Goal: Task Accomplishment & Management: Complete application form

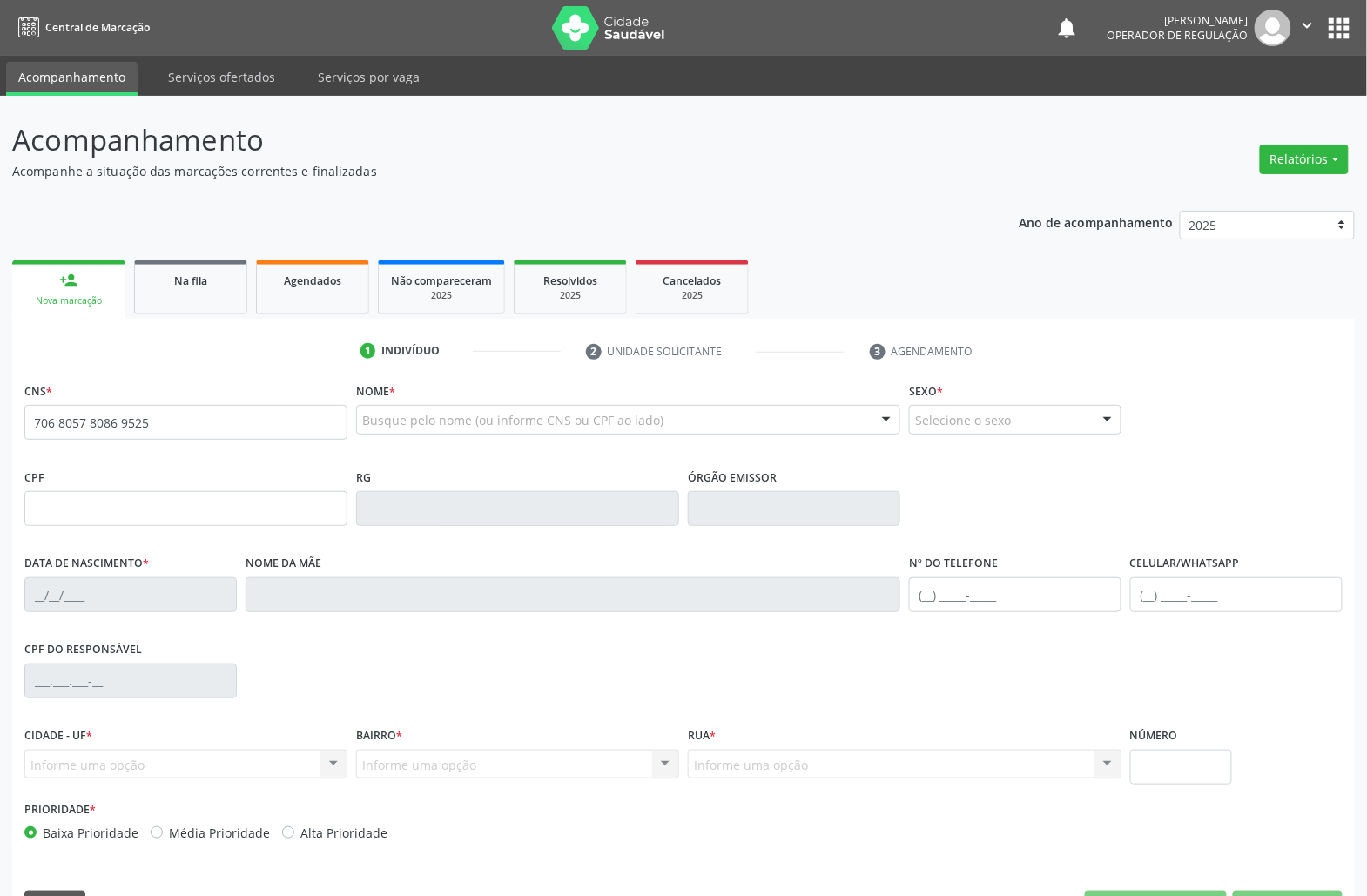
type input "706 8057 8086 9525"
type input "028.118.004-09"
type input "[DATE]"
type input "[PERSON_NAME] das [PERSON_NAME]"
type input "[PHONE_NUMBER]"
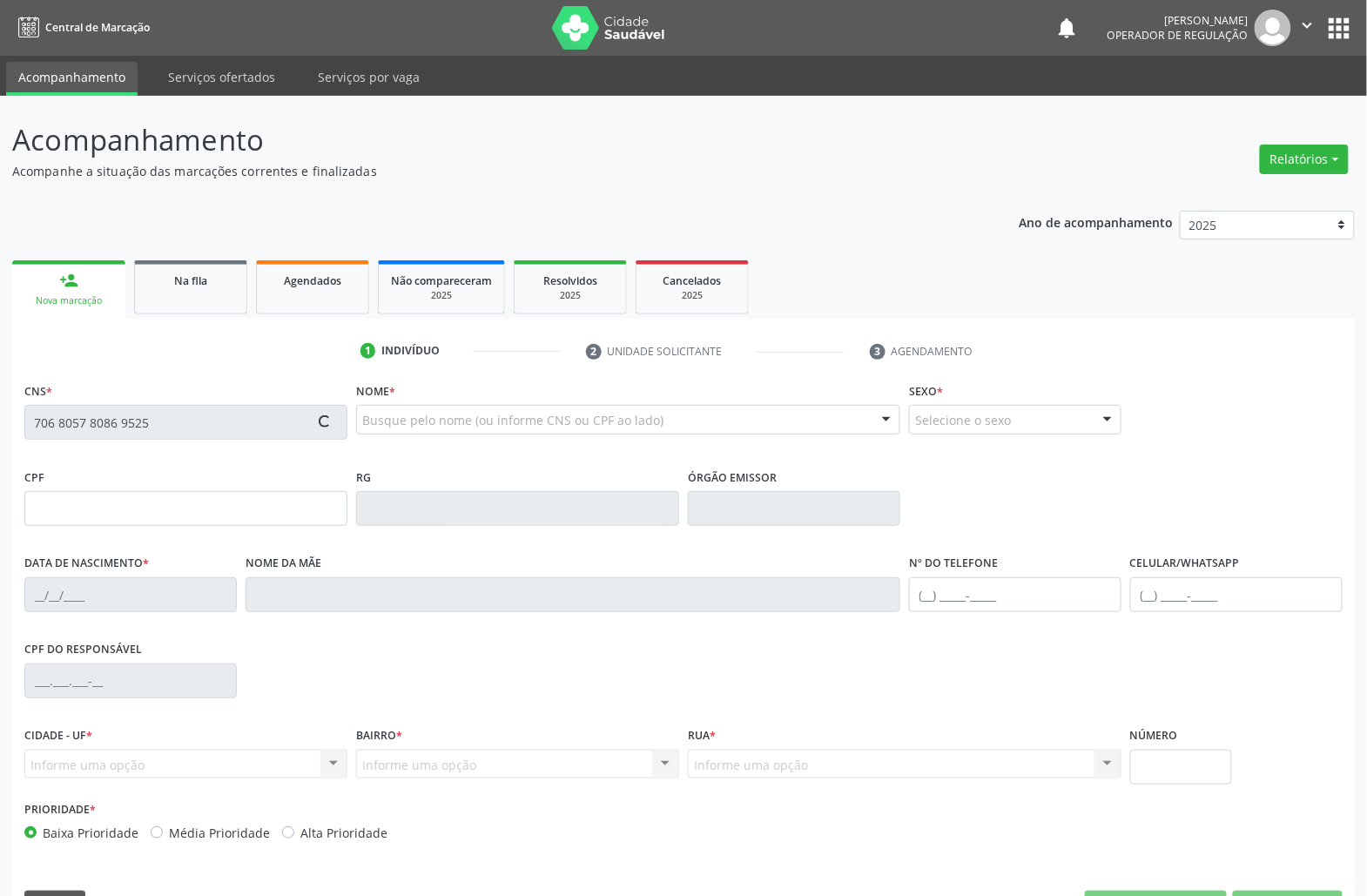
type input "[PHONE_NUMBER]"
type input "S/N"
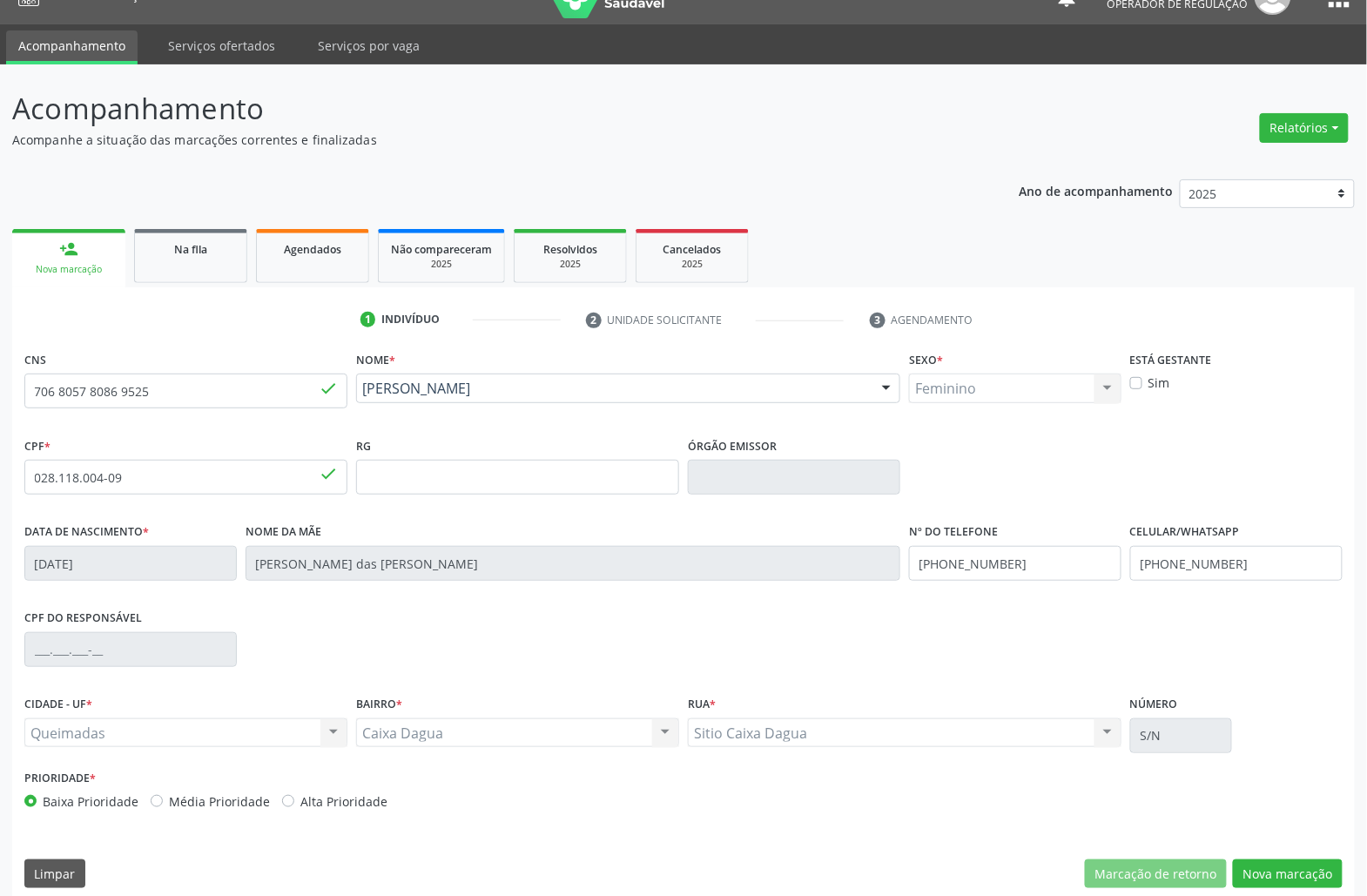
scroll to position [48, 0]
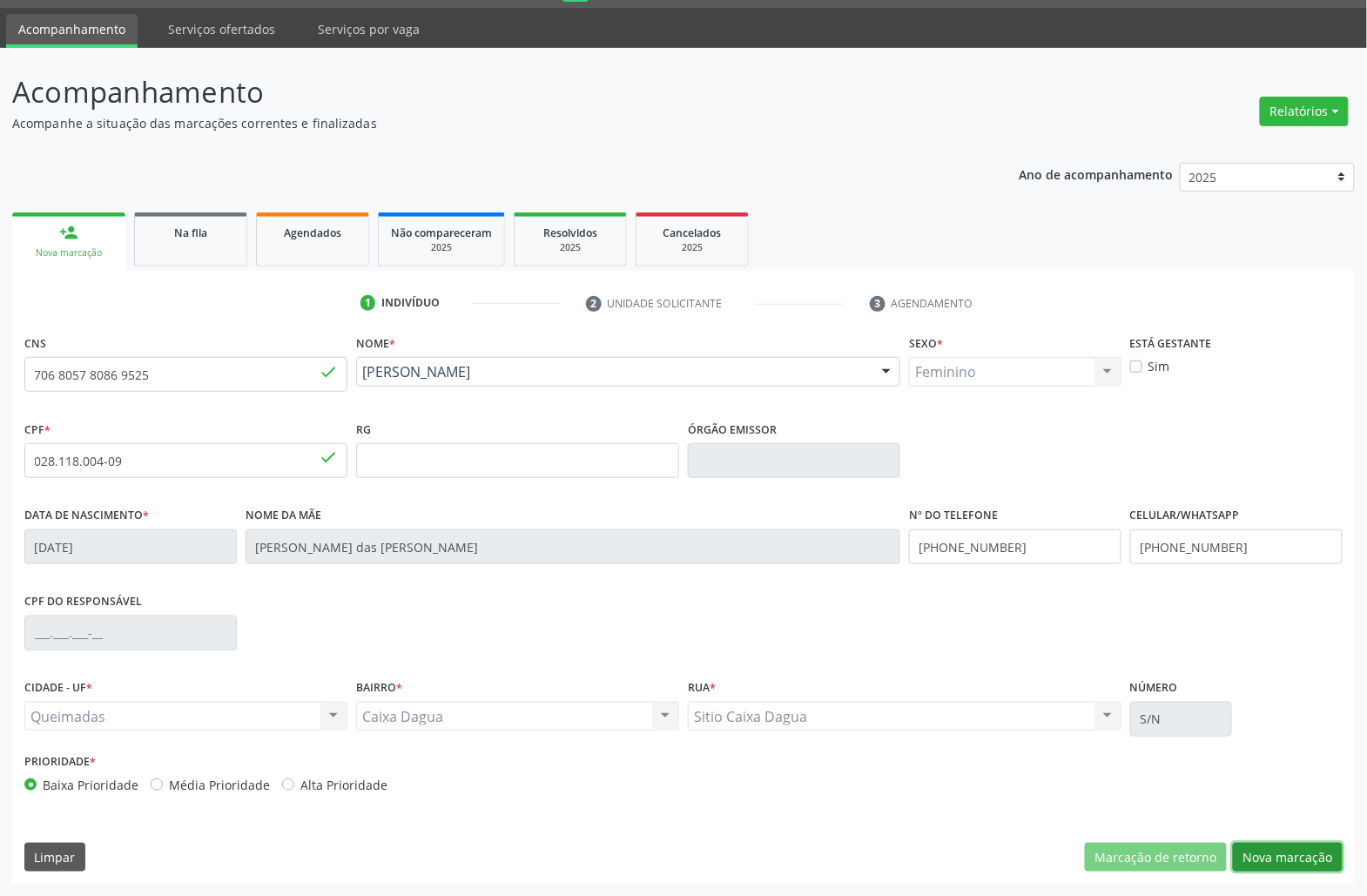
click at [1301, 851] on button "Nova marcação" at bounding box center [1287, 858] width 109 height 30
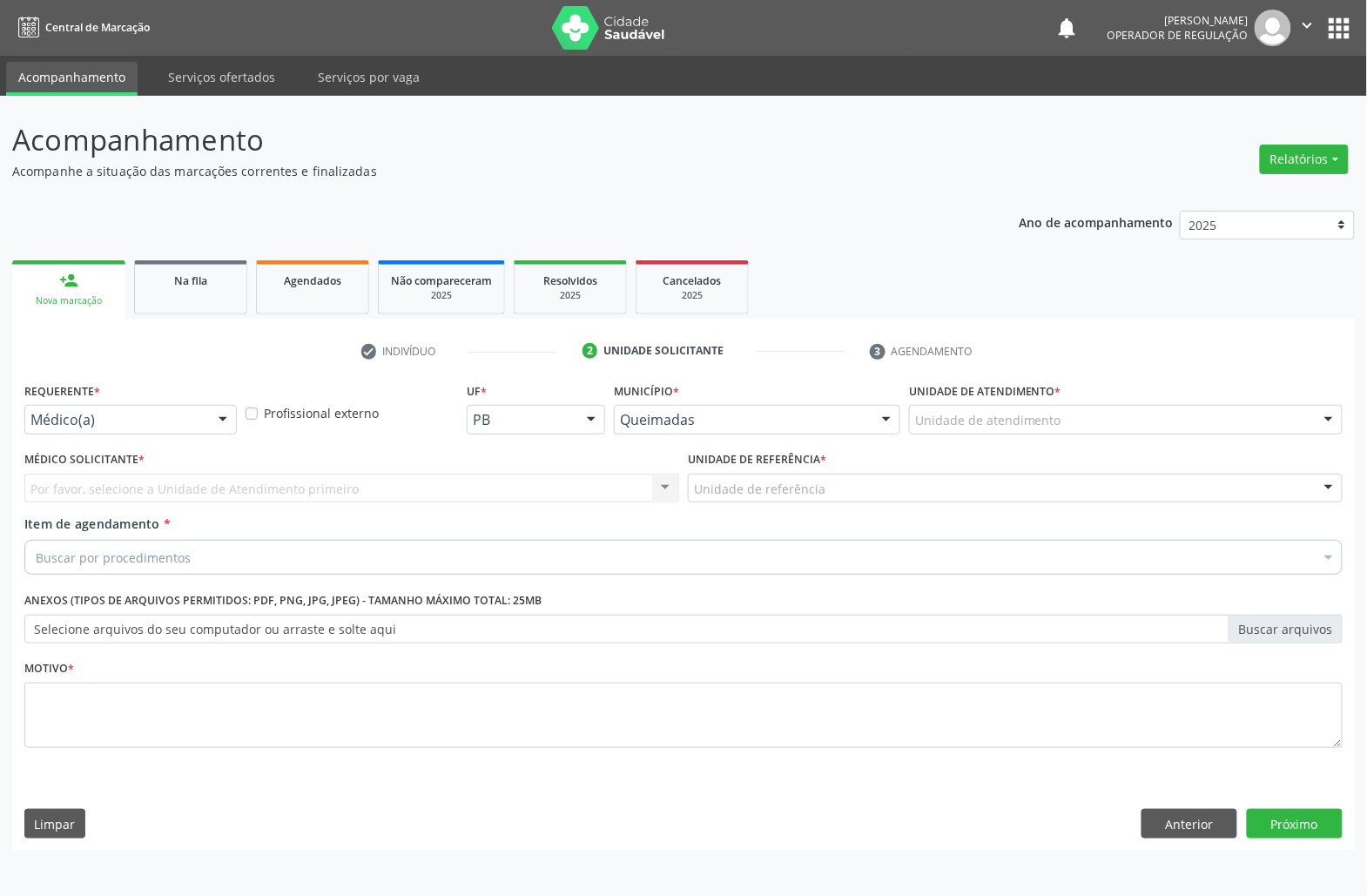
scroll to position [0, 0]
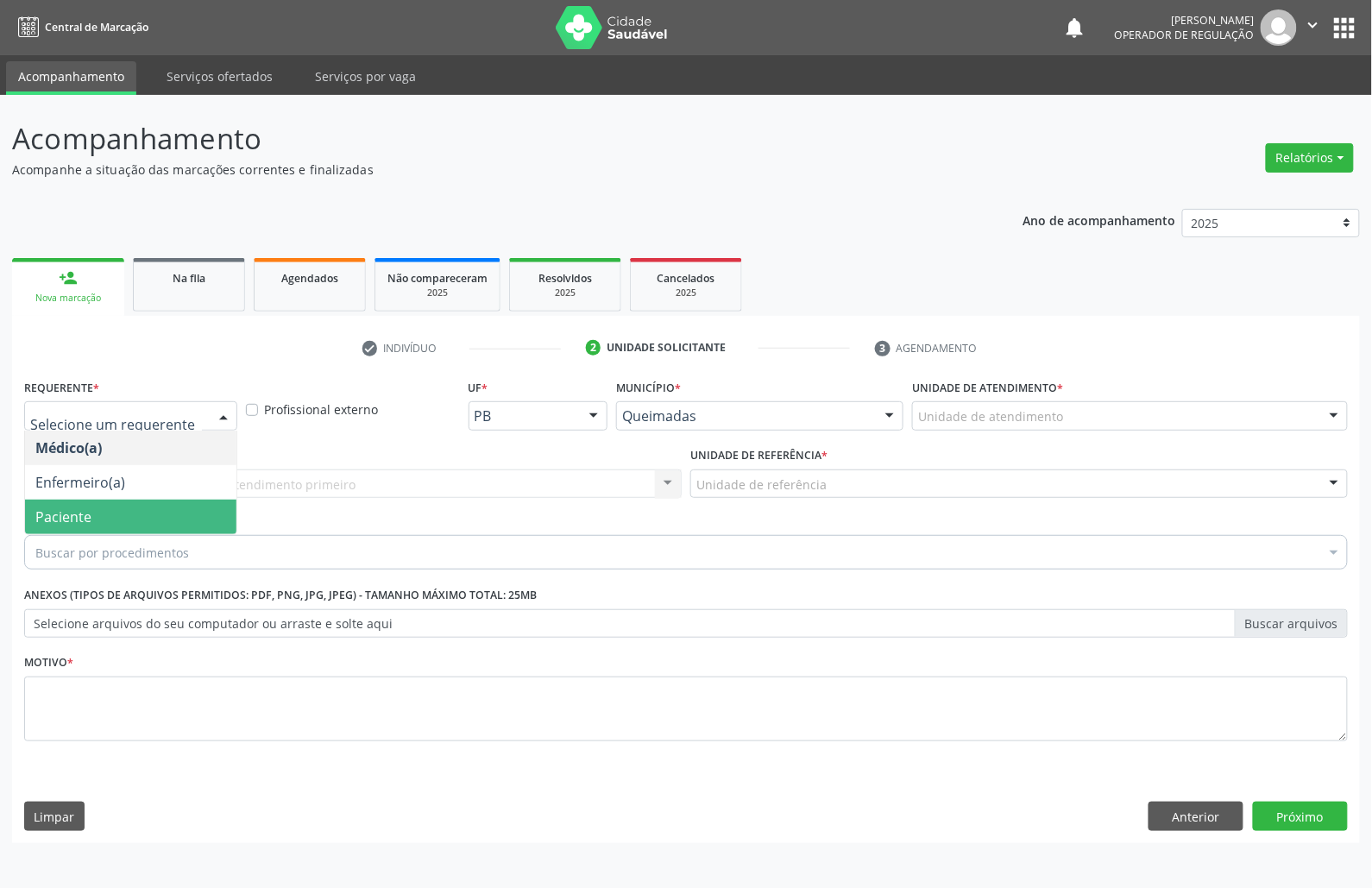
click at [48, 515] on span "Paciente" at bounding box center [62, 516] width 56 height 19
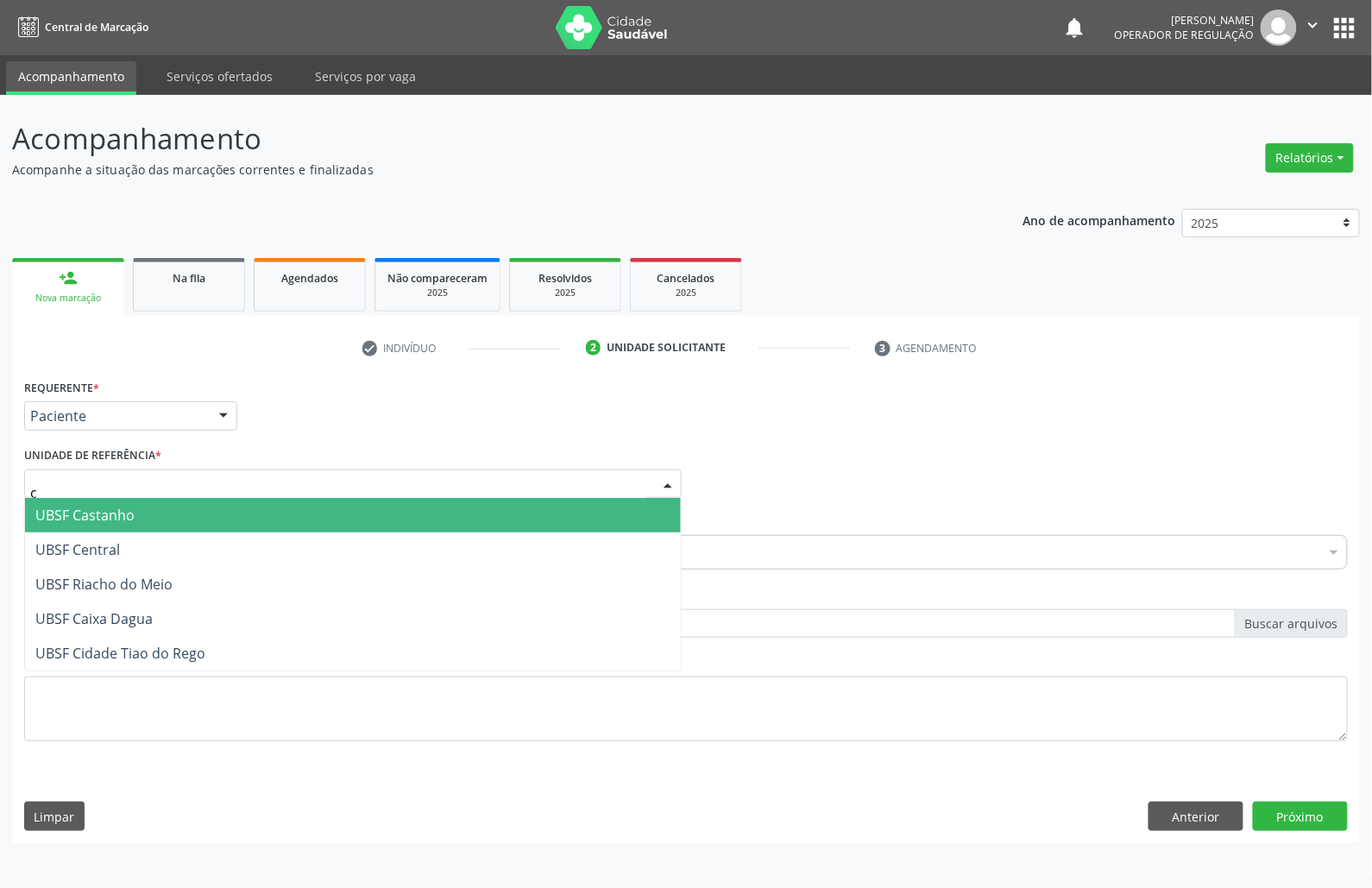
type input "ca"
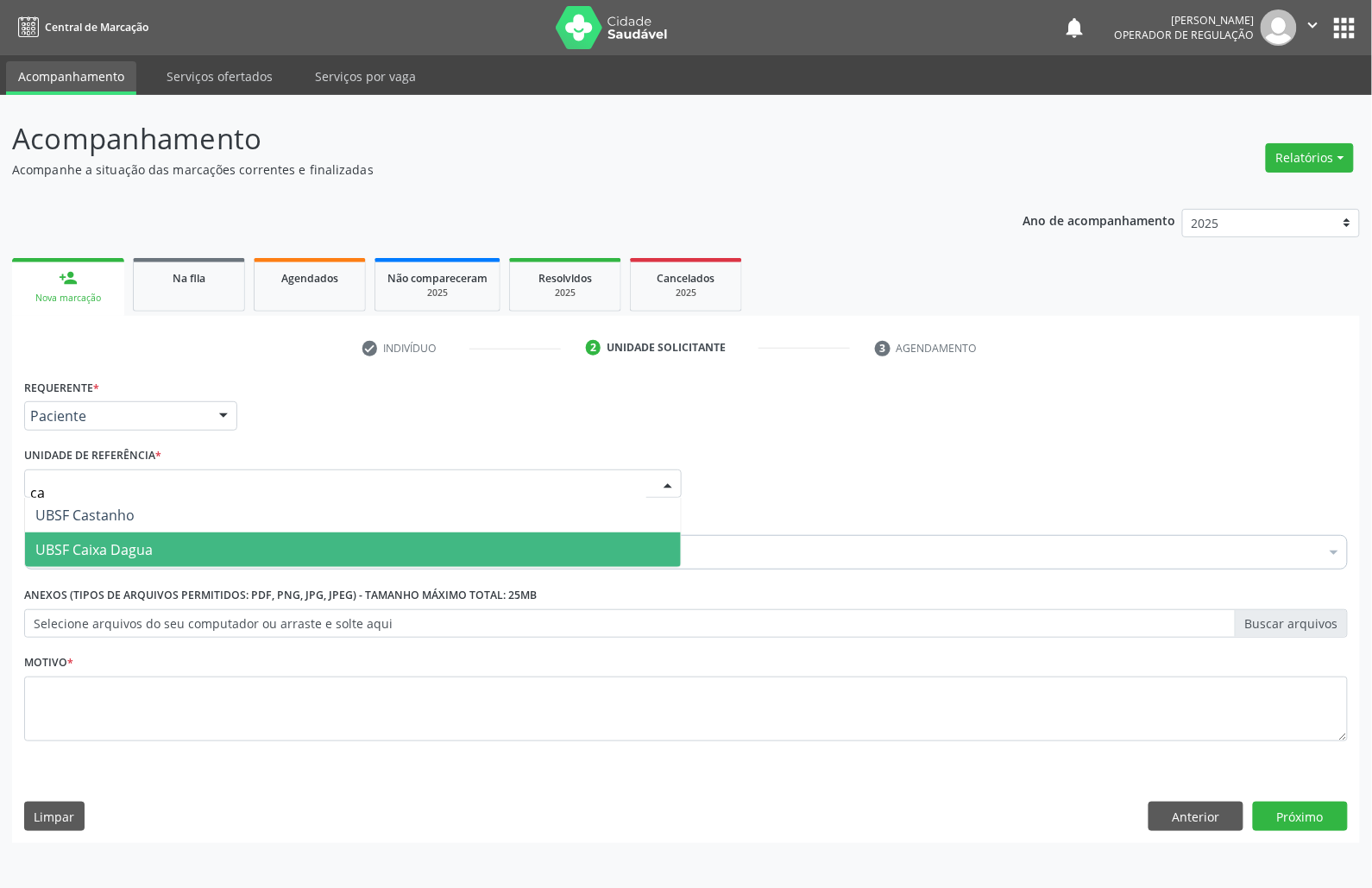
click at [104, 554] on span "UBSF Caixa Dagua" at bounding box center [94, 549] width 117 height 19
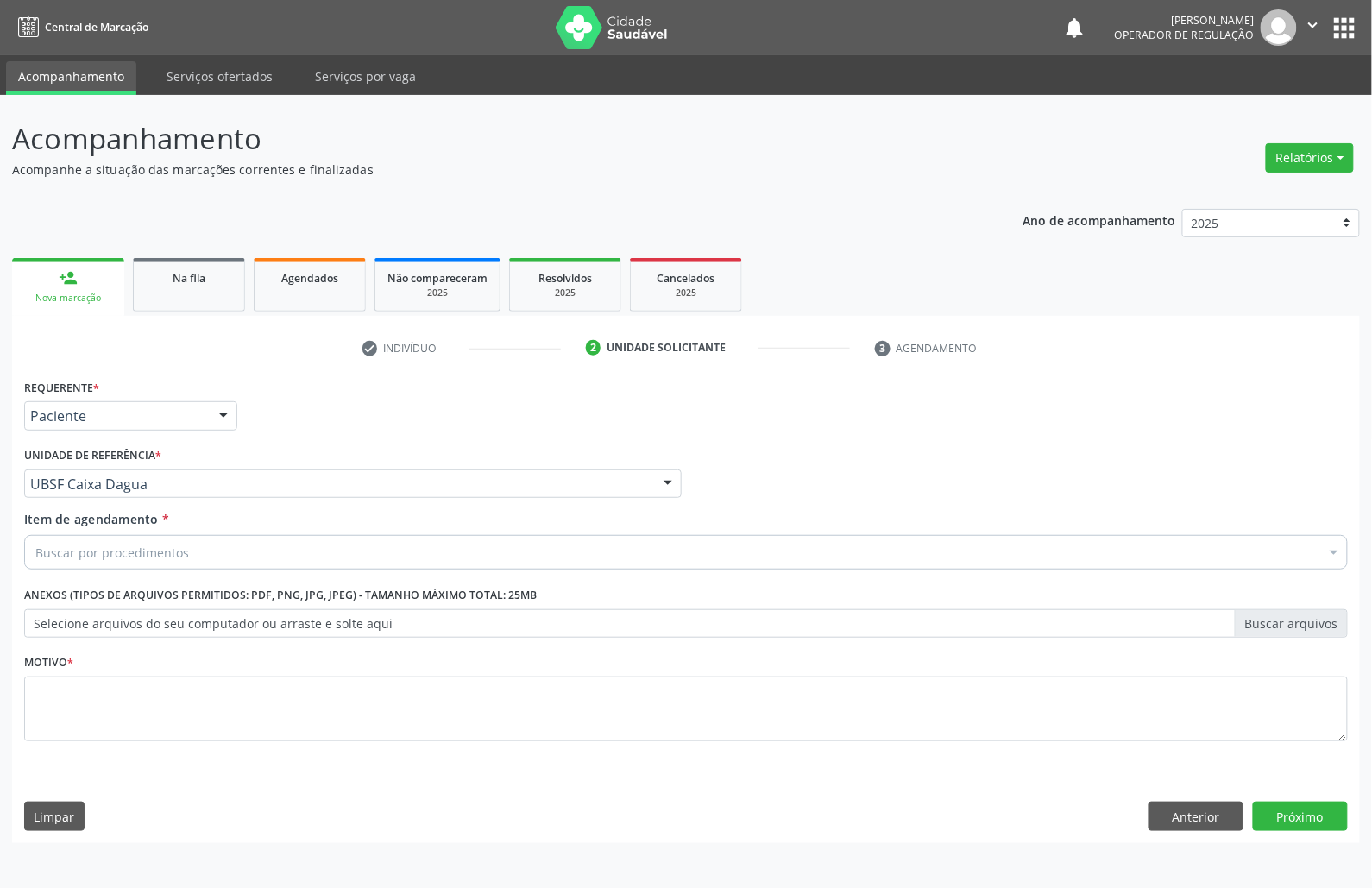
click at [105, 536] on div "Buscar por procedimentos" at bounding box center [686, 552] width 1323 height 34
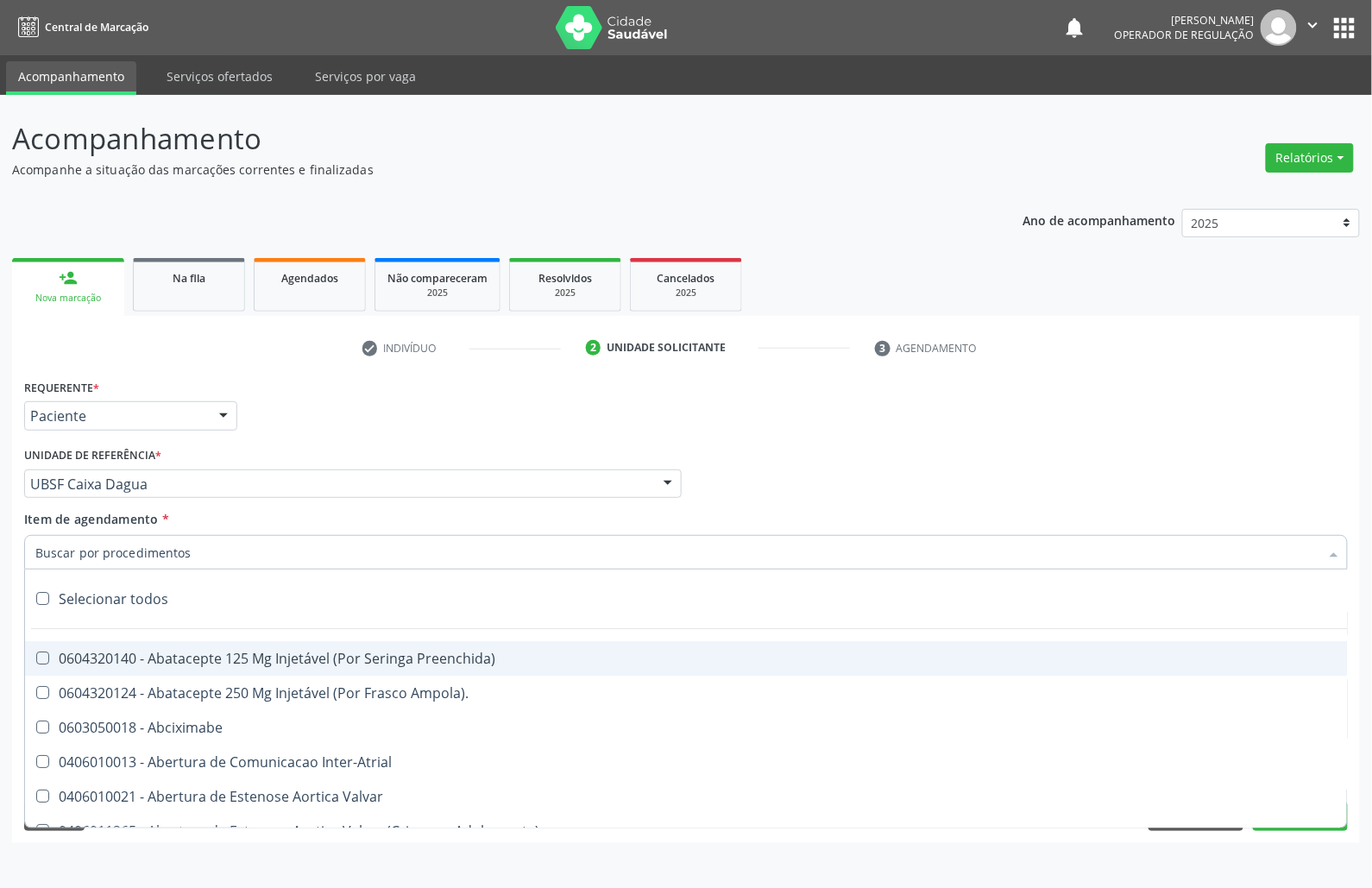
click at [114, 547] on input "Item de agendamento *" at bounding box center [677, 552] width 1283 height 34
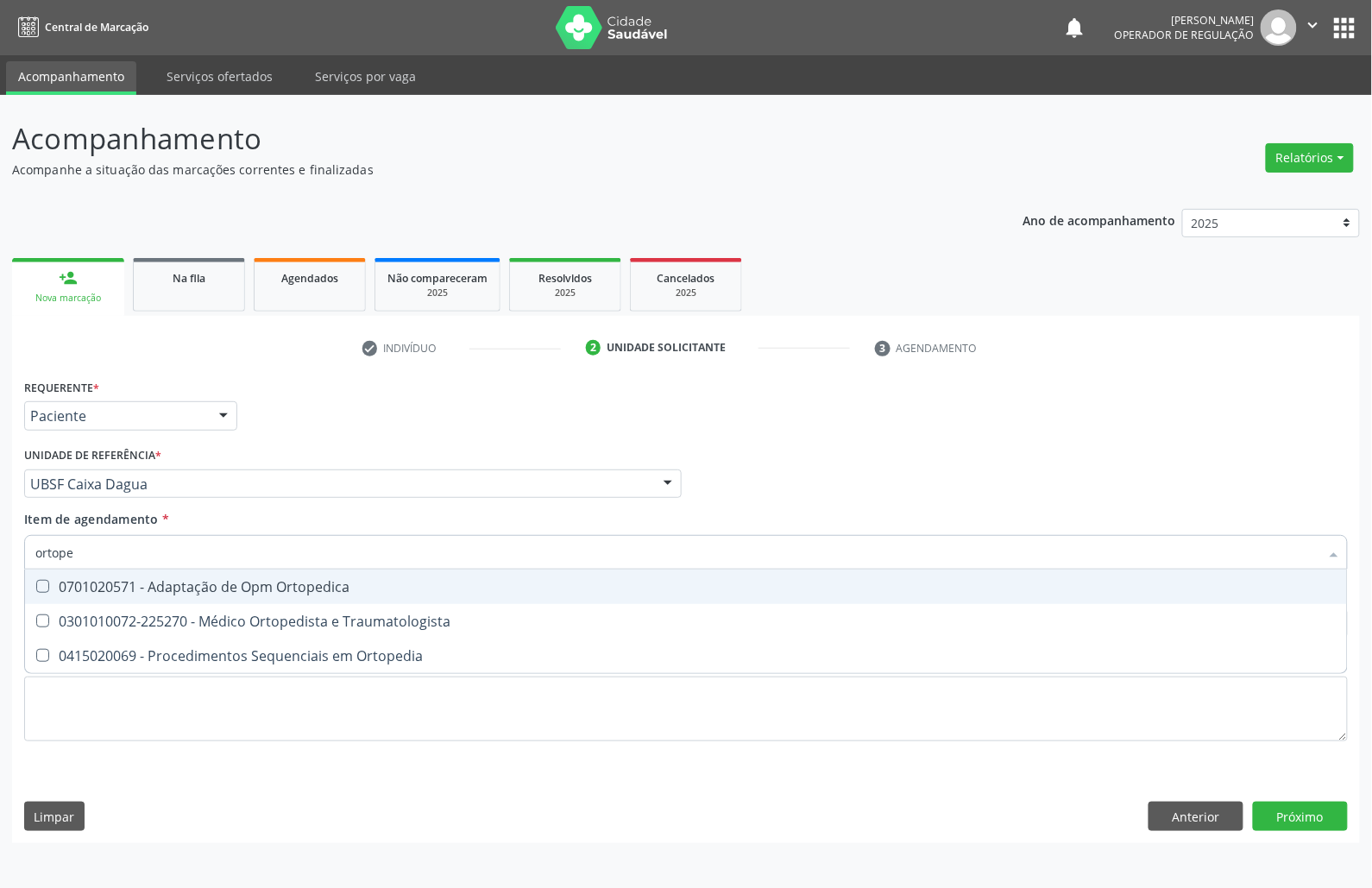
type input "ortoped"
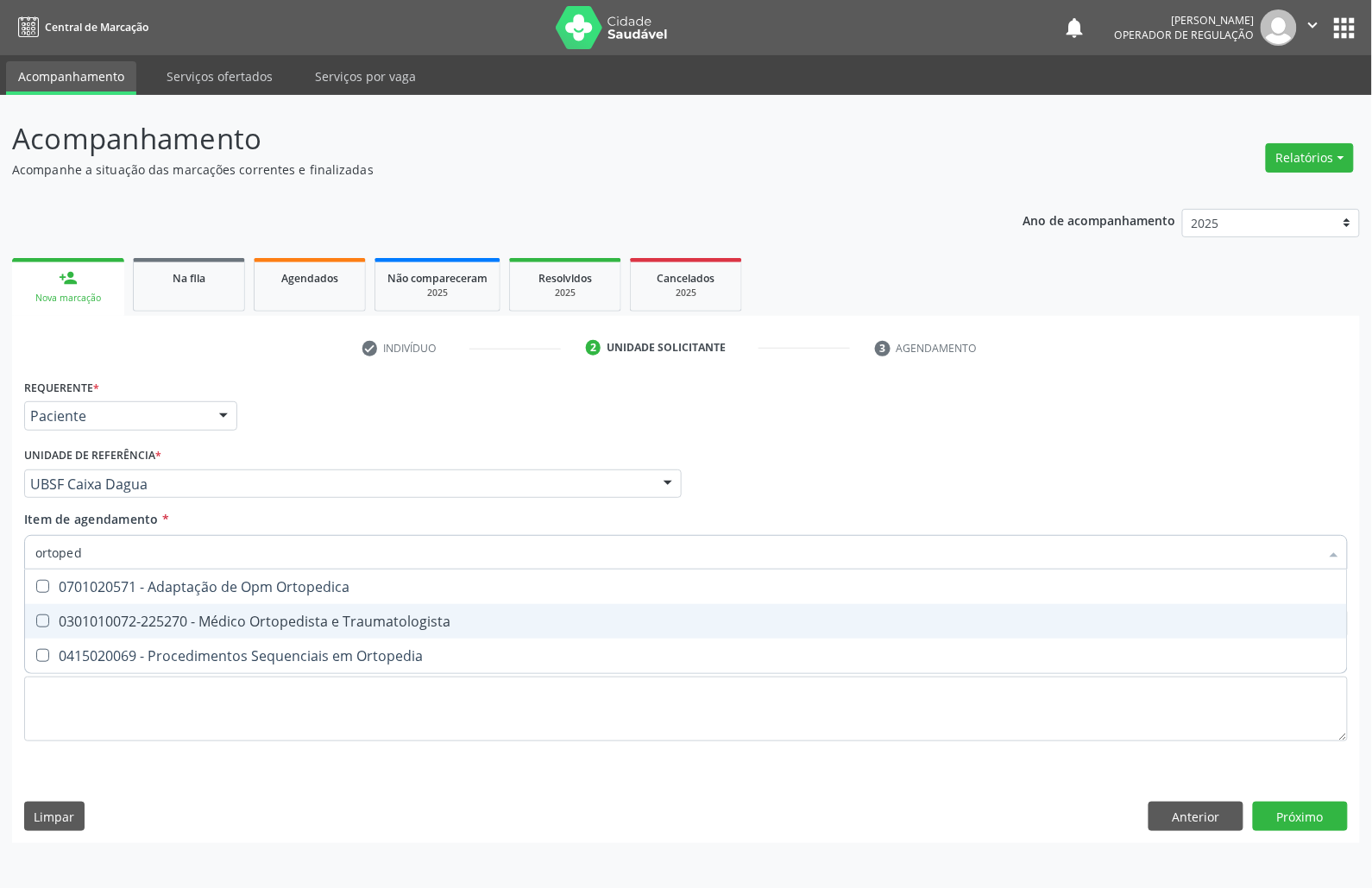
click at [226, 605] on span "0301010072-225270 - Médico Ortopedista e Traumatologista" at bounding box center [686, 620] width 1321 height 34
checkbox Traumatologista "true"
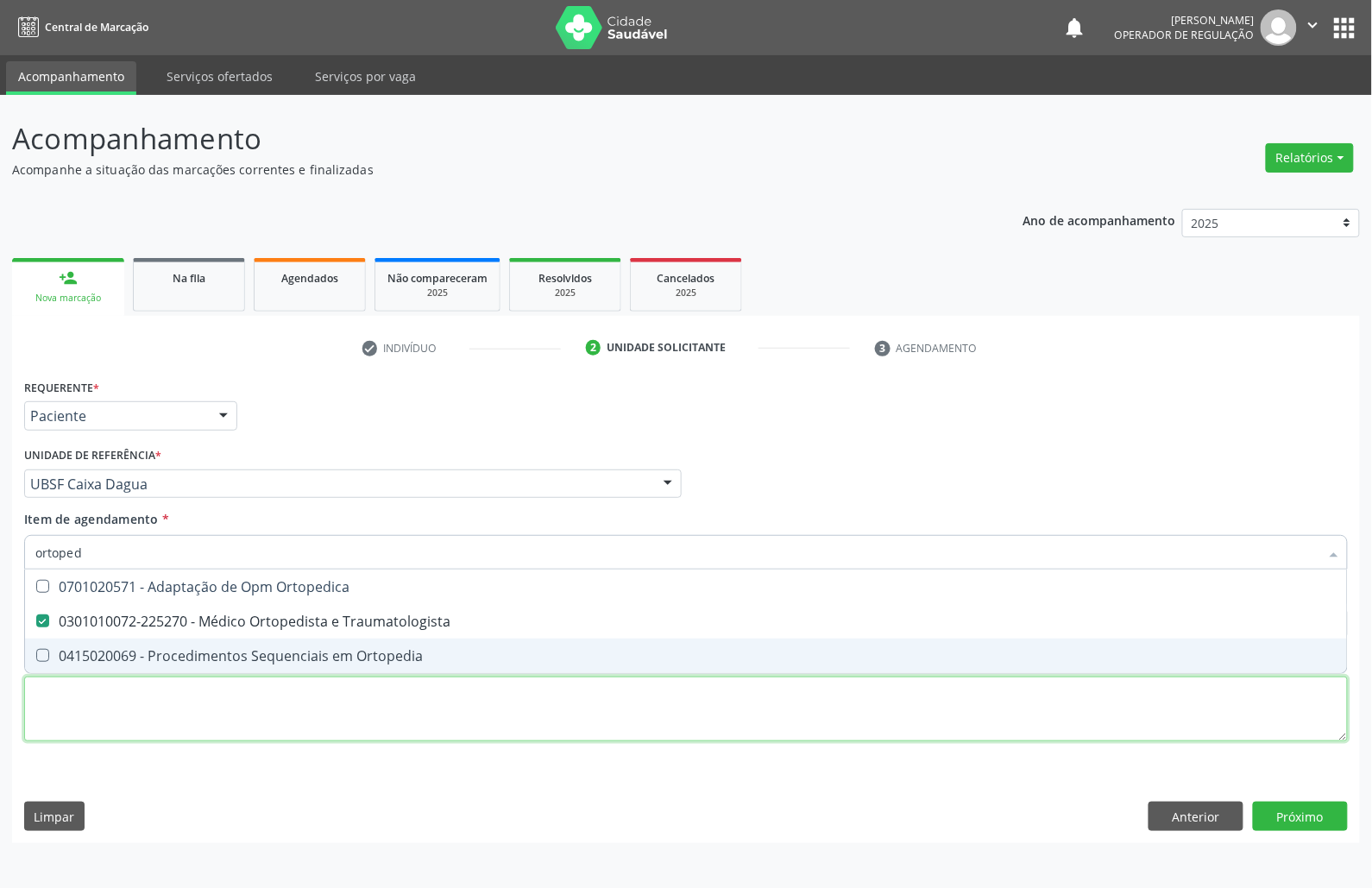
click at [216, 708] on div "Requerente * Paciente Médico(a) Enfermeiro(a) Paciente Nenhum resultado encontr…" at bounding box center [686, 570] width 1323 height 391
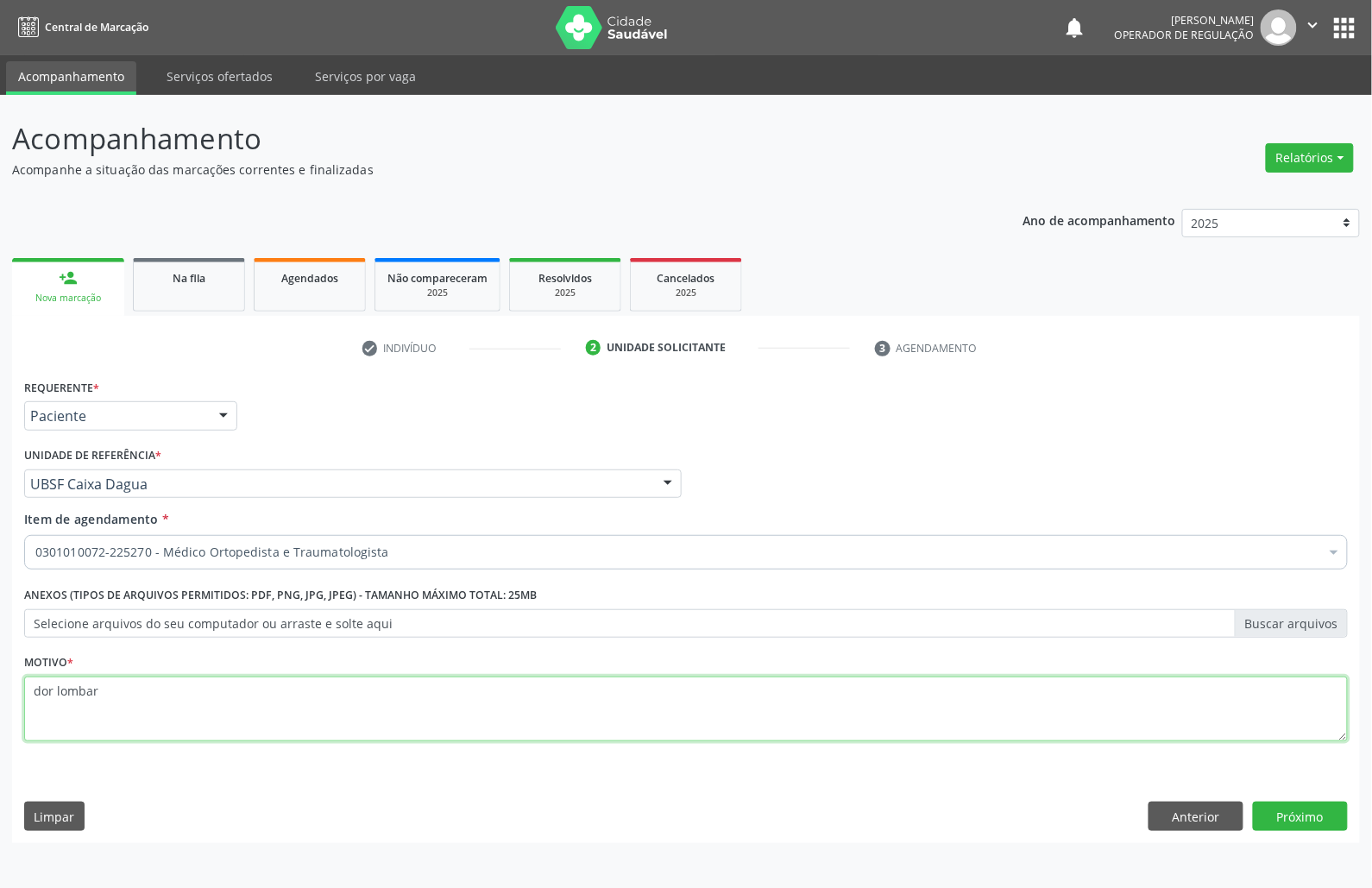
type textarea "dor lombar"
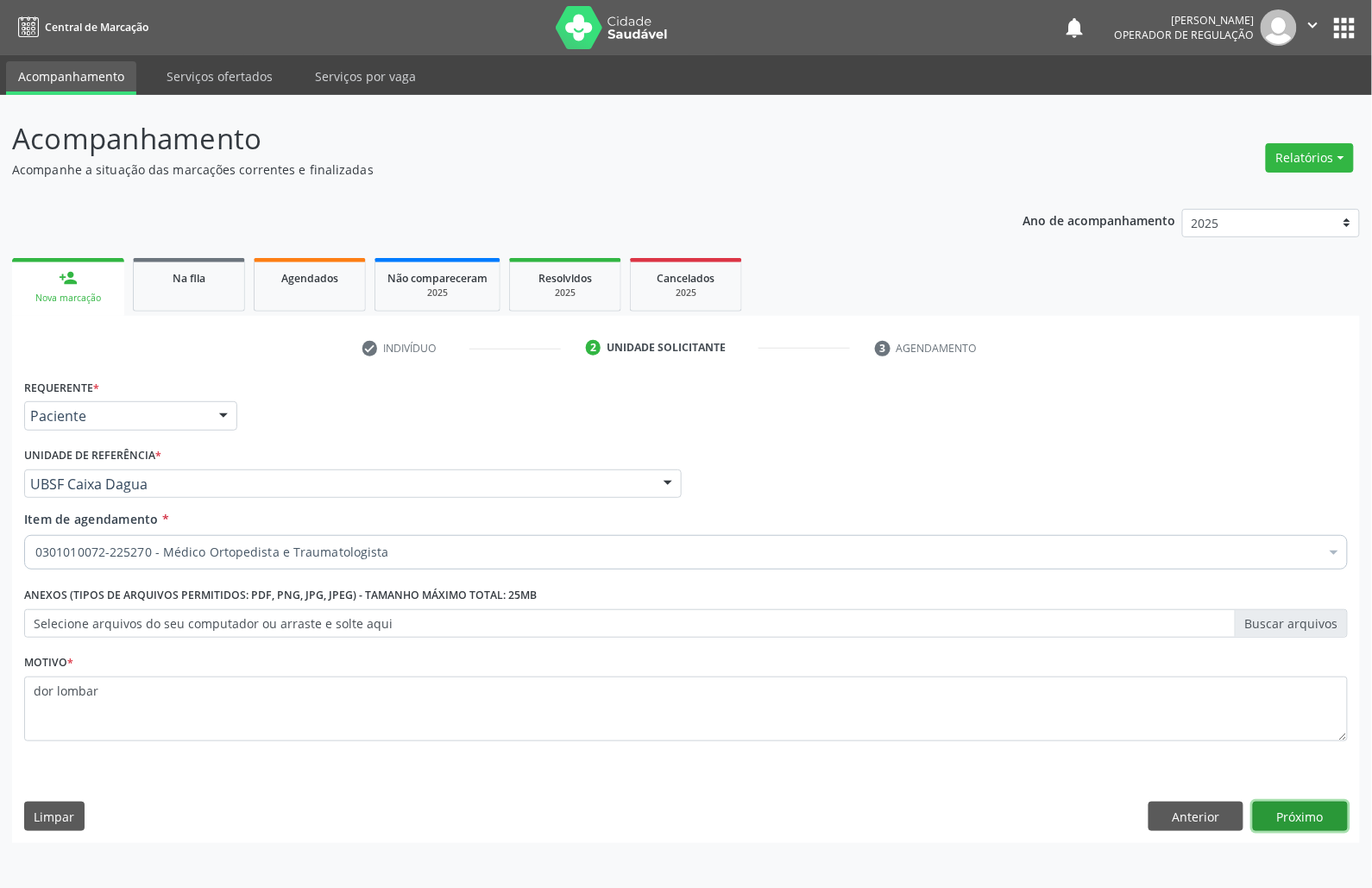
click button "Próximo" at bounding box center [1300, 817] width 95 height 29
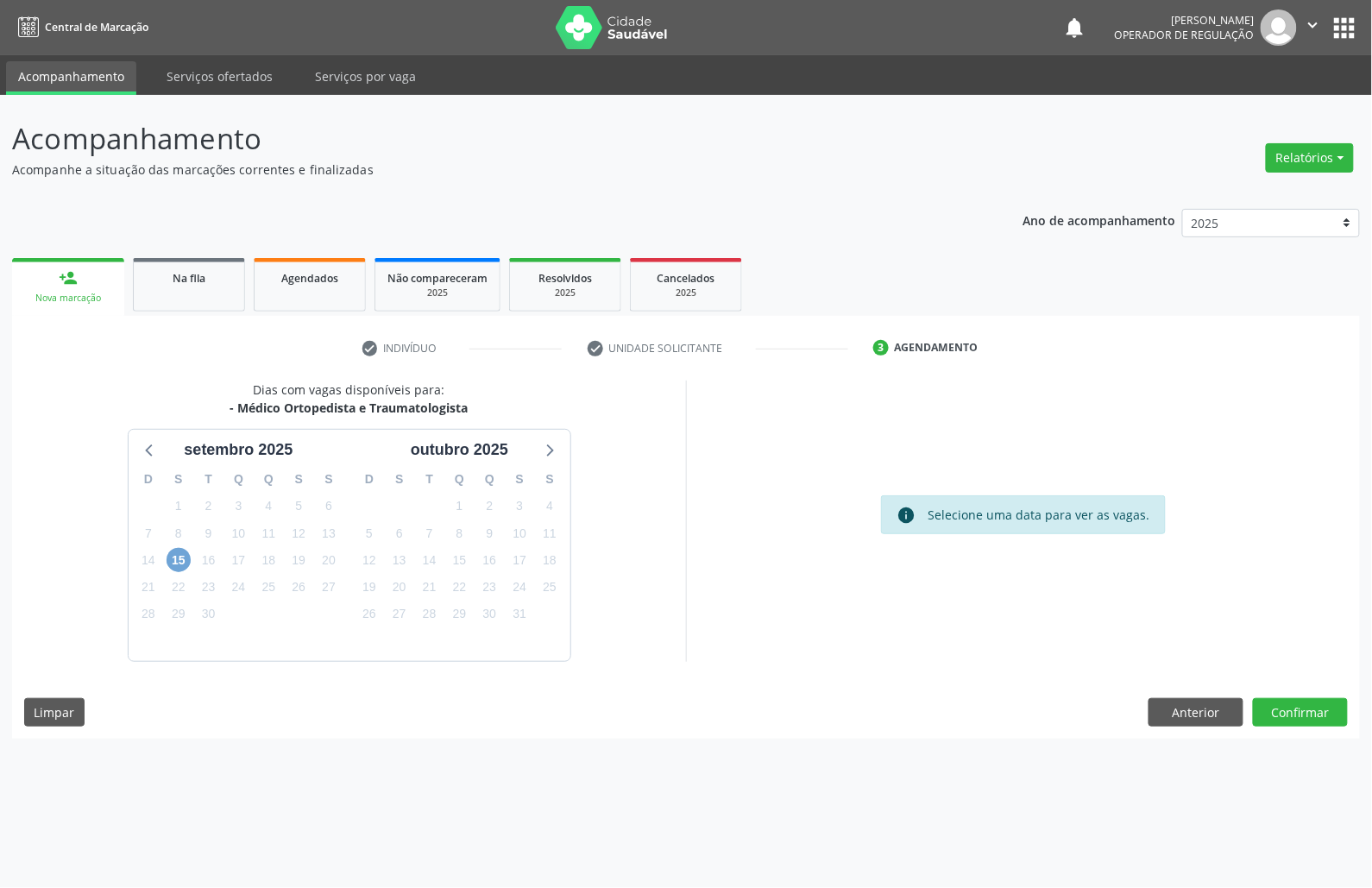
click at [185, 568] on span "15" at bounding box center [178, 560] width 24 height 24
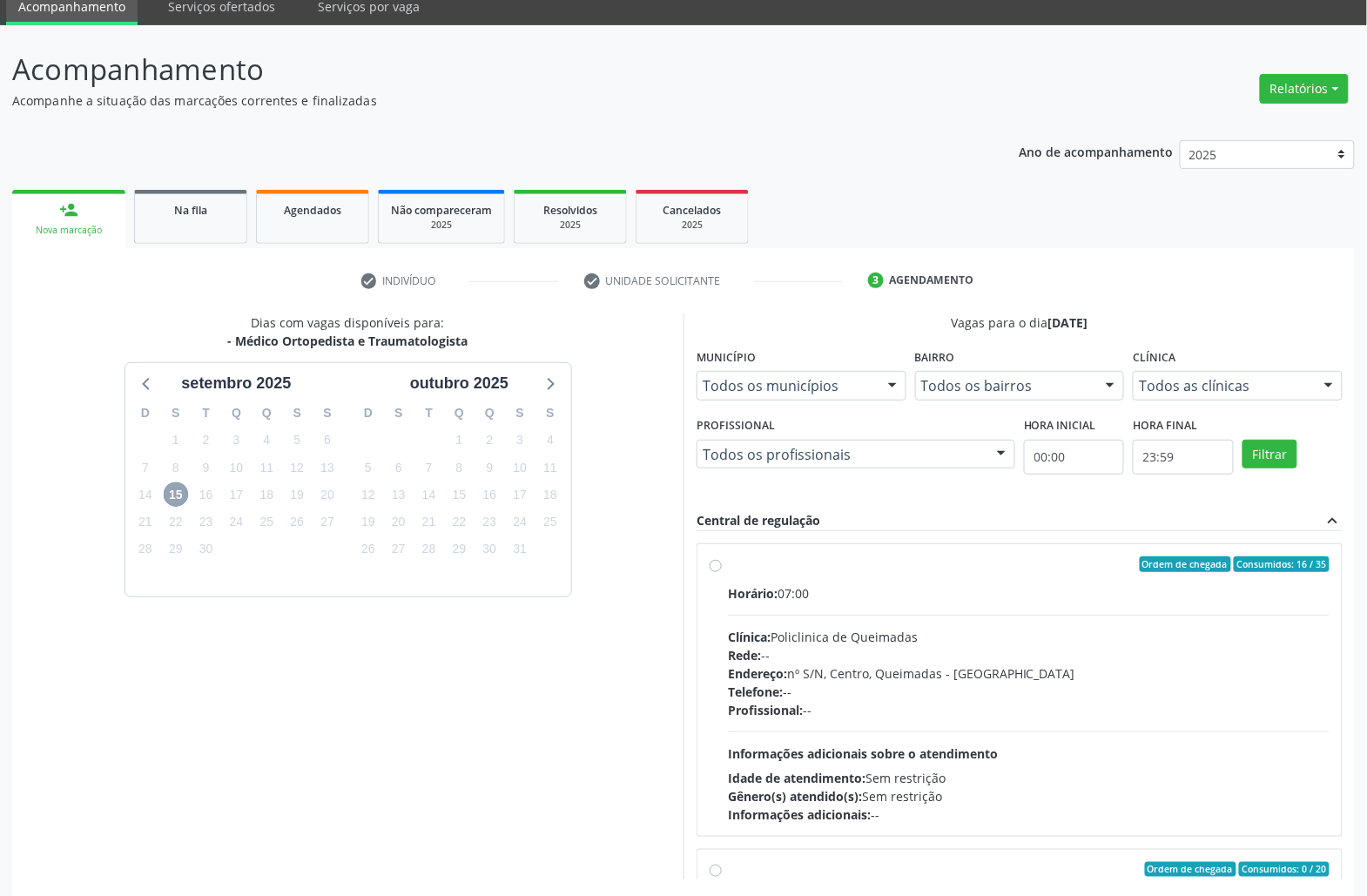
scroll to position [145, 0]
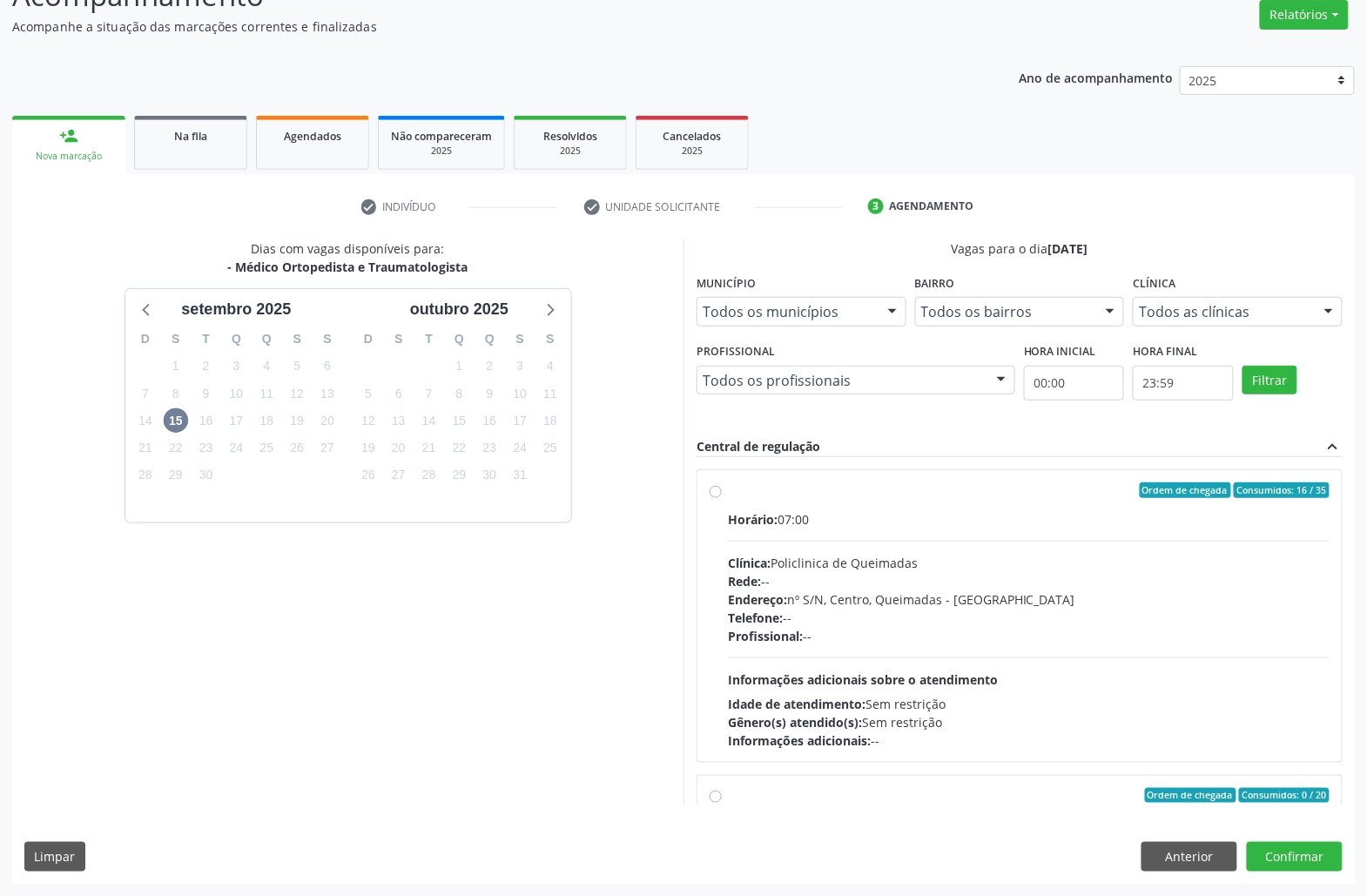
click at [759, 580] on span "Rede:" at bounding box center [744, 581] width 34 height 17
click at [721, 498] on input "Ordem de chegada Consumidos: 16 / 35 Horário: 07:00 Clínica: Policlinica de Que…" at bounding box center [716, 490] width 12 height 16
radio input "true"
click at [1276, 863] on button "Confirmar" at bounding box center [1294, 857] width 96 height 30
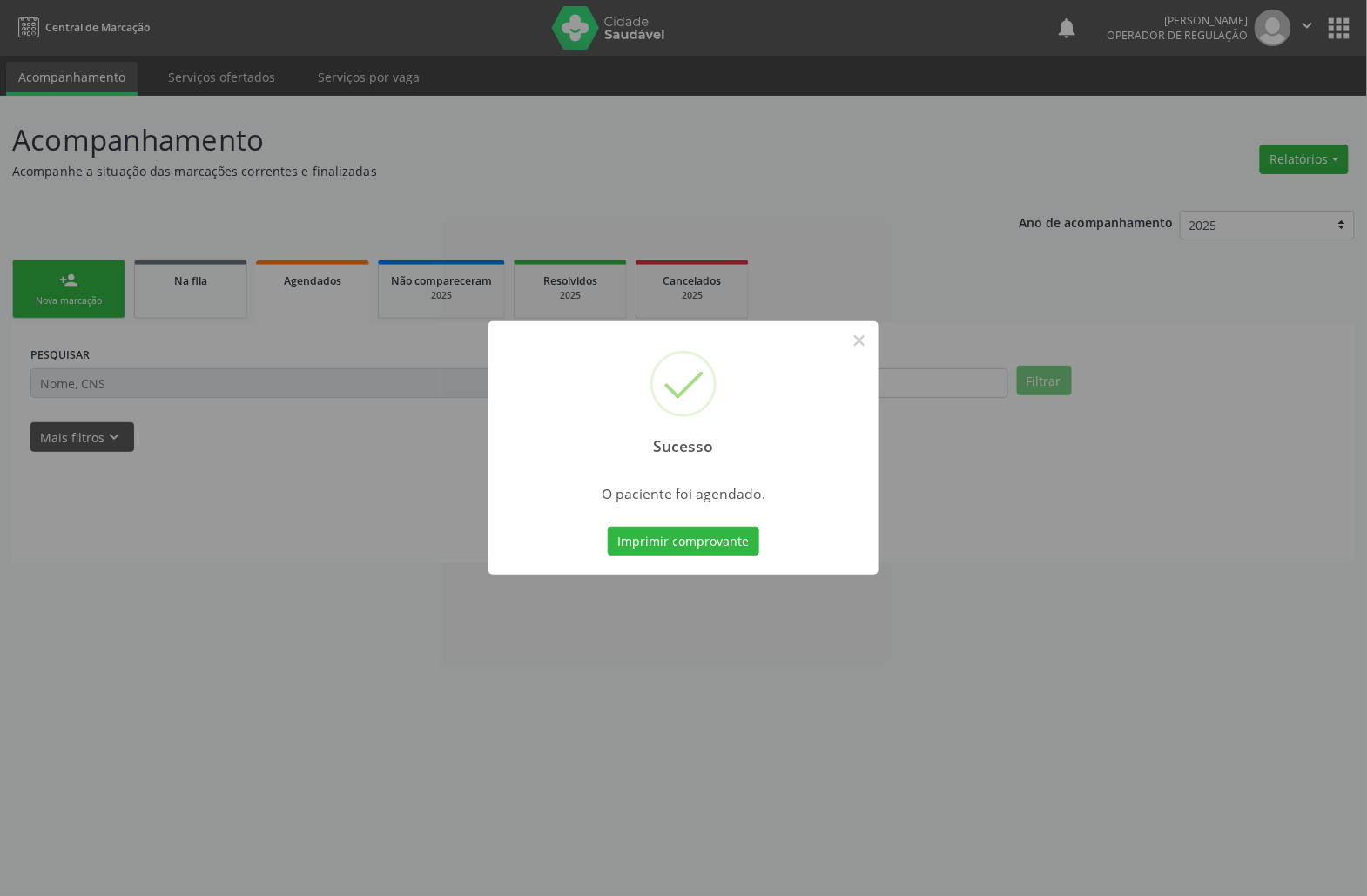
scroll to position [0, 0]
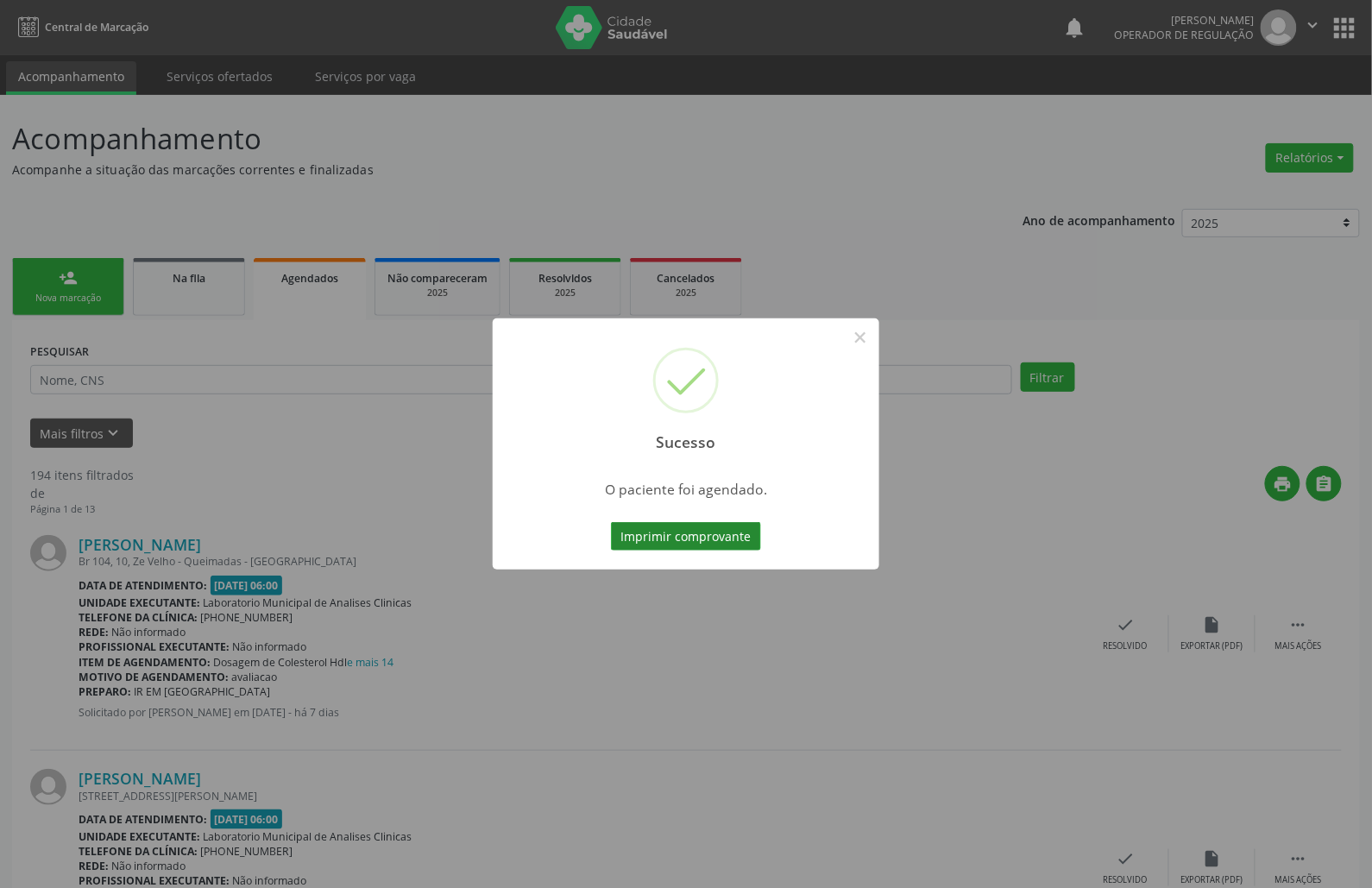
click at [690, 547] on button "Imprimir comprovante" at bounding box center [686, 536] width 150 height 29
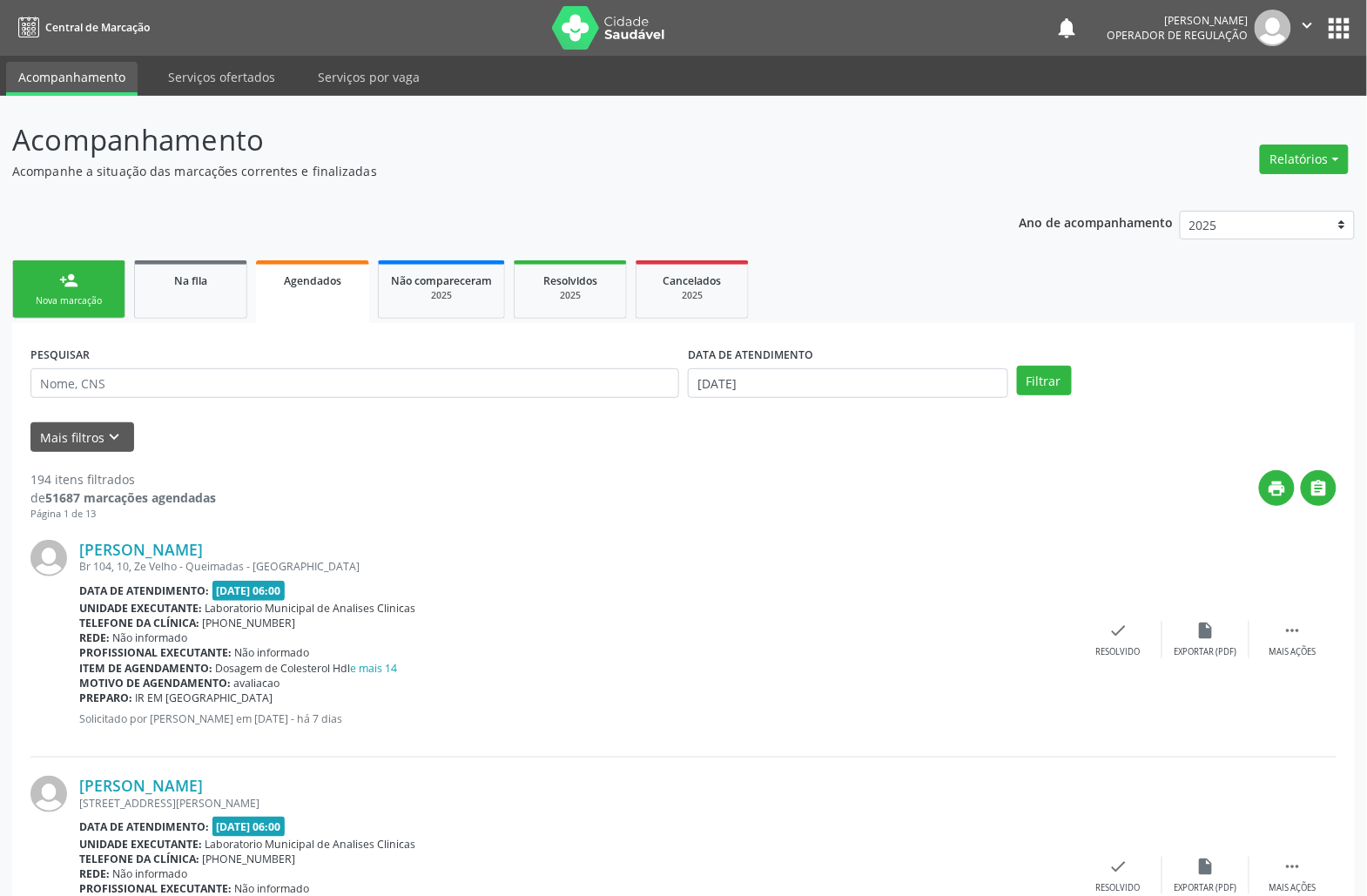
click at [91, 295] on div "Nova marcação" at bounding box center [69, 301] width 87 height 13
click at [159, 313] on link "Na fila" at bounding box center [190, 289] width 113 height 58
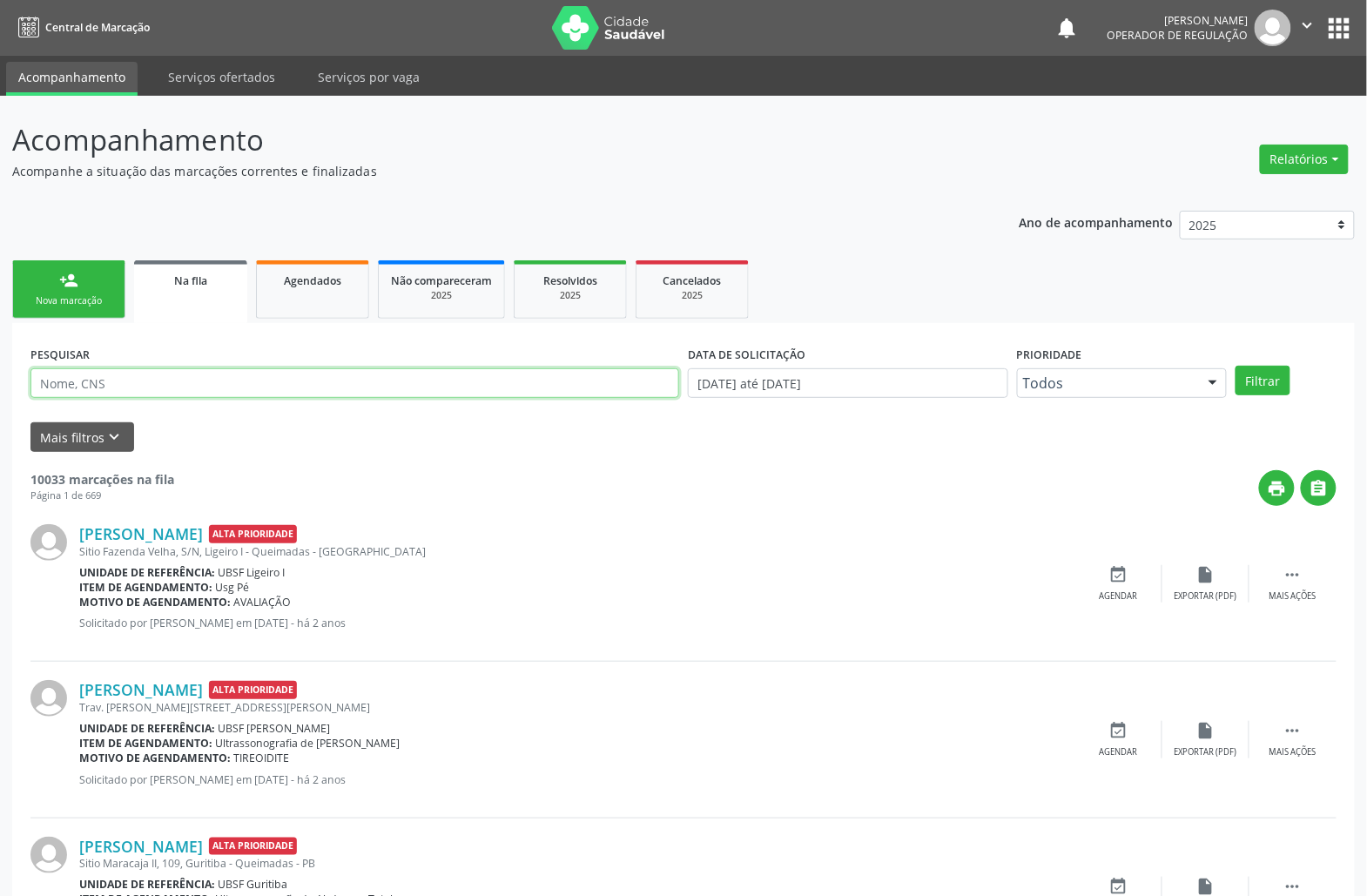
click at [133, 378] on input "text" at bounding box center [355, 383] width 649 height 30
type input "[PERSON_NAME]"
click at [1235, 366] on button "Filtrar" at bounding box center [1263, 380] width 55 height 30
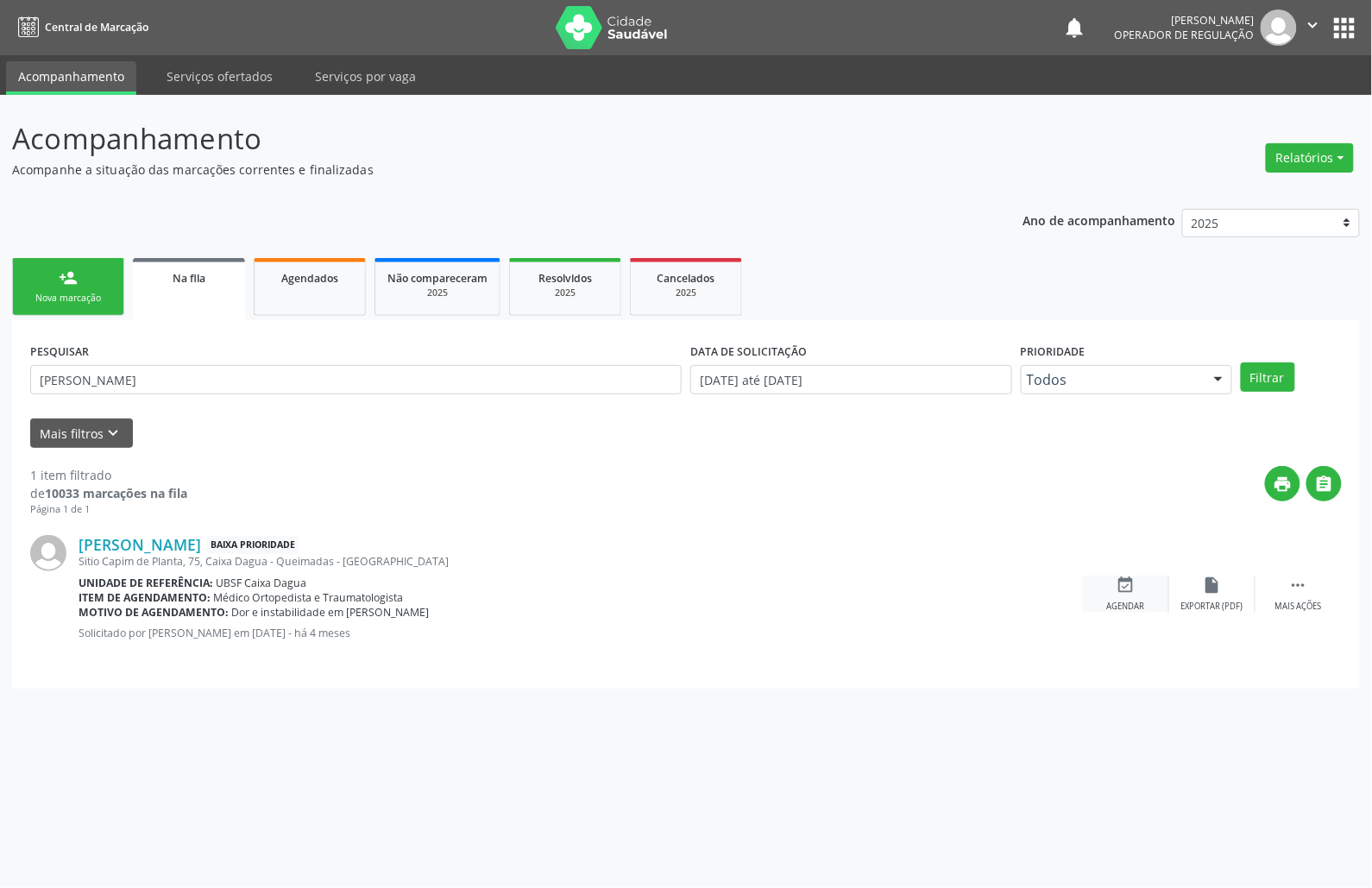
click at [1115, 598] on div "event_available Agendar" at bounding box center [1126, 594] width 86 height 37
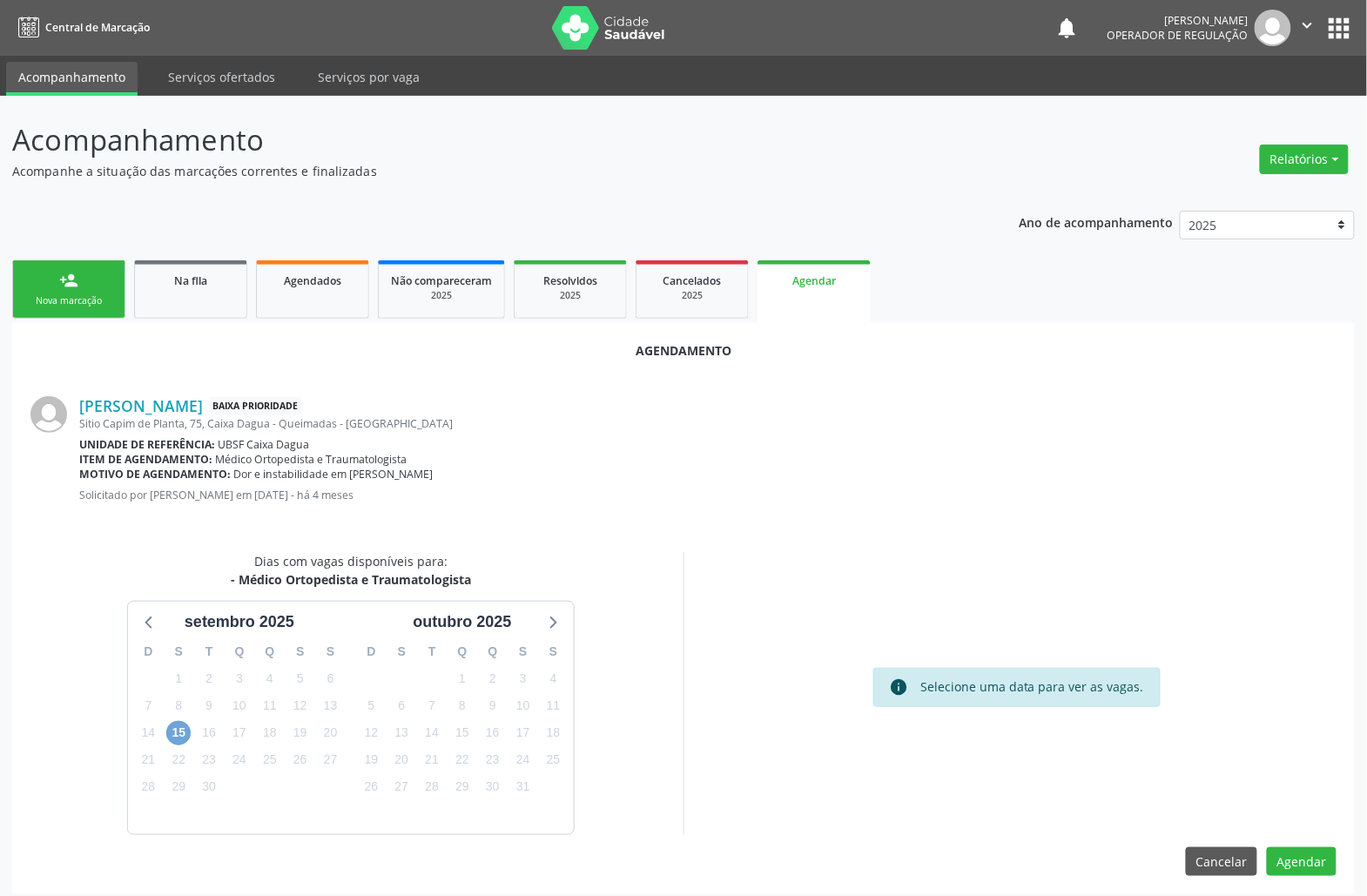
drag, startPoint x: 182, startPoint y: 724, endPoint x: 140, endPoint y: 634, distance: 99.3
click at [181, 724] on span "15" at bounding box center [178, 732] width 25 height 25
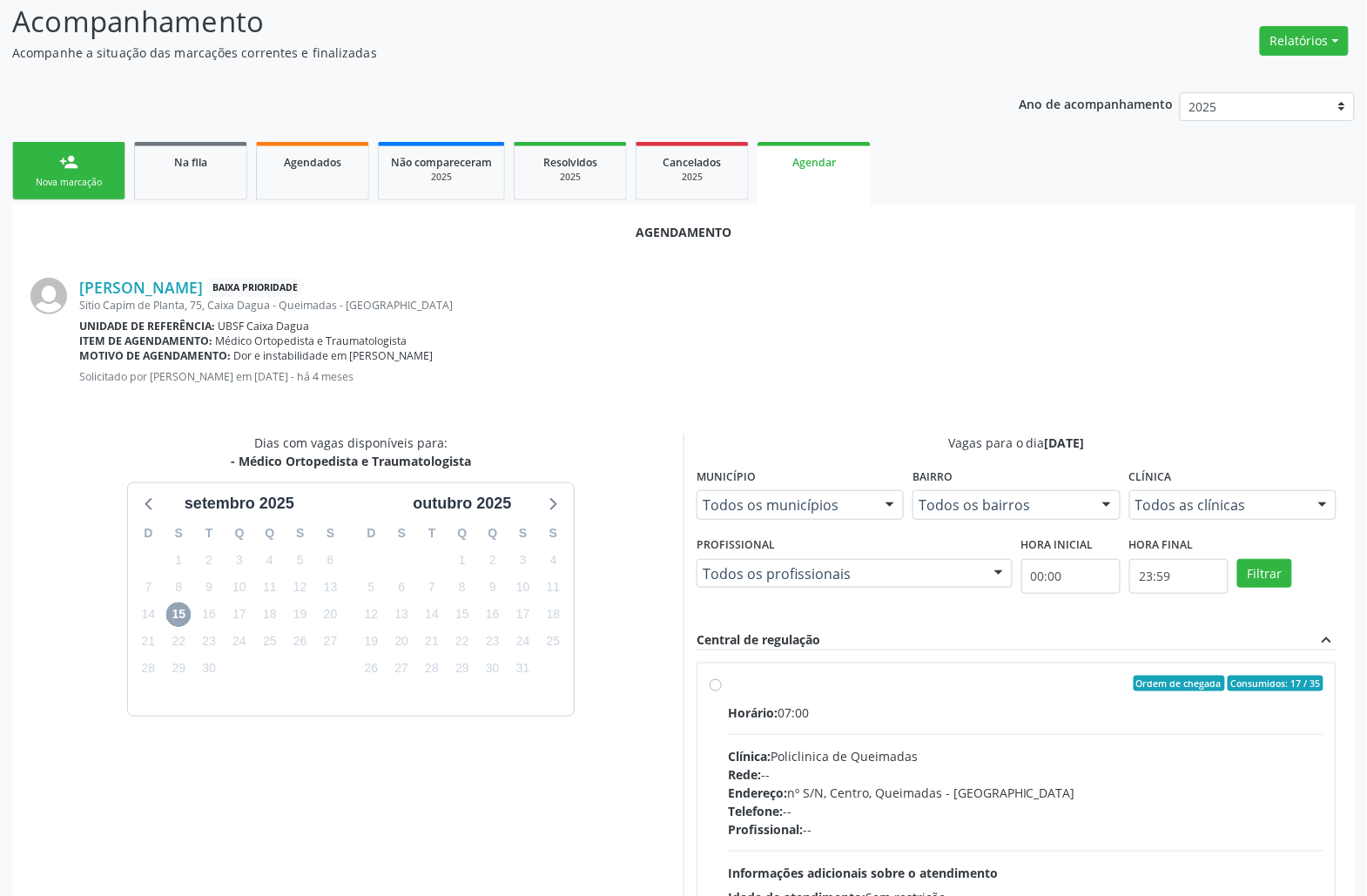
scroll to position [294, 0]
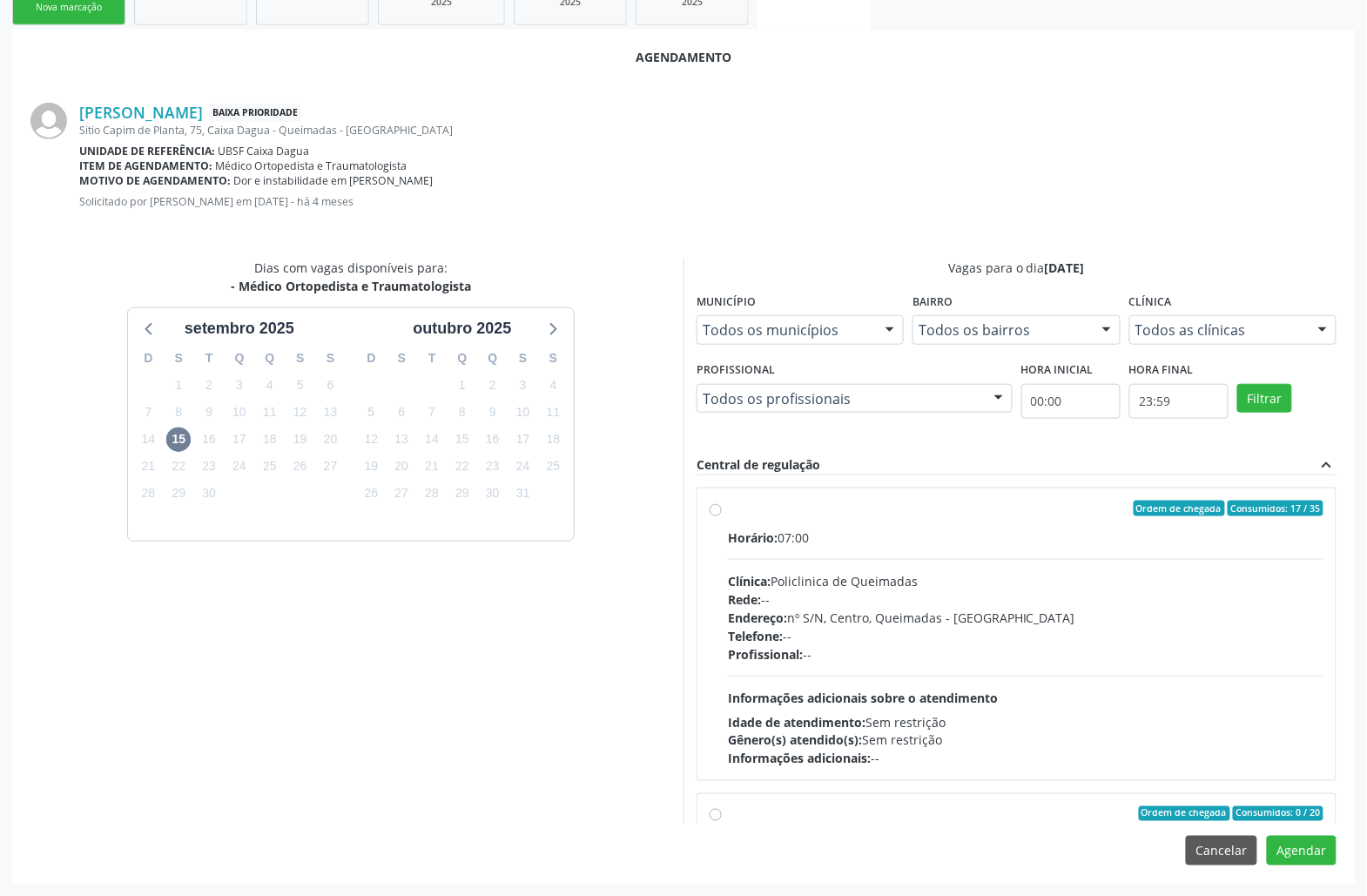
click at [781, 616] on span "Endereço:" at bounding box center [757, 617] width 59 height 17
click at [721, 517] on input "Ordem de chegada Consumidos: 17 / 35 Horário: 07:00 Clínica: Policlinica de Que…" at bounding box center [716, 509] width 12 height 16
radio input "true"
click at [1304, 840] on button "Agendar" at bounding box center [1301, 851] width 70 height 30
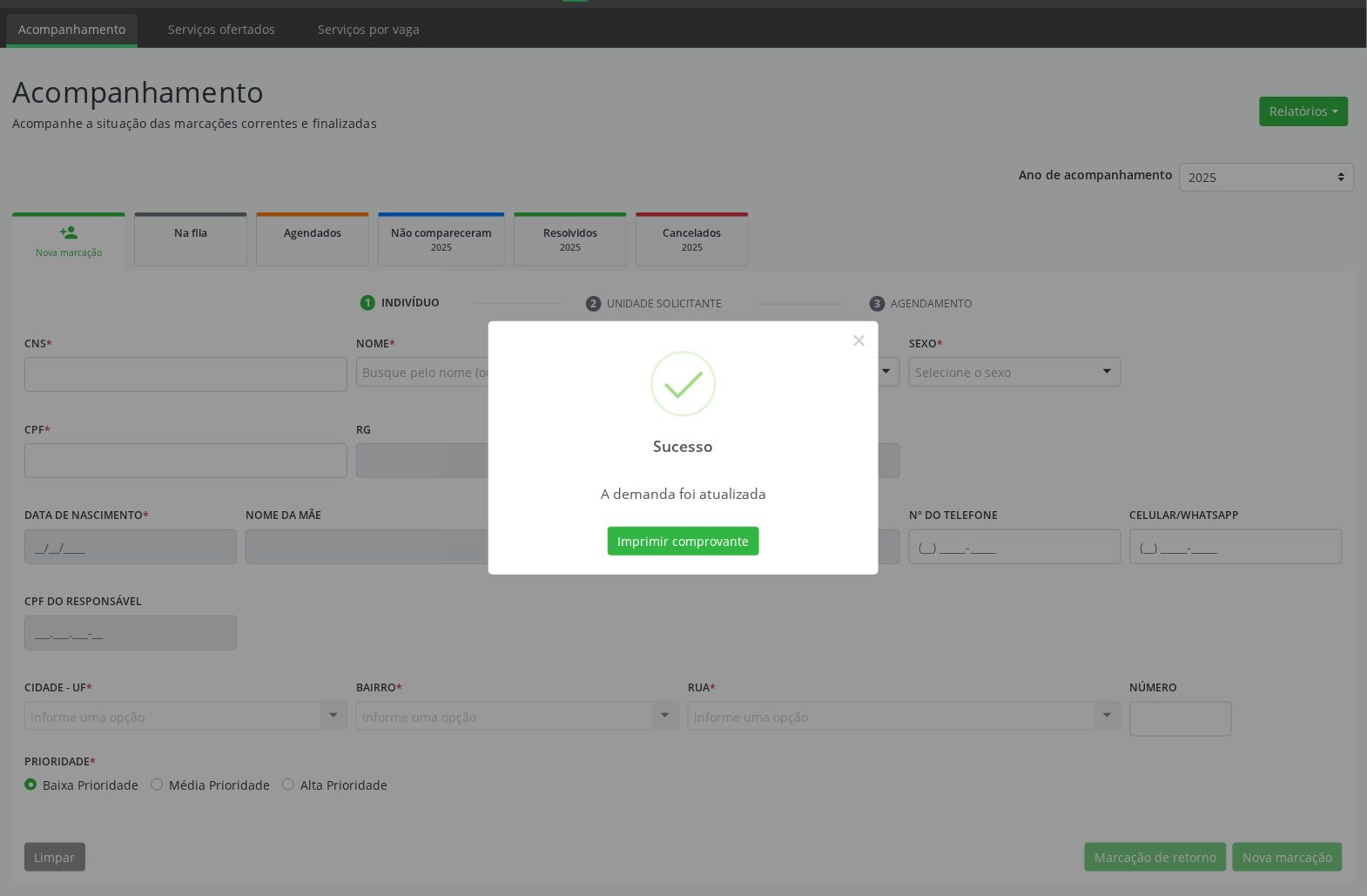
scroll to position [48, 0]
click at [608, 526] on button "Imprimir comprovante" at bounding box center [684, 541] width 152 height 30
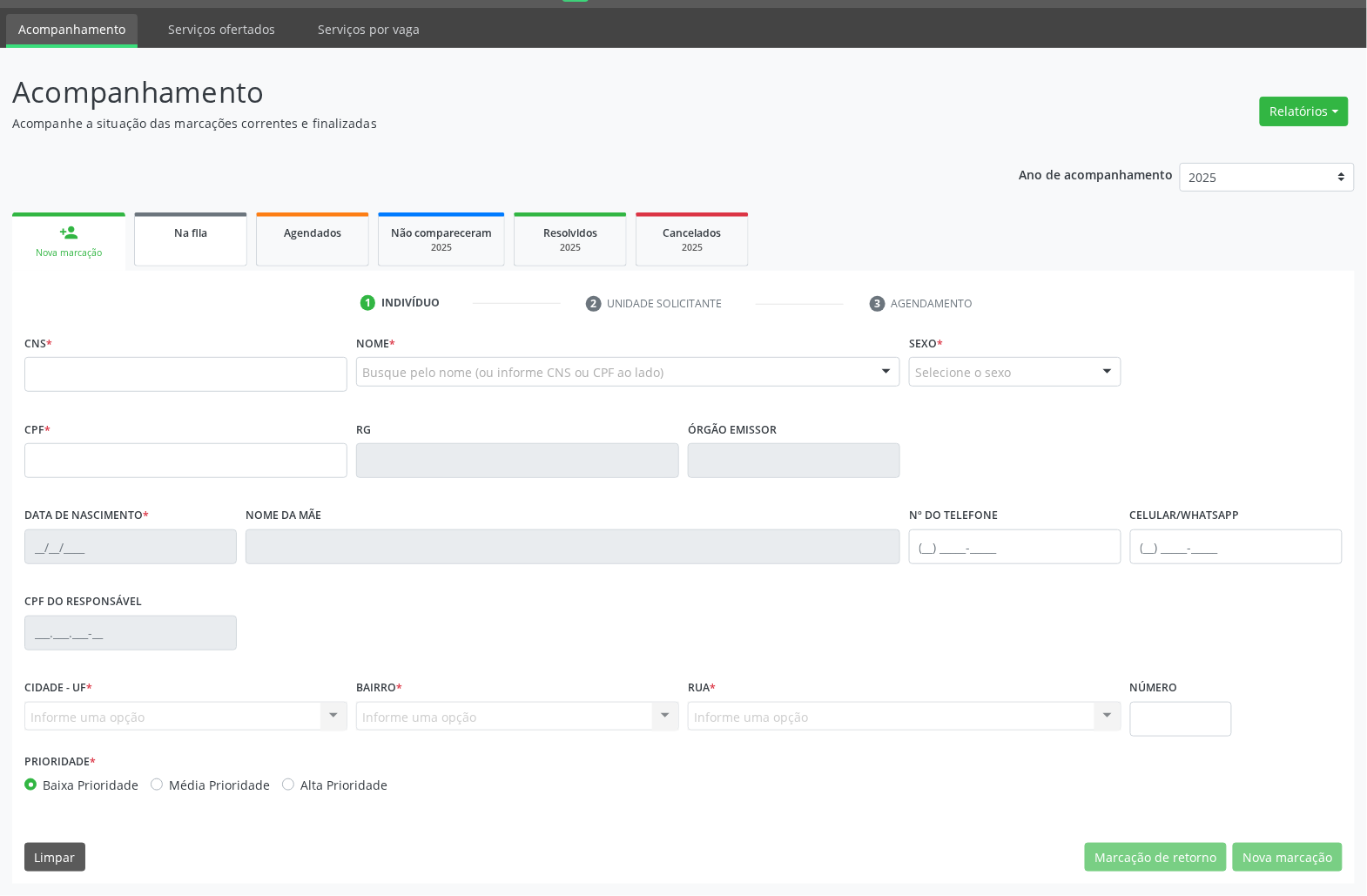
click at [198, 226] on span "Na fila" at bounding box center [191, 233] width 34 height 15
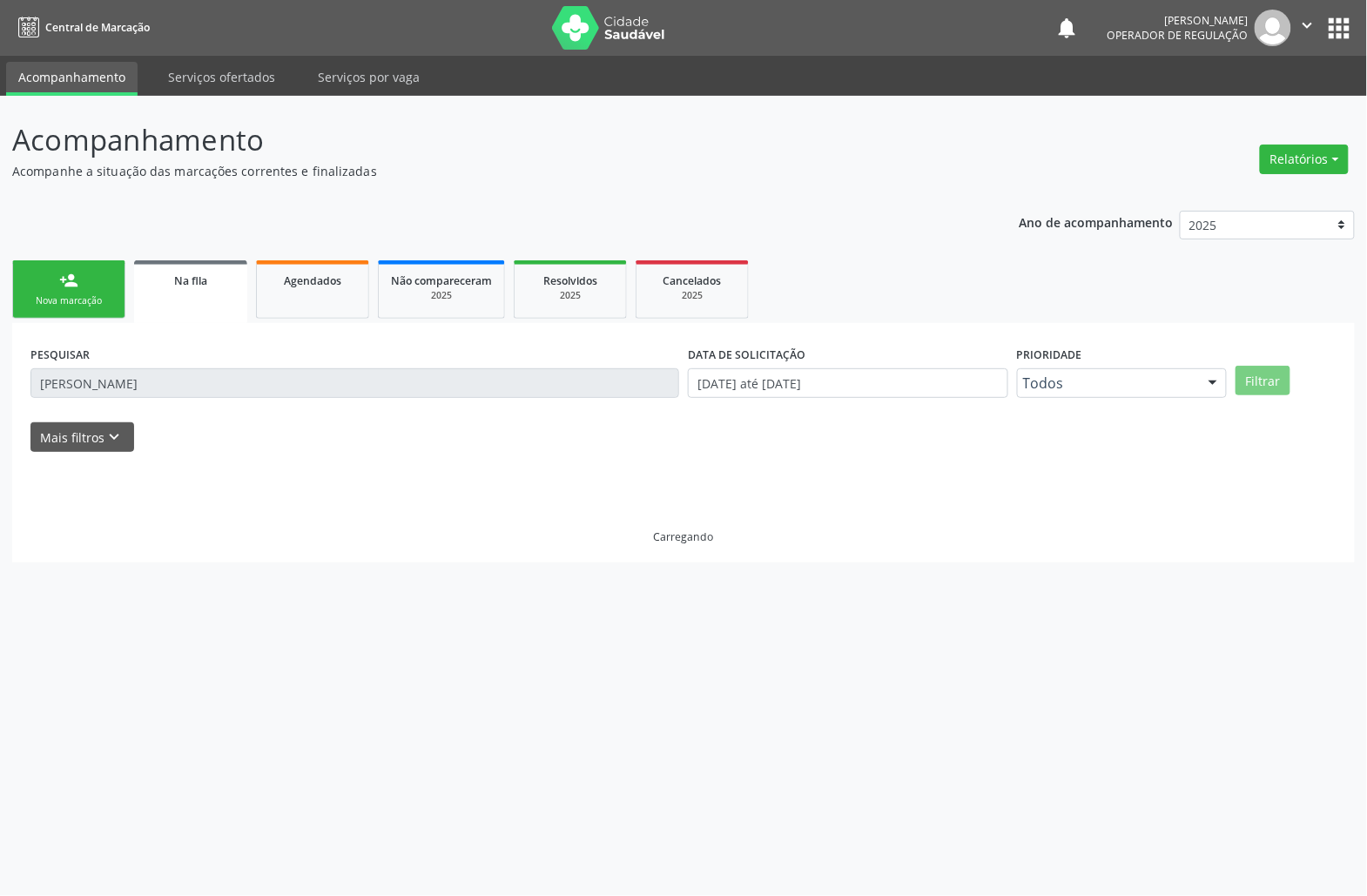
scroll to position [0, 0]
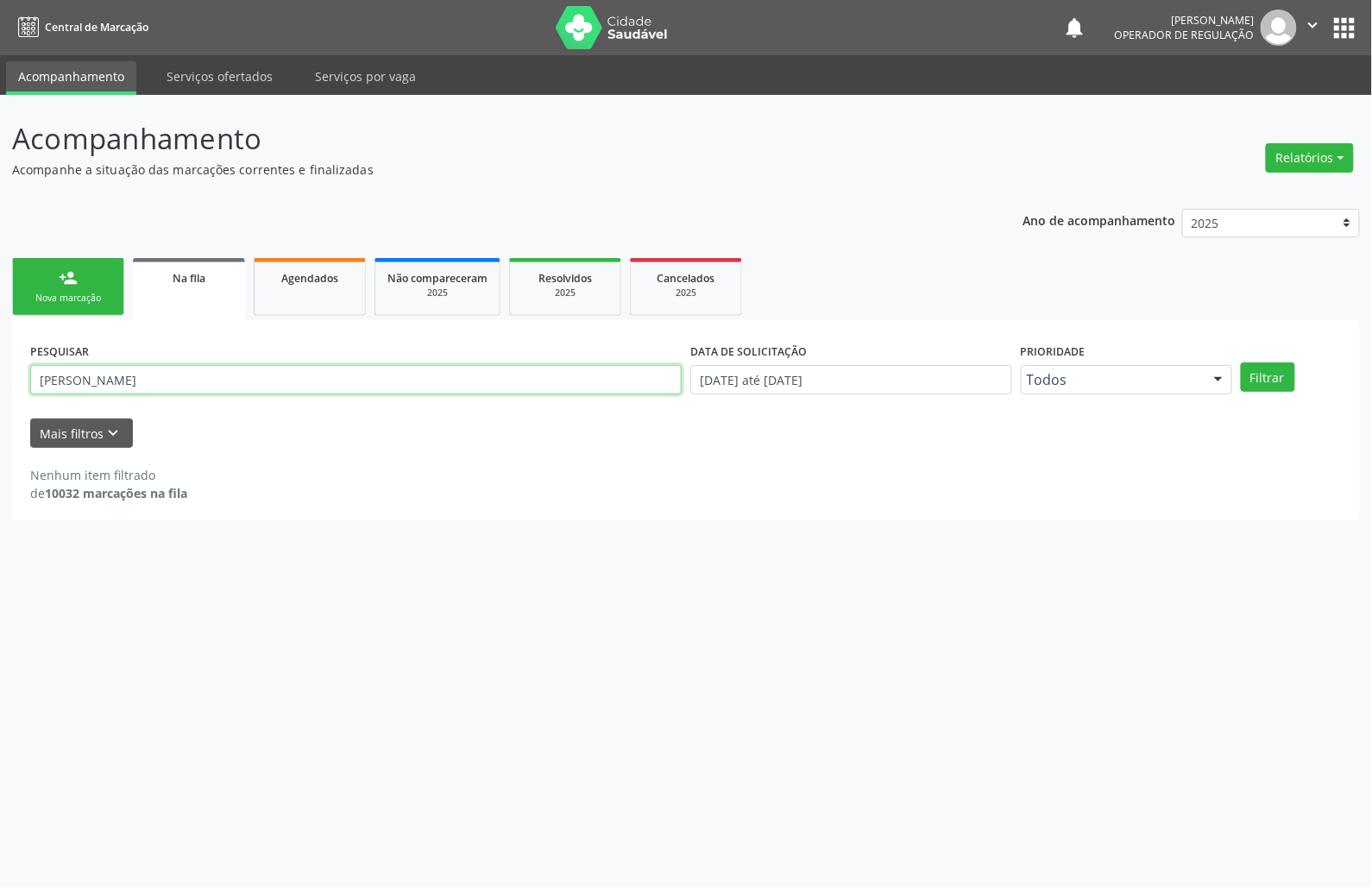
click at [128, 383] on input "[PERSON_NAME]" at bounding box center [355, 380] width 651 height 29
type input "704002864410165"
click at [1240, 362] on button "Filtrar" at bounding box center [1268, 377] width 55 height 29
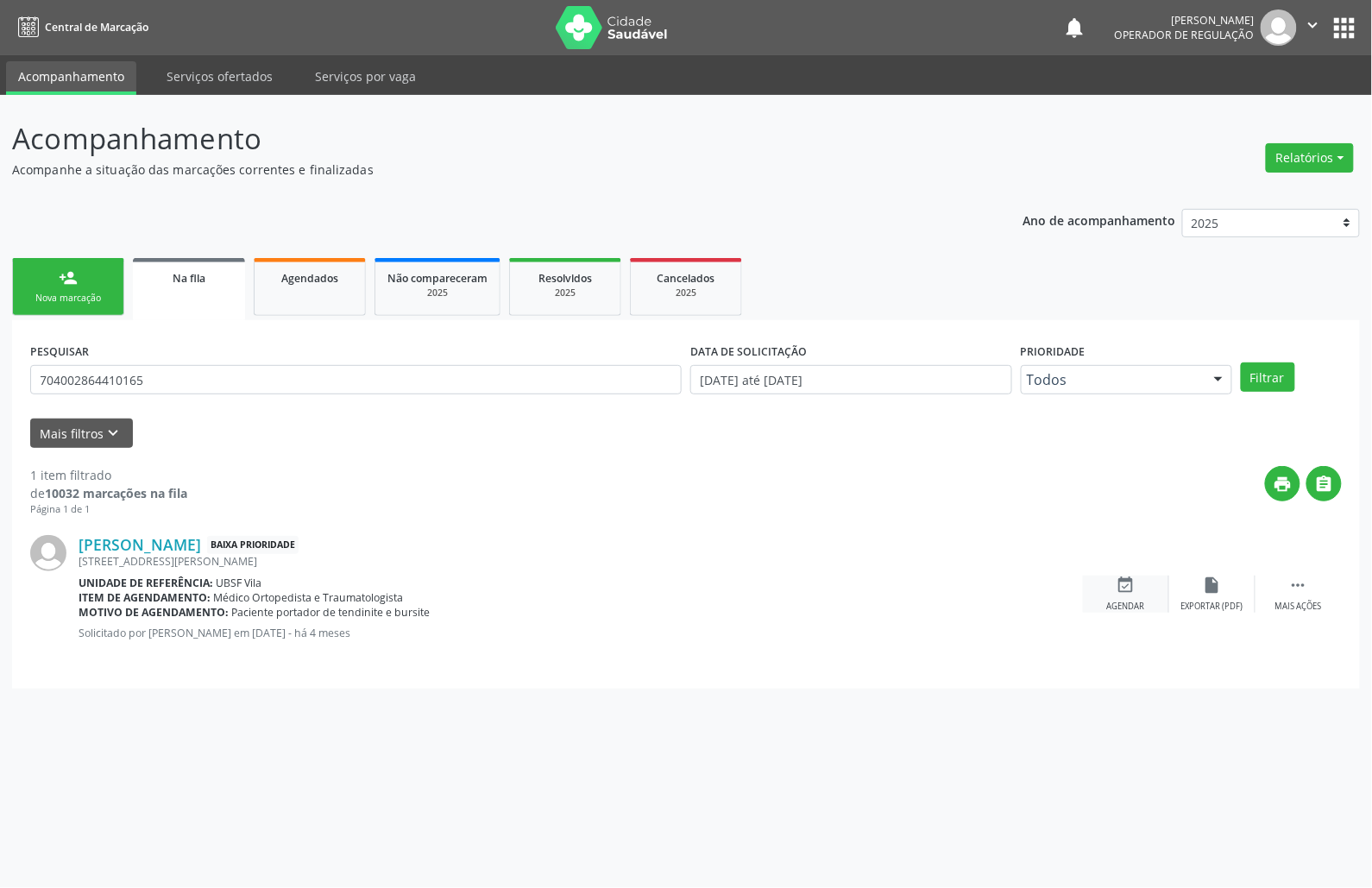
click at [1127, 599] on div "event_available Agendar" at bounding box center [1126, 594] width 86 height 37
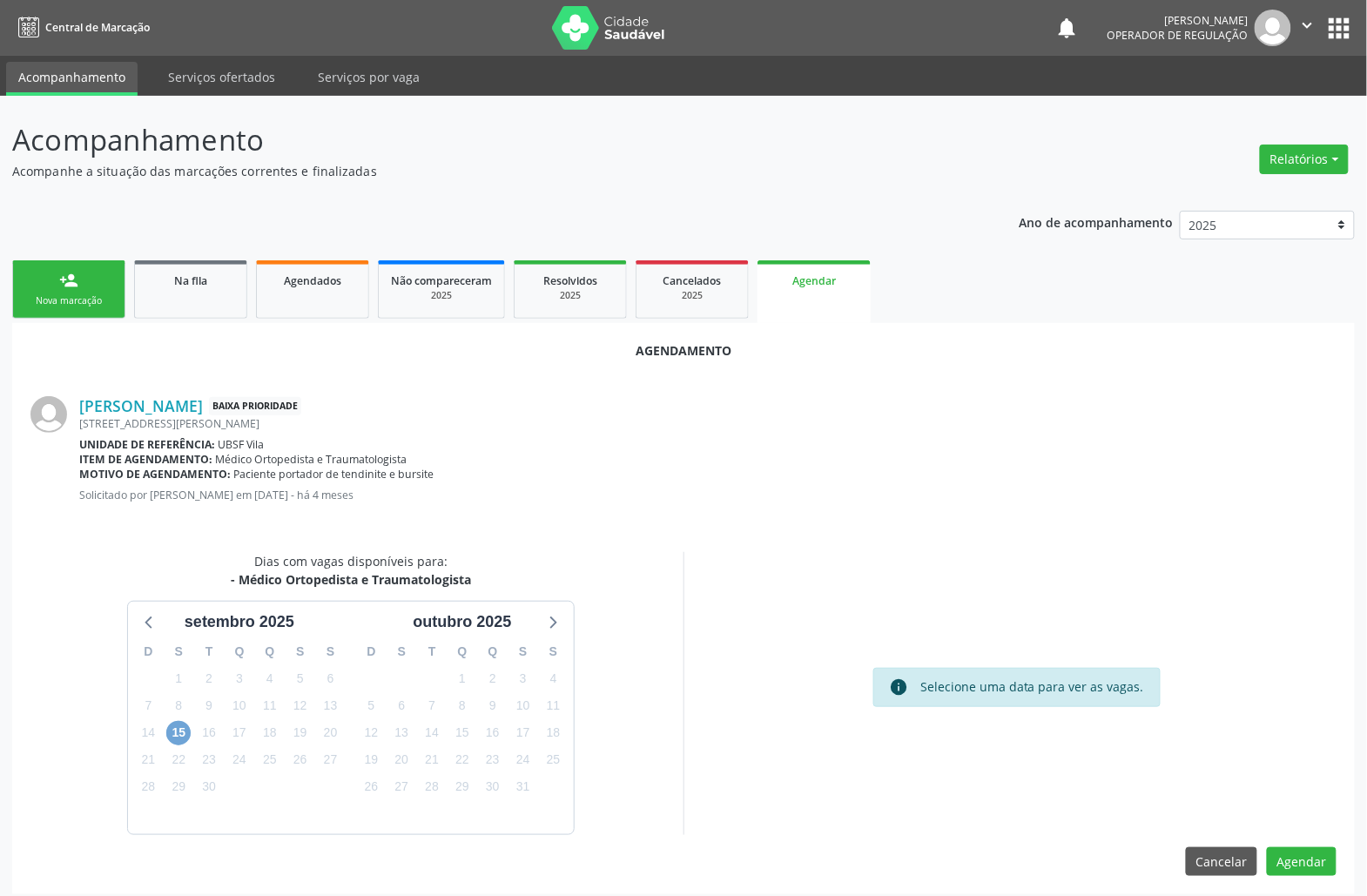
click at [178, 733] on span "15" at bounding box center [178, 732] width 25 height 25
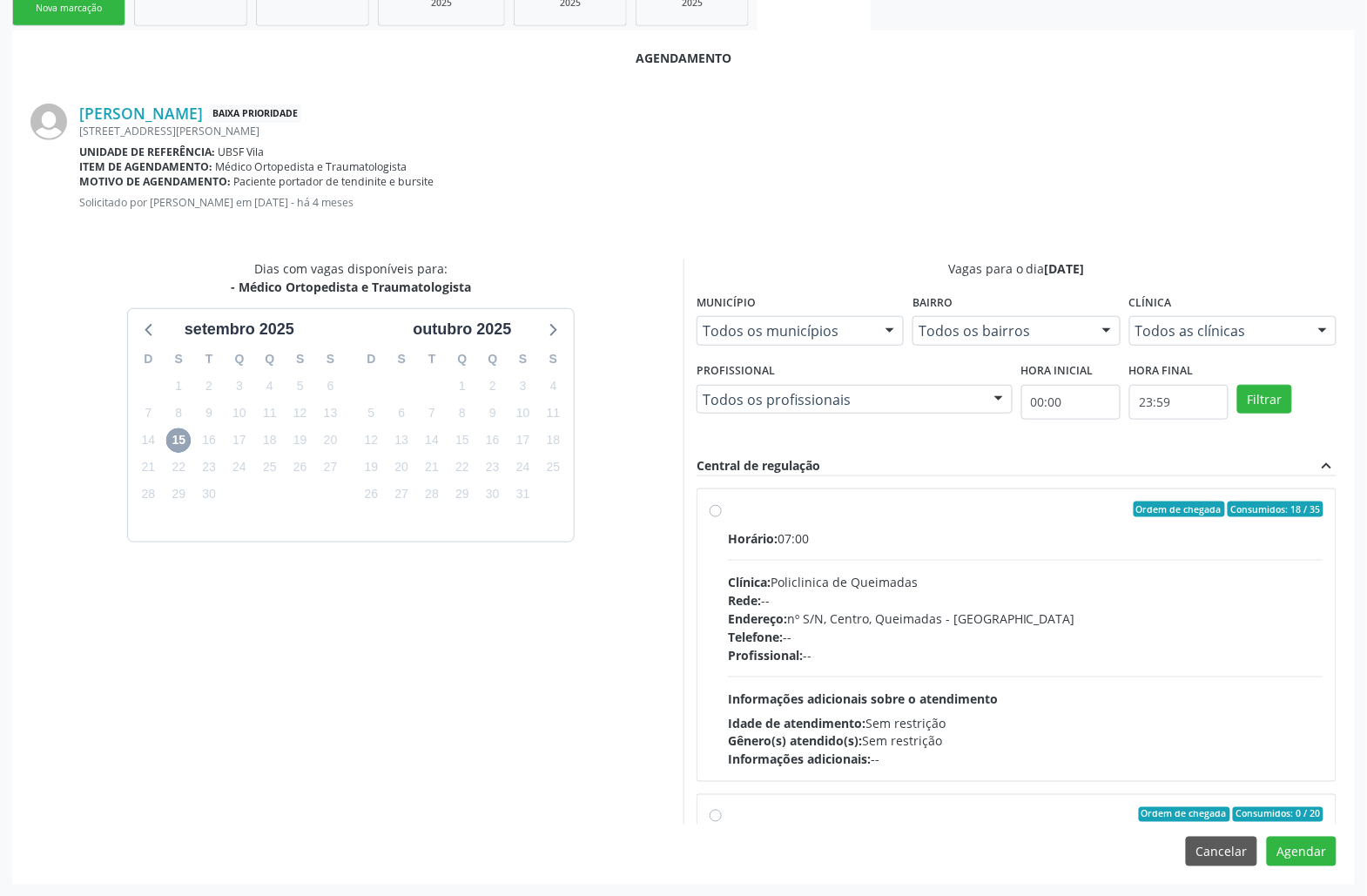
scroll to position [294, 0]
click at [1247, 690] on div "Horário: 07:00 Clínica: Policlinica de Queimadas Rede: -- Endereço: nº S/N, Cen…" at bounding box center [1025, 648] width 595 height 240
click at [721, 517] on input "Ordem de chegada Consumidos: 18 / 35 Horário: 07:00 Clínica: Policlinica de Que…" at bounding box center [716, 509] width 12 height 16
radio input "true"
click at [1314, 867] on div "Agendamento [PERSON_NAME] Baixa Prioridade [STREET_ADDRESS][PERSON_NAME] Unidad…" at bounding box center [683, 456] width 1342 height 854
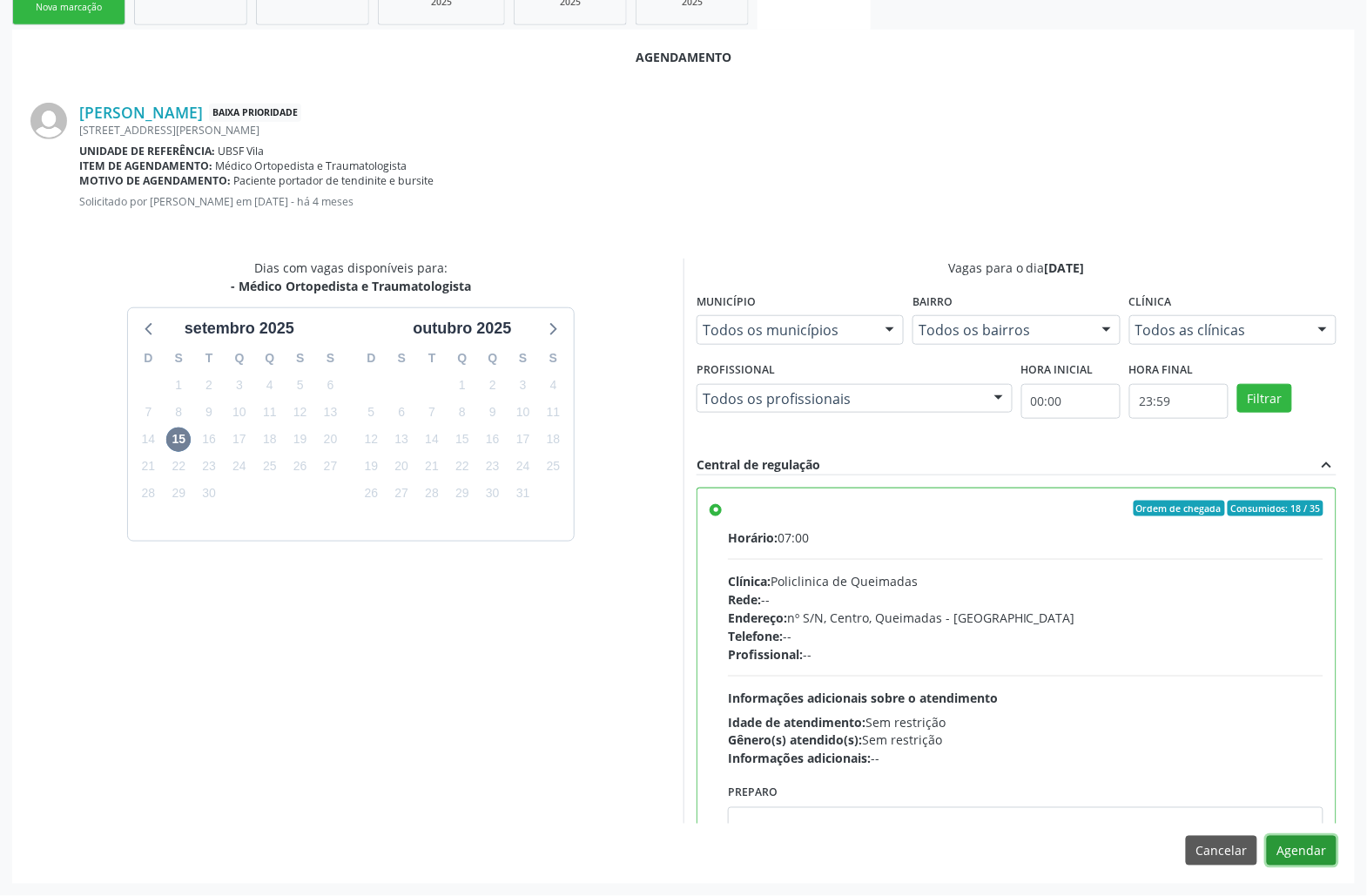
click at [1313, 862] on button "Agendar" at bounding box center [1301, 851] width 70 height 30
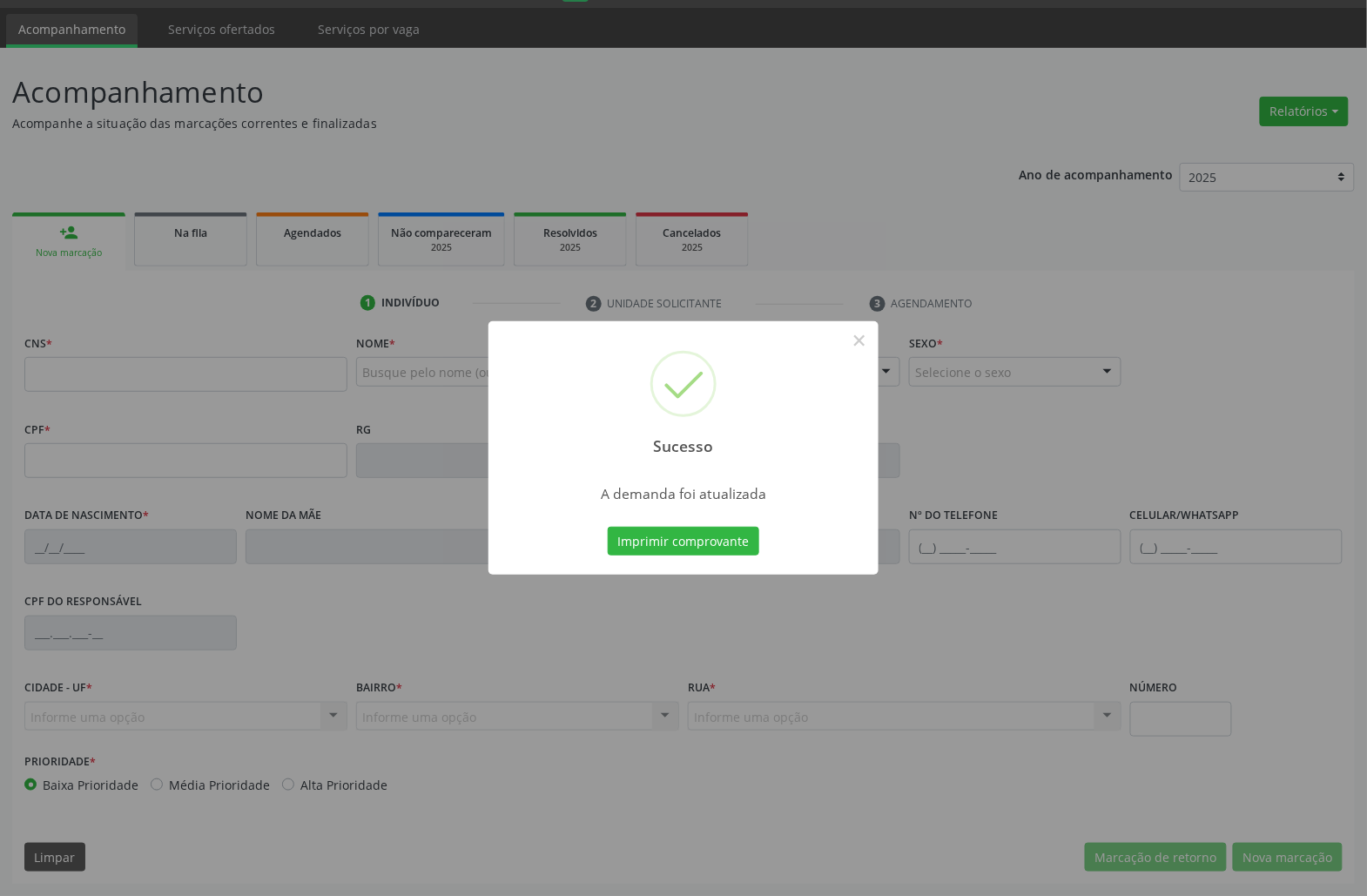
click at [608, 526] on button "Imprimir comprovante" at bounding box center [684, 541] width 152 height 30
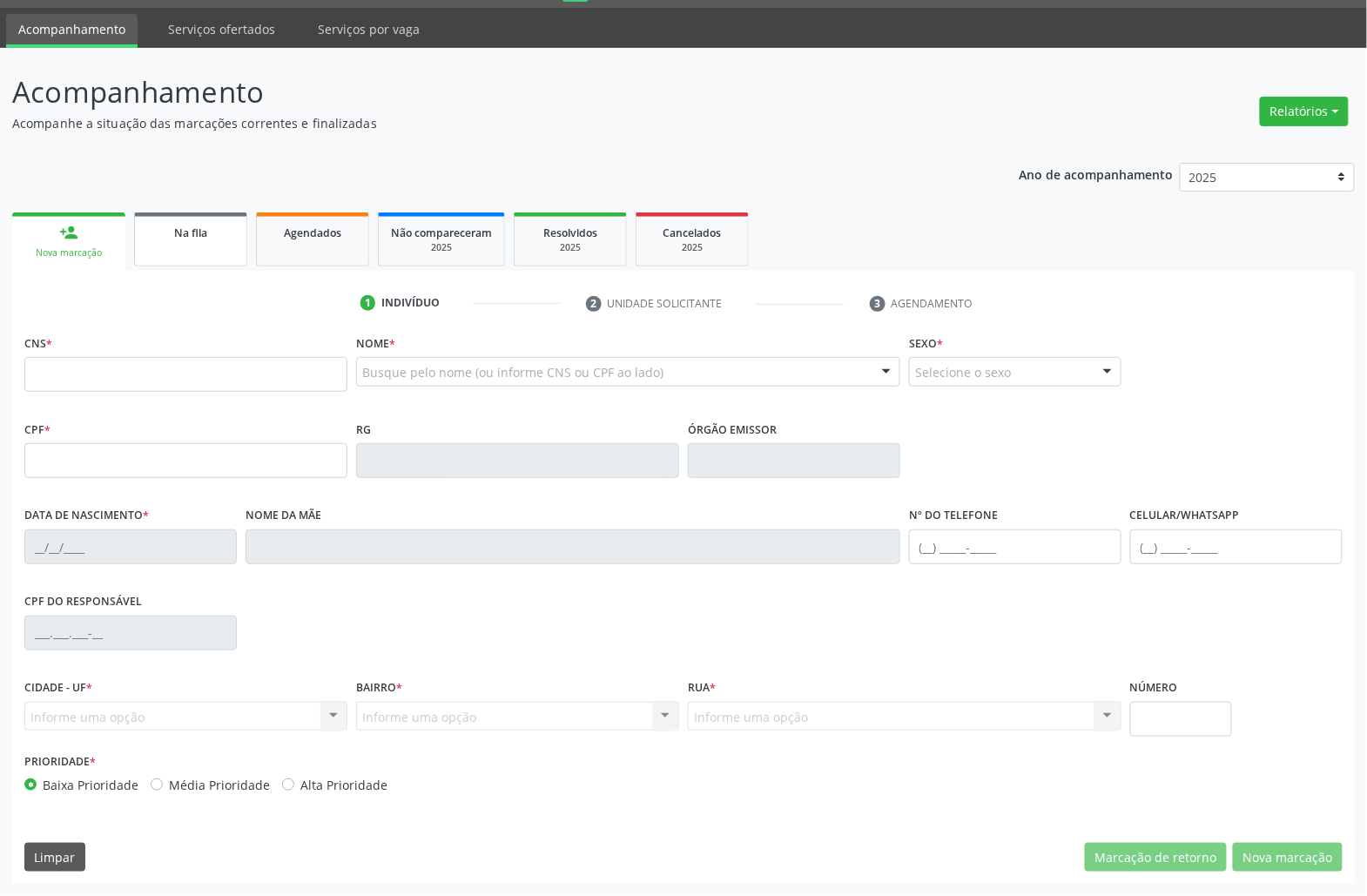
click at [225, 228] on div "Na fila" at bounding box center [190, 232] width 87 height 19
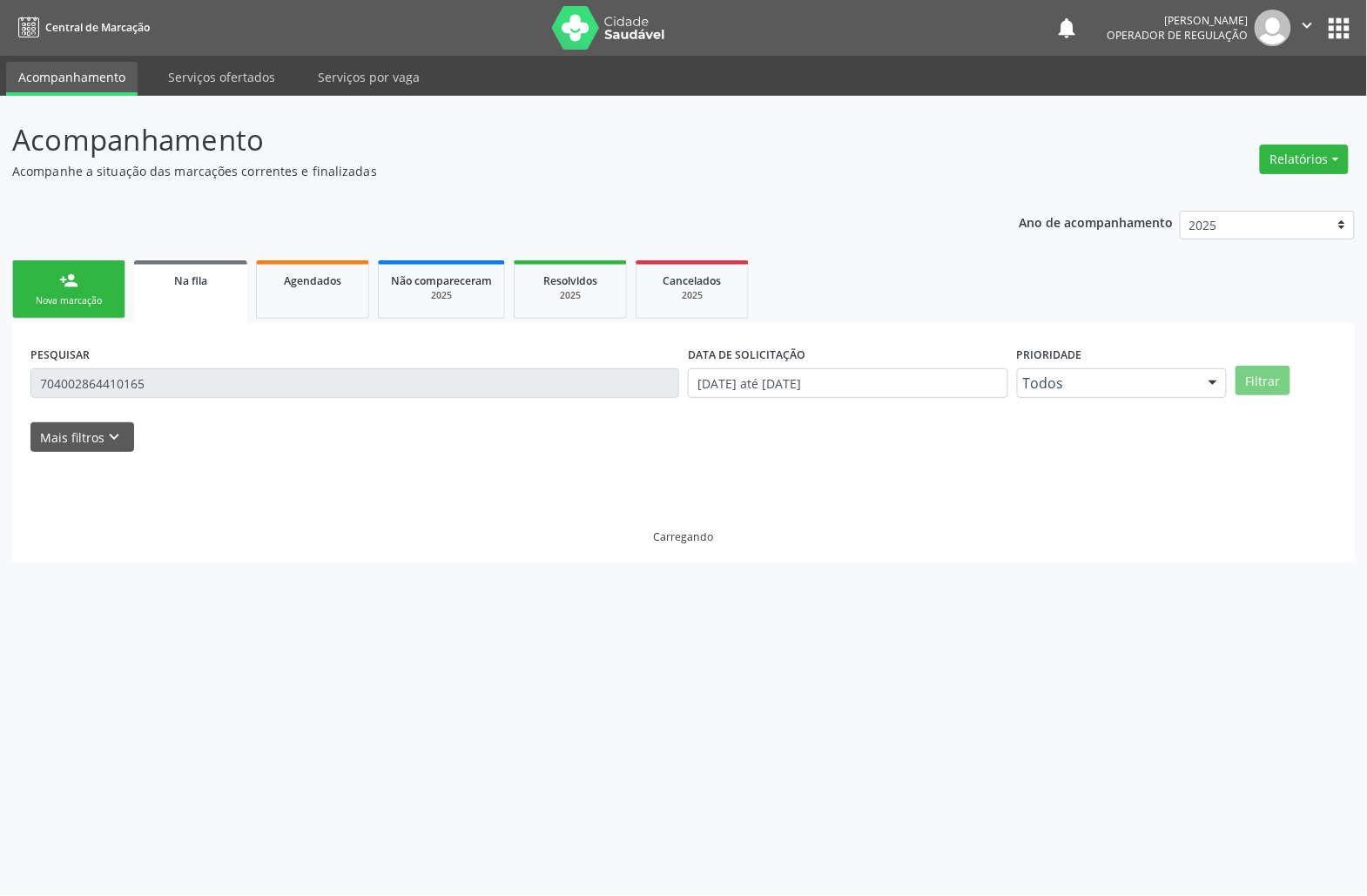
scroll to position [0, 0]
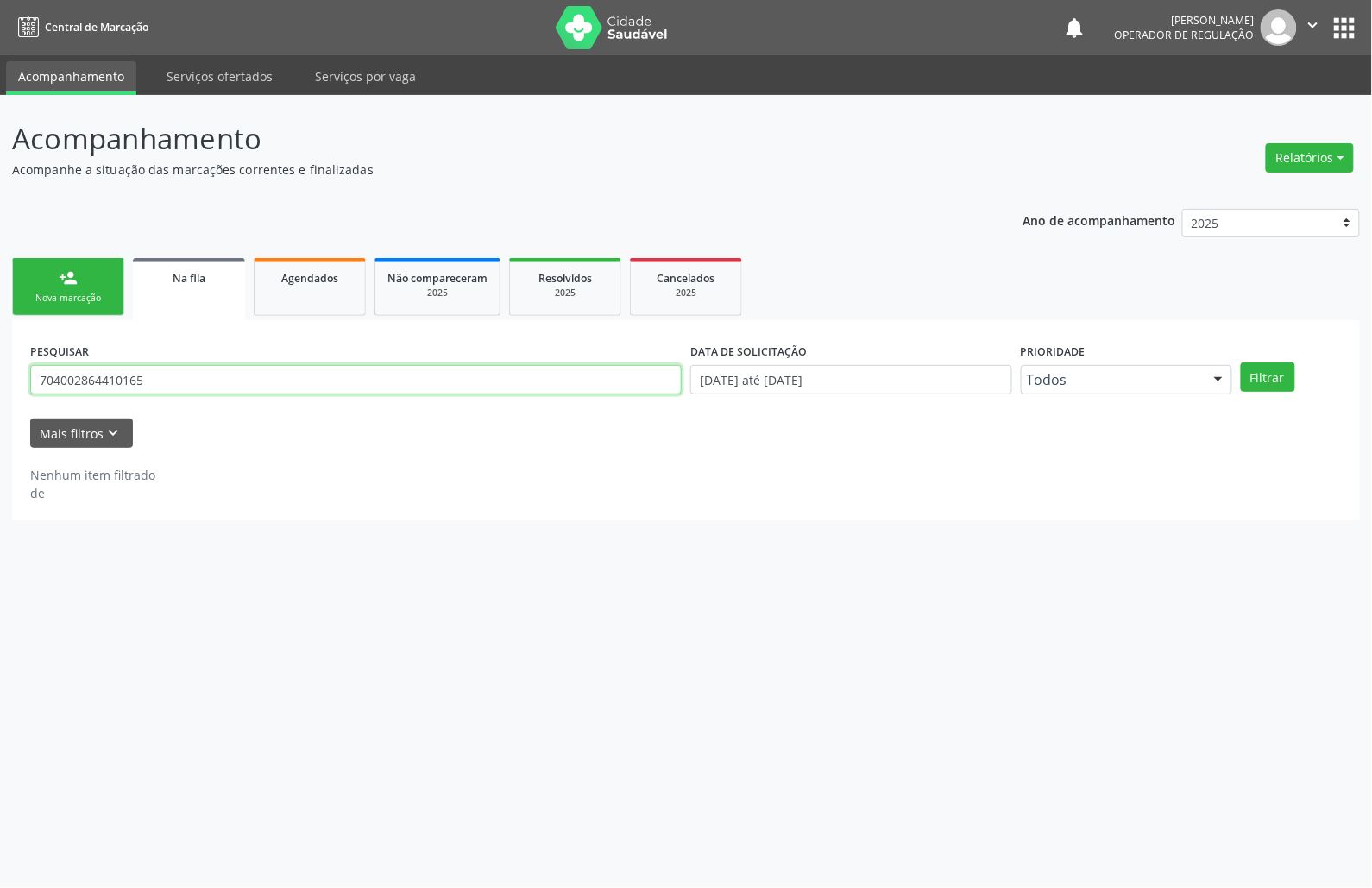
click at [148, 380] on input "704002864410165" at bounding box center [355, 380] width 651 height 29
type input "708201123707144"
click at [1240, 362] on button "Filtrar" at bounding box center [1268, 377] width 55 height 29
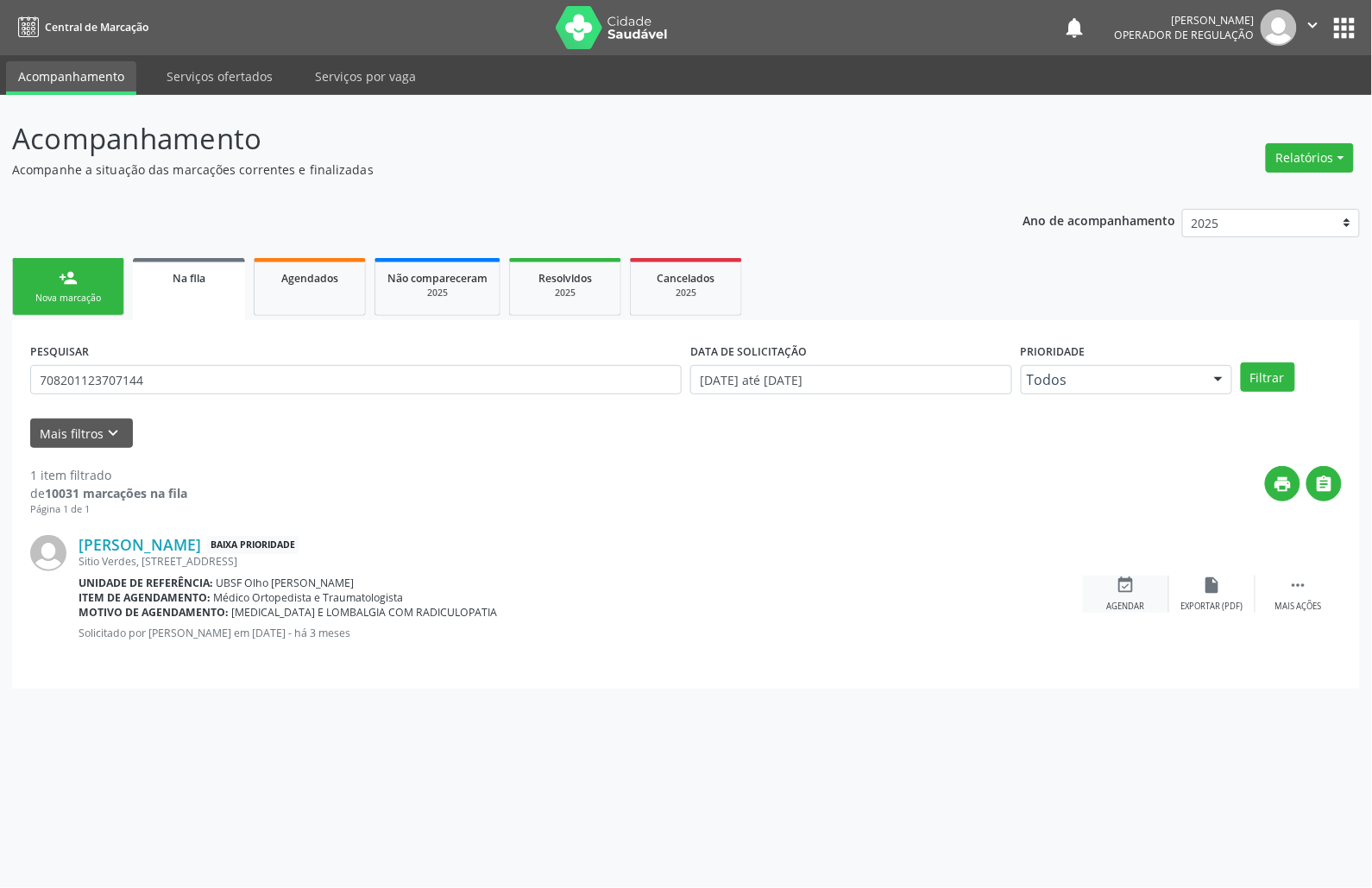
click at [1143, 575] on div "event_available Agendar" at bounding box center [1126, 594] width 86 height 37
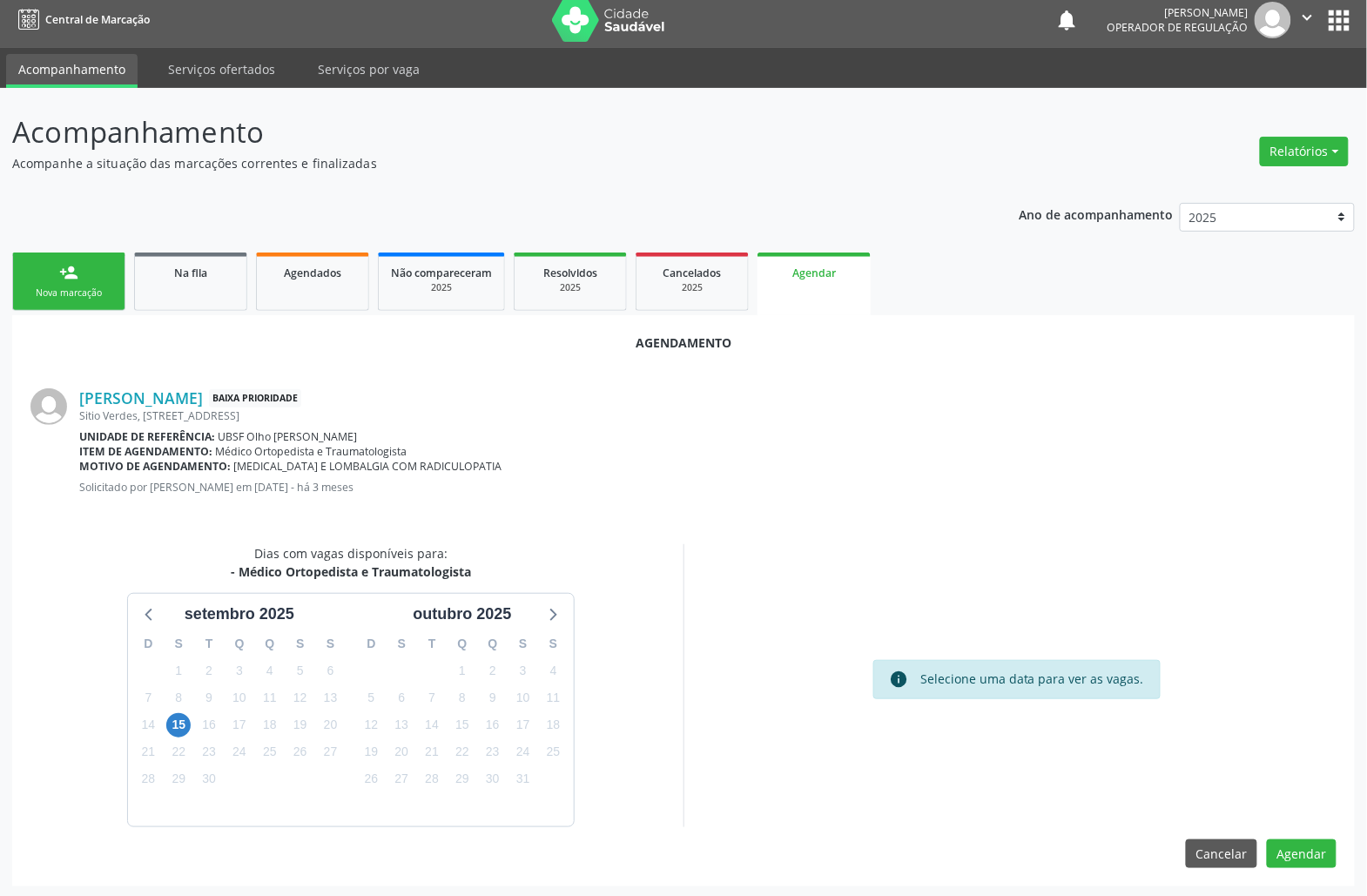
scroll to position [11, 0]
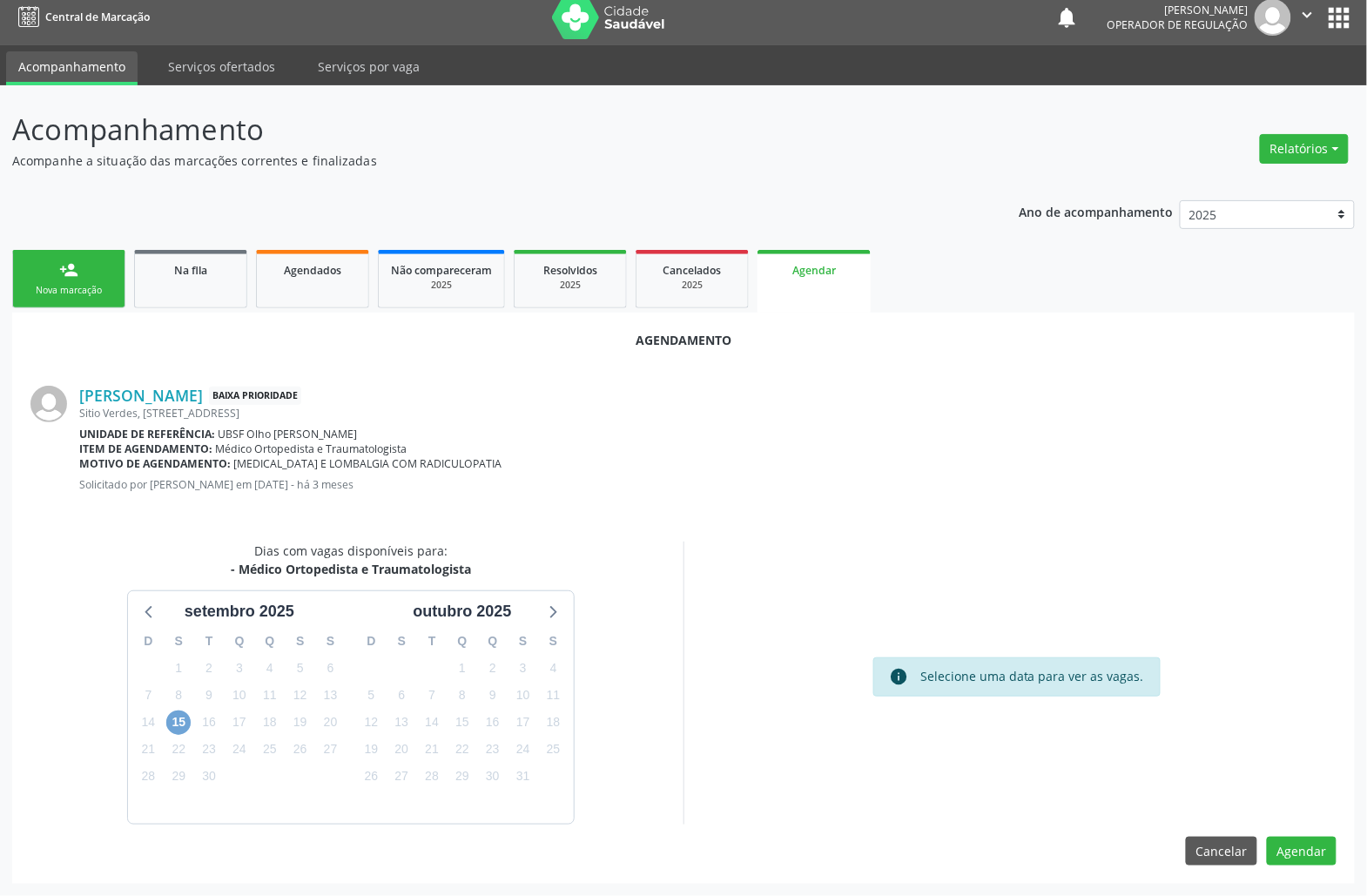
click at [188, 715] on span "15" at bounding box center [178, 723] width 25 height 25
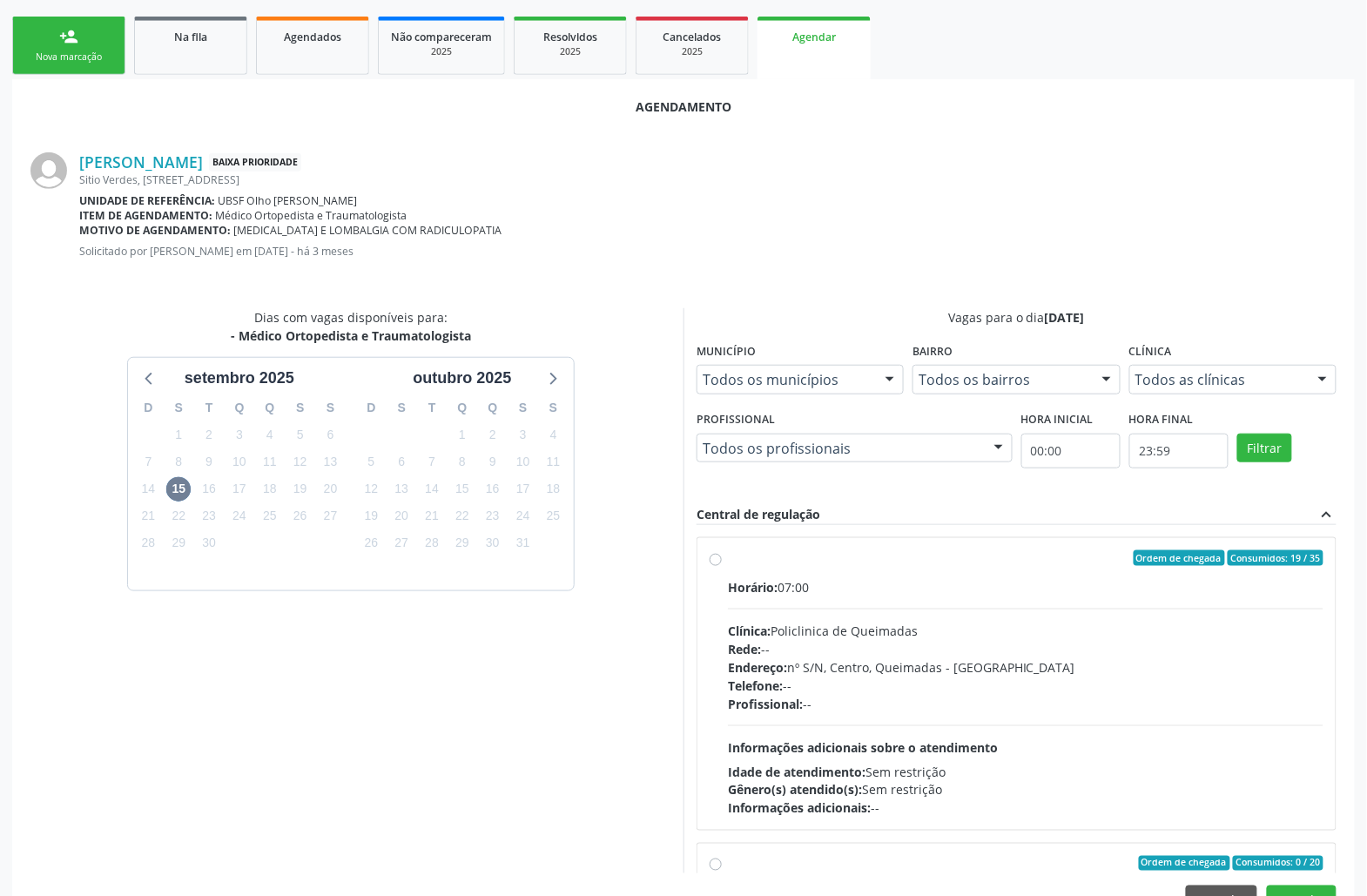
click at [783, 687] on span "Telefone:" at bounding box center [755, 685] width 55 height 17
click at [721, 566] on input "Ordem de chegada Consumidos: 19 / 35 Horário: 07:00 Clínica: Policlinica de Que…" at bounding box center [716, 558] width 12 height 16
radio input "true"
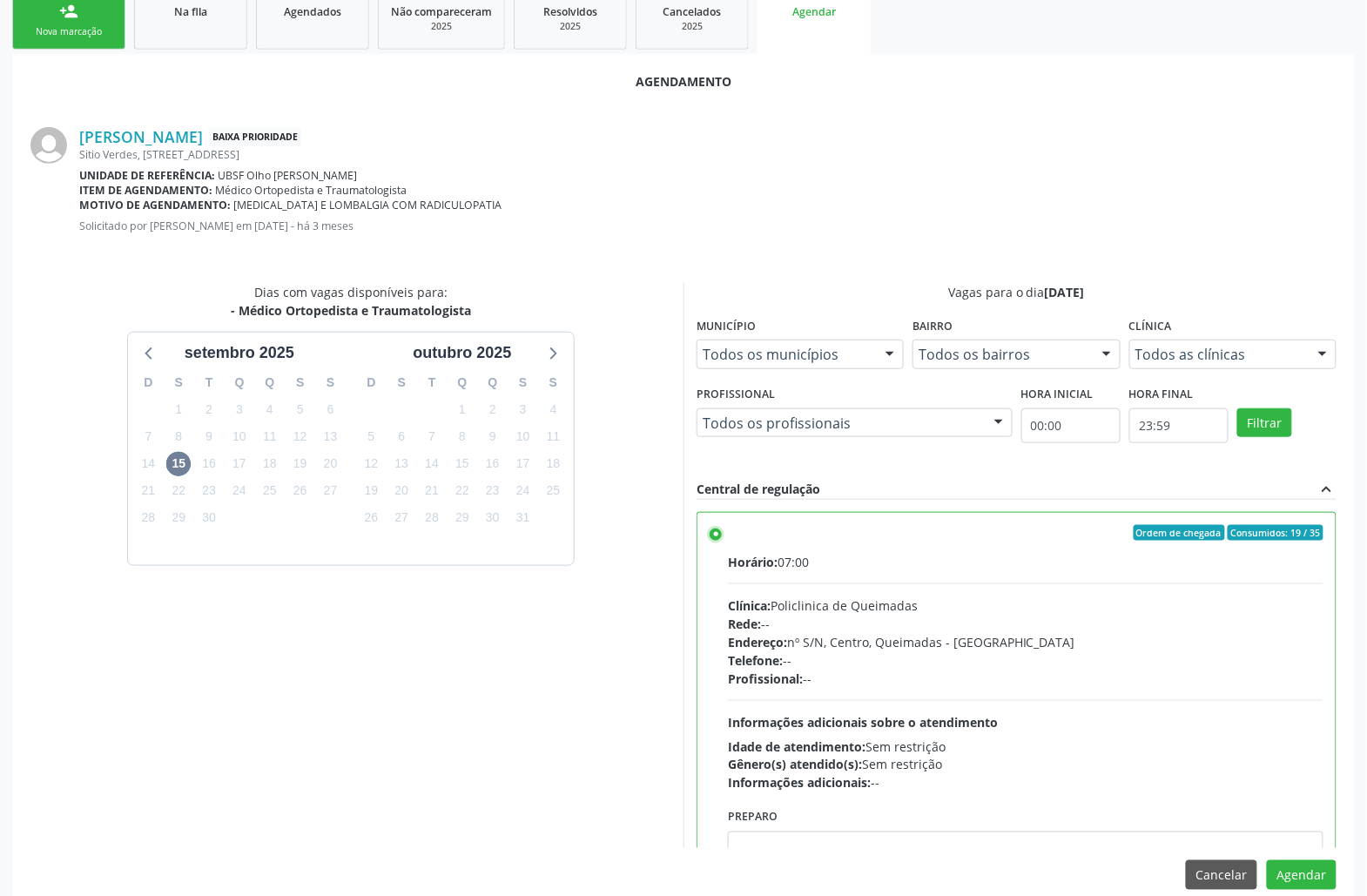
scroll to position [294, 0]
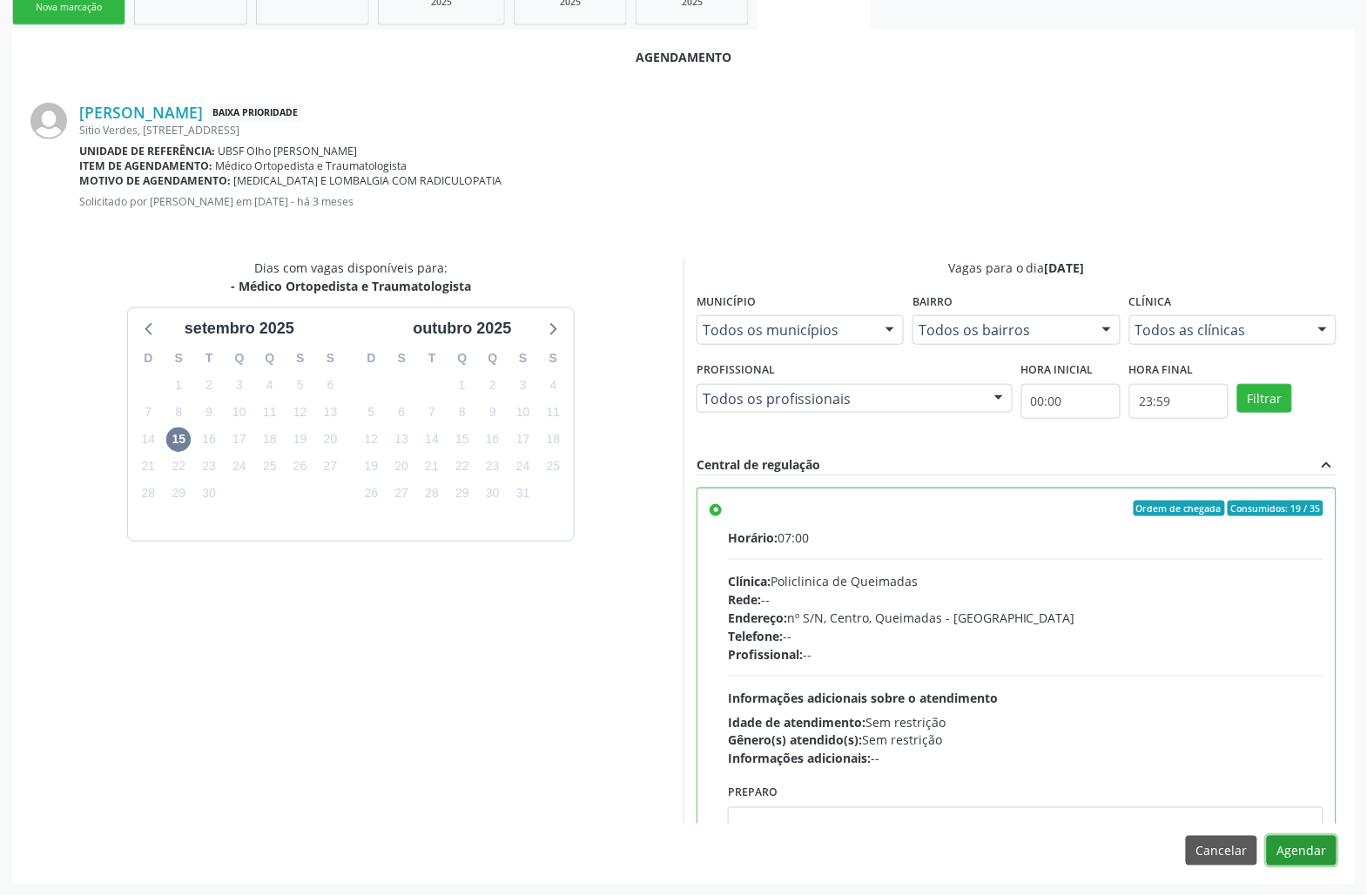
click at [1317, 858] on button "Agendar" at bounding box center [1301, 851] width 70 height 30
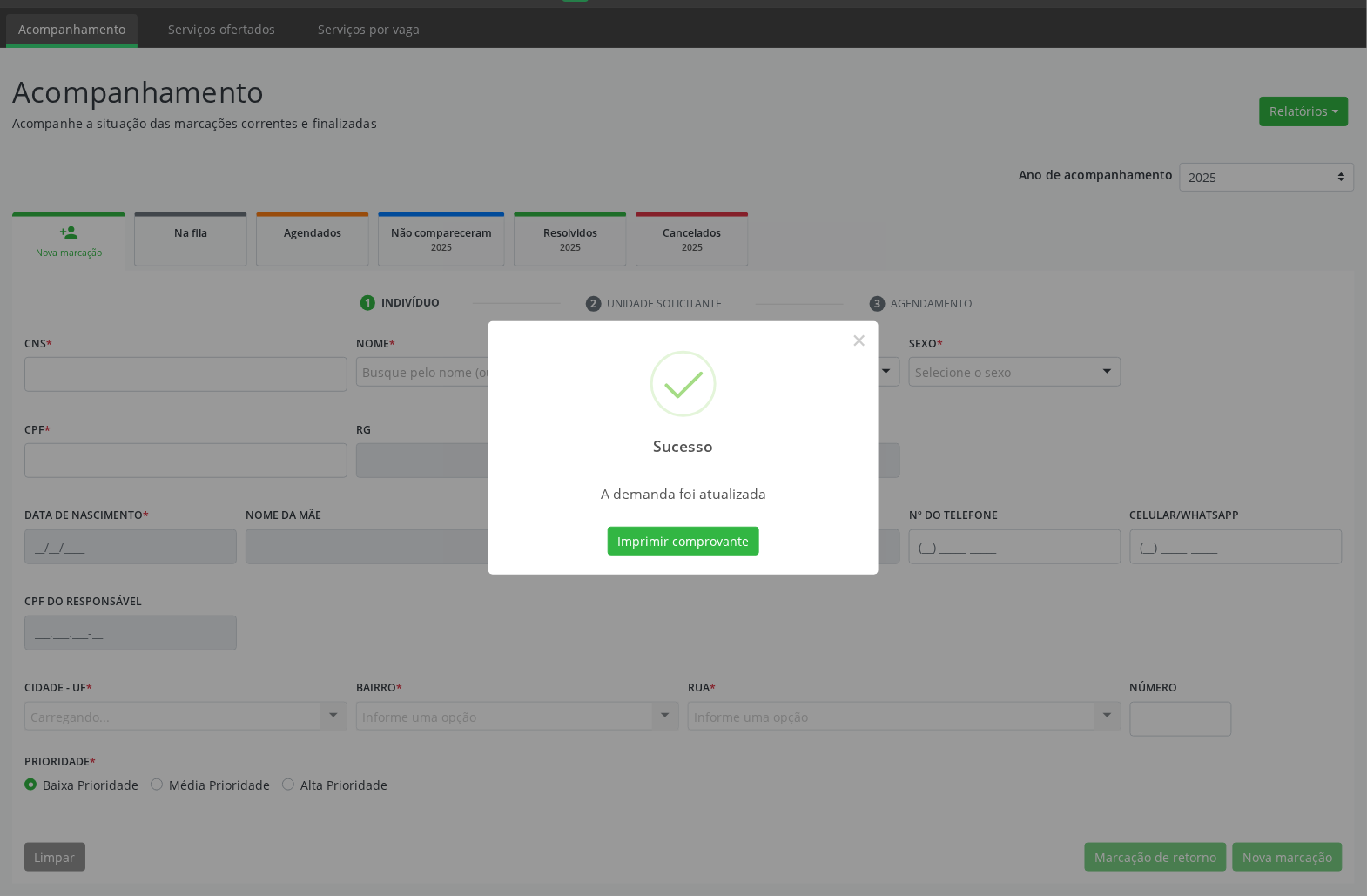
scroll to position [48, 0]
click at [702, 544] on button "Imprimir comprovante" at bounding box center [684, 541] width 152 height 30
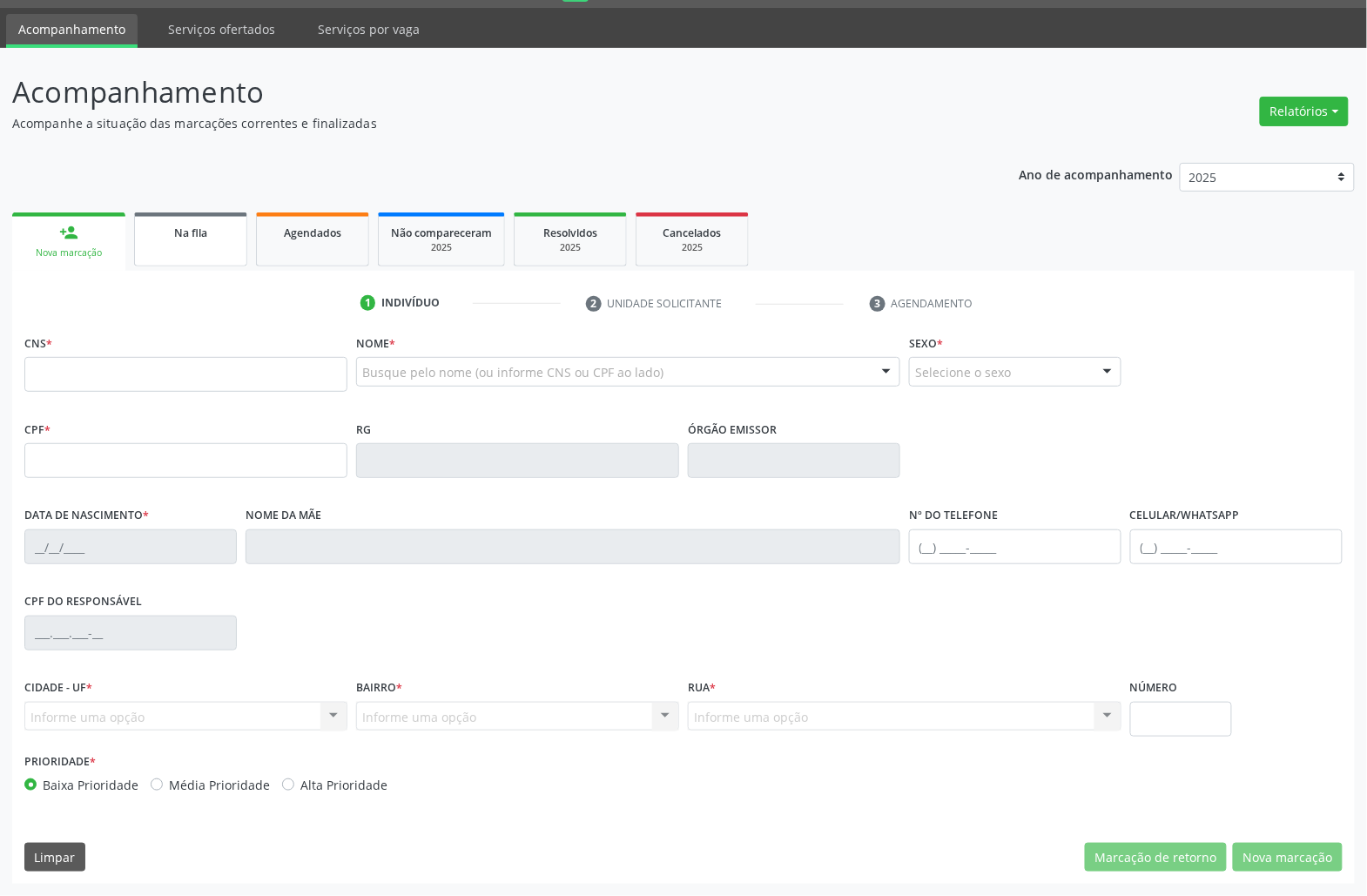
click at [207, 243] on link "Na fila" at bounding box center [190, 240] width 113 height 54
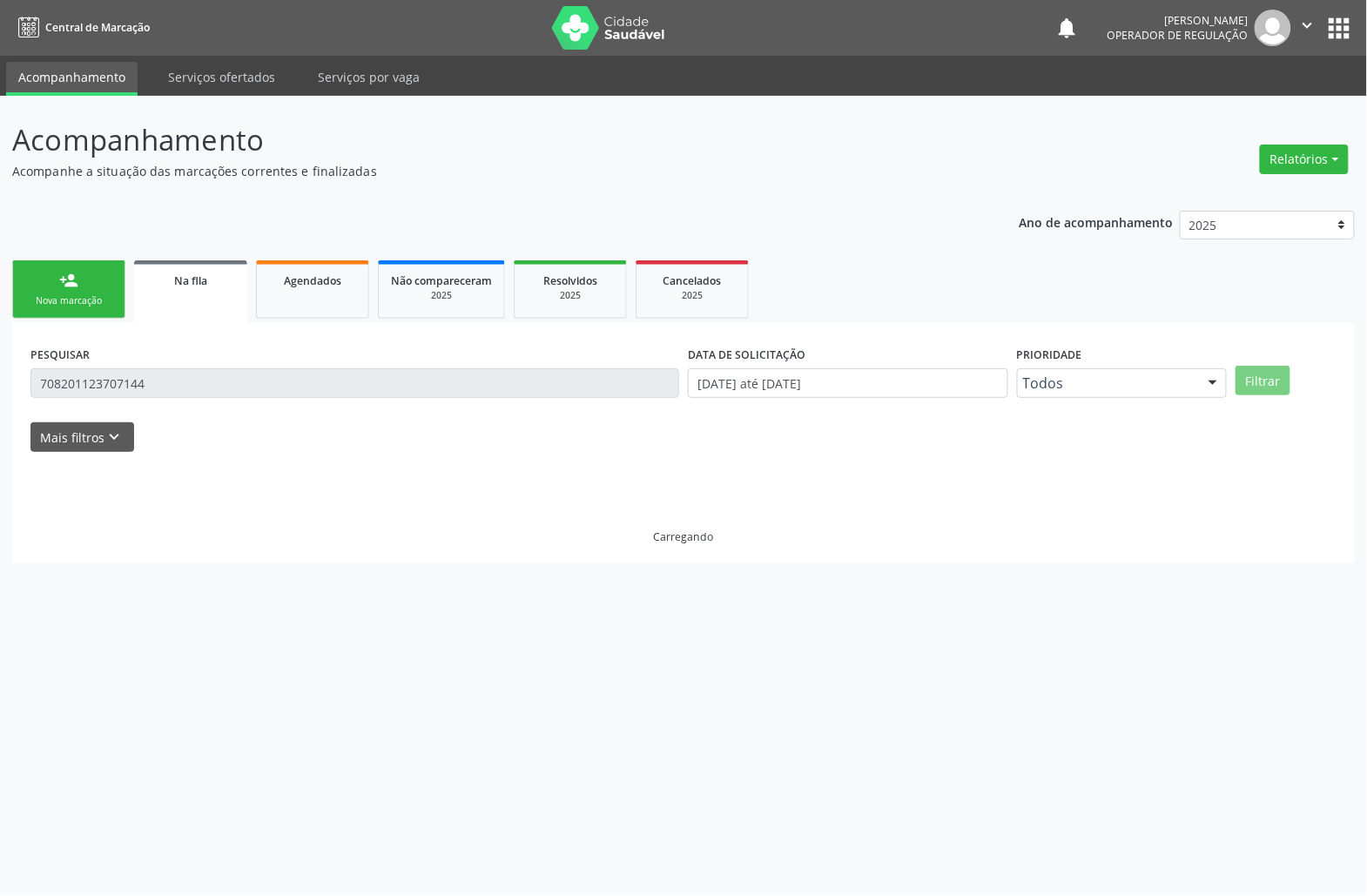
scroll to position [0, 0]
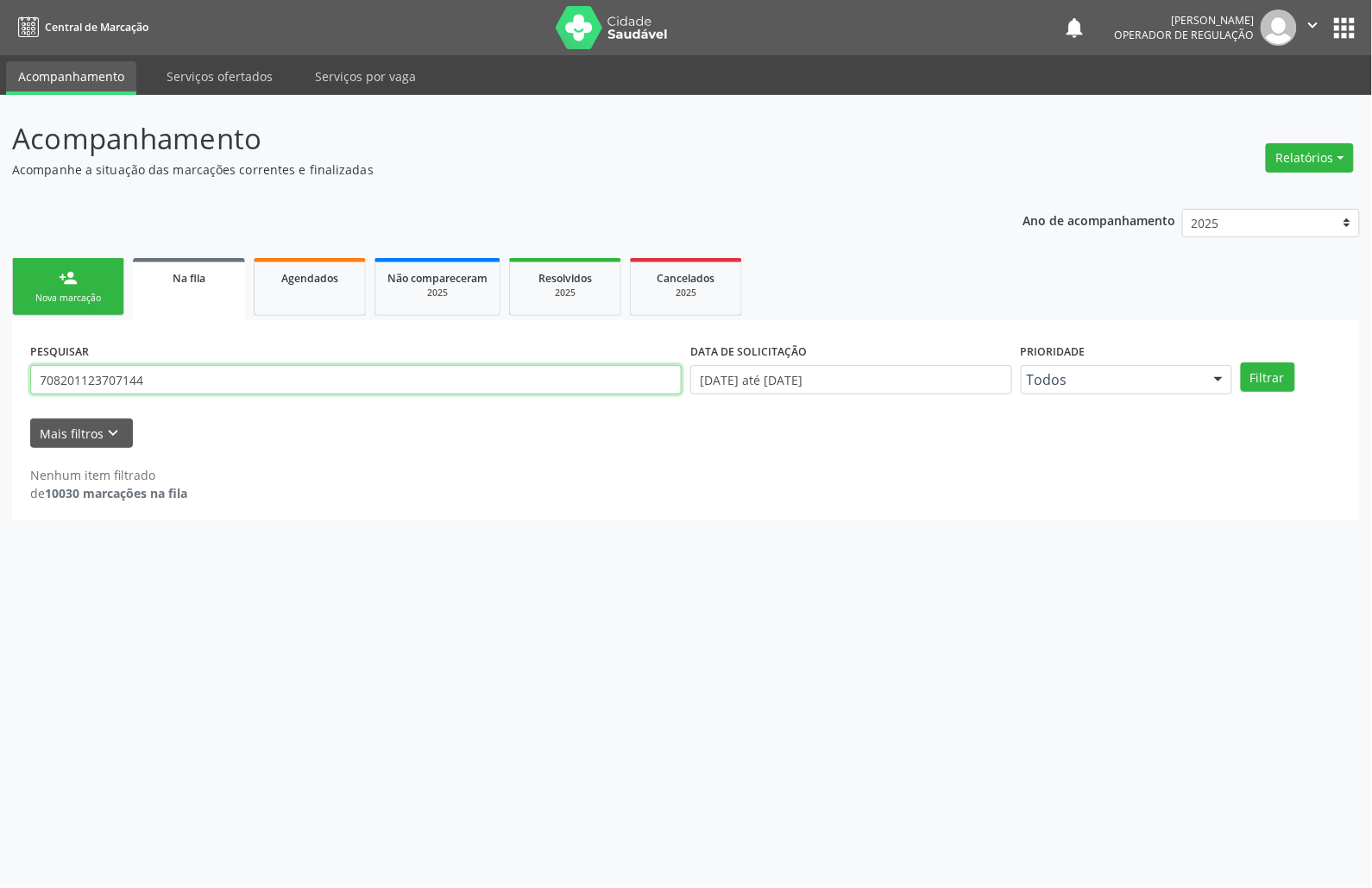
click at [114, 384] on input "708201123707144" at bounding box center [355, 380] width 651 height 29
type input "704201218982581"
click at [1240, 362] on button "Filtrar" at bounding box center [1268, 377] width 55 height 29
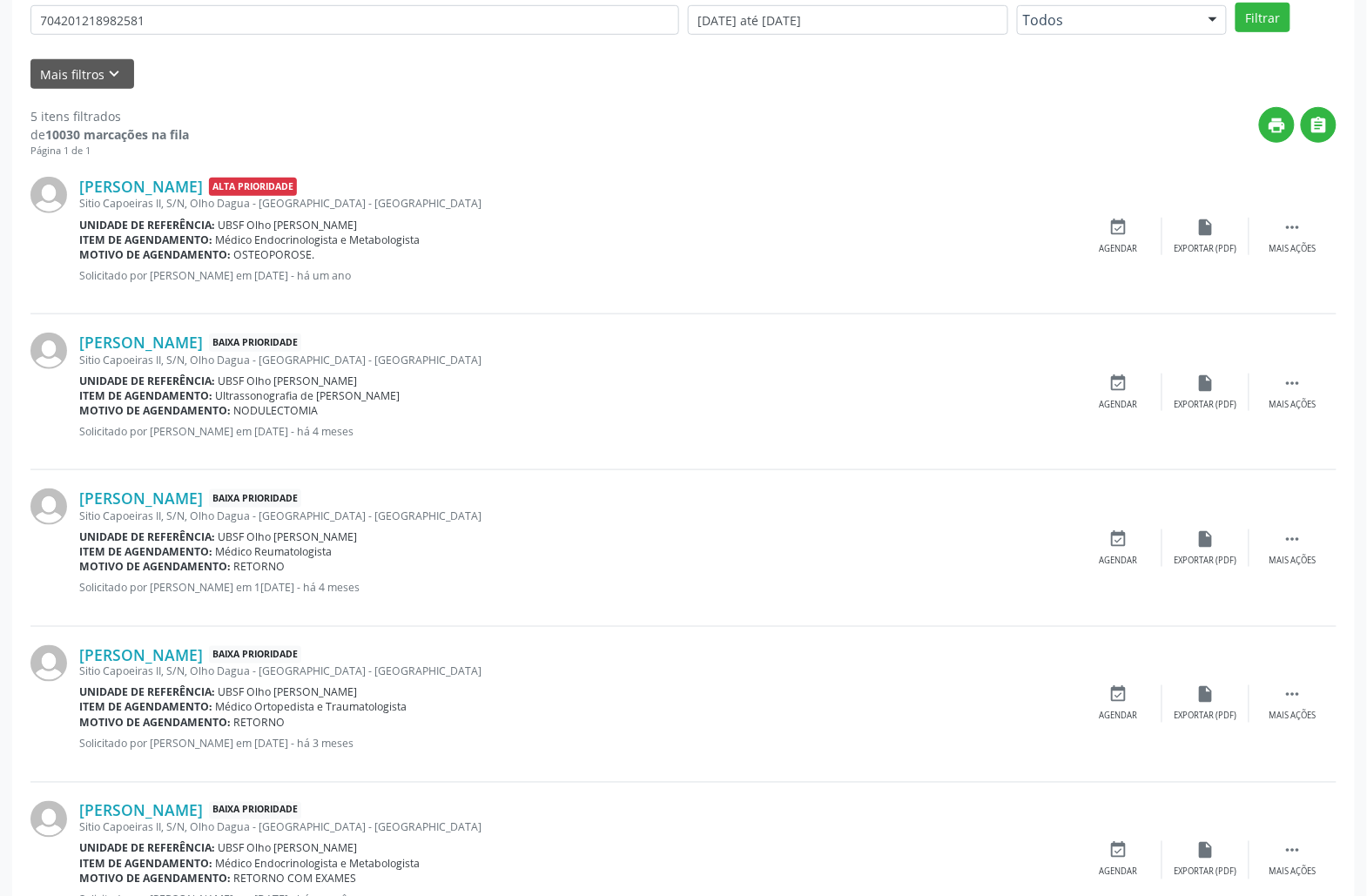
scroll to position [437, 0]
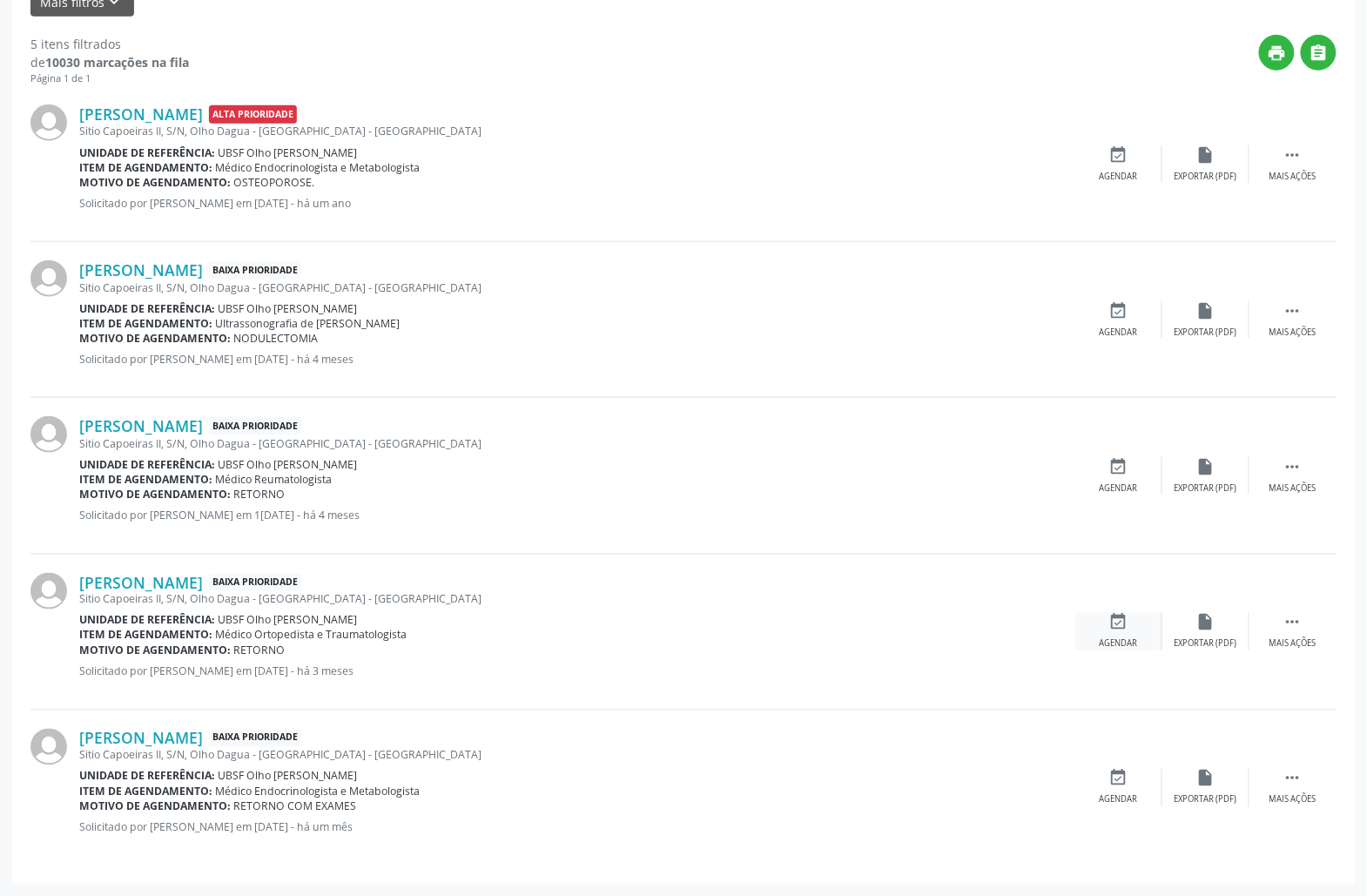
click at [1106, 628] on div "event_available Agendar" at bounding box center [1119, 632] width 87 height 37
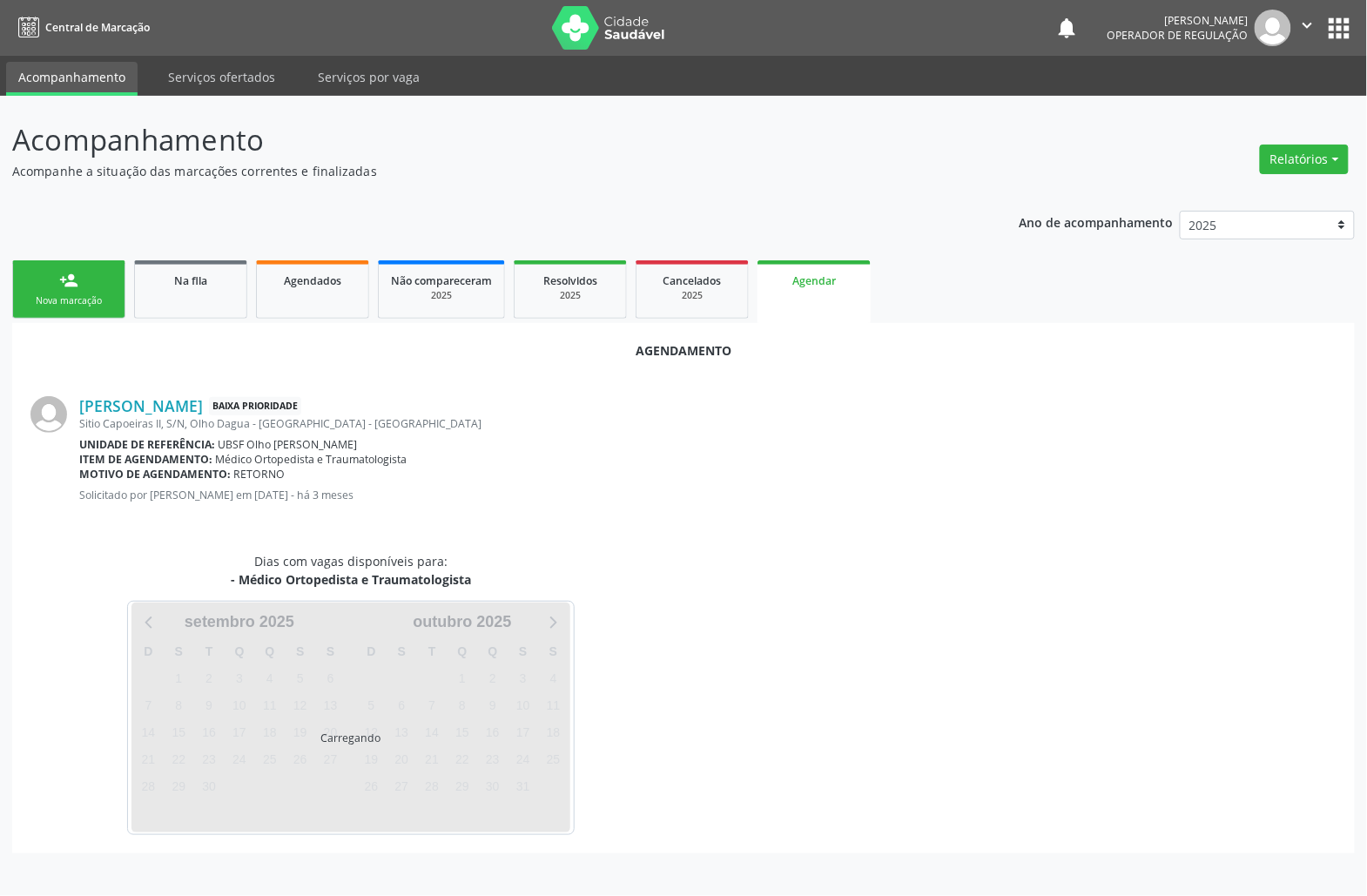
scroll to position [0, 0]
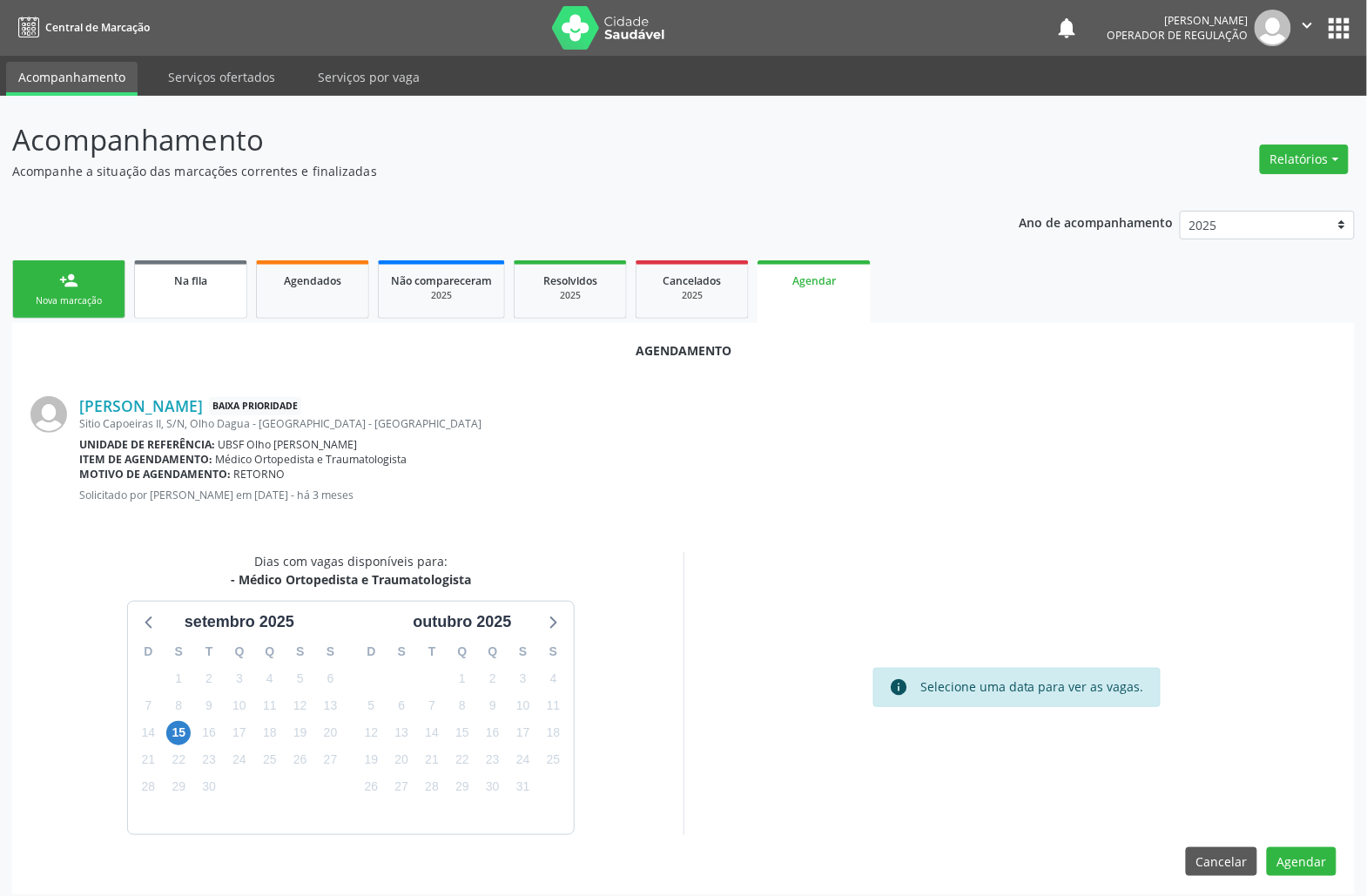
click at [146, 300] on link "Na fila" at bounding box center [190, 289] width 113 height 58
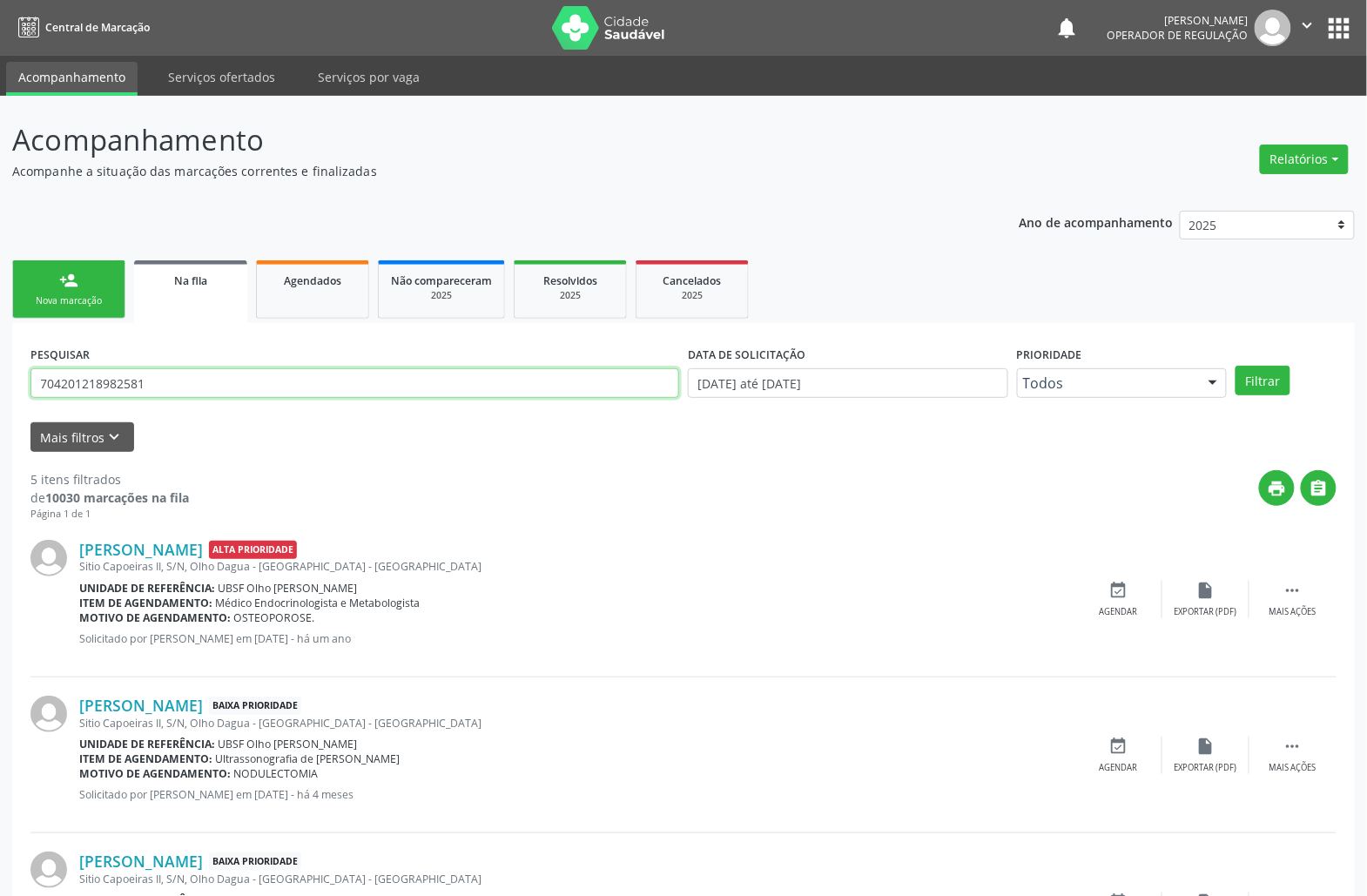
click at [147, 386] on input "704201218982581" at bounding box center [355, 383] width 649 height 30
type input "702407551532827"
click at [1235, 366] on button "Filtrar" at bounding box center [1263, 380] width 55 height 30
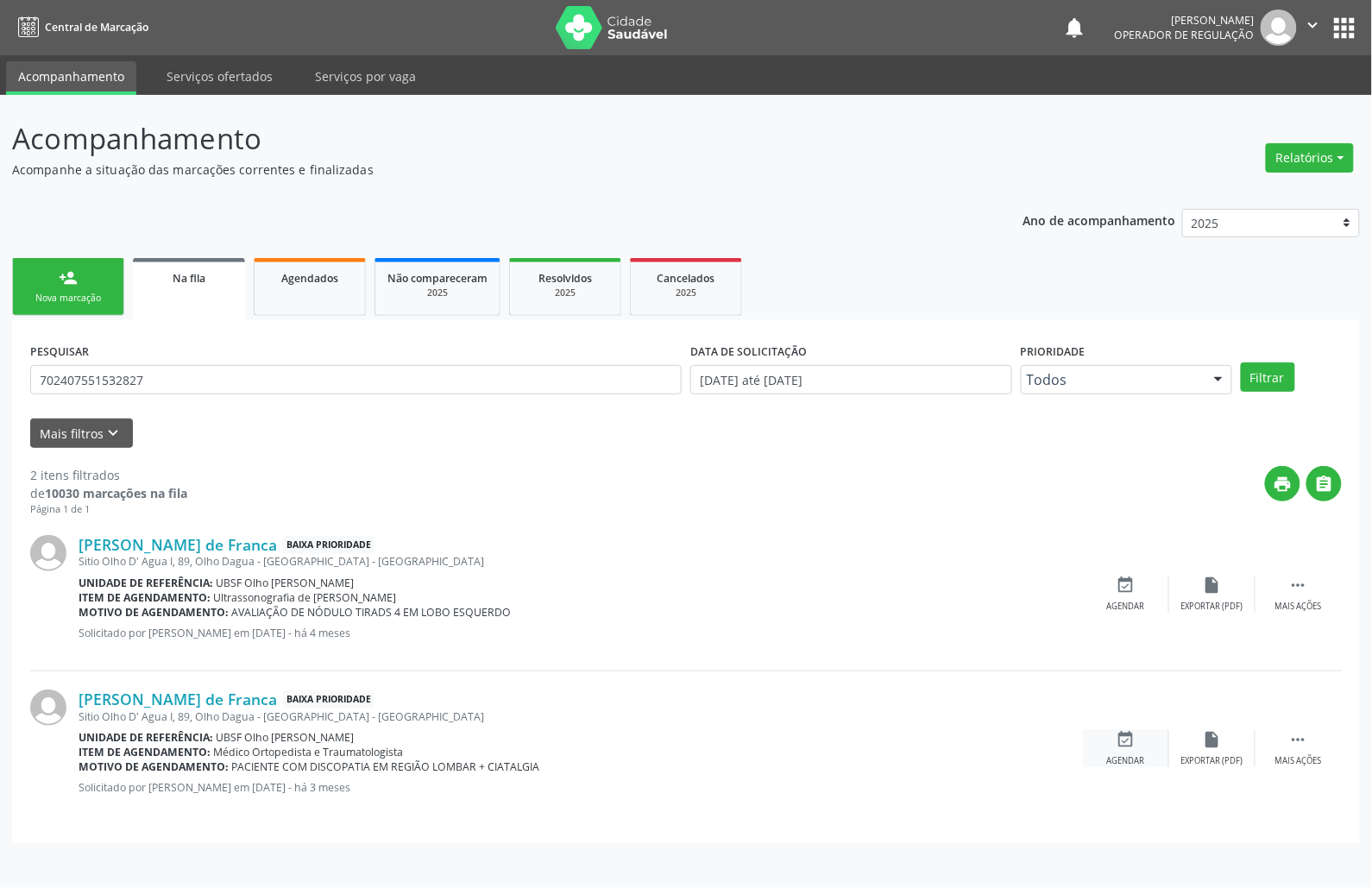
click at [1109, 763] on div "Agendar" at bounding box center [1125, 761] width 38 height 12
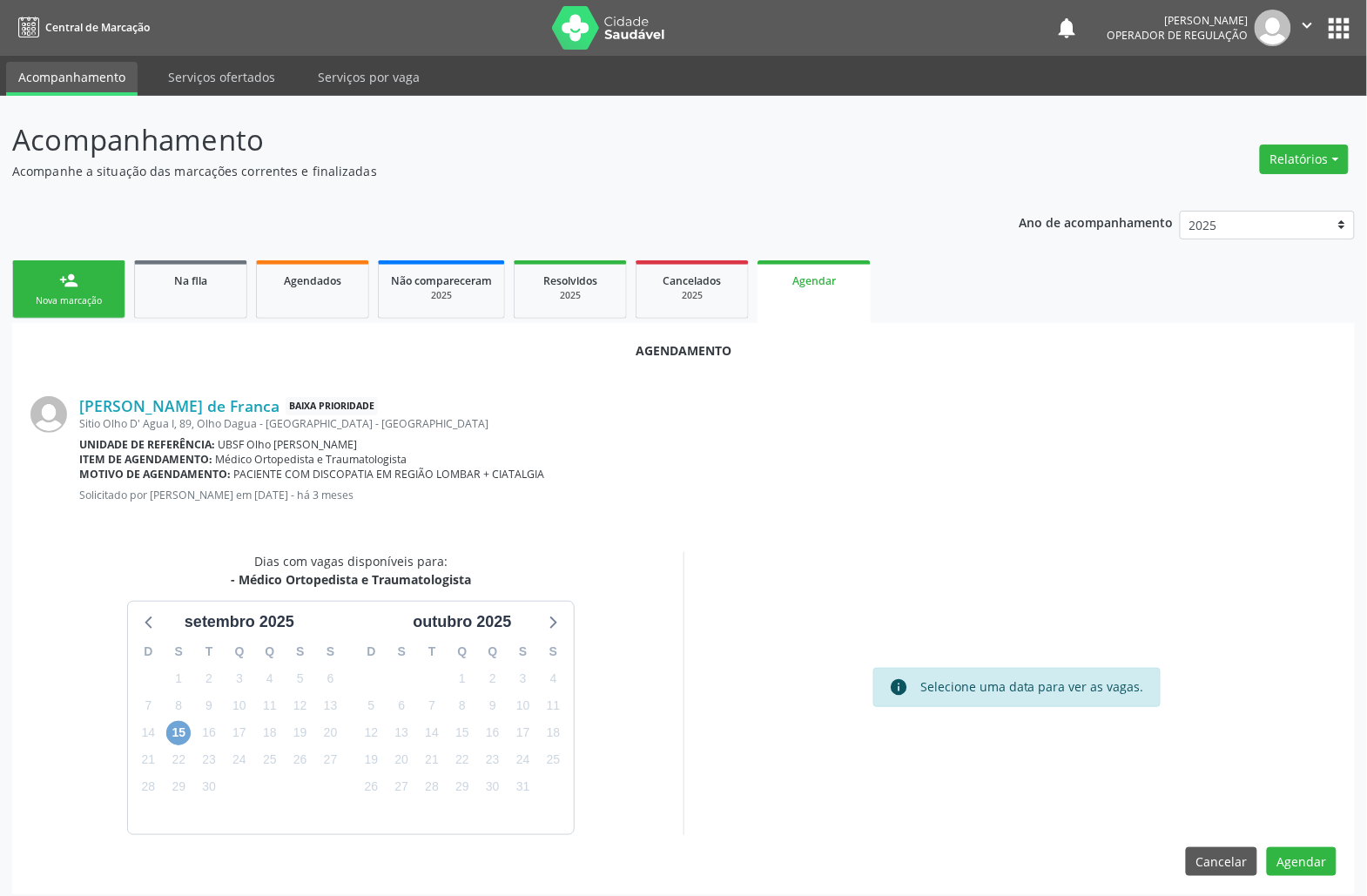
click at [186, 738] on span "15" at bounding box center [178, 732] width 25 height 25
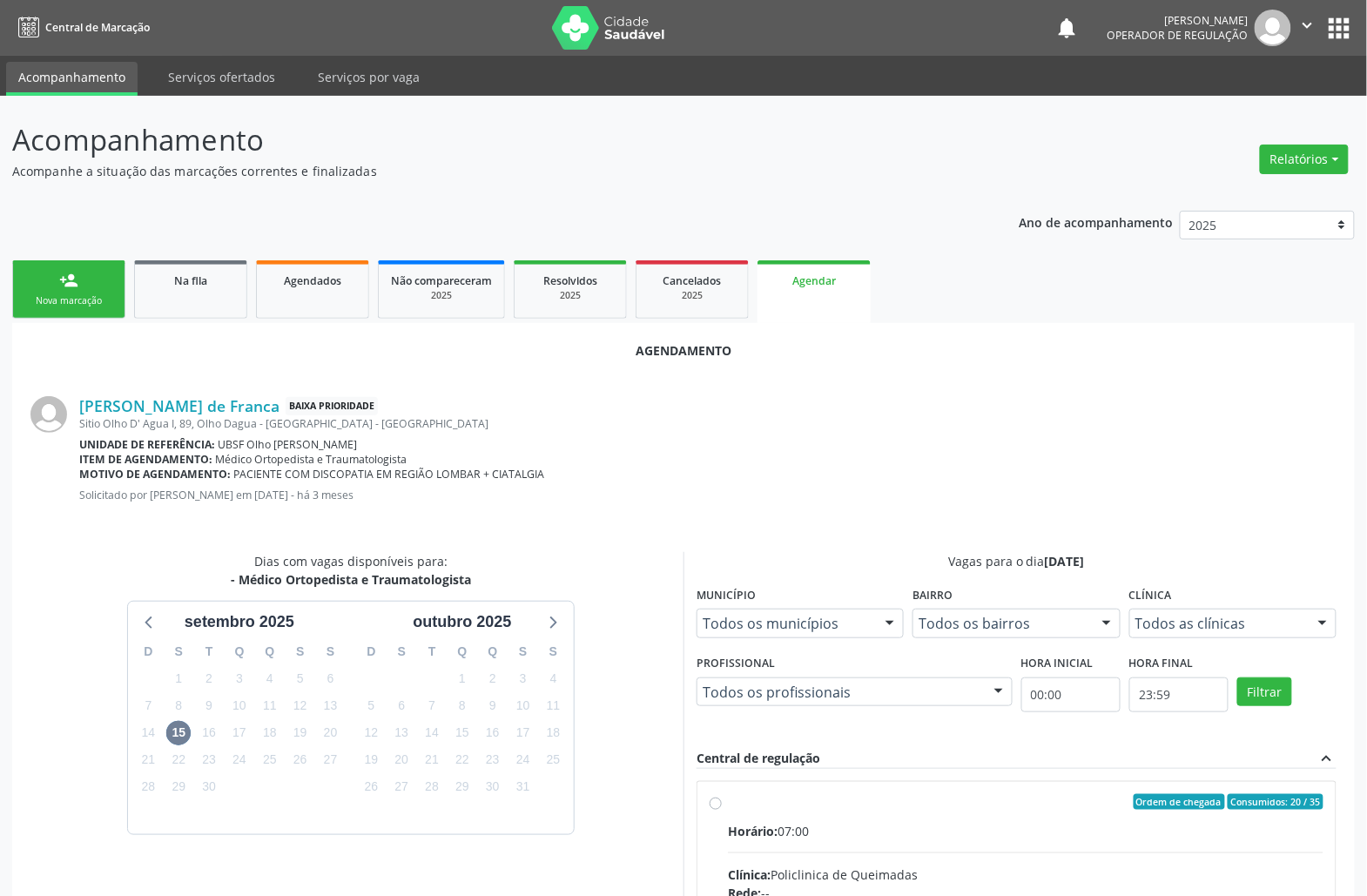
drag, startPoint x: 761, startPoint y: 830, endPoint x: 613, endPoint y: 728, distance: 179.7
click at [752, 825] on span "Horário:" at bounding box center [752, 831] width 49 height 17
radio input "true"
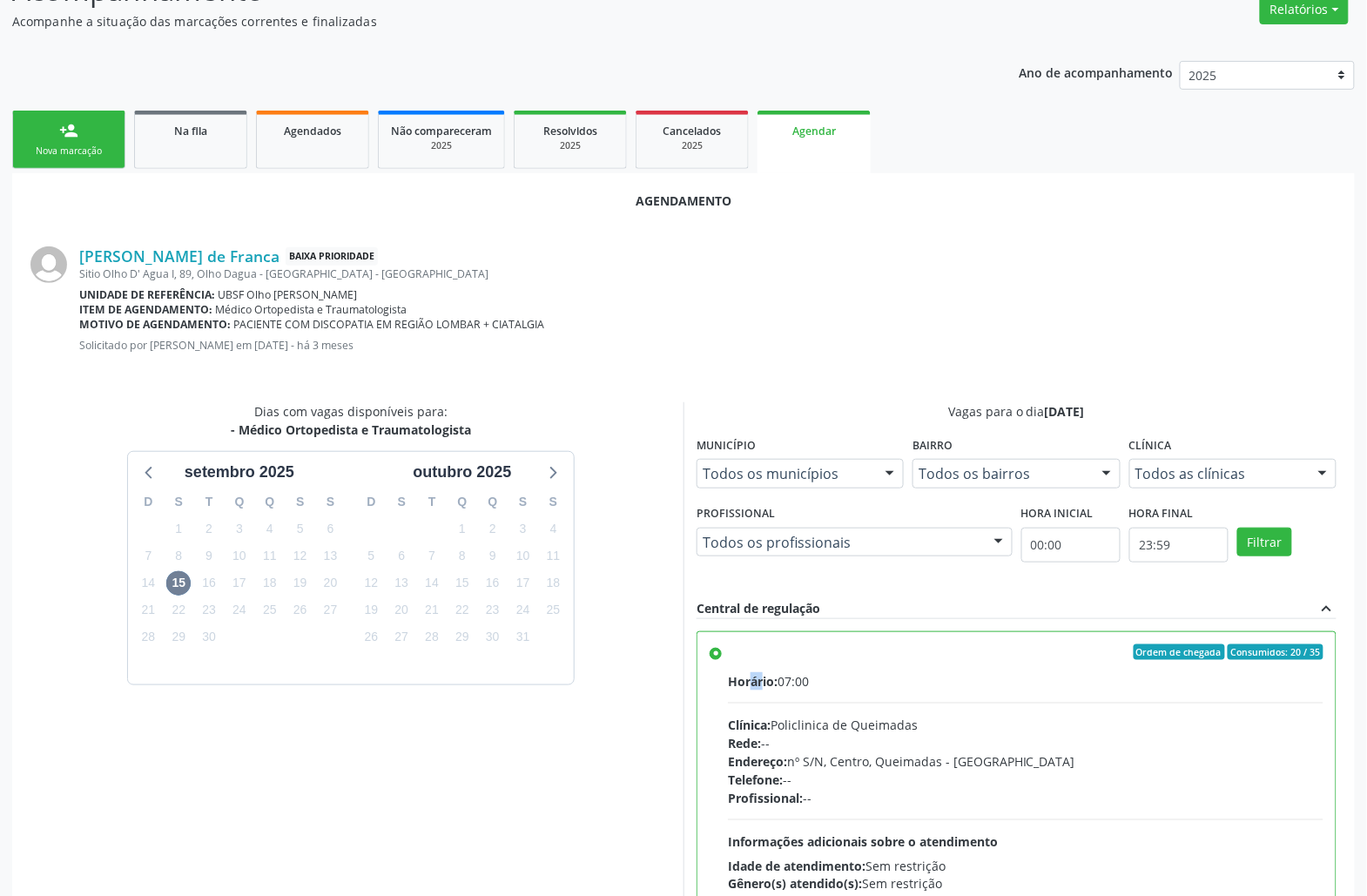
scroll to position [294, 0]
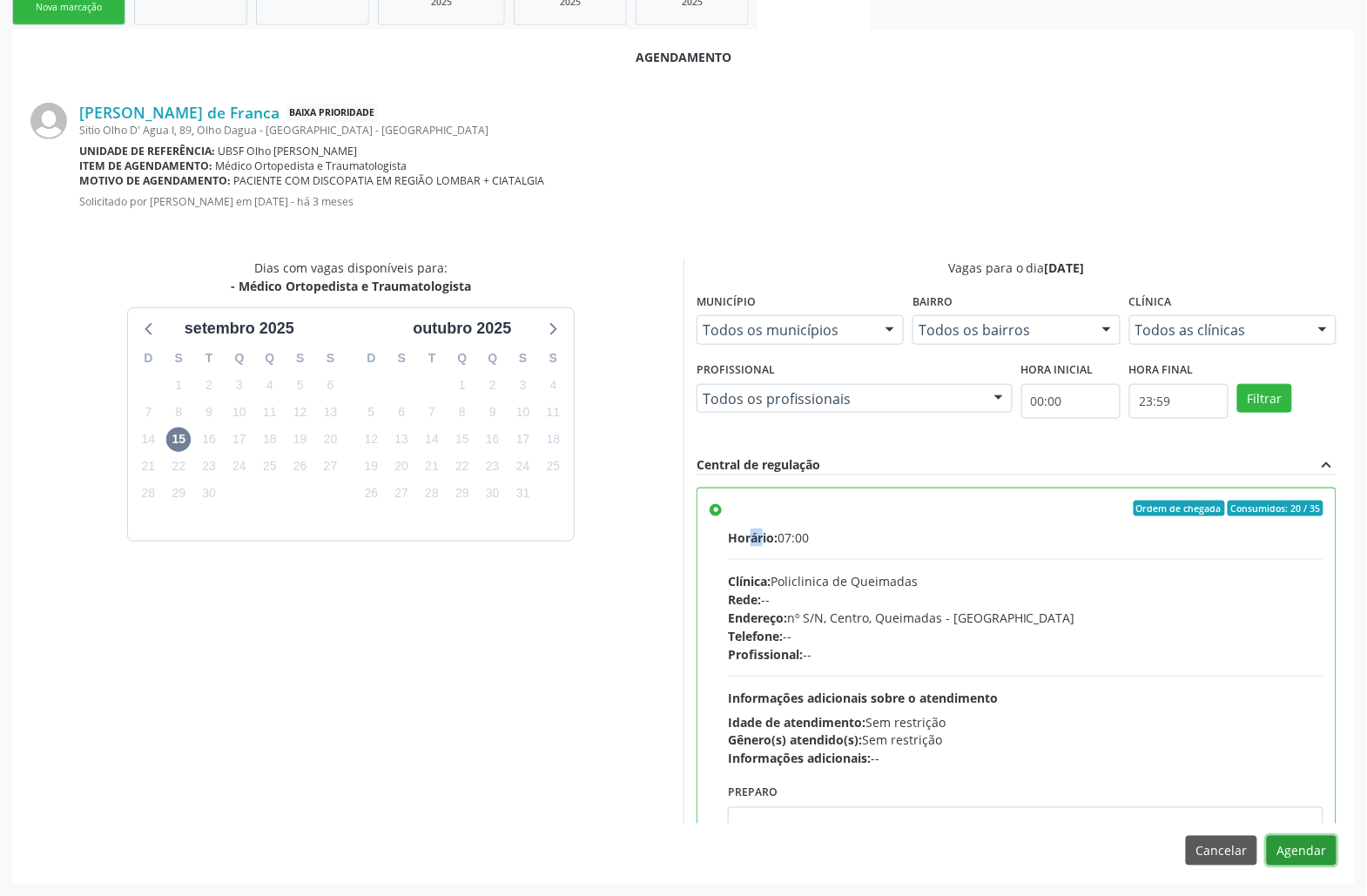
click at [1332, 838] on button "Agendar" at bounding box center [1301, 851] width 70 height 30
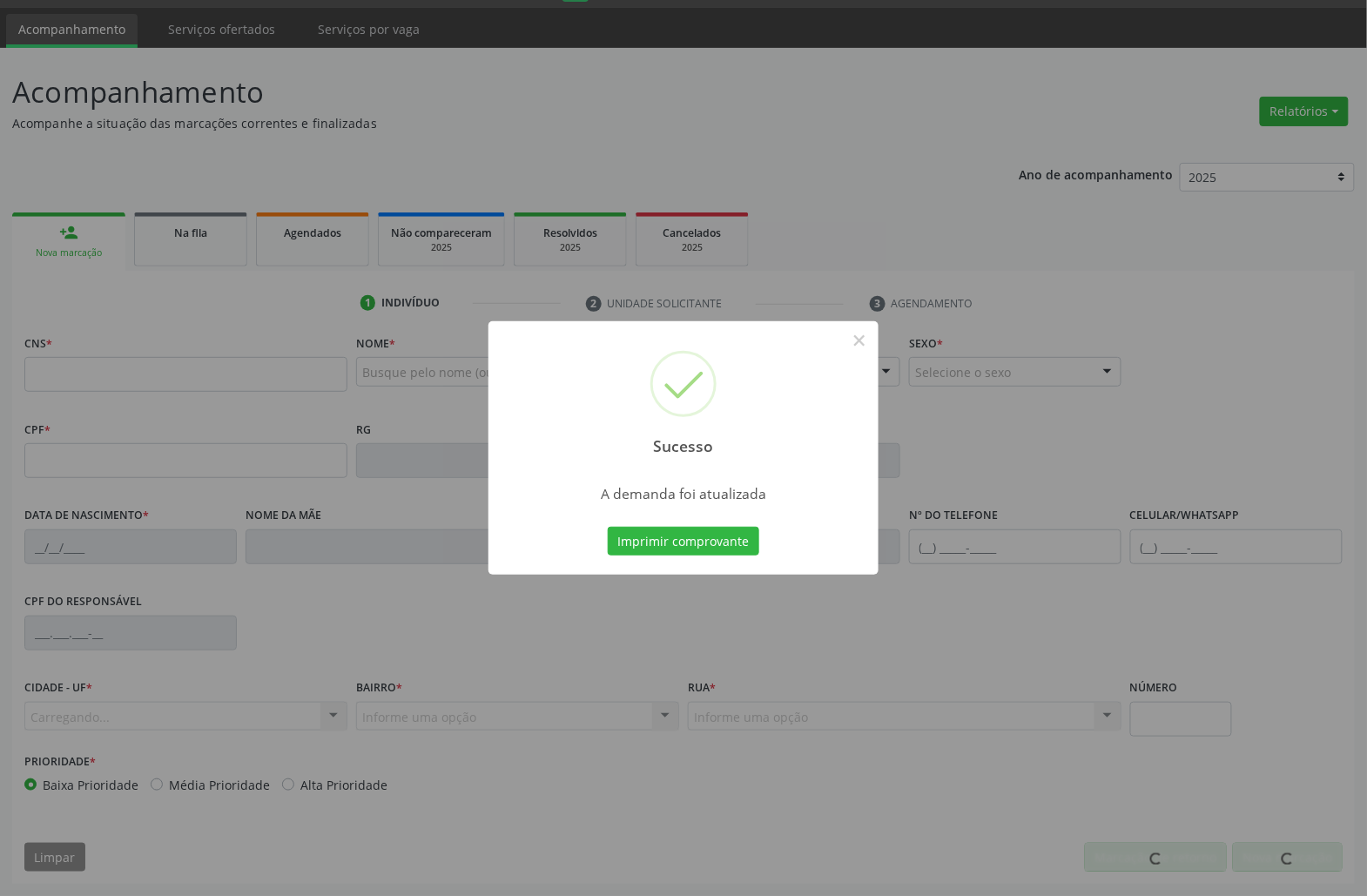
scroll to position [48, 0]
click at [608, 526] on button "Imprimir comprovante" at bounding box center [684, 541] width 152 height 30
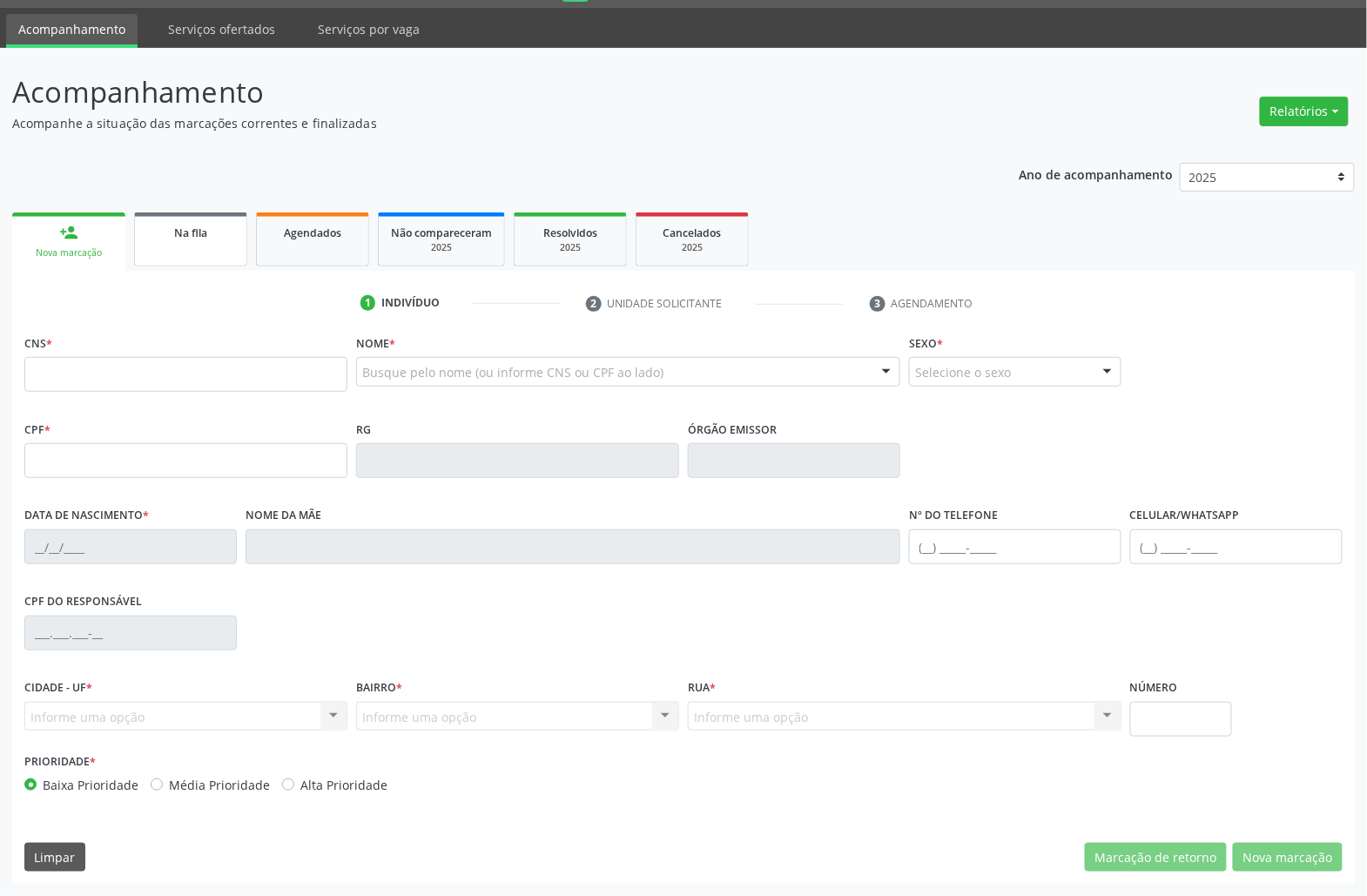
click at [186, 230] on span "Na fila" at bounding box center [191, 233] width 34 height 15
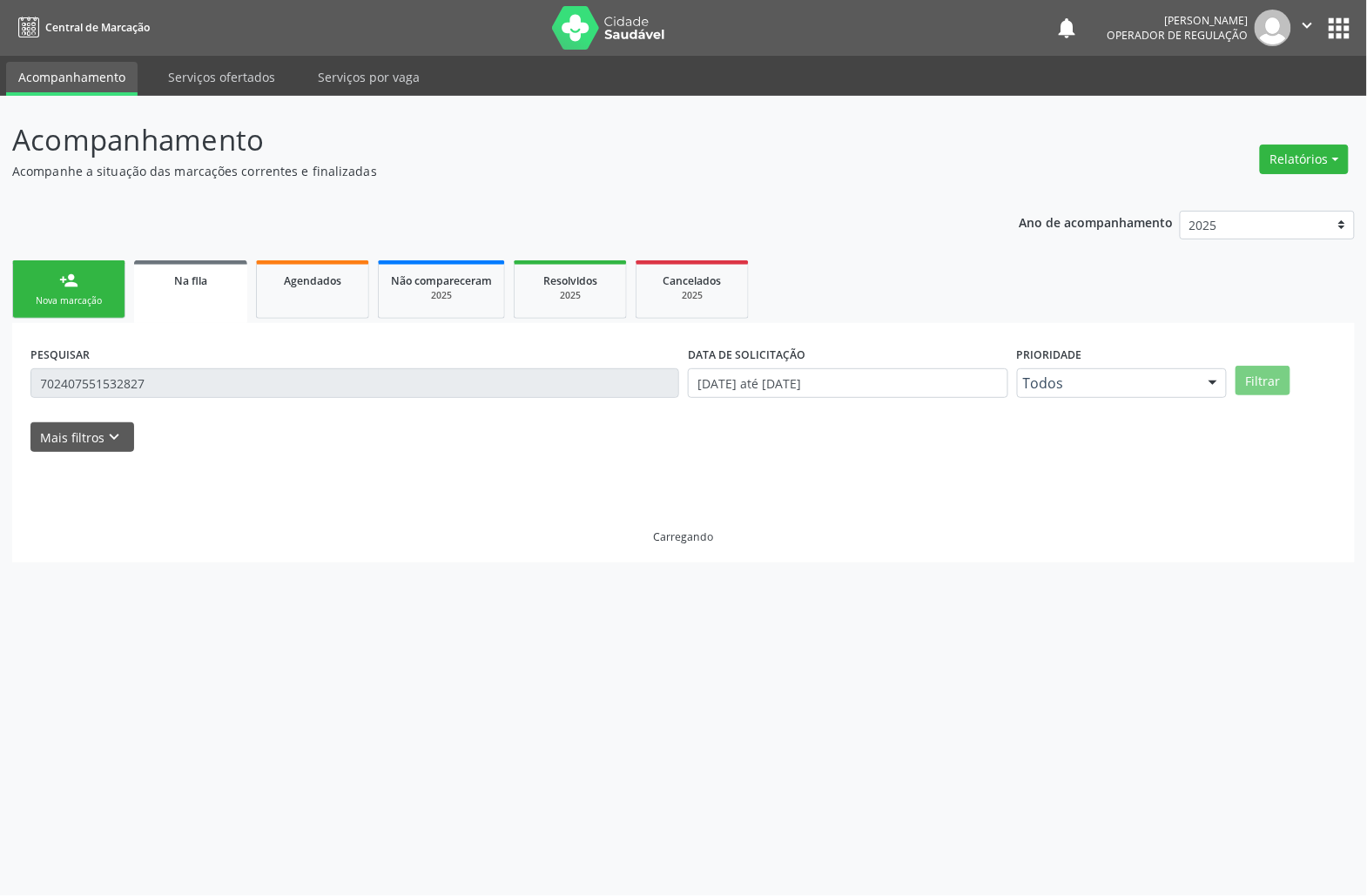
scroll to position [0, 0]
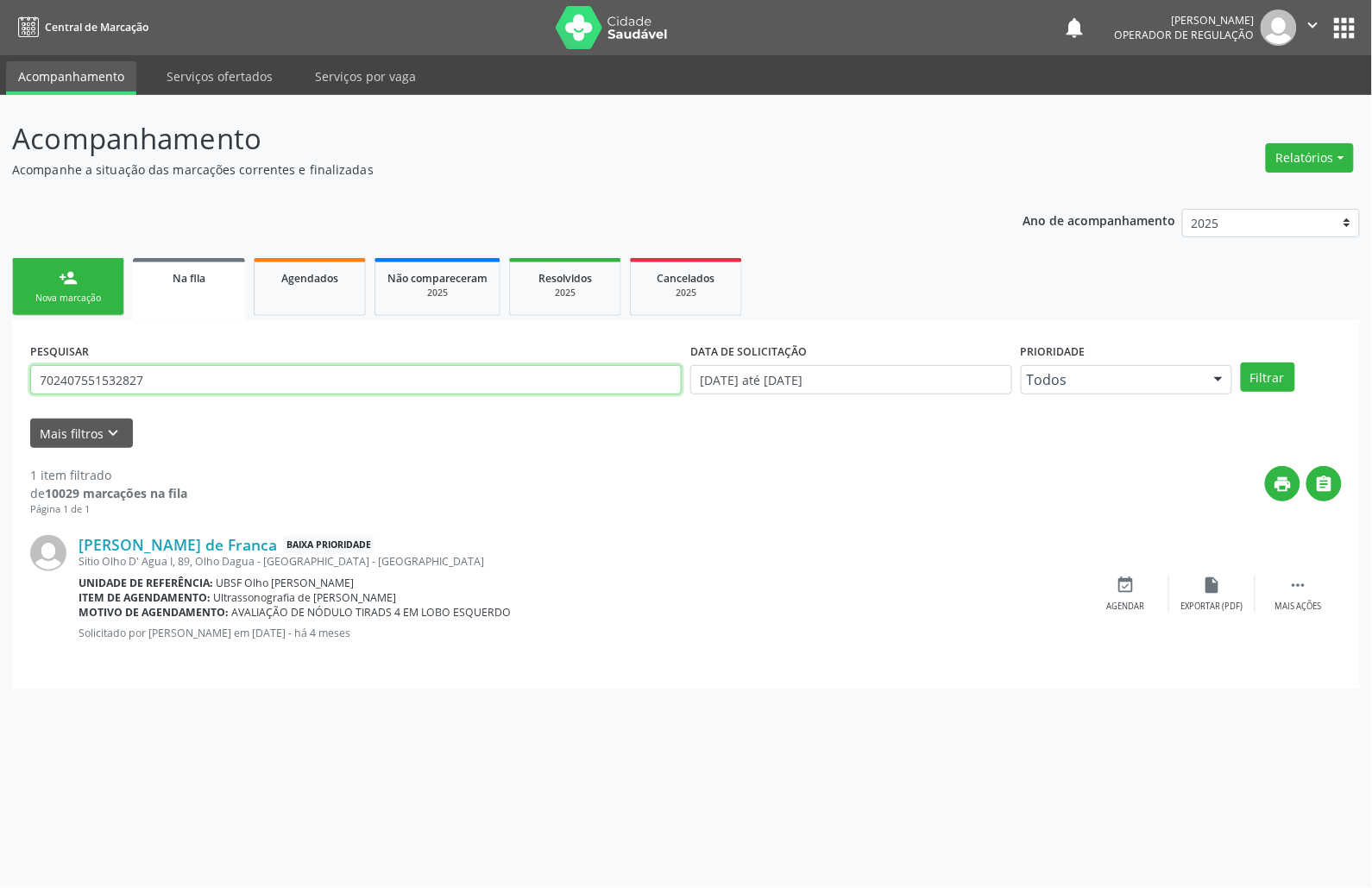
click at [126, 384] on input "702407551532827" at bounding box center [355, 380] width 651 height 29
type input "704607682475422"
click at [1240, 362] on button "Filtrar" at bounding box center [1268, 377] width 55 height 29
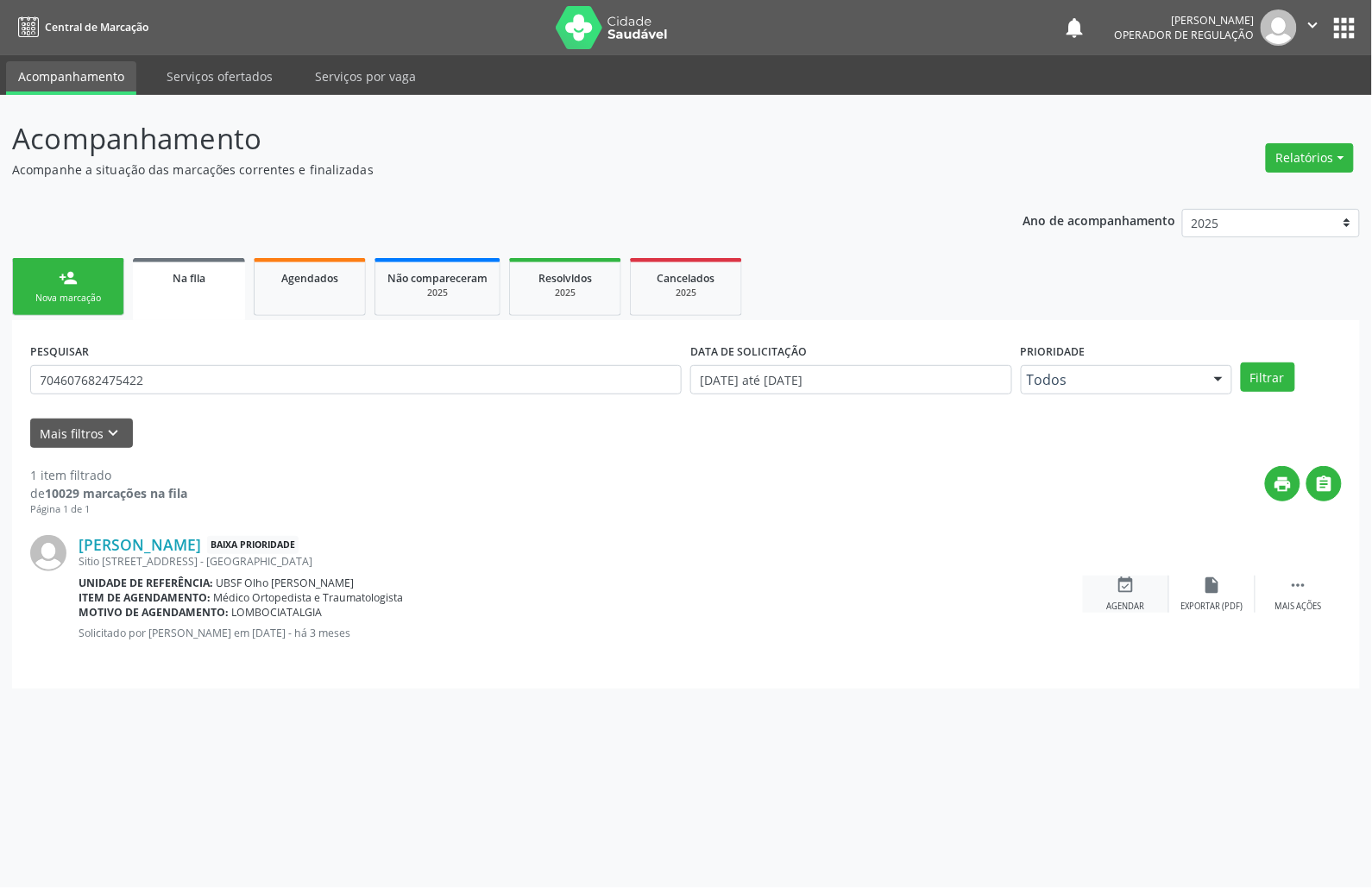
click at [1137, 595] on div "event_available Agendar" at bounding box center [1126, 594] width 86 height 37
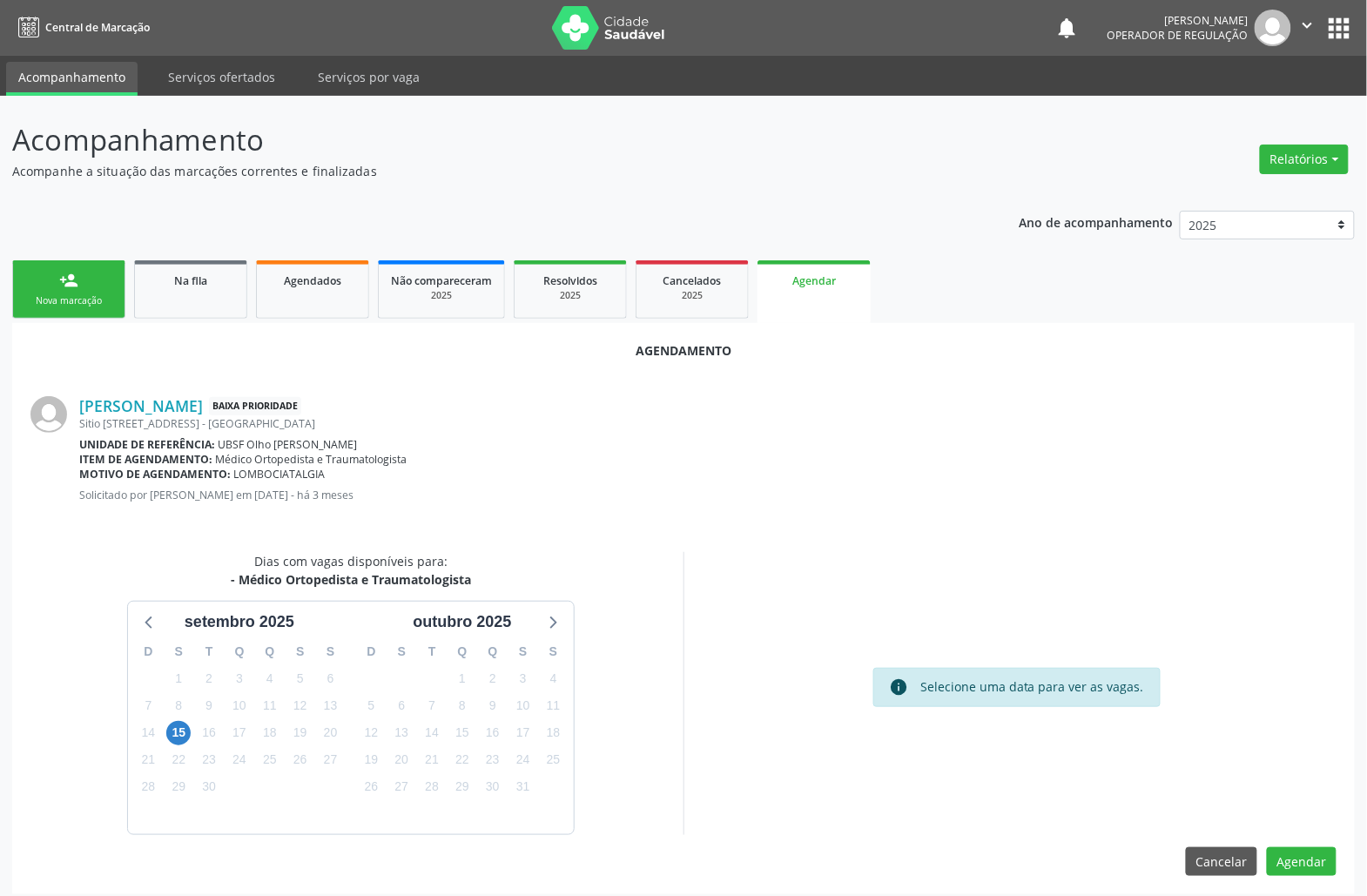
click at [166, 742] on div "15" at bounding box center [178, 732] width 31 height 27
click at [174, 742] on span "15" at bounding box center [178, 732] width 25 height 25
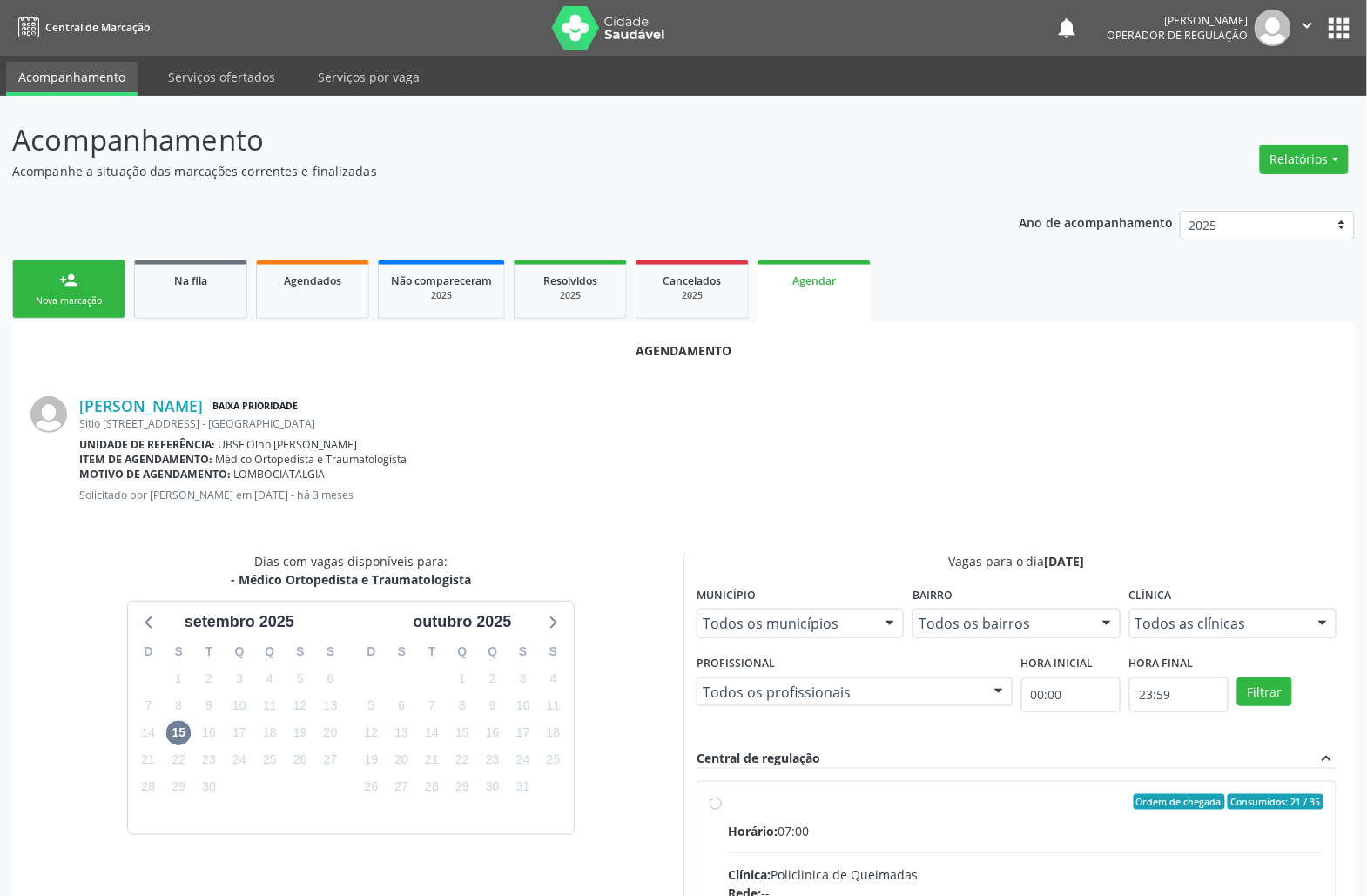
drag, startPoint x: 994, startPoint y: 801, endPoint x: 706, endPoint y: 700, distance: 305.2
click at [965, 794] on div "Ordem de chegada Consumidos: 21 / 35" at bounding box center [1025, 802] width 595 height 16
click at [721, 794] on input "Ordem de chegada Consumidos: 21 / 35 Horário: 07:00 Clínica: Policlinica de Que…" at bounding box center [716, 802] width 12 height 16
radio input "true"
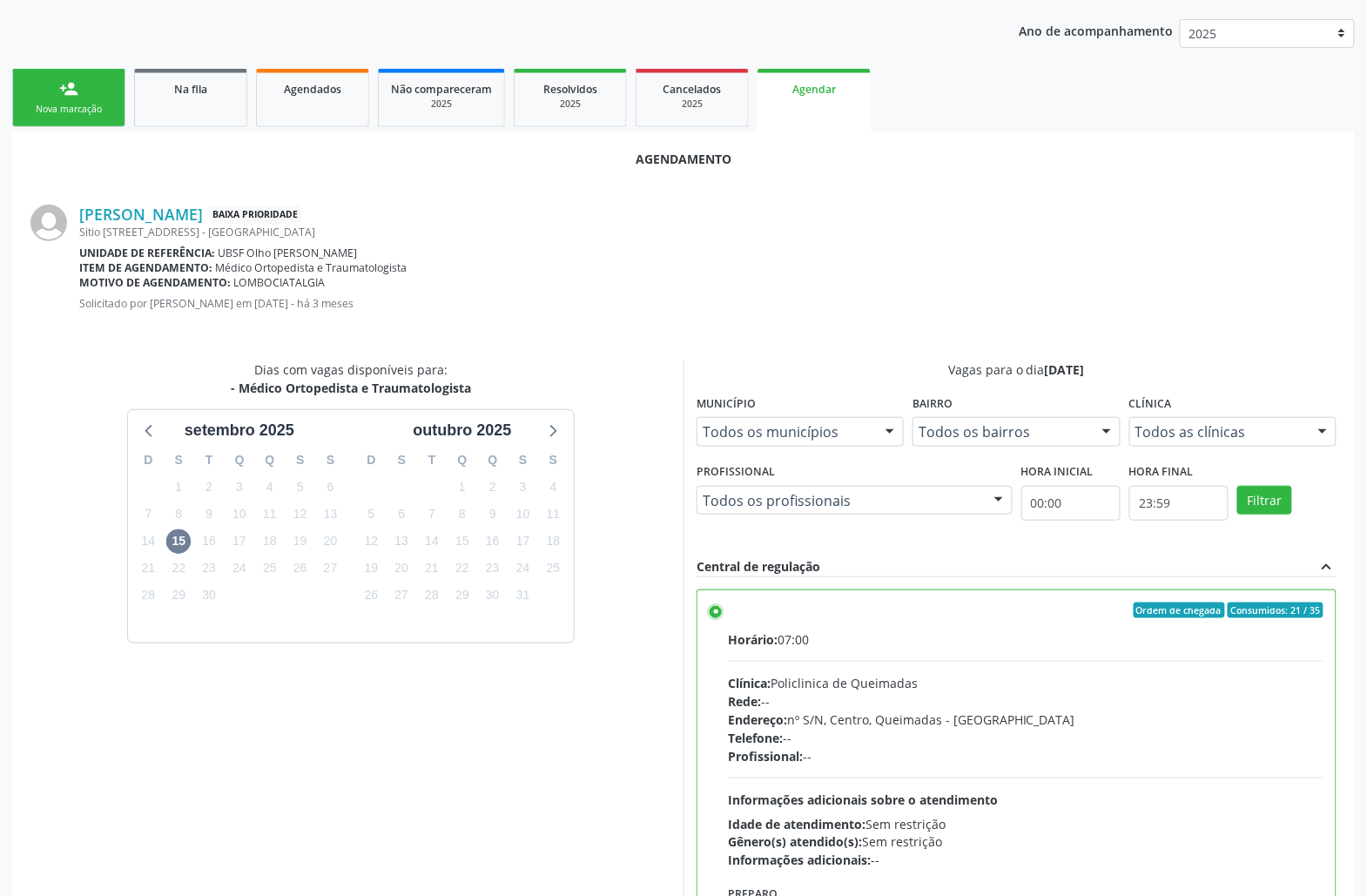
scroll to position [294, 0]
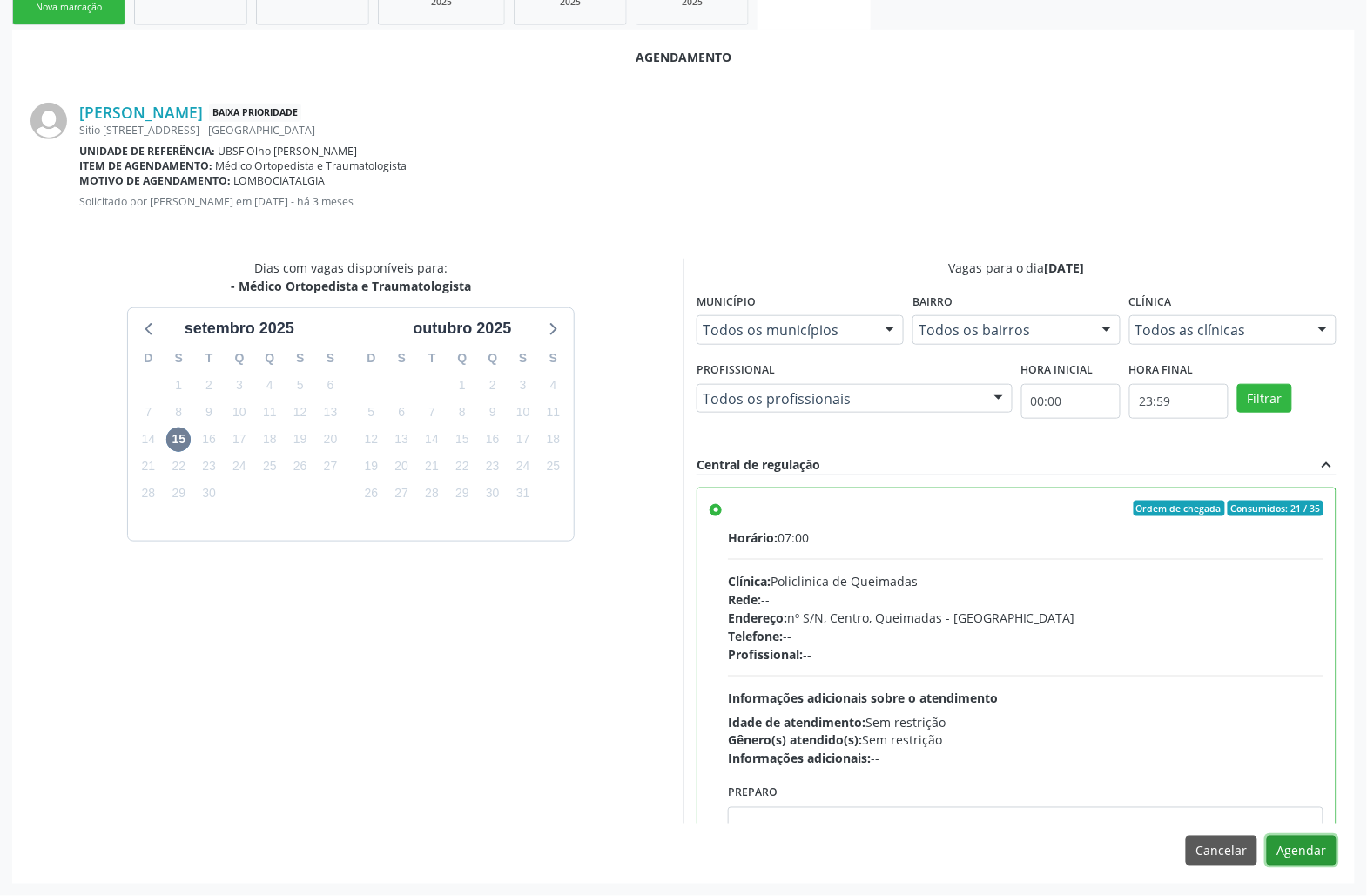
click at [1311, 855] on button "Agendar" at bounding box center [1301, 851] width 70 height 30
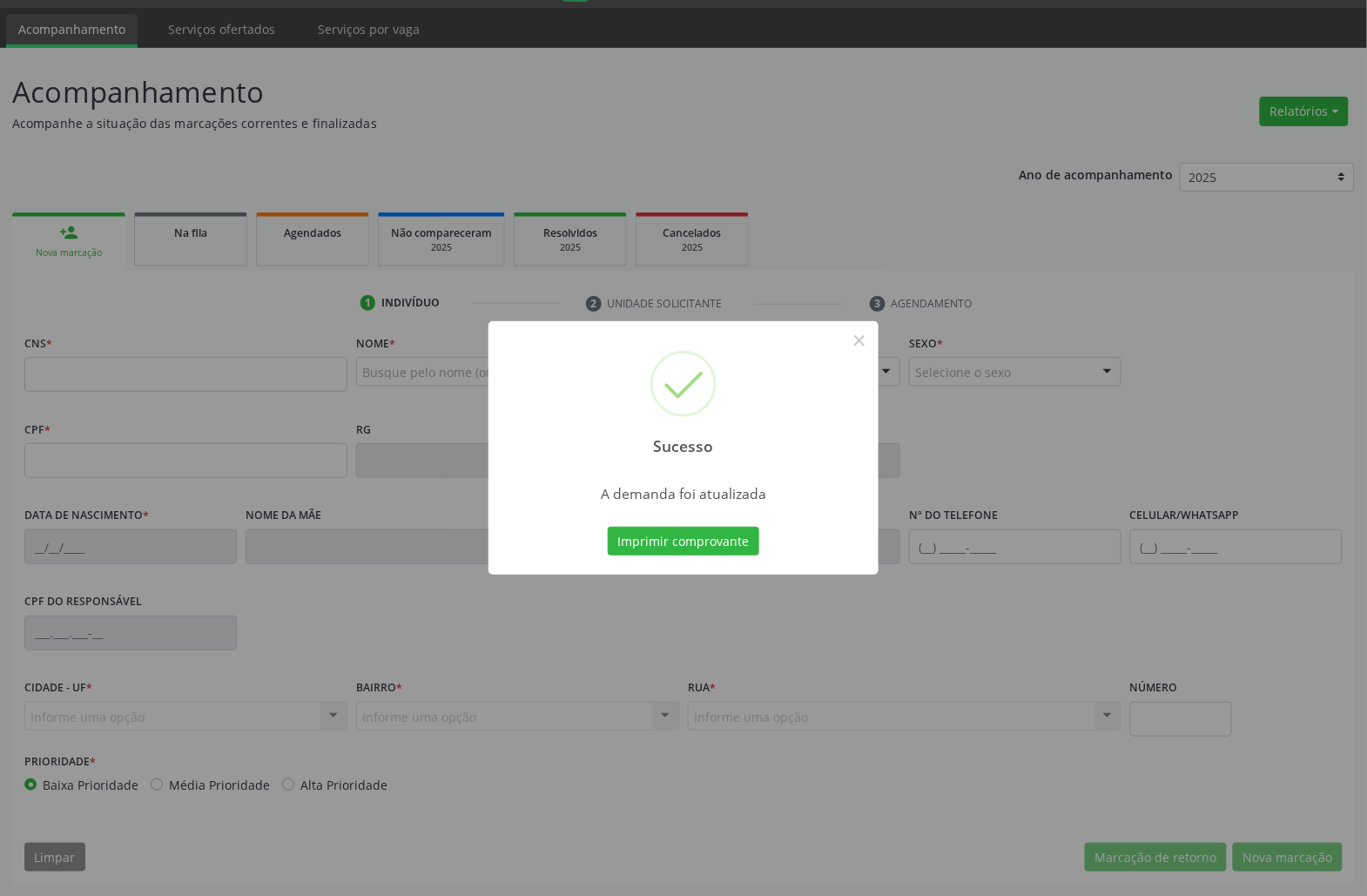
scroll to position [48, 0]
click at [667, 541] on button "Imprimir comprovante" at bounding box center [684, 541] width 152 height 30
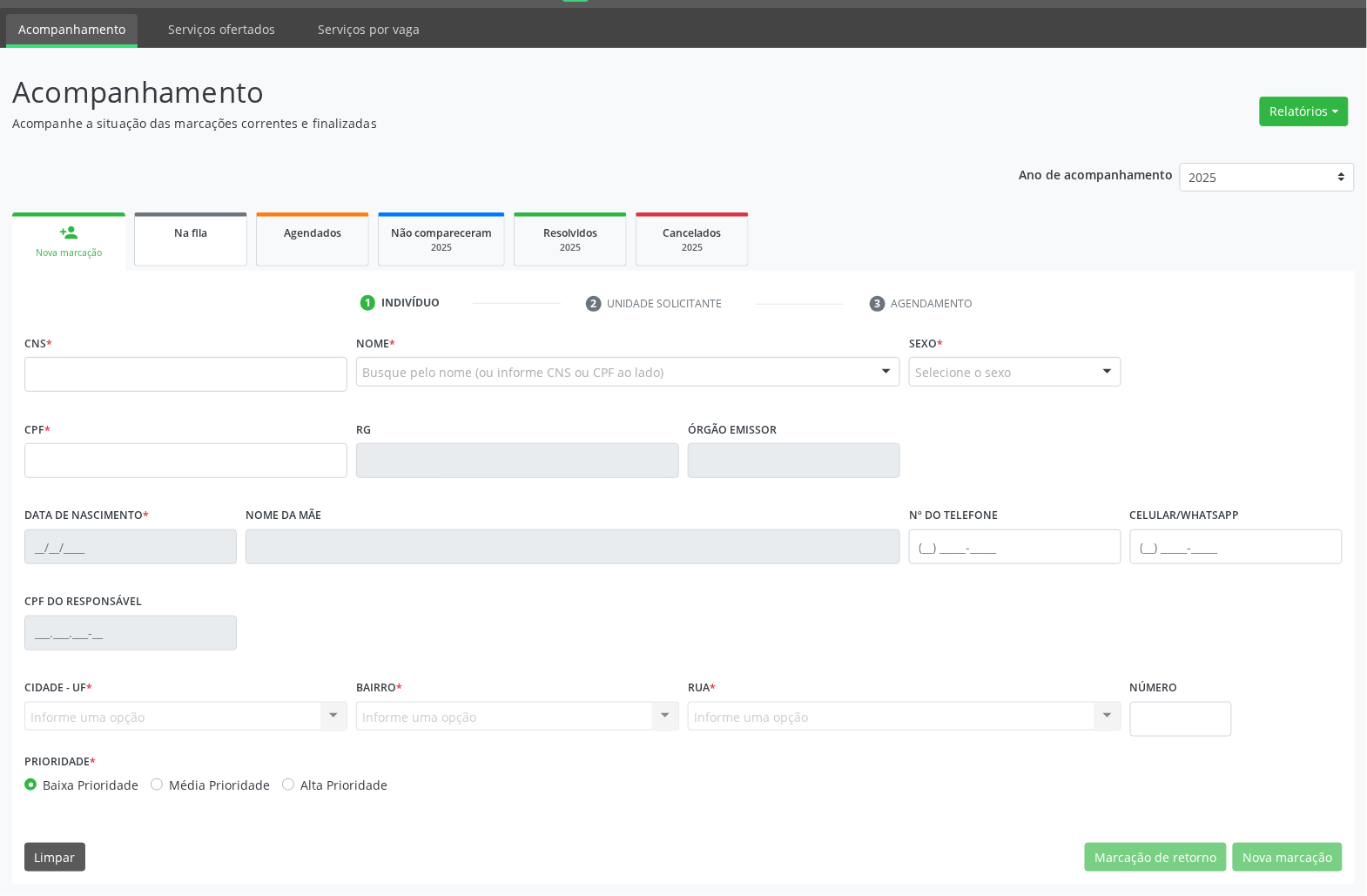
click at [202, 241] on link "Na fila" at bounding box center [190, 240] width 113 height 54
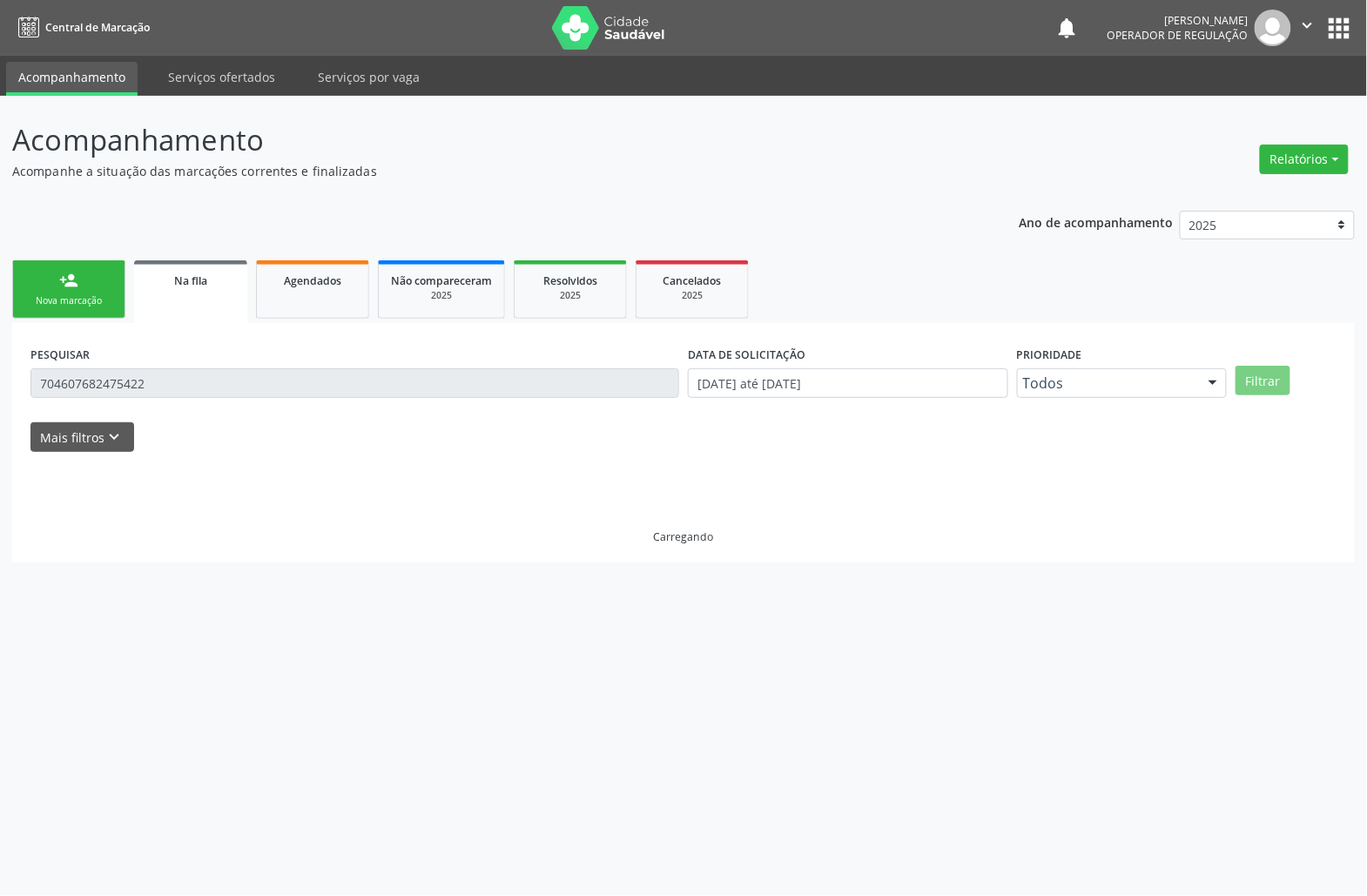
scroll to position [0, 0]
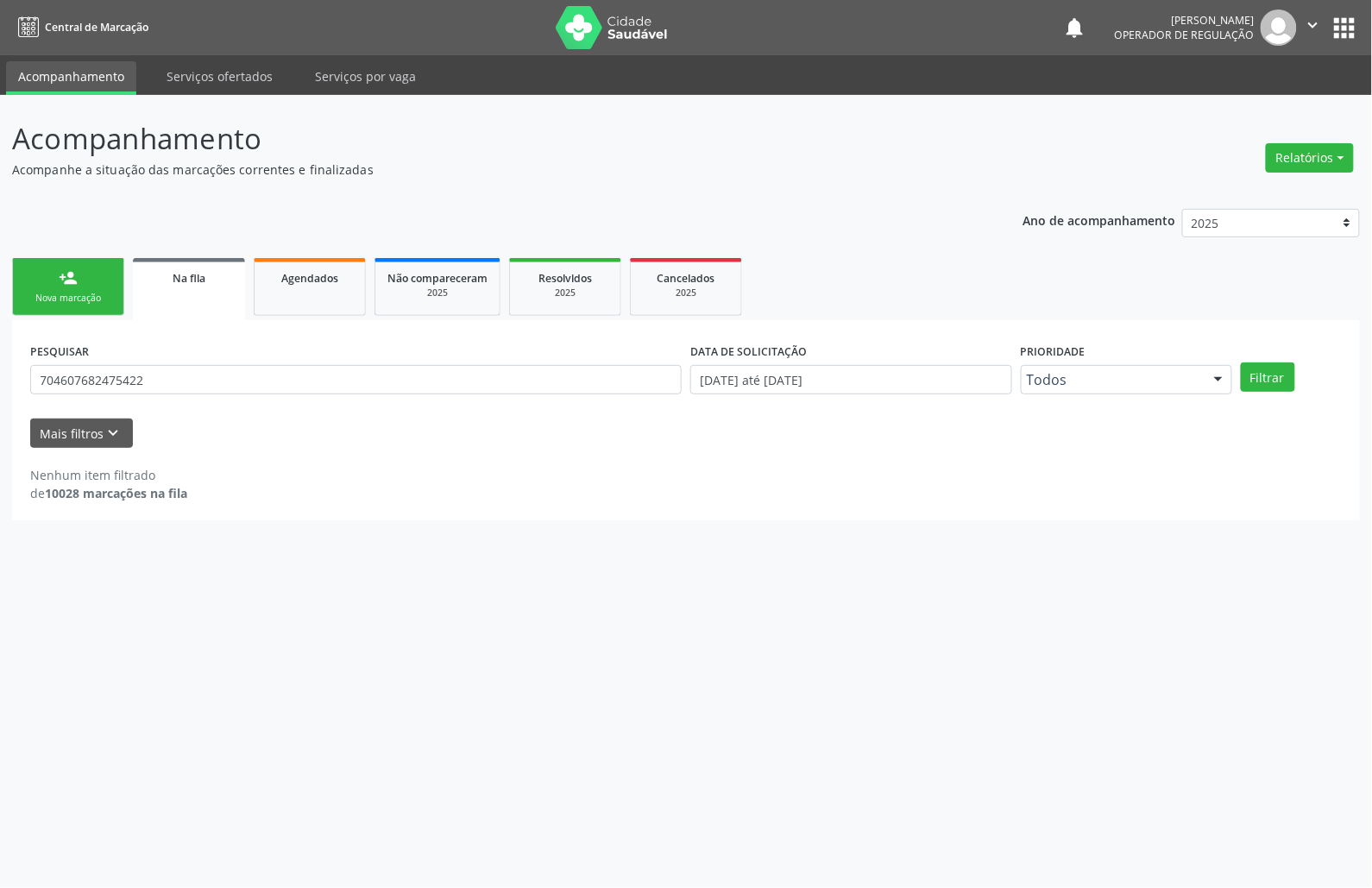
click at [207, 362] on div "PESQUISAR 704607682475422" at bounding box center [356, 371] width 660 height 67
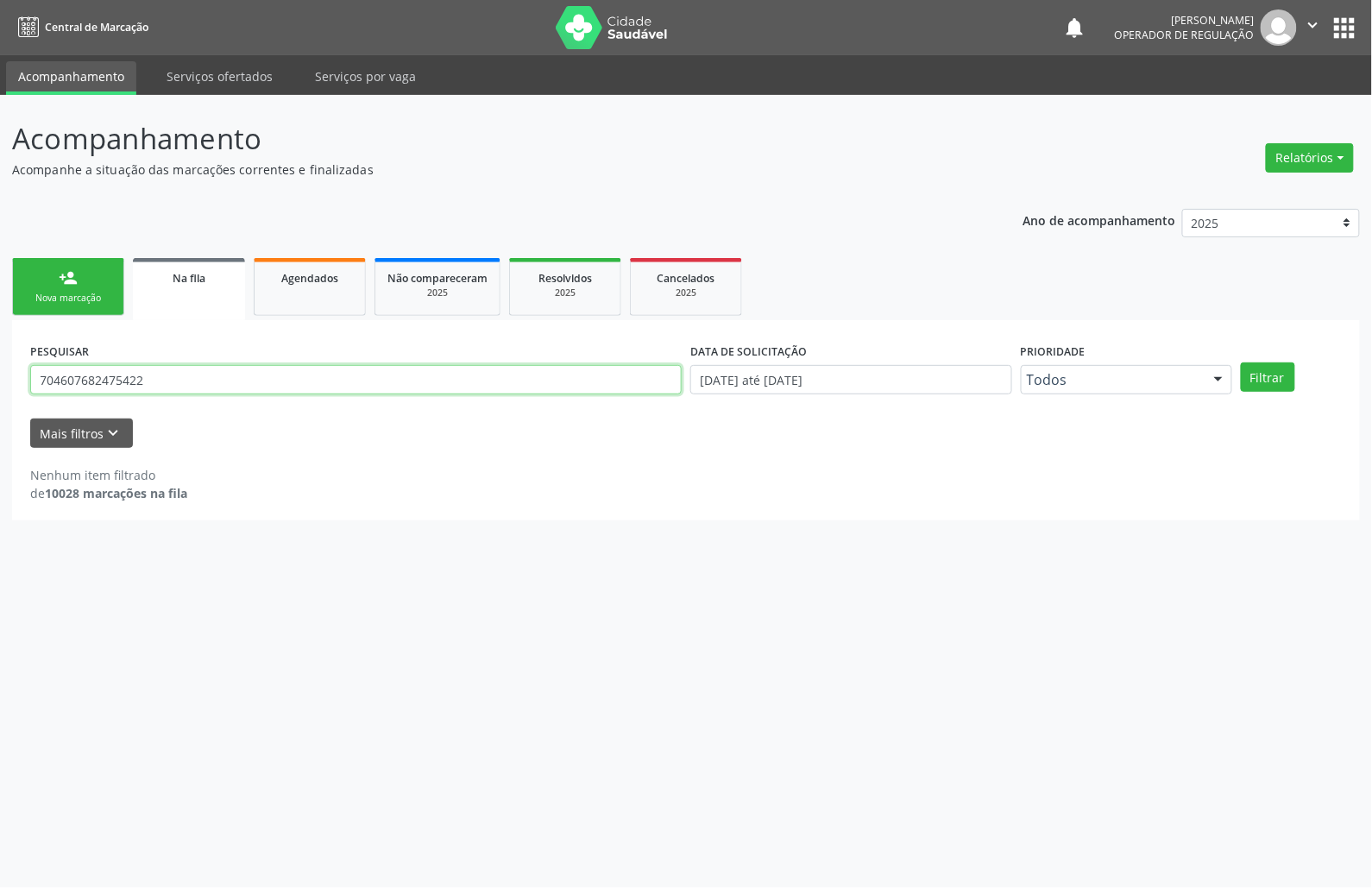
click at [201, 373] on input "704607682475422" at bounding box center [355, 380] width 651 height 29
type input "706203049422566"
click at [1240, 362] on button "Filtrar" at bounding box center [1268, 377] width 55 height 29
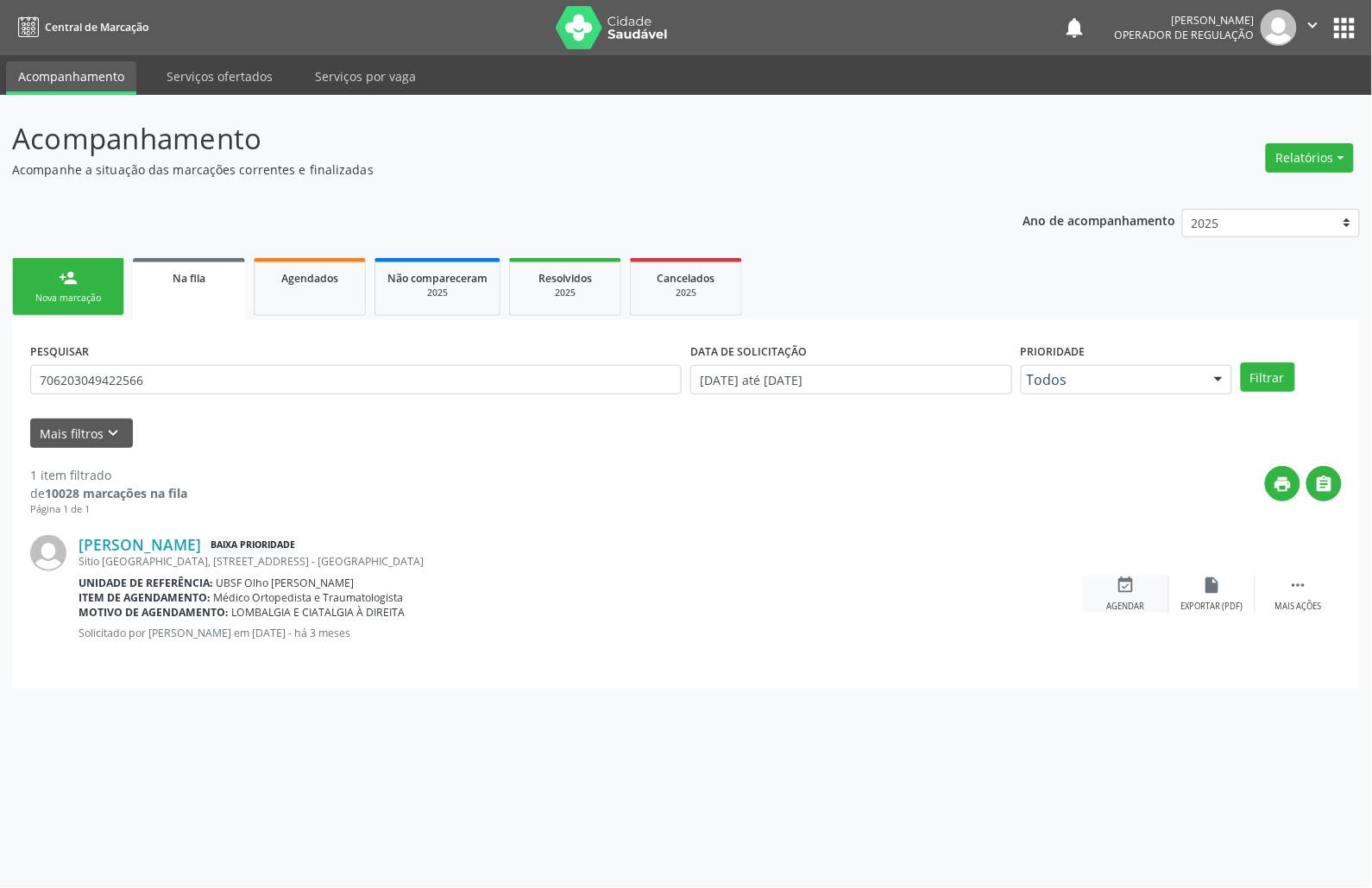
click at [1105, 596] on div "event_available Agendar" at bounding box center [1126, 594] width 86 height 37
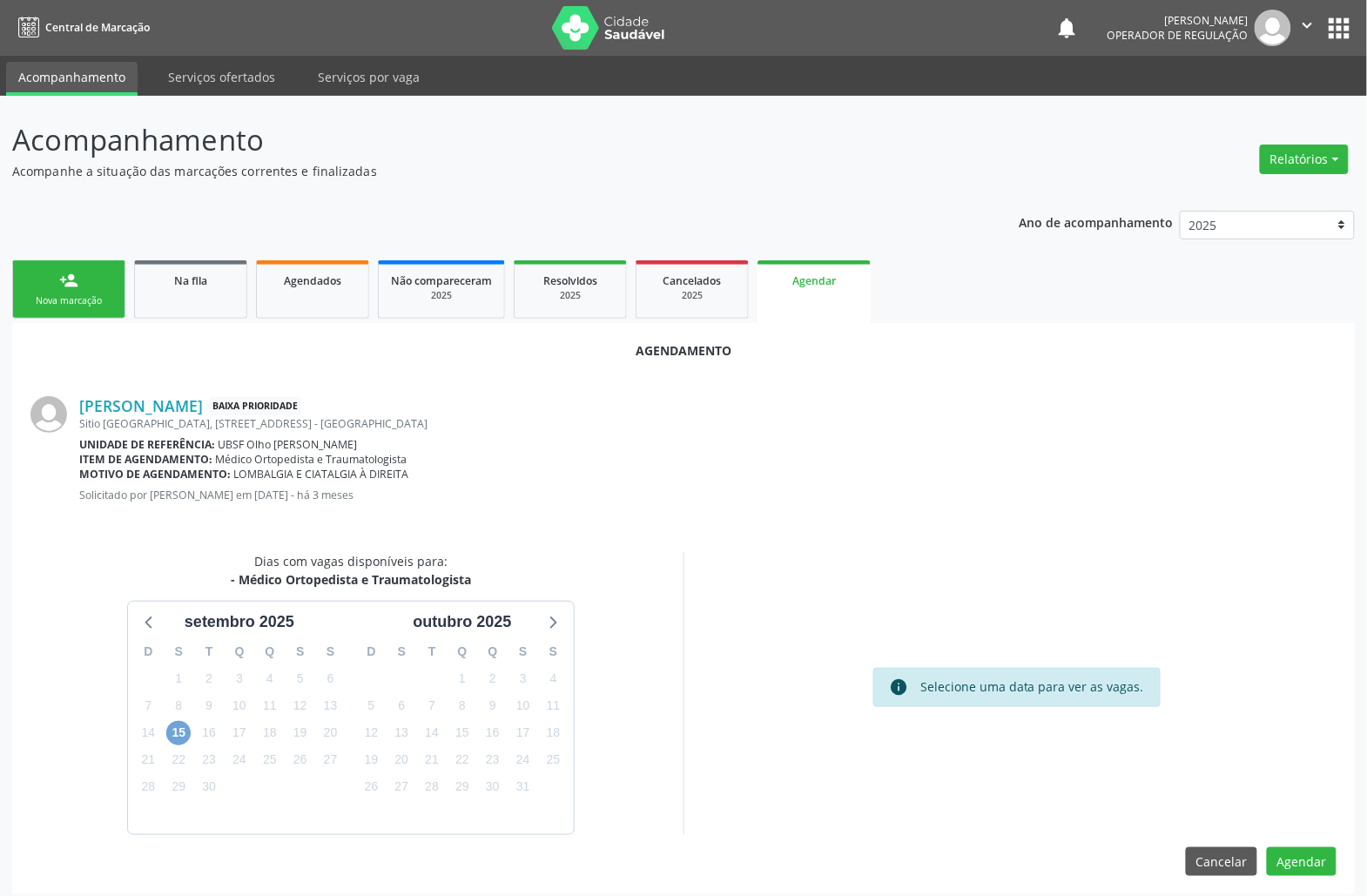
click at [179, 742] on span "15" at bounding box center [178, 732] width 25 height 25
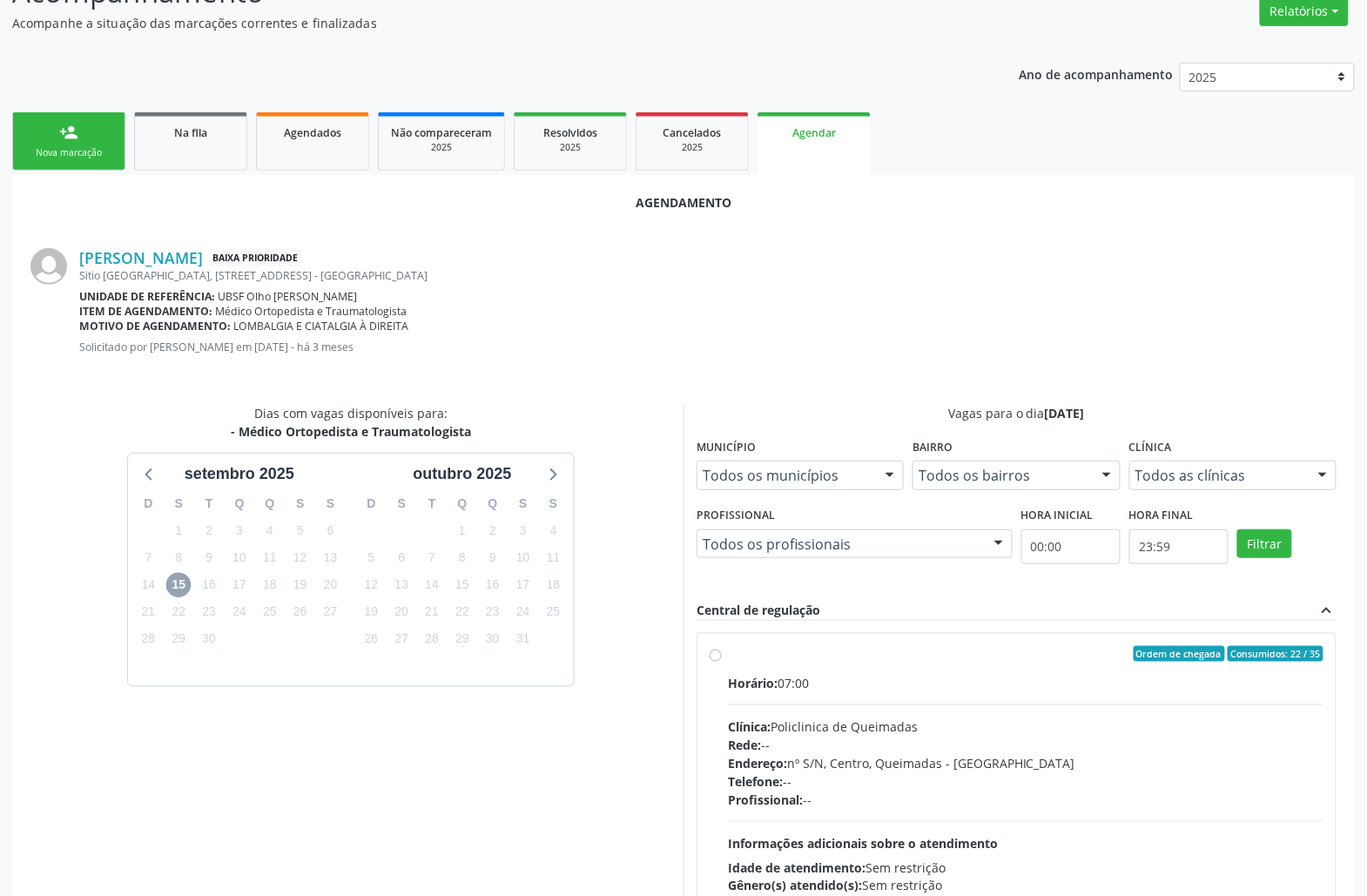
scroll to position [294, 0]
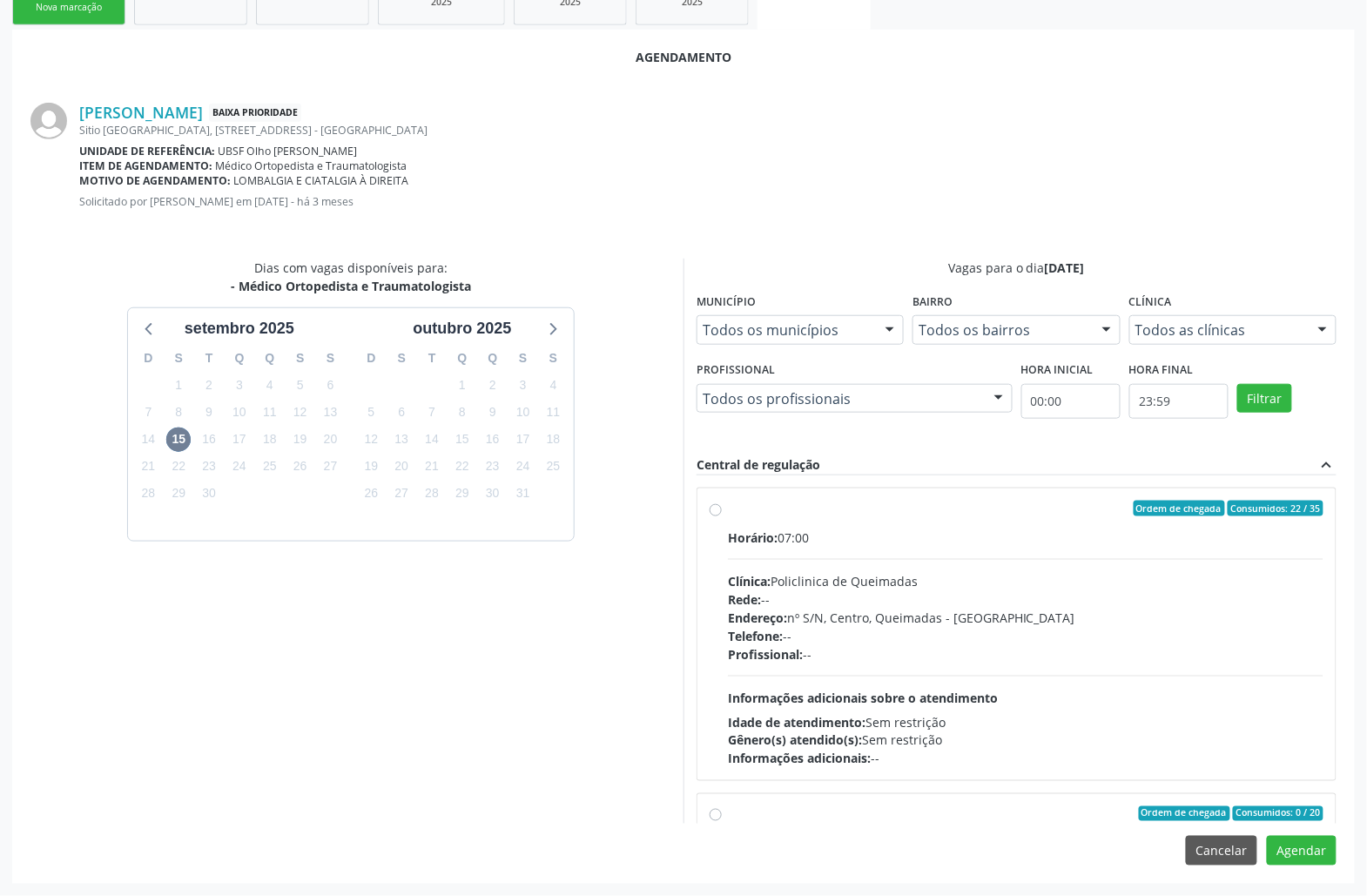
click at [740, 618] on span "Endereço:" at bounding box center [757, 617] width 59 height 17
click at [721, 517] on input "Ordem de chegada Consumidos: 22 / 35 Horário: 07:00 Clínica: Policlinica de Que…" at bounding box center [716, 509] width 12 height 16
radio input "true"
click at [1290, 847] on button "Agendar" at bounding box center [1301, 851] width 70 height 30
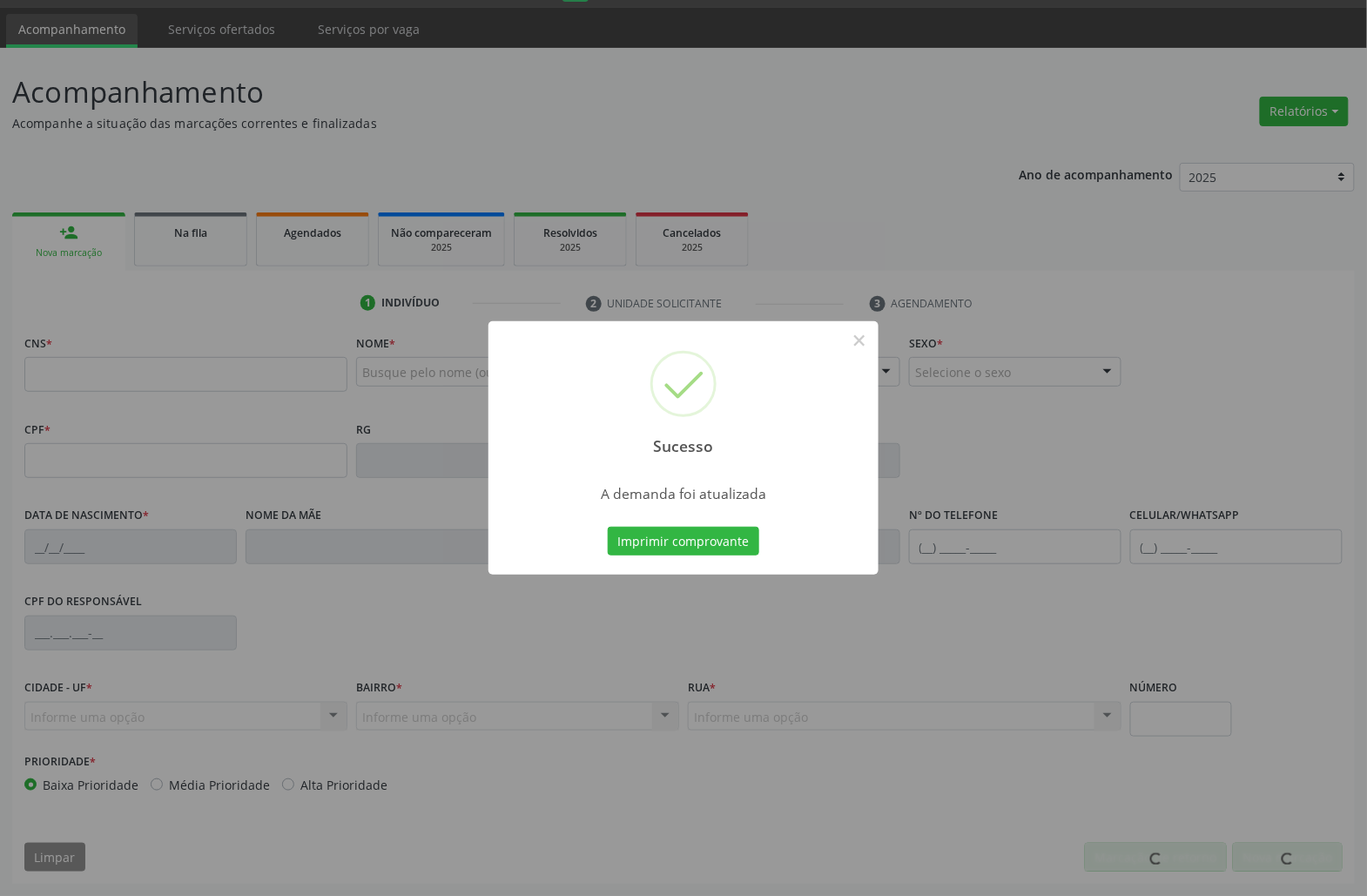
scroll to position [48, 0]
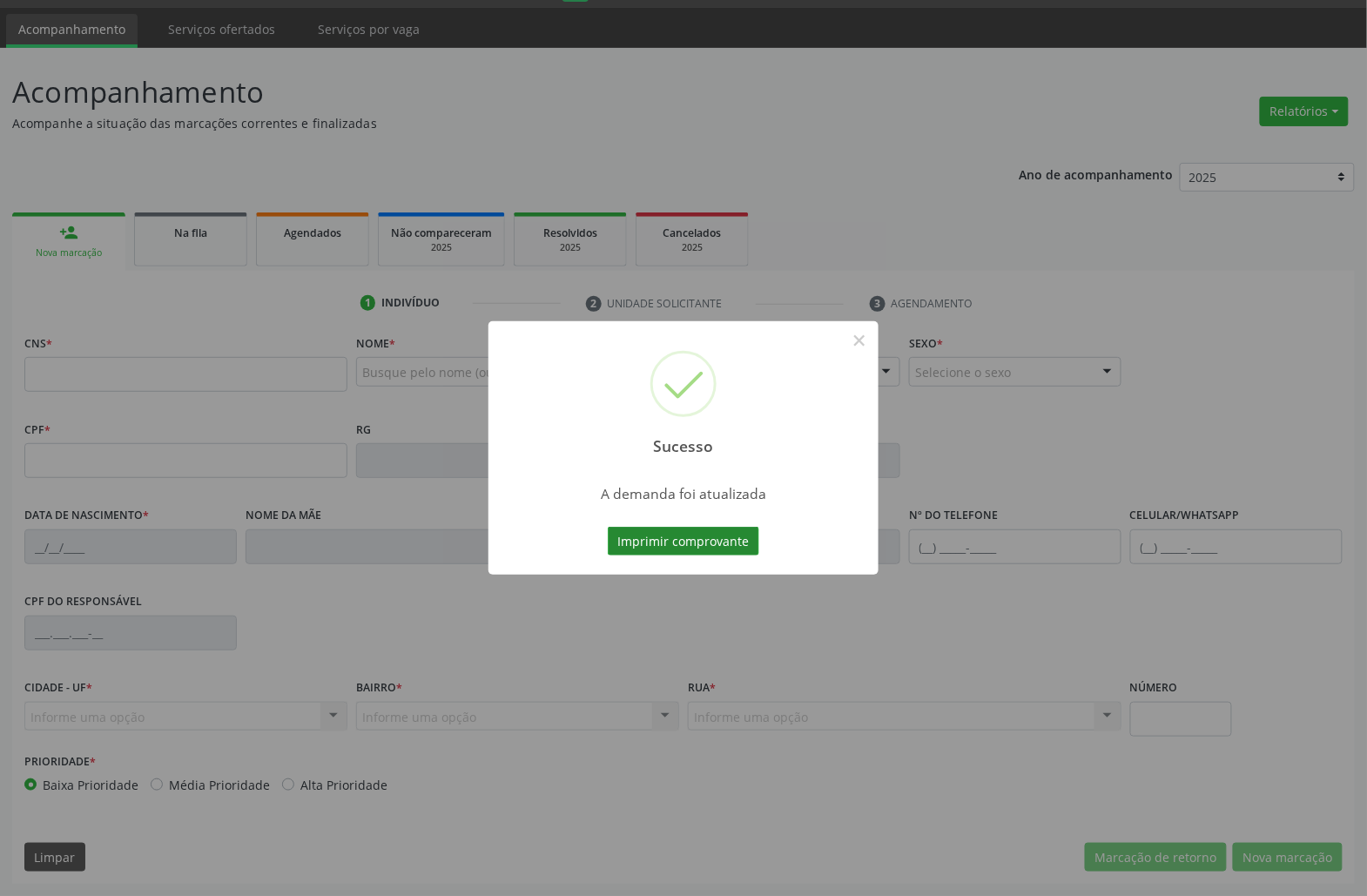
click at [721, 526] on button "Imprimir comprovante" at bounding box center [684, 541] width 152 height 30
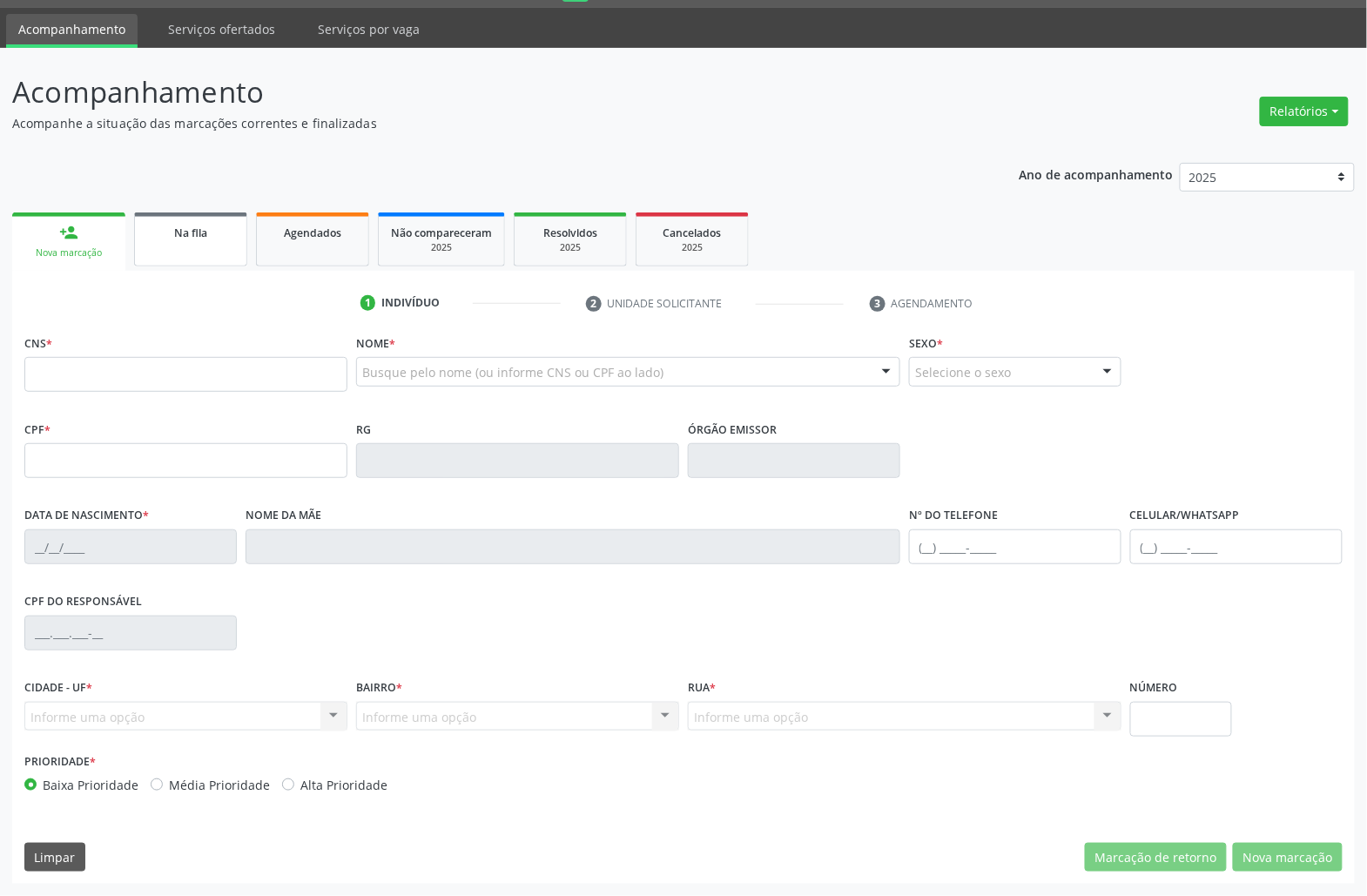
click at [218, 252] on link "Na fila" at bounding box center [190, 240] width 113 height 54
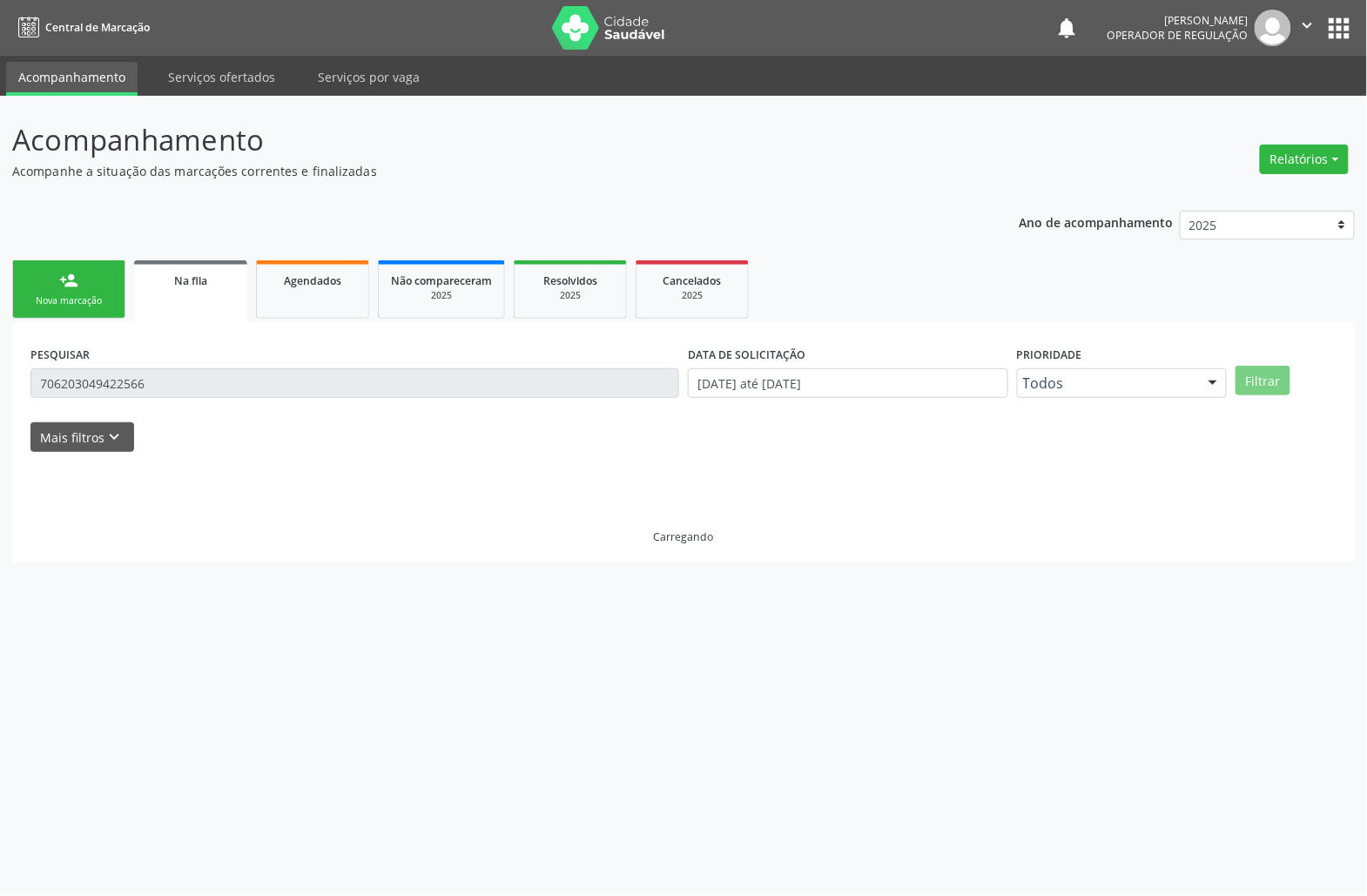
scroll to position [0, 0]
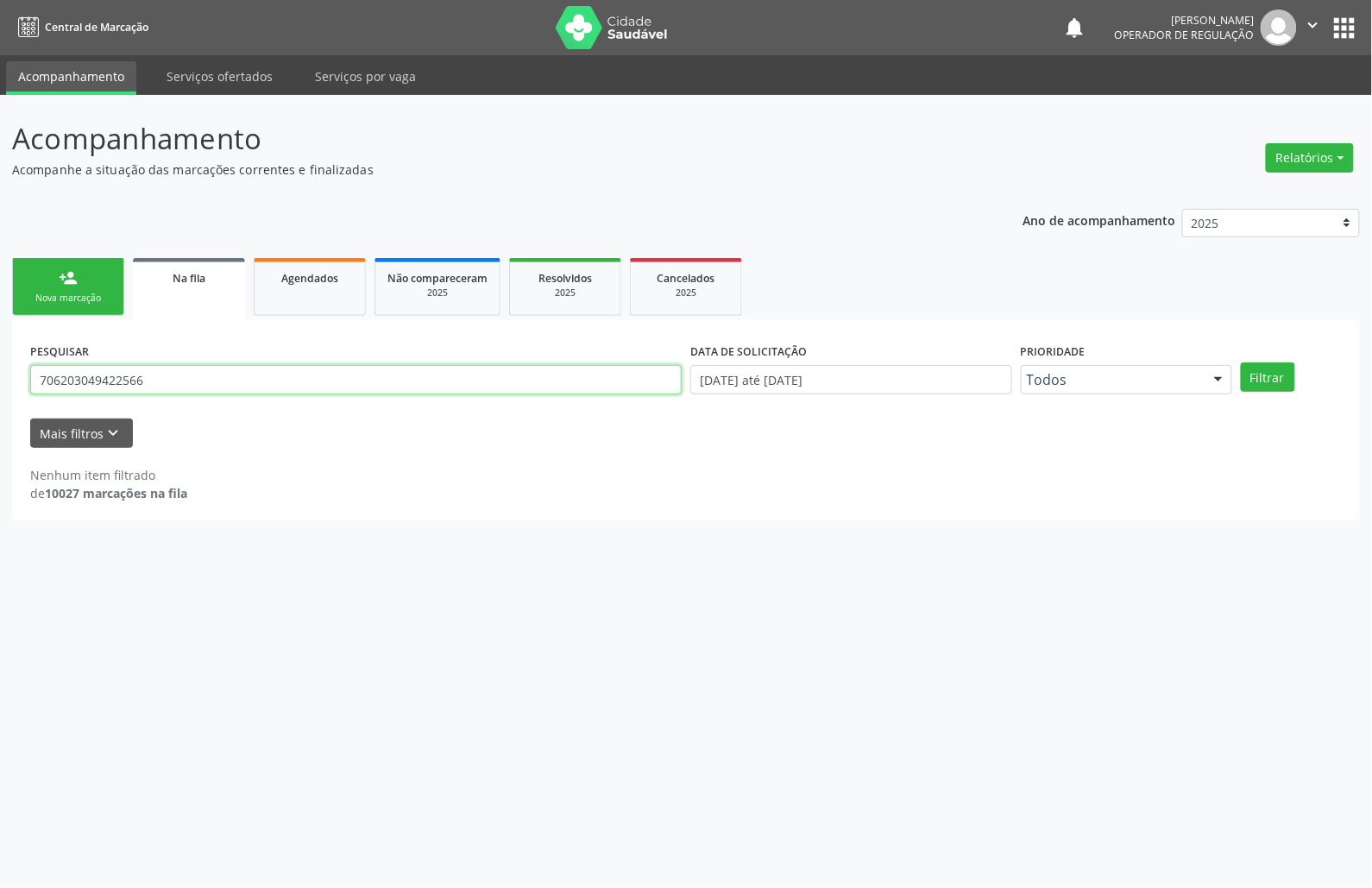
click at [155, 394] on input "706203049422566" at bounding box center [355, 380] width 651 height 29
click at [153, 394] on input "706203049422566" at bounding box center [355, 380] width 651 height 29
type input "708805703960110"
click at [1240, 362] on button "Filtrar" at bounding box center [1268, 377] width 55 height 29
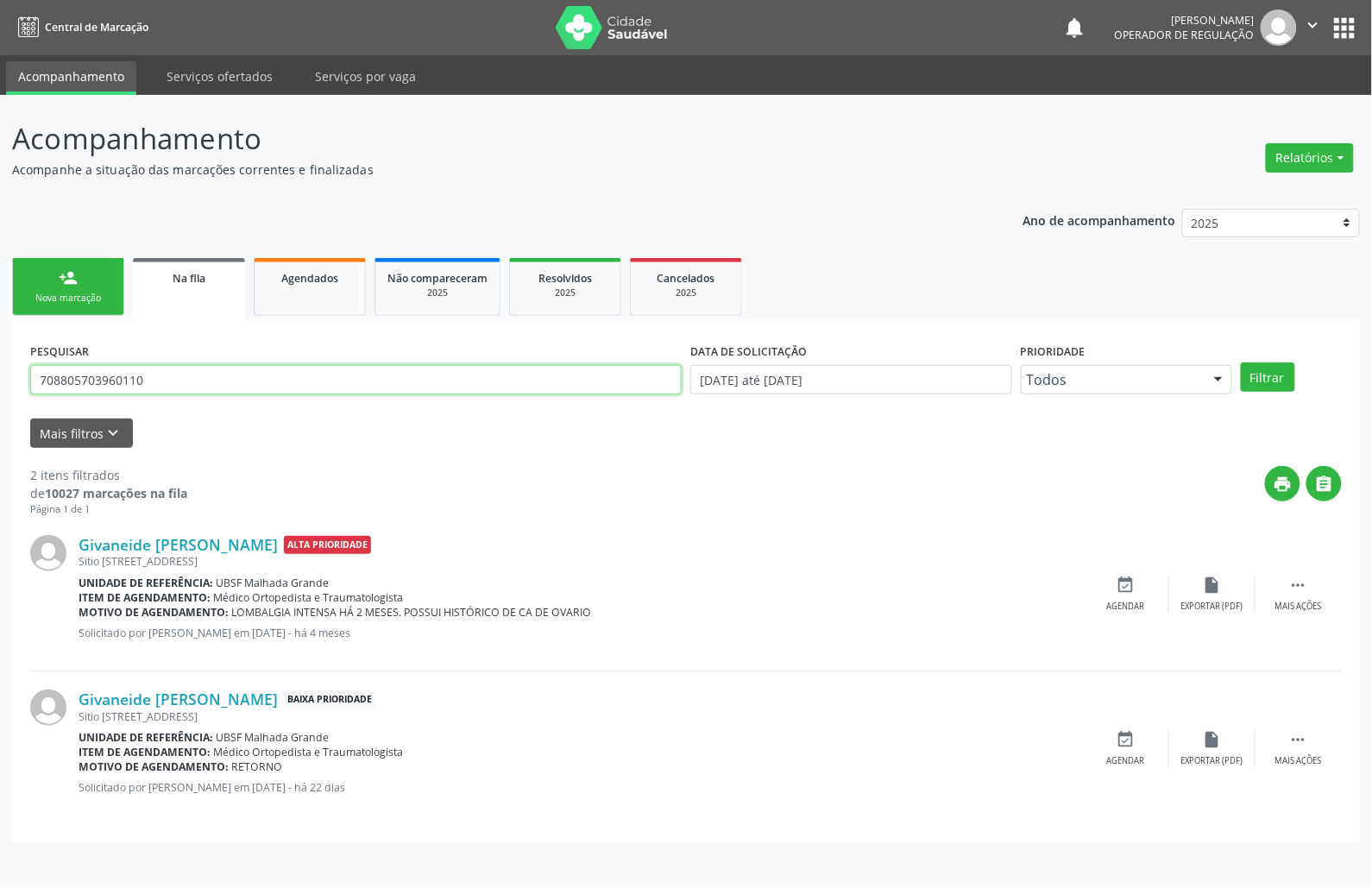
click at [171, 378] on input "708805703960110" at bounding box center [355, 380] width 651 height 29
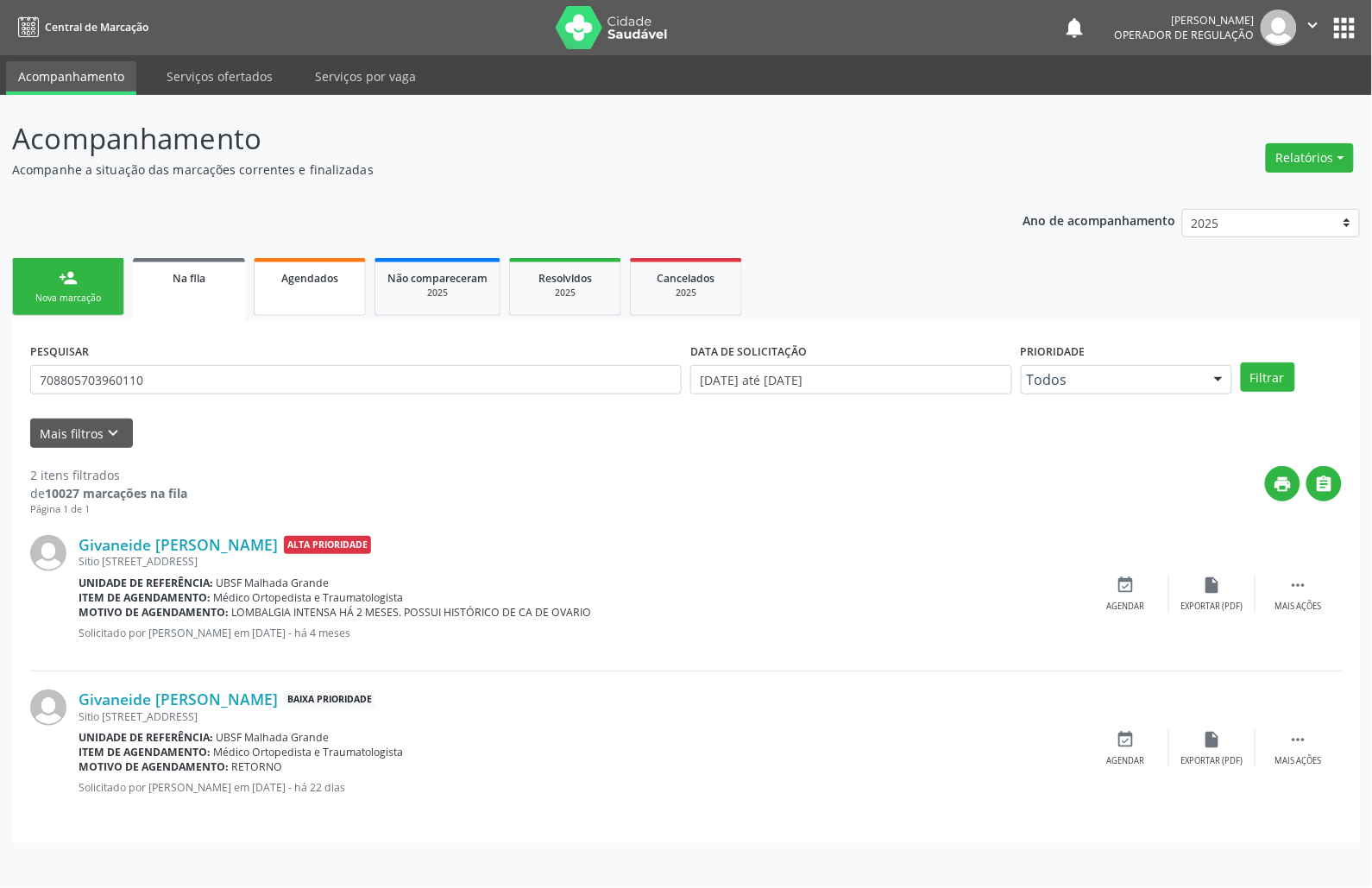
click at [311, 291] on link "Agendados" at bounding box center [310, 286] width 112 height 58
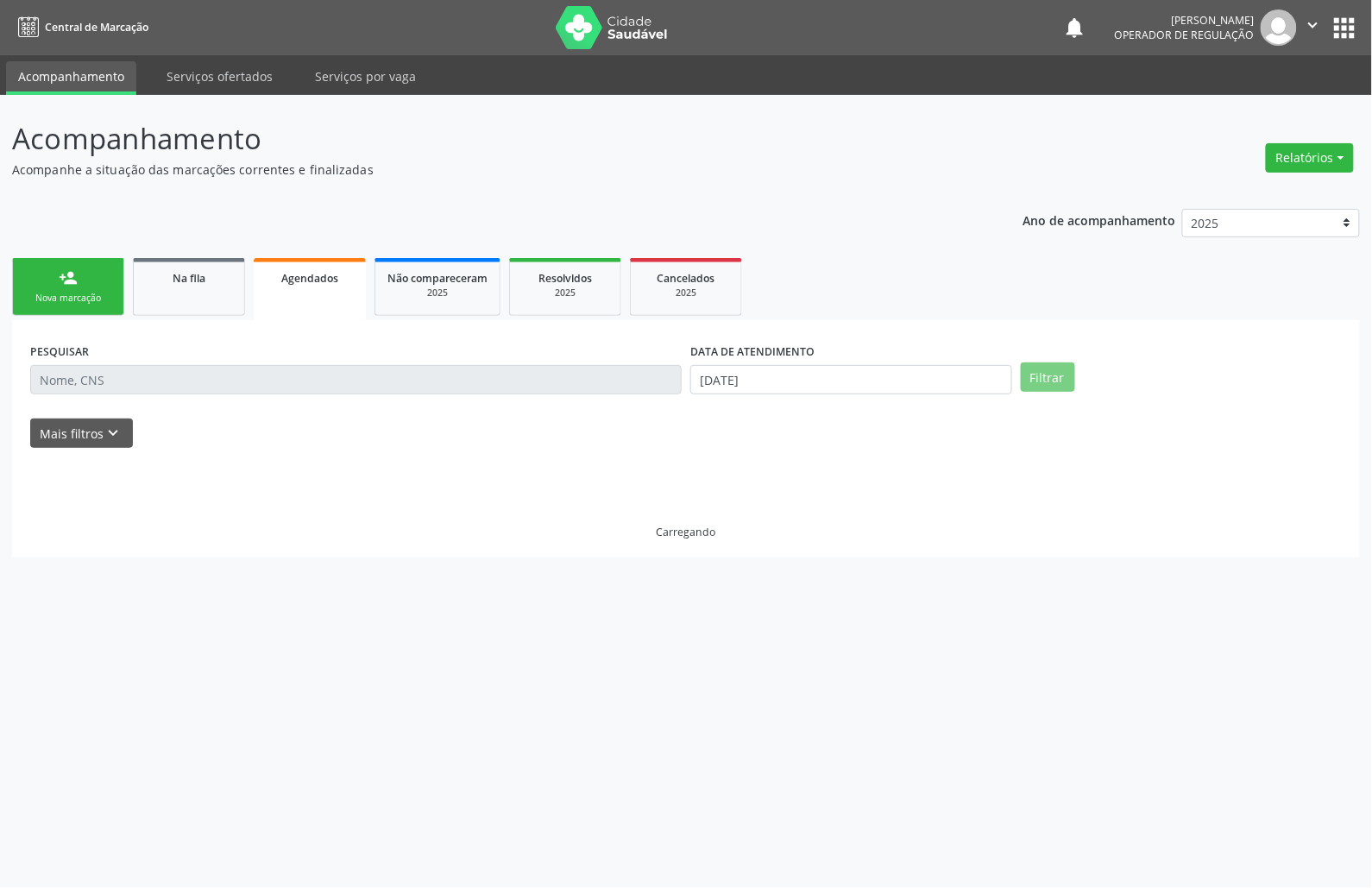
click at [333, 385] on input "text" at bounding box center [355, 380] width 651 height 29
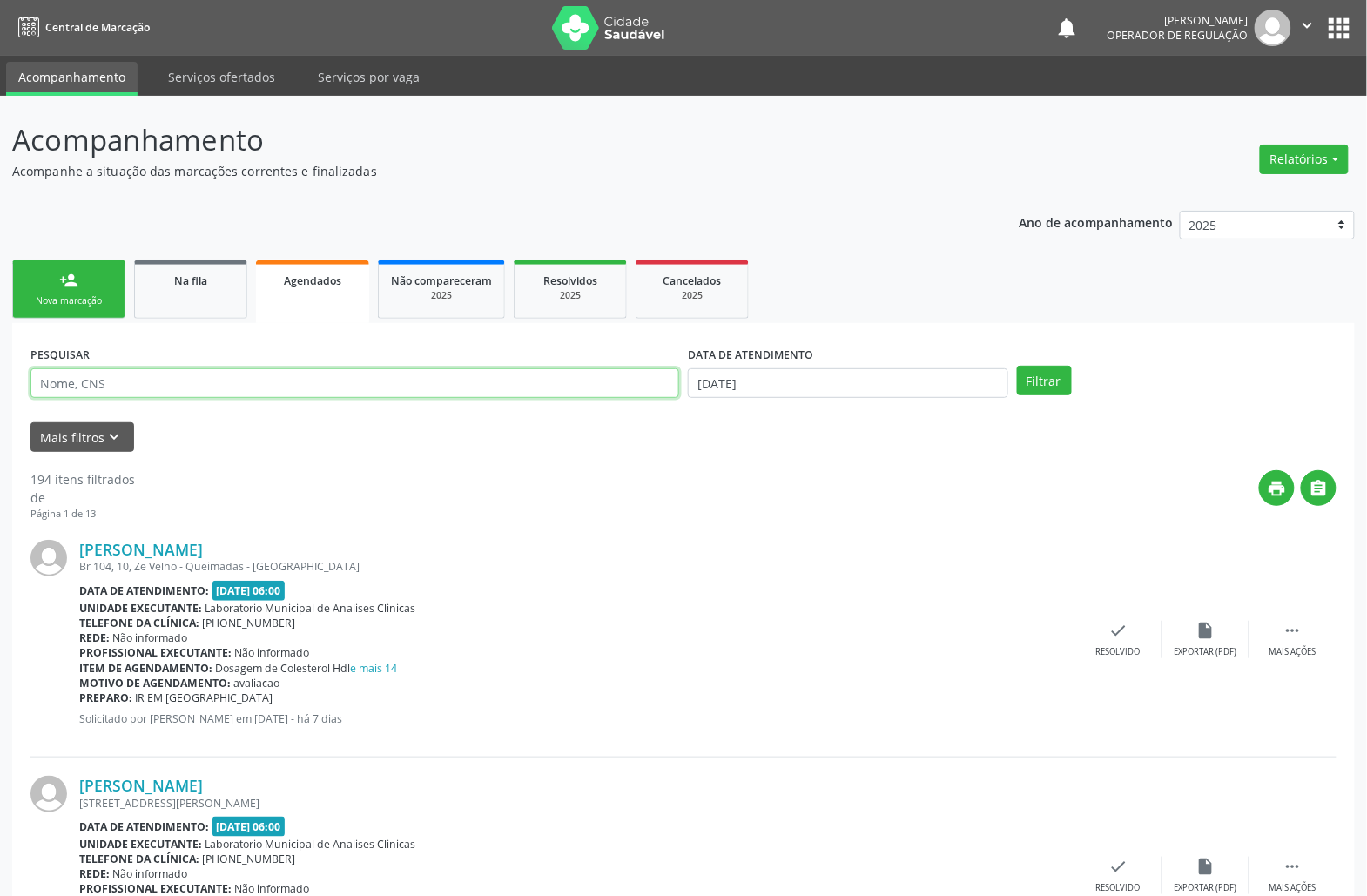
click at [336, 388] on input "text" at bounding box center [355, 383] width 649 height 30
paste input "708805703960110"
type input "708805703960110"
drag, startPoint x: 938, startPoint y: 384, endPoint x: 922, endPoint y: 412, distance: 32.2
click at [936, 388] on input "[DATE]" at bounding box center [848, 383] width 320 height 30
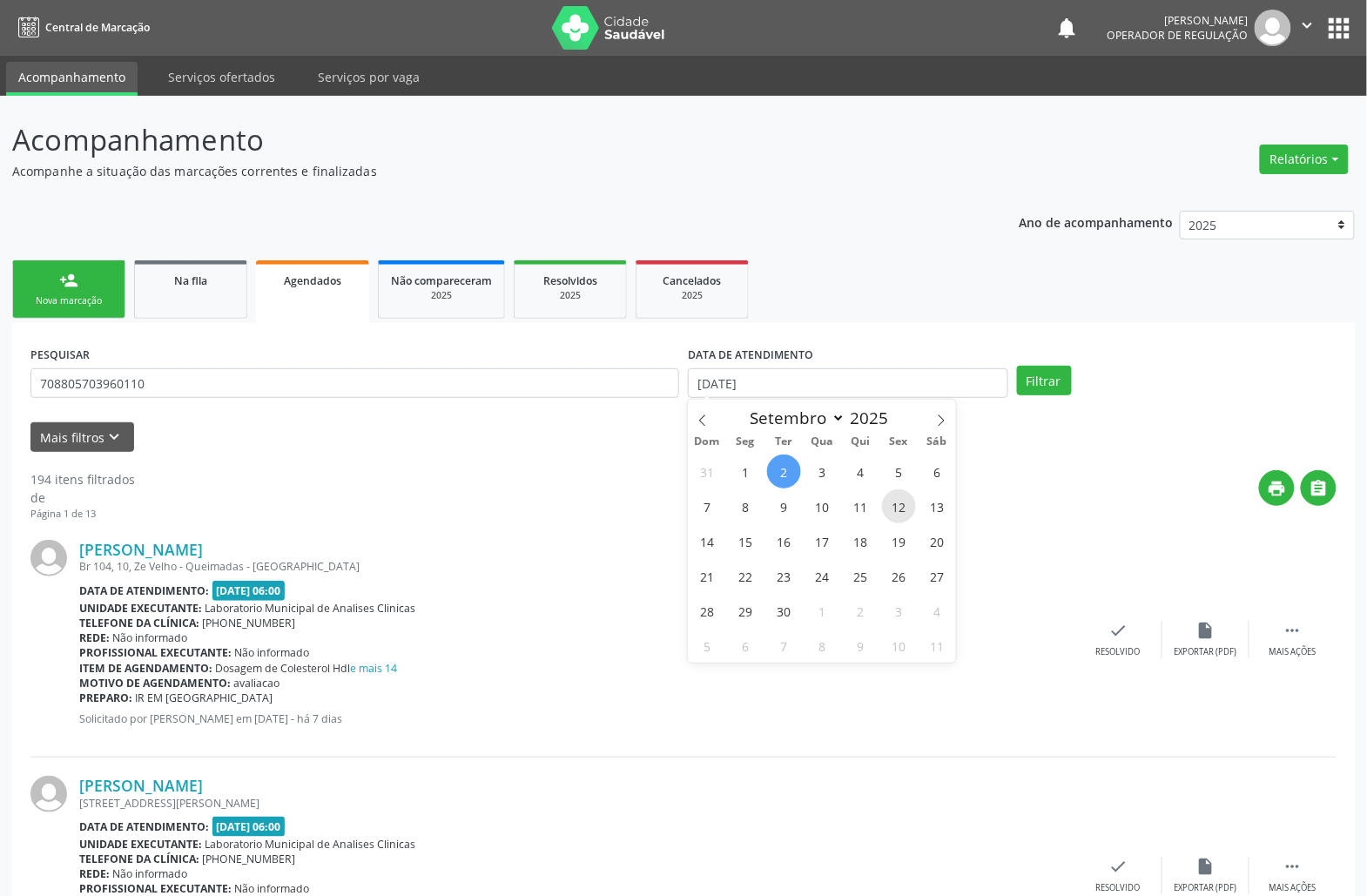
click at [900, 516] on span "12" at bounding box center [899, 506] width 34 height 34
type input "[DATE]"
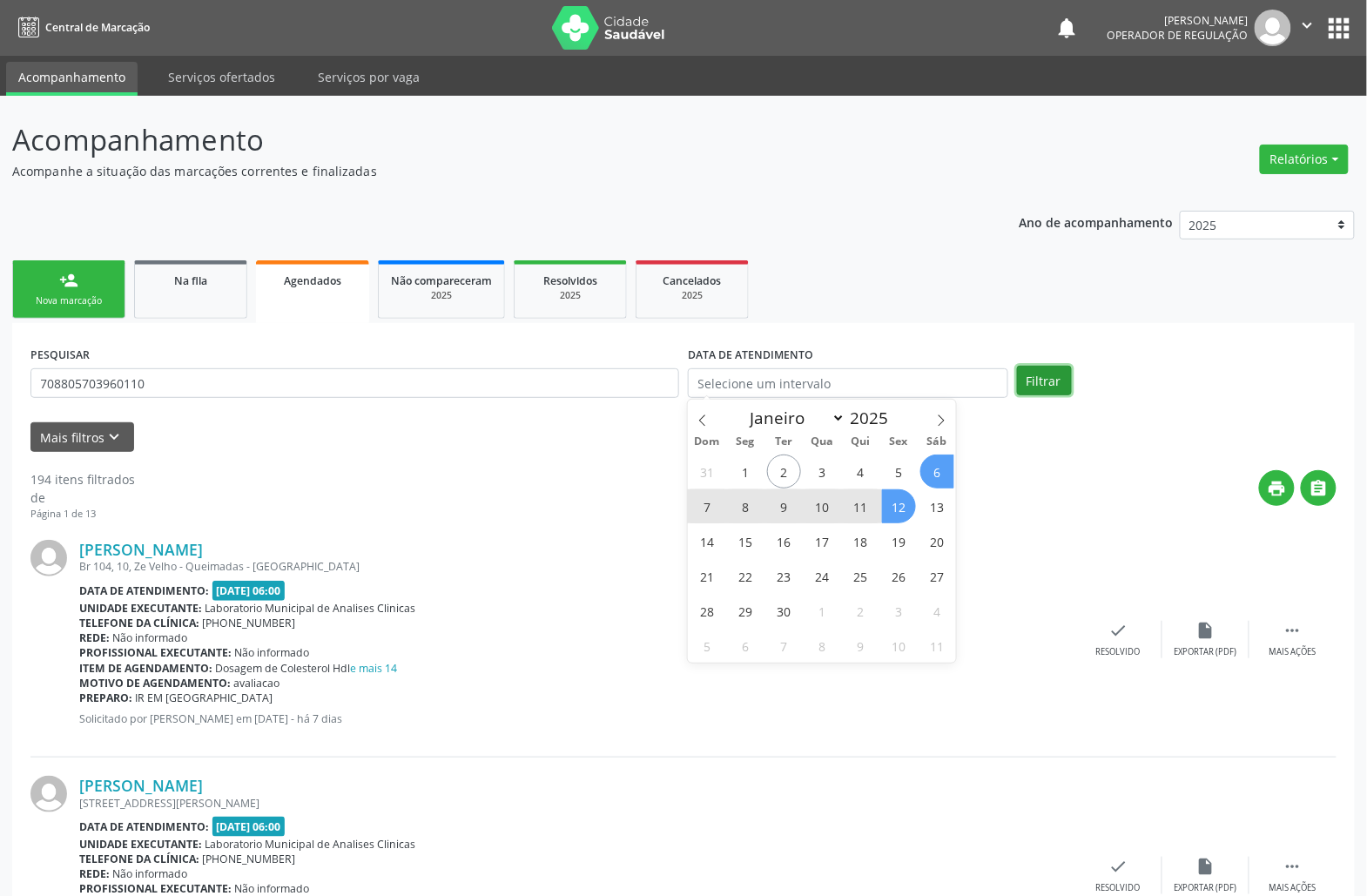
click at [1034, 390] on button "Filtrar" at bounding box center [1045, 380] width 55 height 30
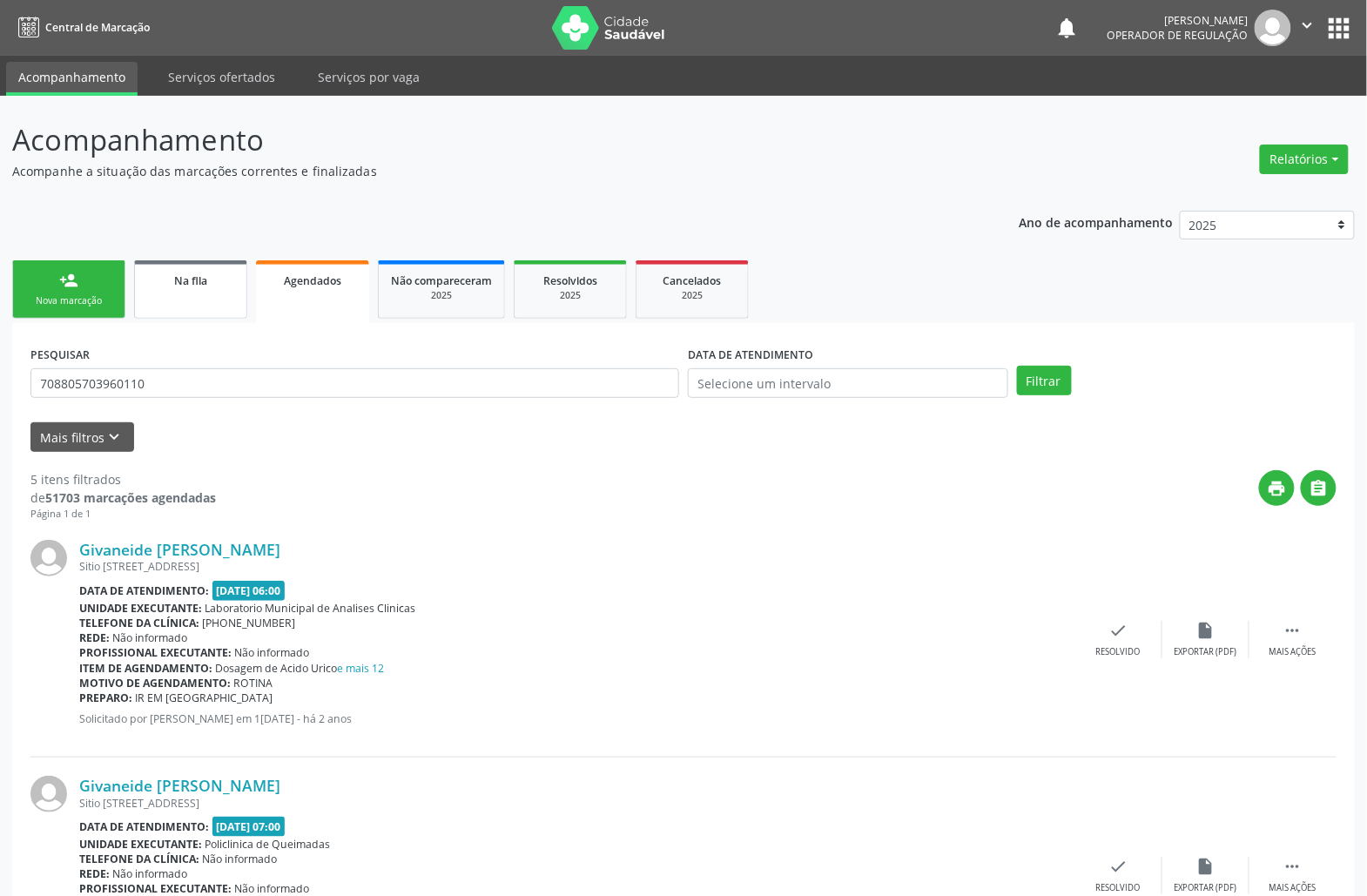
click at [237, 287] on link "Na fila" at bounding box center [190, 289] width 113 height 58
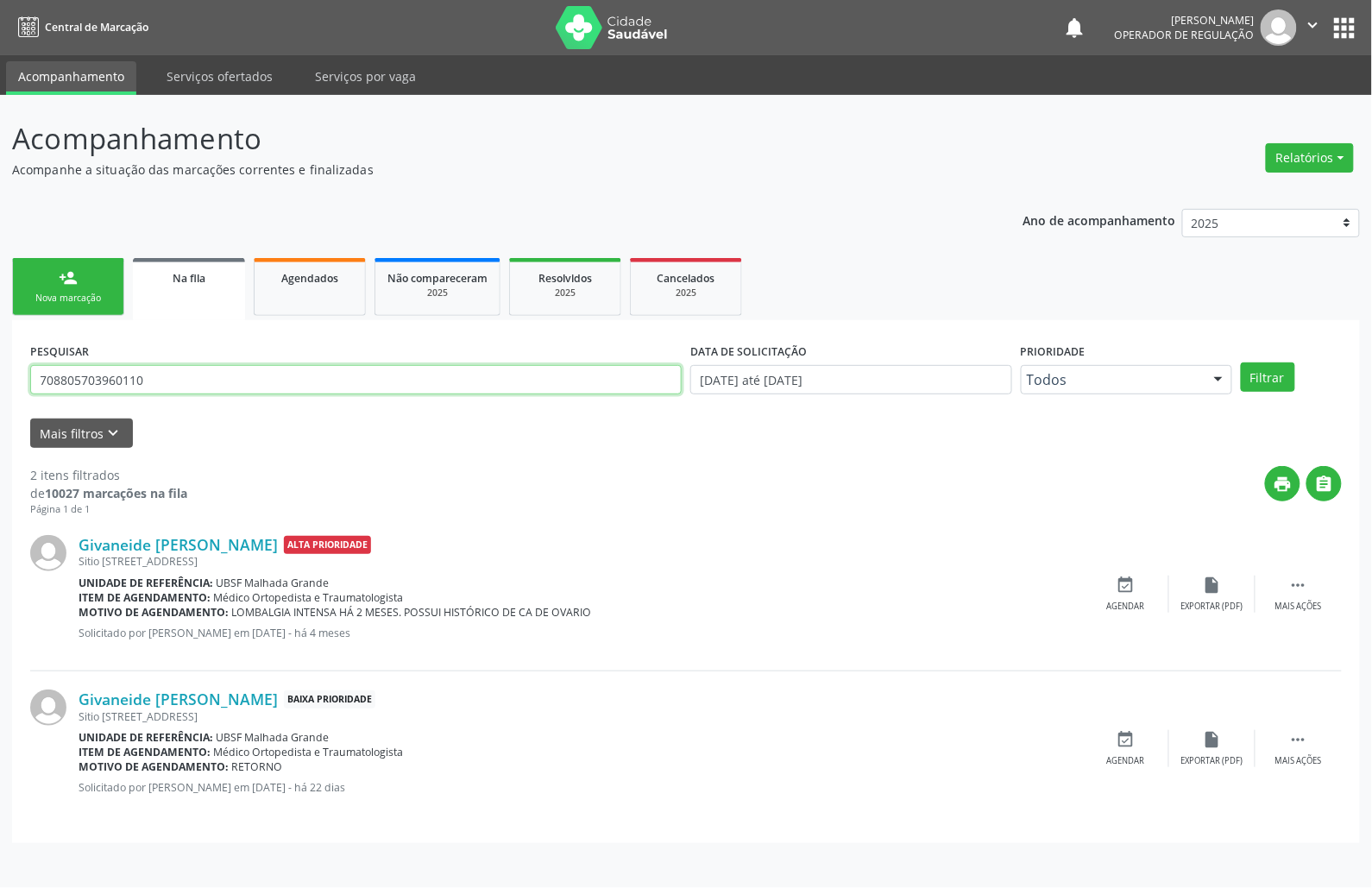
click at [321, 377] on input "708805703960110" at bounding box center [355, 380] width 651 height 29
type input "704205712031987"
click at [1240, 362] on button "Filtrar" at bounding box center [1268, 377] width 55 height 29
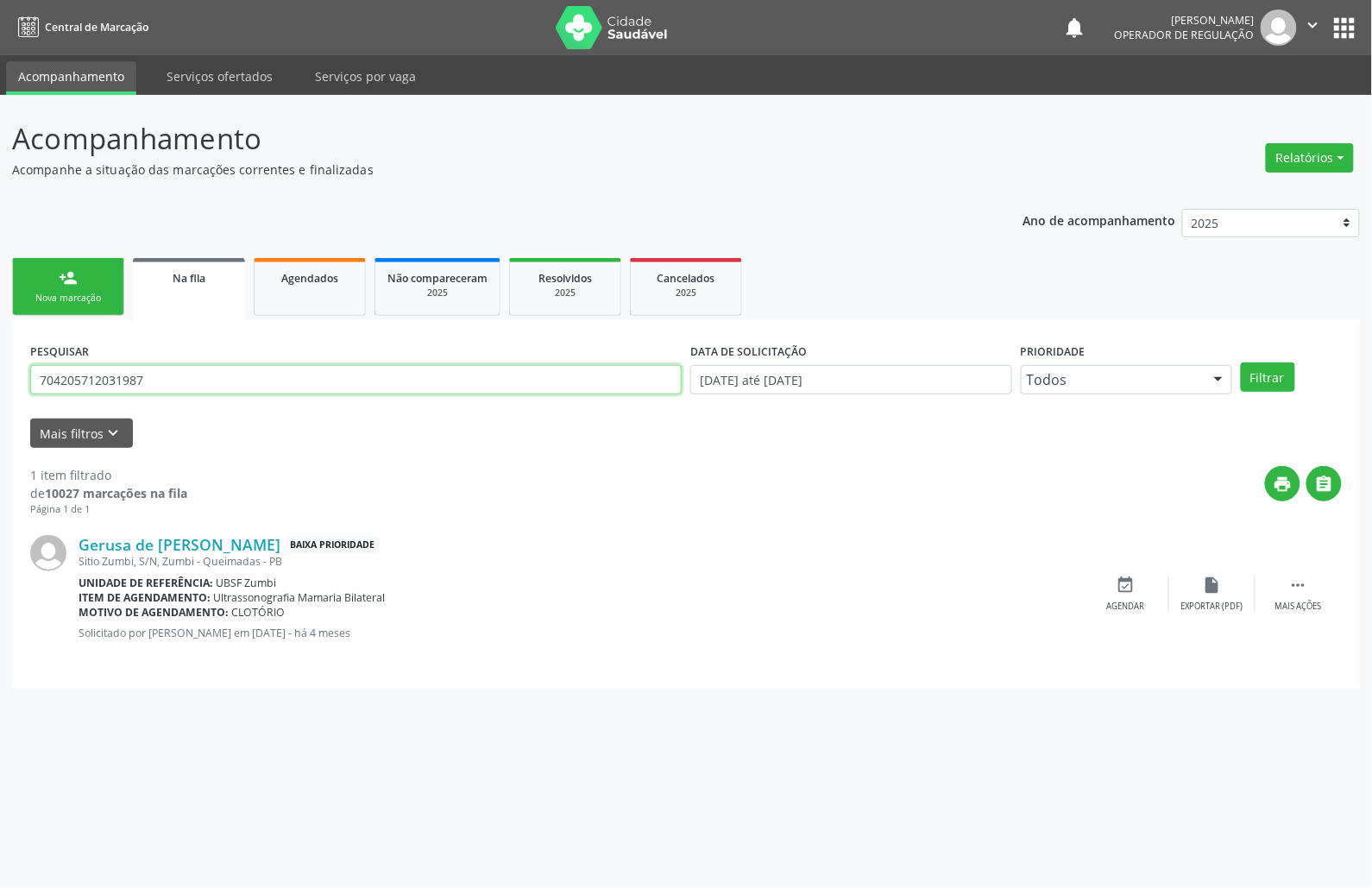
click at [300, 369] on input "704205712031987" at bounding box center [355, 380] width 651 height 29
click at [299, 369] on input "704205712031987" at bounding box center [355, 380] width 651 height 29
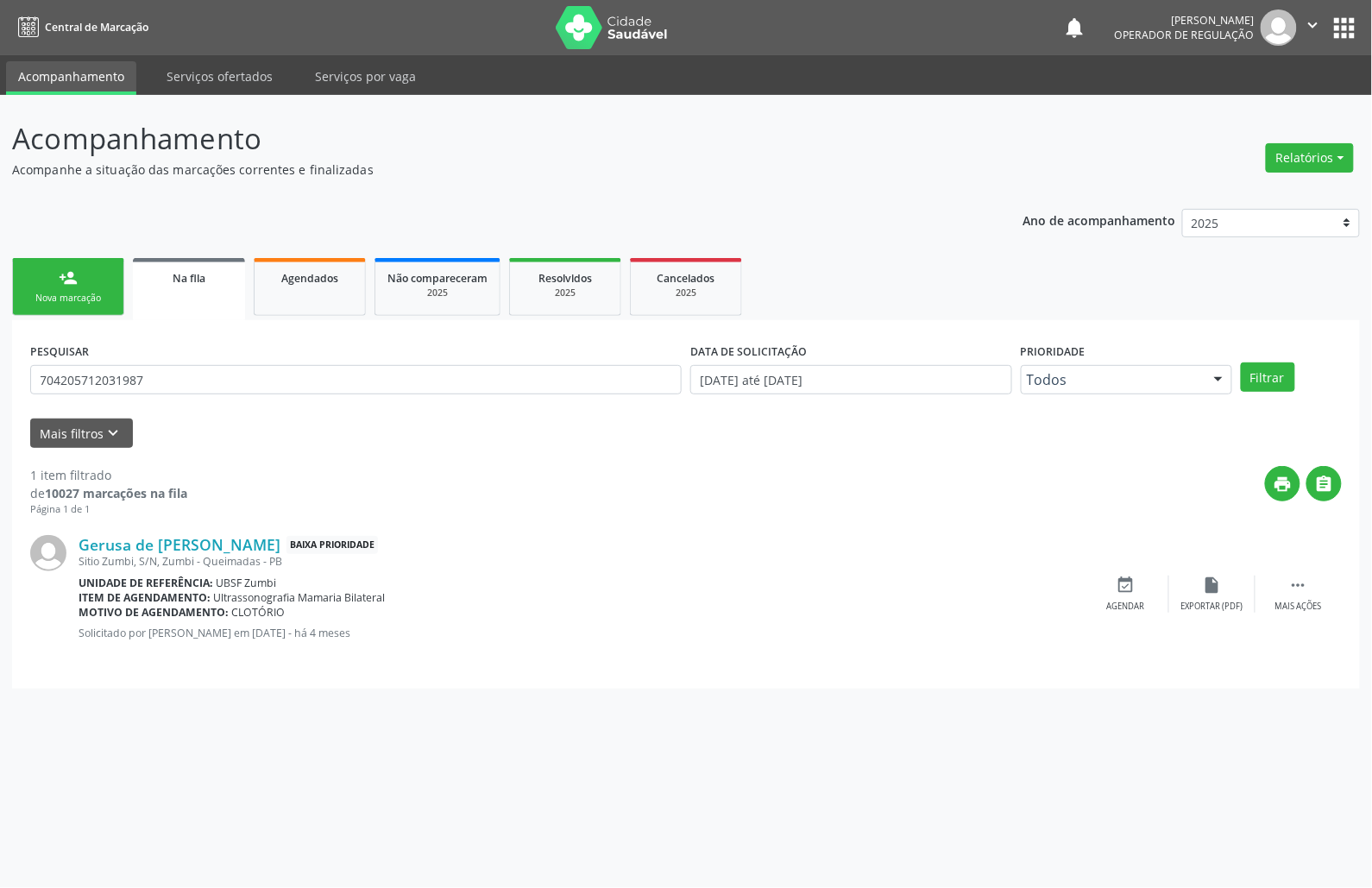
click at [62, 311] on link "person_add Nova marcação" at bounding box center [67, 286] width 112 height 58
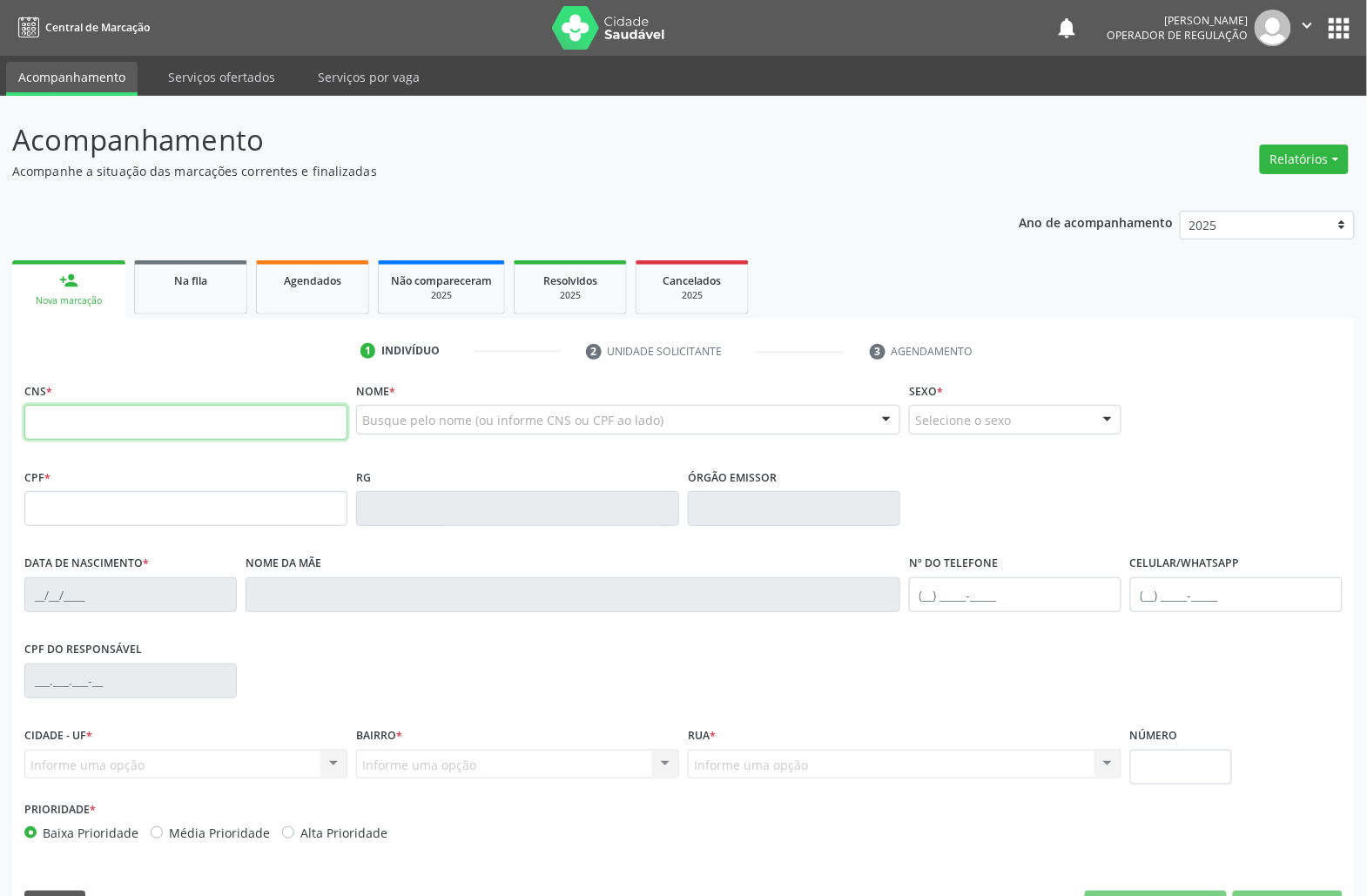
click at [308, 415] on input "text" at bounding box center [186, 422] width 323 height 34
paste input "704 2057 1203 1987"
type input "704 2057 1203 1987"
type input "063.389.614-40"
type input "[DATE]"
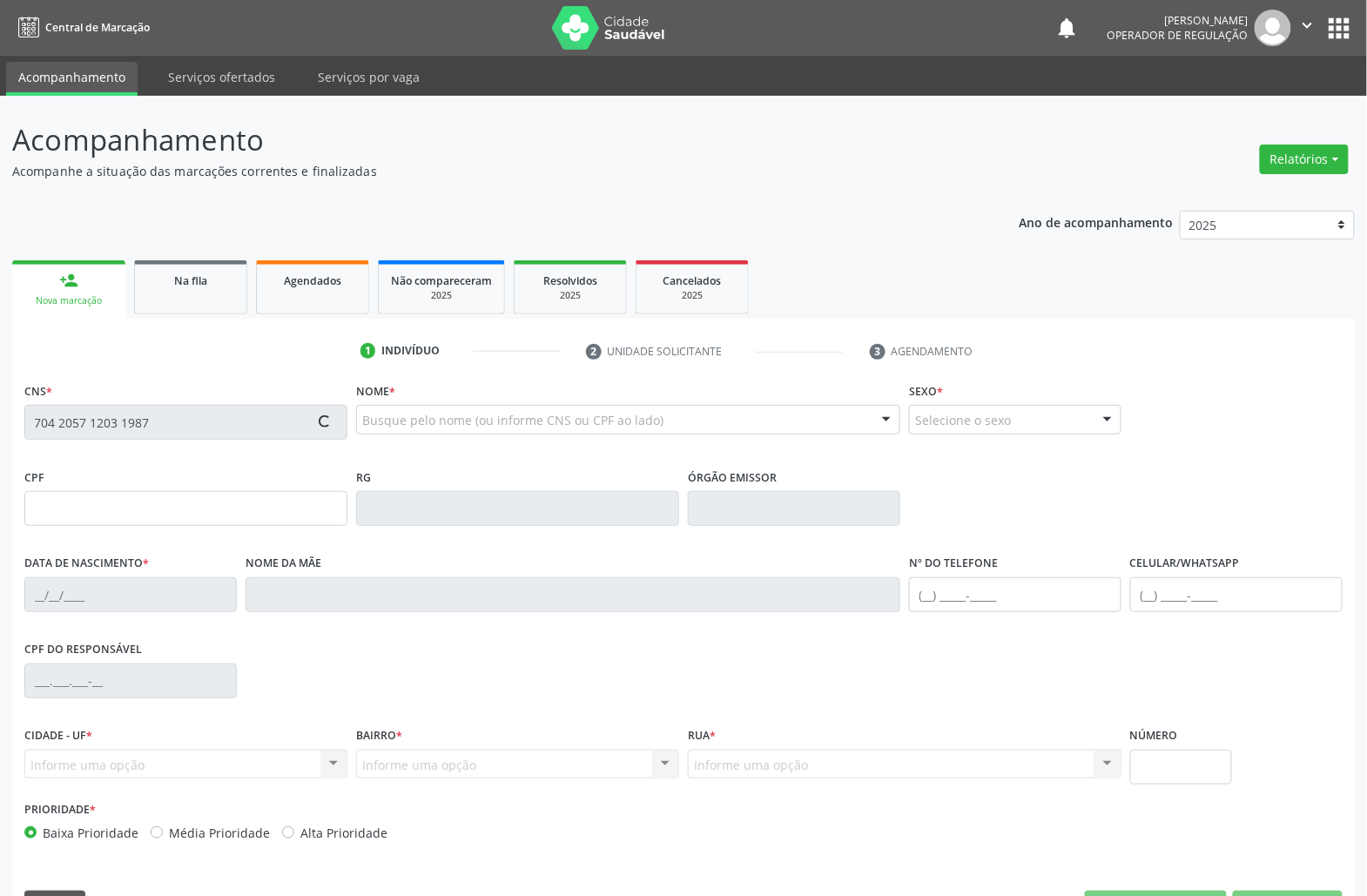
type input "Josirene de [PERSON_NAME]"
type input "[PHONE_NUMBER]"
type input "S/N"
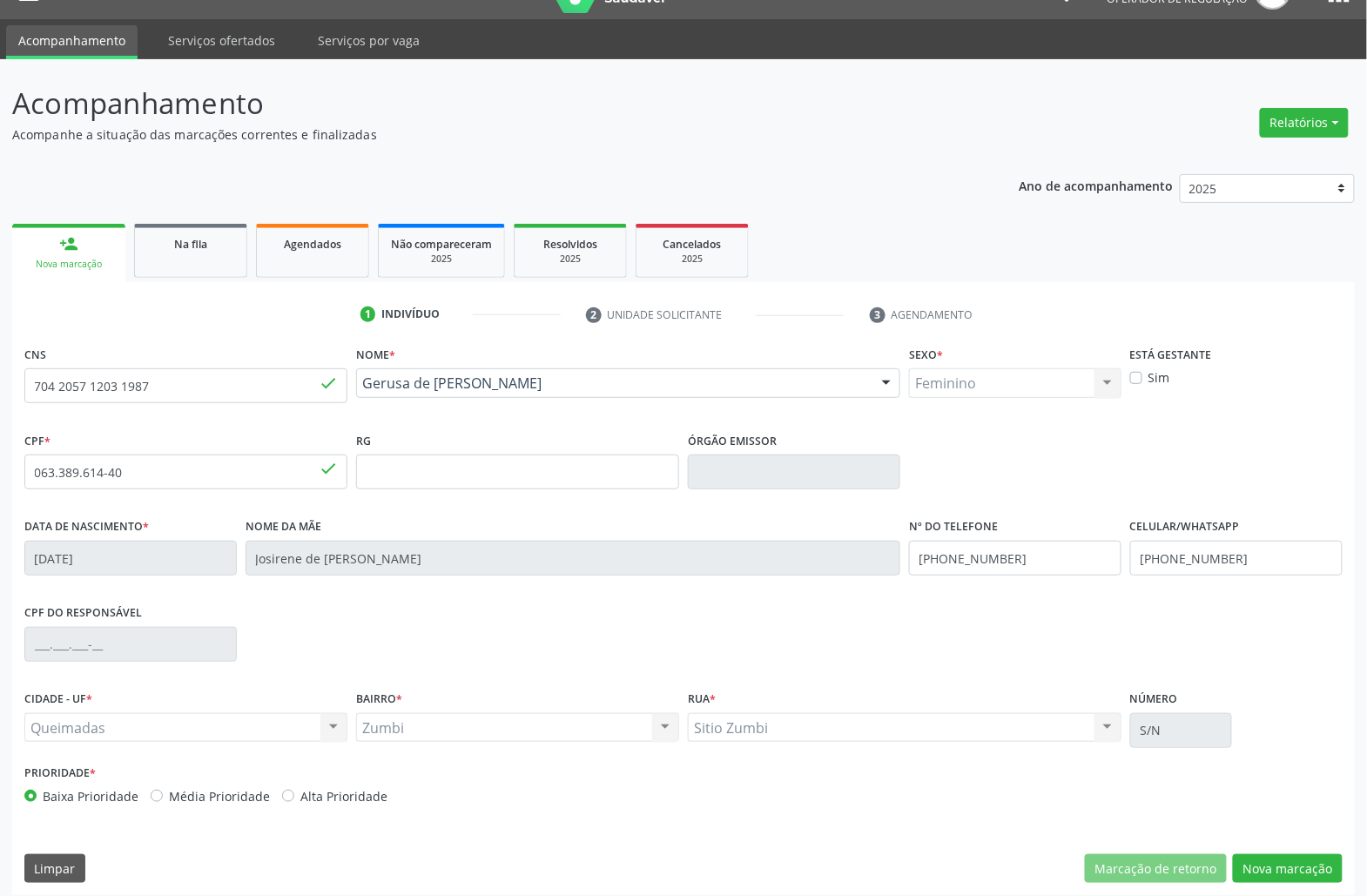
scroll to position [48, 0]
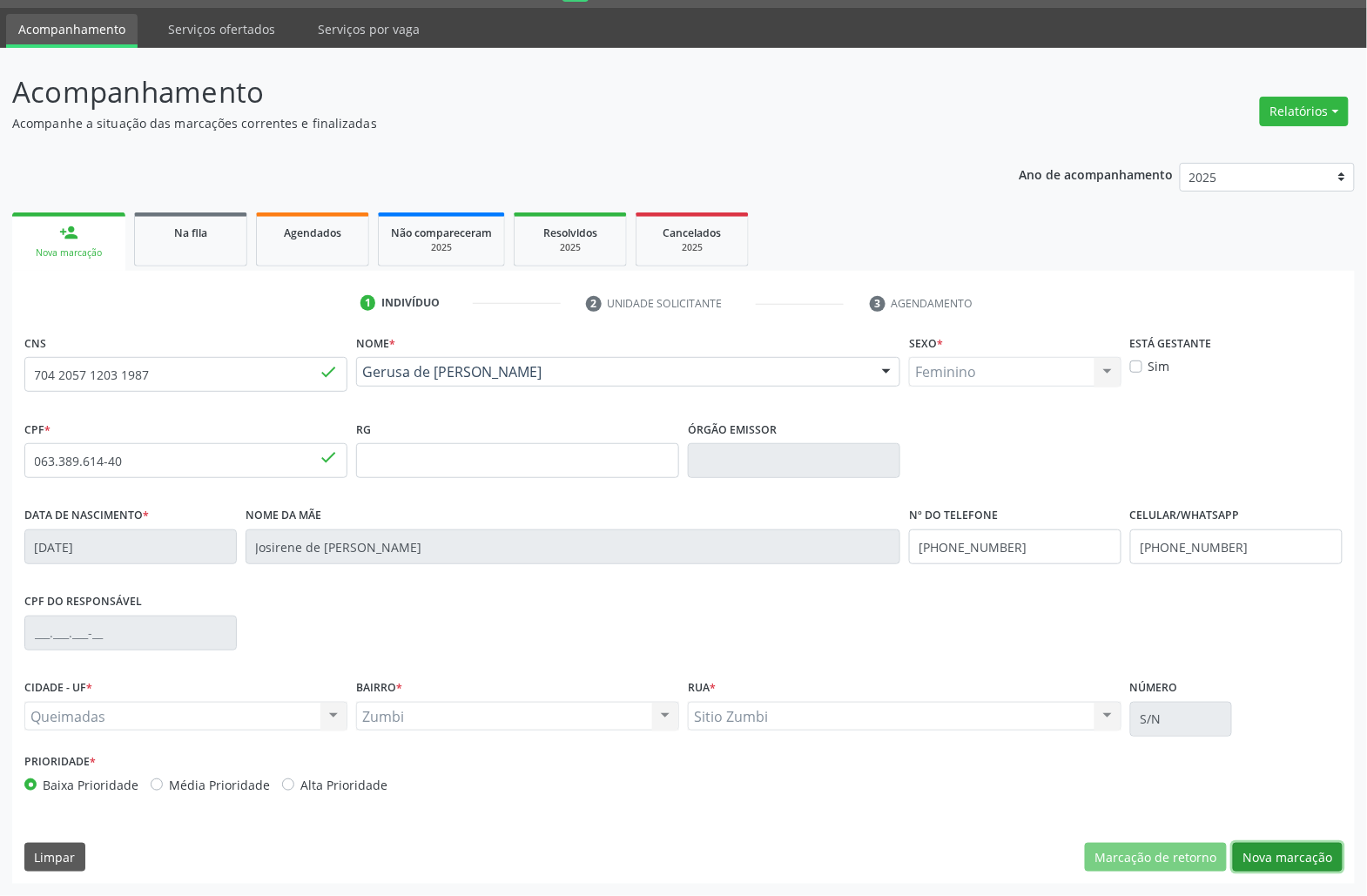
click at [1276, 850] on button "Nova marcação" at bounding box center [1287, 858] width 109 height 30
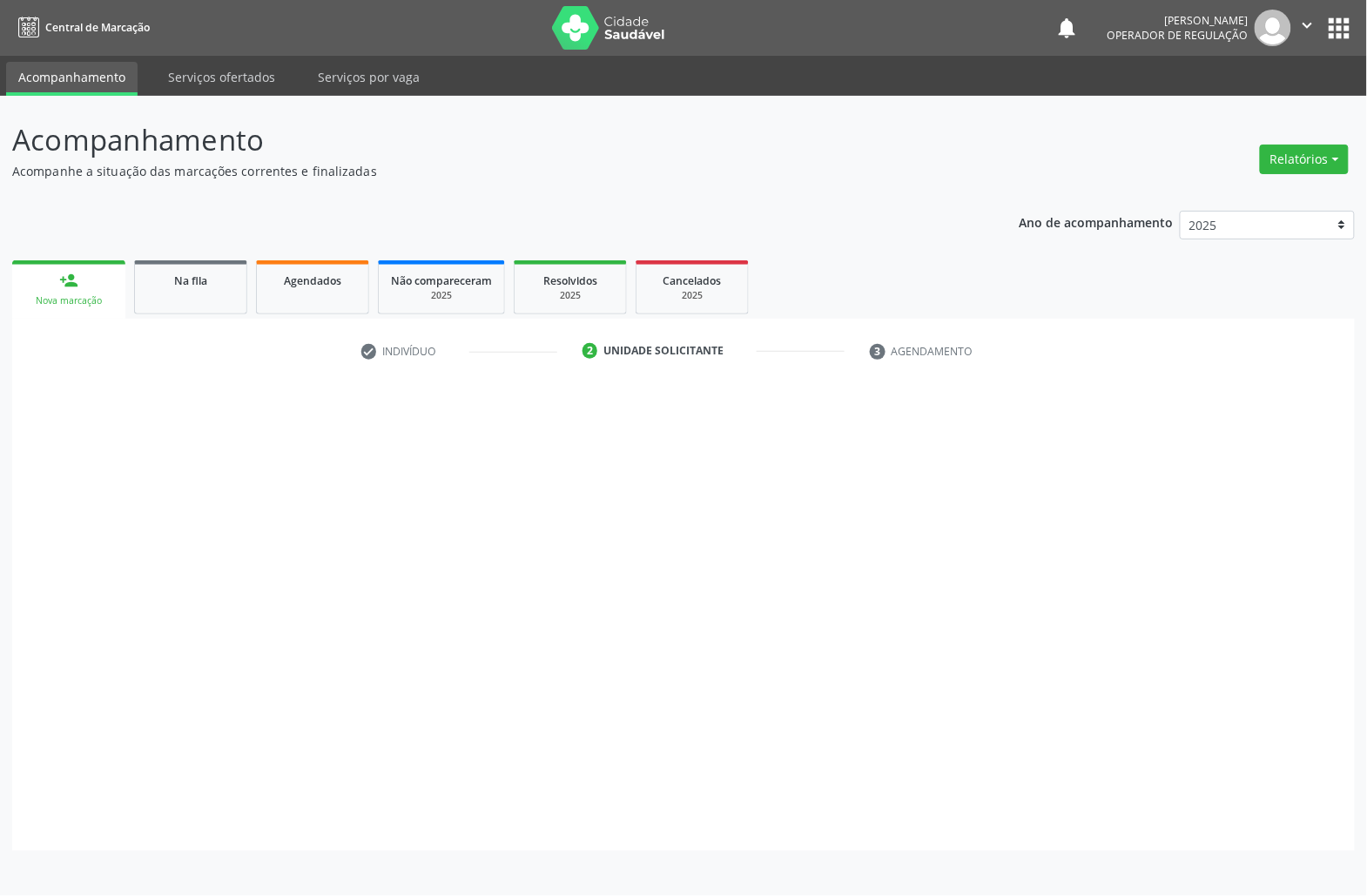
scroll to position [0, 0]
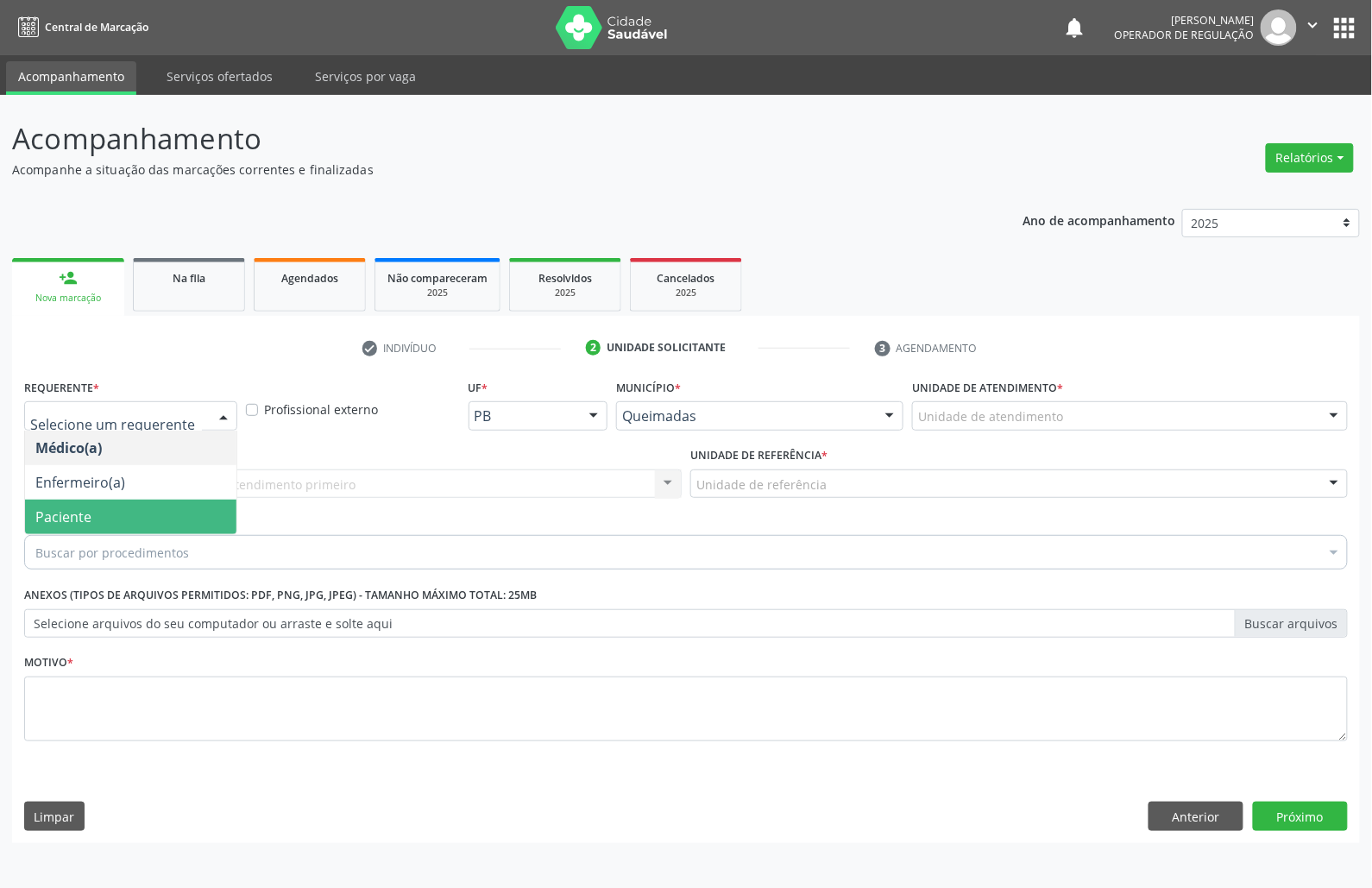
click at [143, 507] on span "Paciente" at bounding box center [131, 516] width 211 height 34
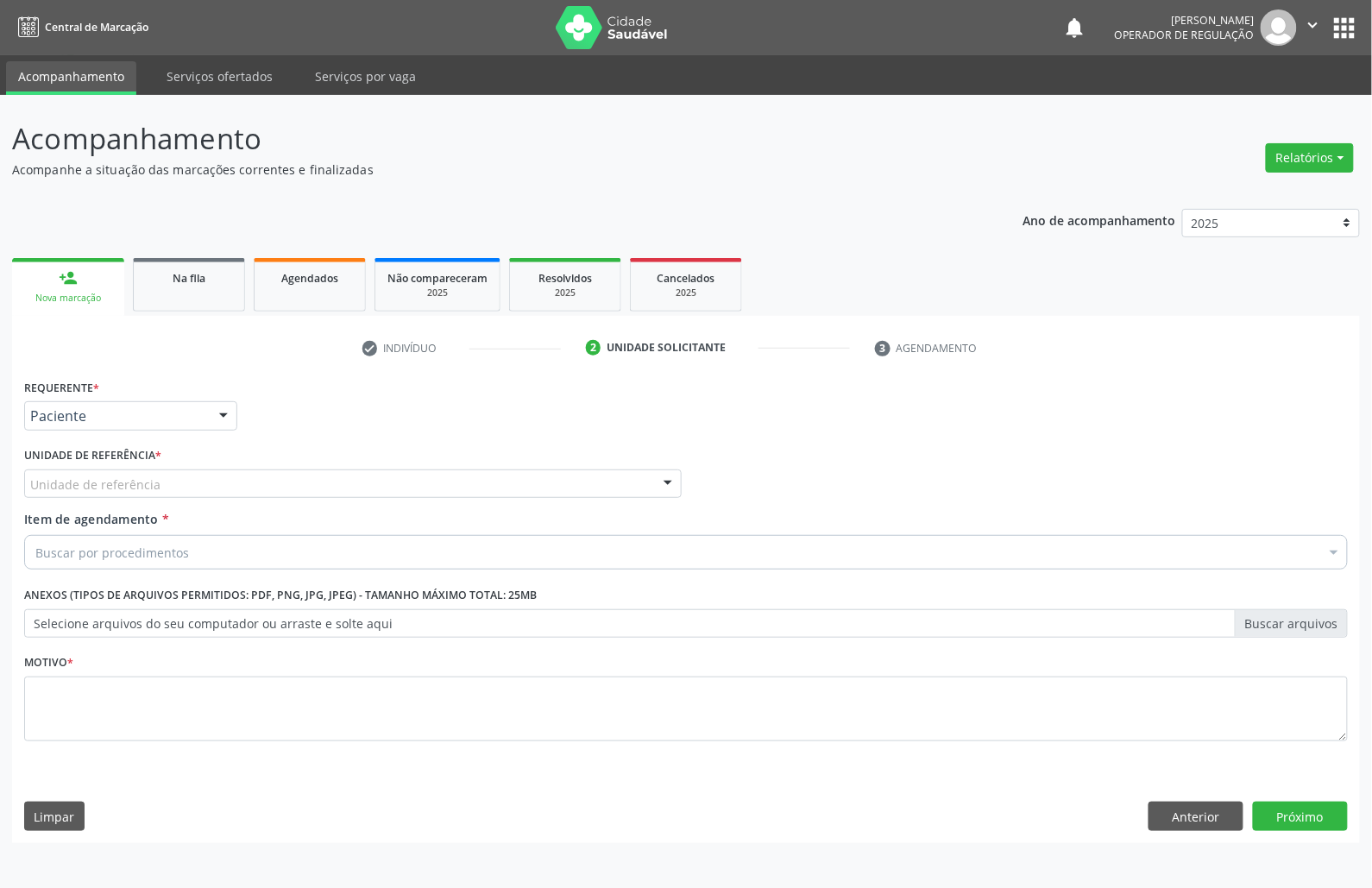
click at [169, 478] on div "Unidade de referência" at bounding box center [353, 485] width 657 height 29
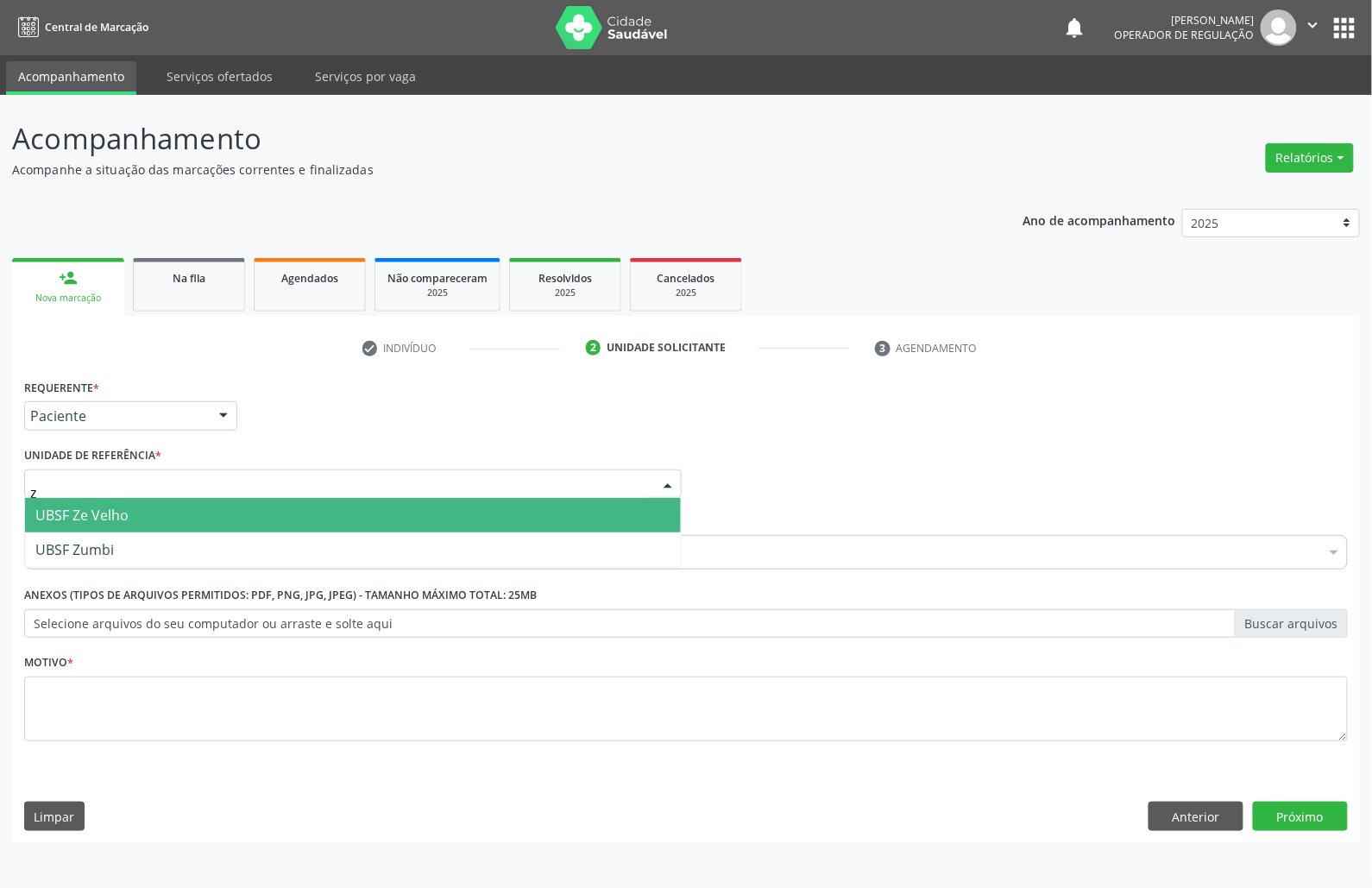
type input "zu"
click at [150, 522] on span "UBSF Zumbi" at bounding box center [353, 515] width 655 height 34
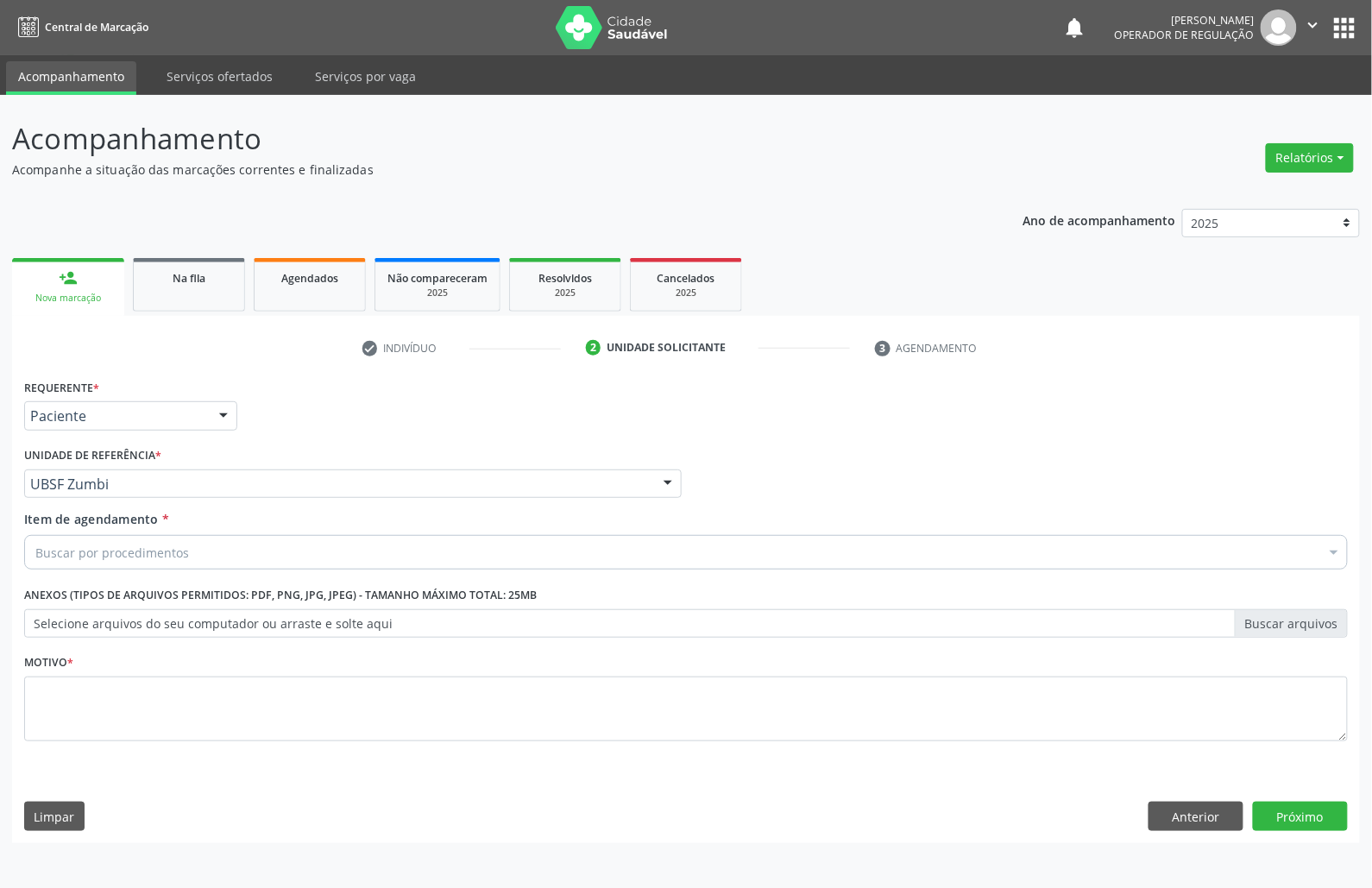
click at [122, 563] on div "Buscar por procedimentos" at bounding box center [686, 552] width 1323 height 34
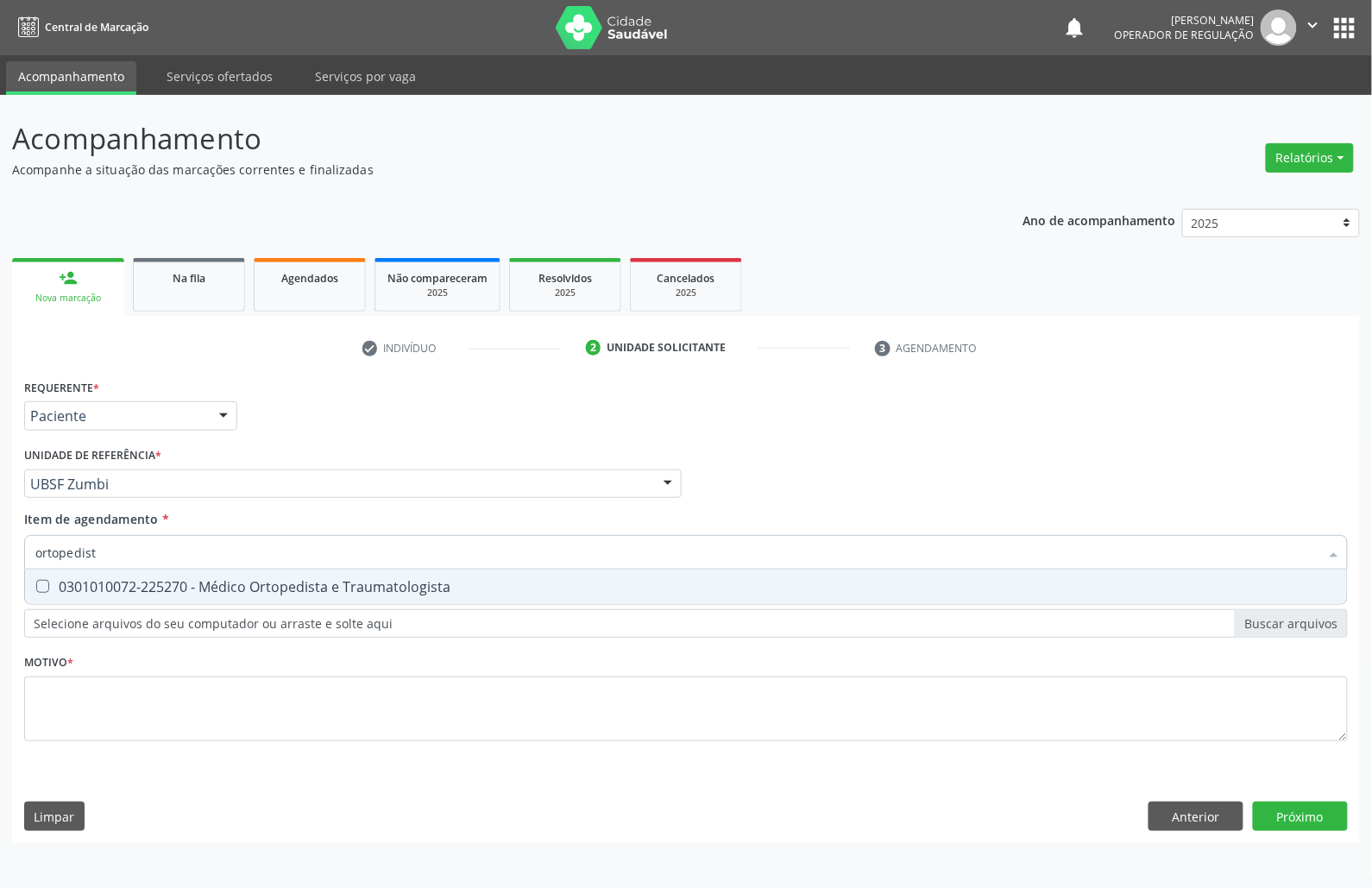
type input "ortopedista"
click at [117, 581] on div "0301010072-225270 - Médico Ortopedista e Traumatologista" at bounding box center [686, 587] width 1301 height 14
checkbox Traumatologista "true"
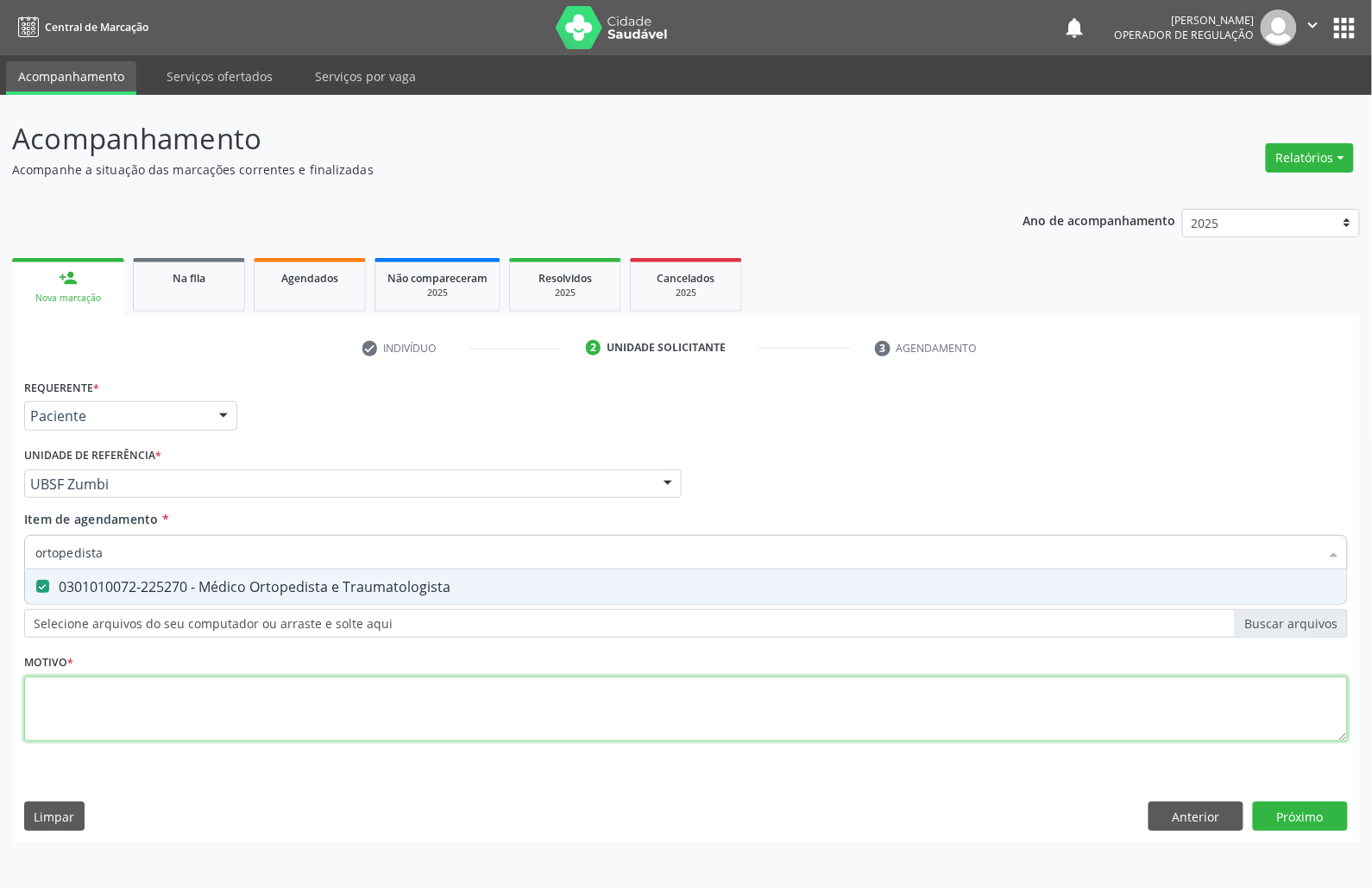
click at [92, 720] on div "Requerente * Paciente Médico(a) Enfermeiro(a) Paciente Nenhum resultado encontr…" at bounding box center [686, 570] width 1323 height 391
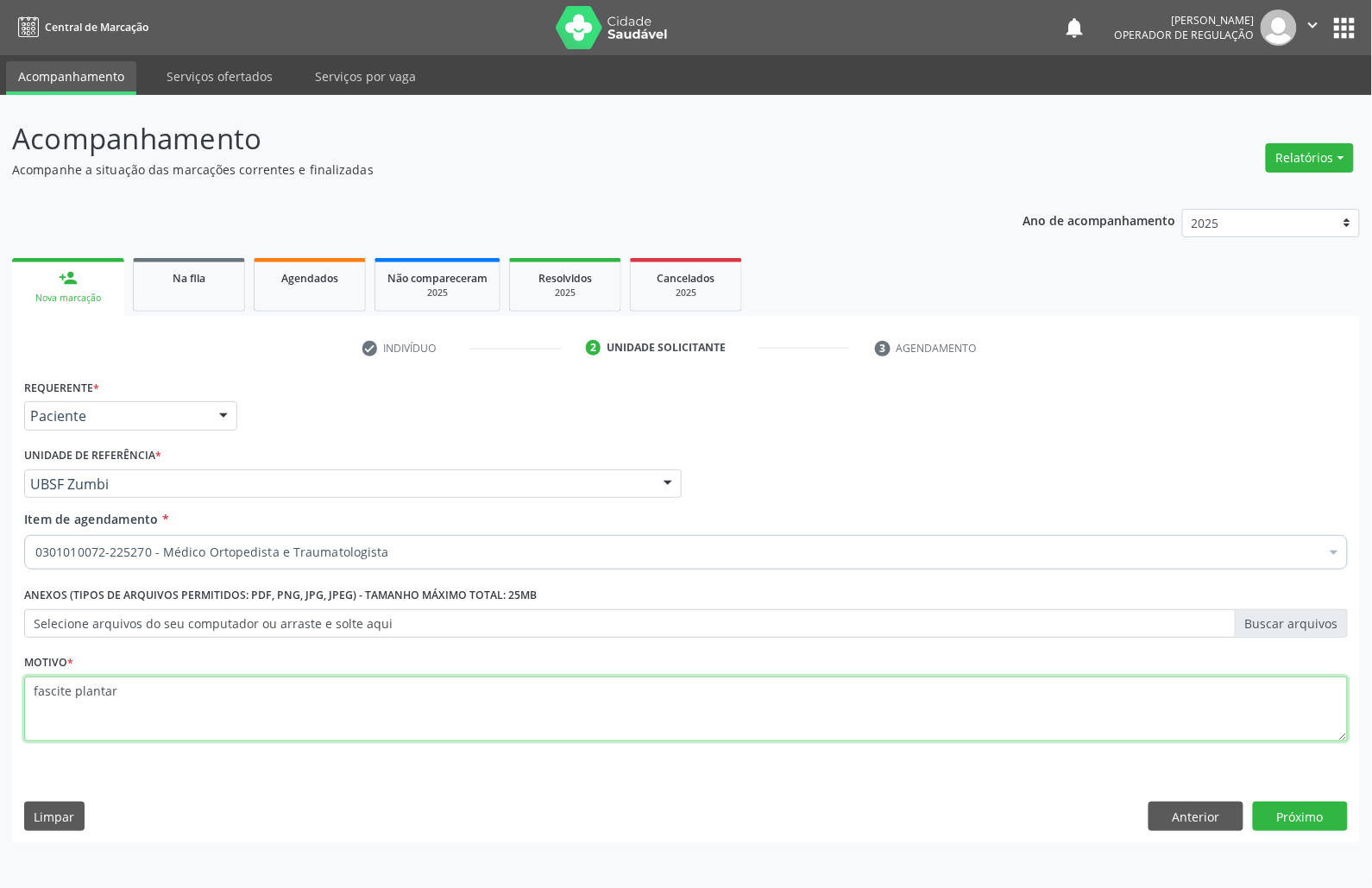
type textarea "fascite plantar"
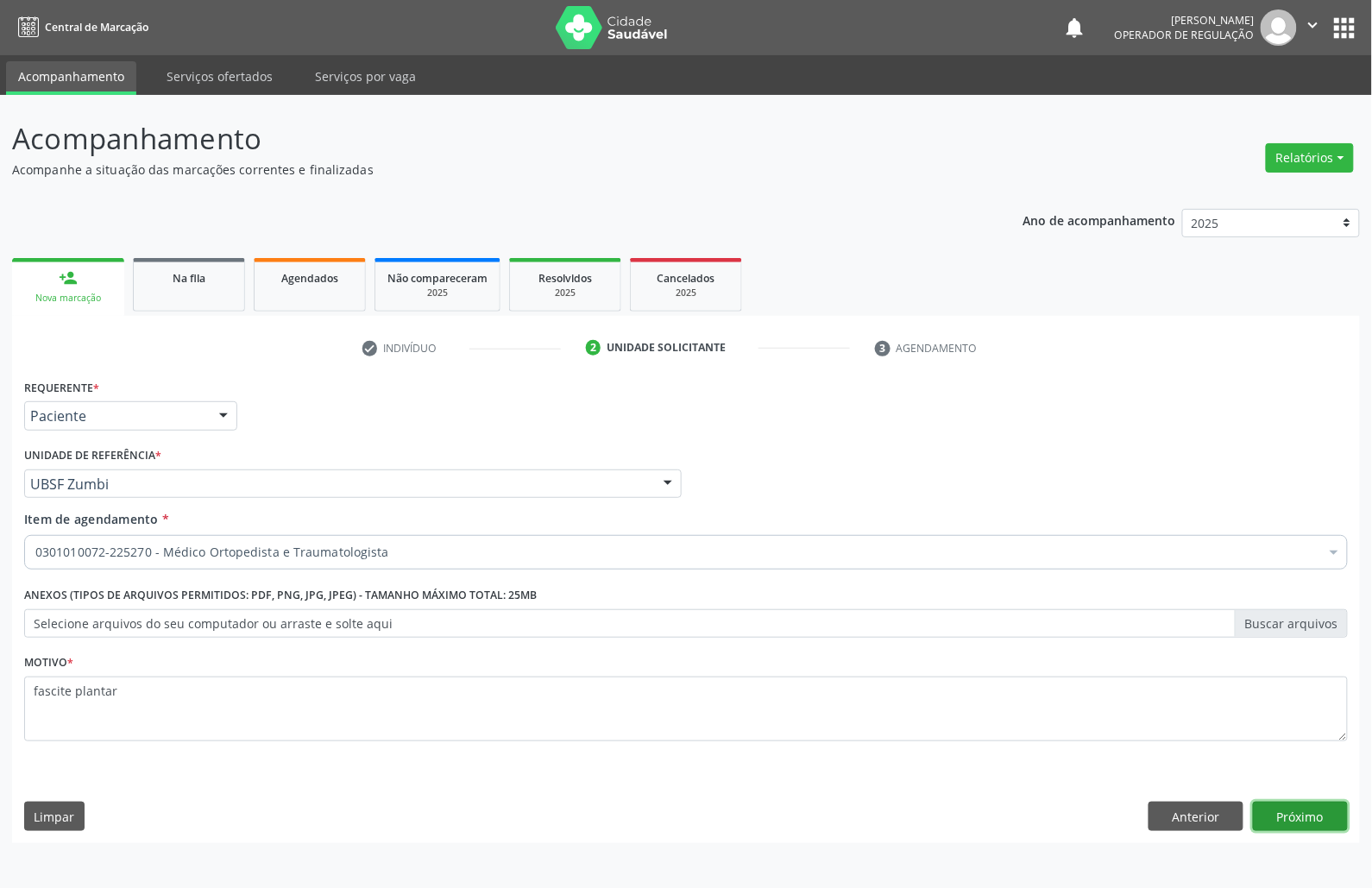
click button "Próximo" at bounding box center [1300, 817] width 95 height 29
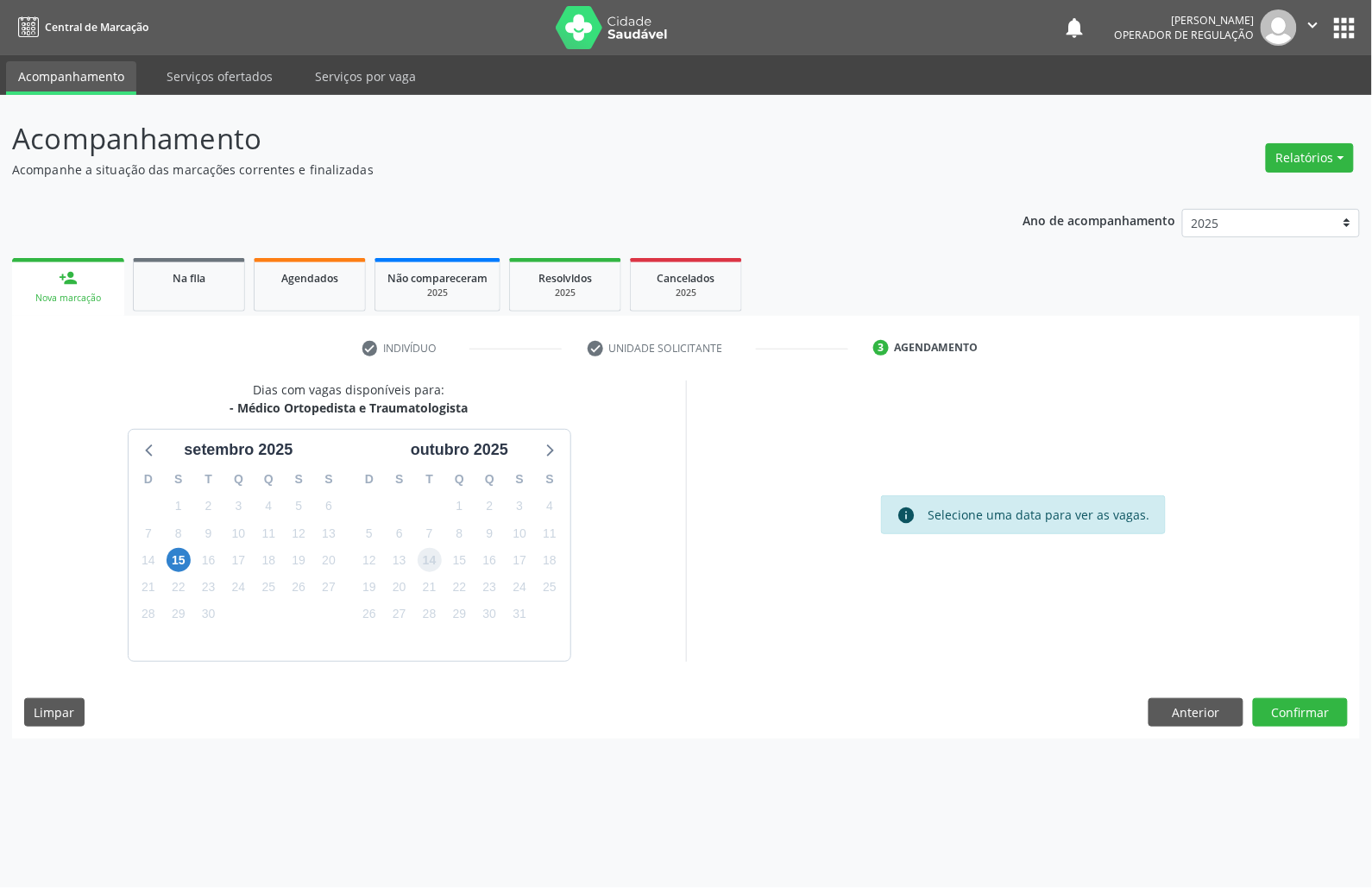
drag, startPoint x: 436, startPoint y: 558, endPoint x: 356, endPoint y: 564, distance: 80.2
click at [435, 559] on span "14" at bounding box center [430, 560] width 24 height 24
click at [184, 547] on div "15" at bounding box center [178, 560] width 24 height 26
click at [184, 553] on span "15" at bounding box center [178, 560] width 24 height 24
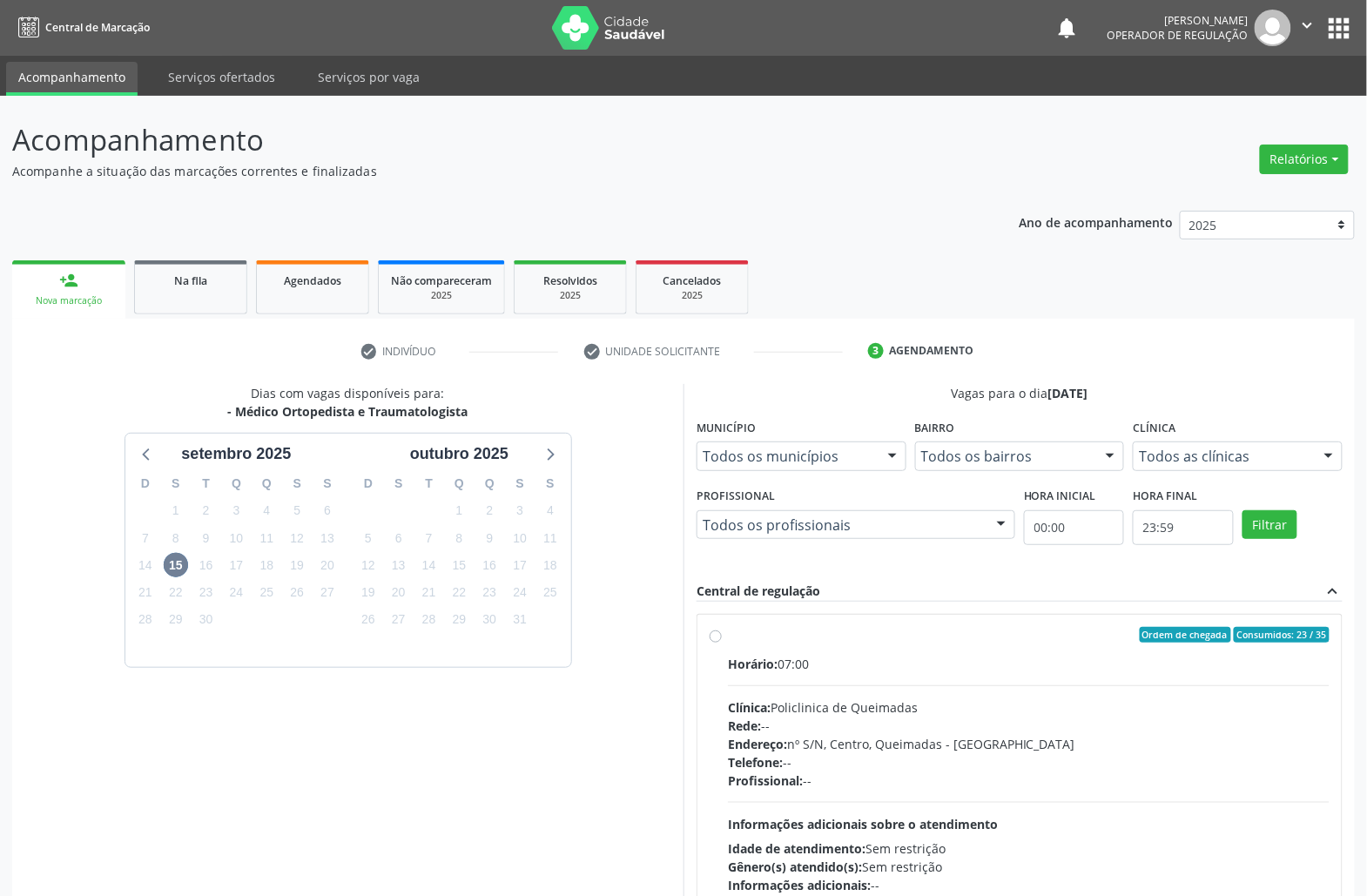
drag, startPoint x: 1164, startPoint y: 654, endPoint x: 934, endPoint y: 620, distance: 232.5
click at [1156, 655] on label "Ordem de chegada Consumidos: 23 / 35 Horário: 07:00 Clínica: Policlinica de Que…" at bounding box center [1028, 760] width 601 height 267
click at [721, 643] on input "Ordem de chegada Consumidos: 23 / 35 Horário: 07:00 Clínica: Policlinica de Que…" at bounding box center [716, 635] width 12 height 16
radio input "true"
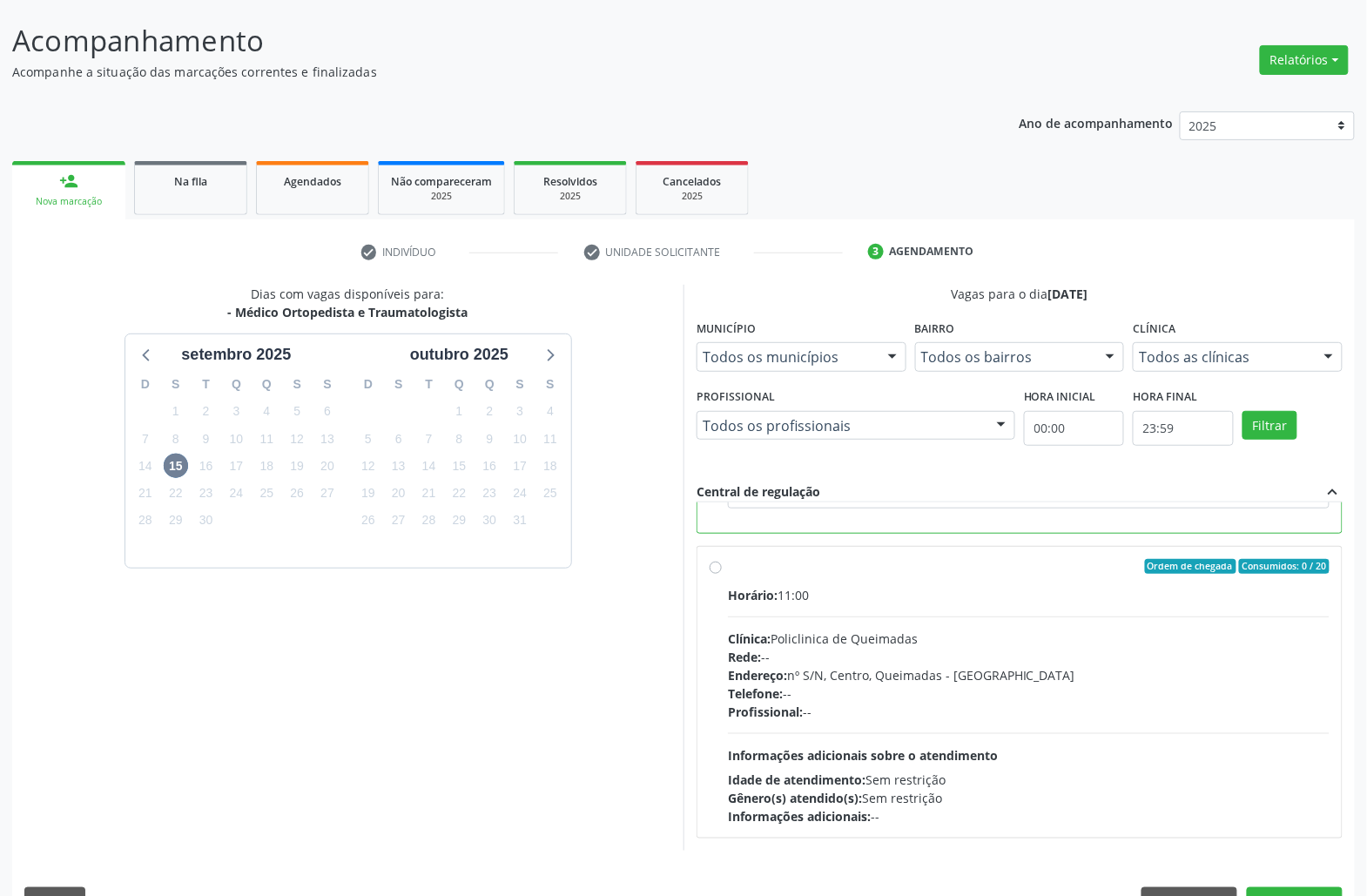
scroll to position [145, 0]
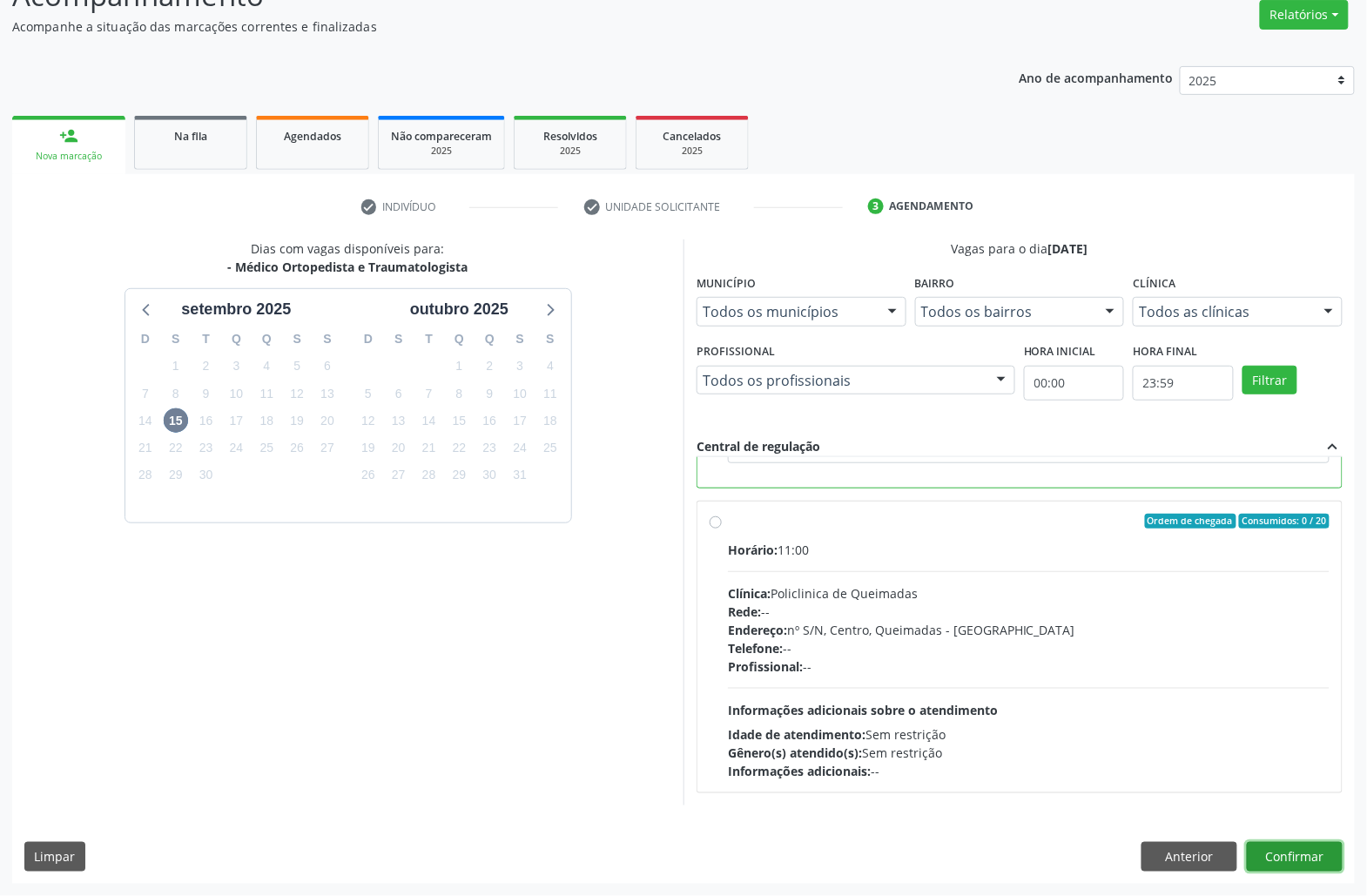
click at [1303, 859] on button "Confirmar" at bounding box center [1294, 857] width 96 height 30
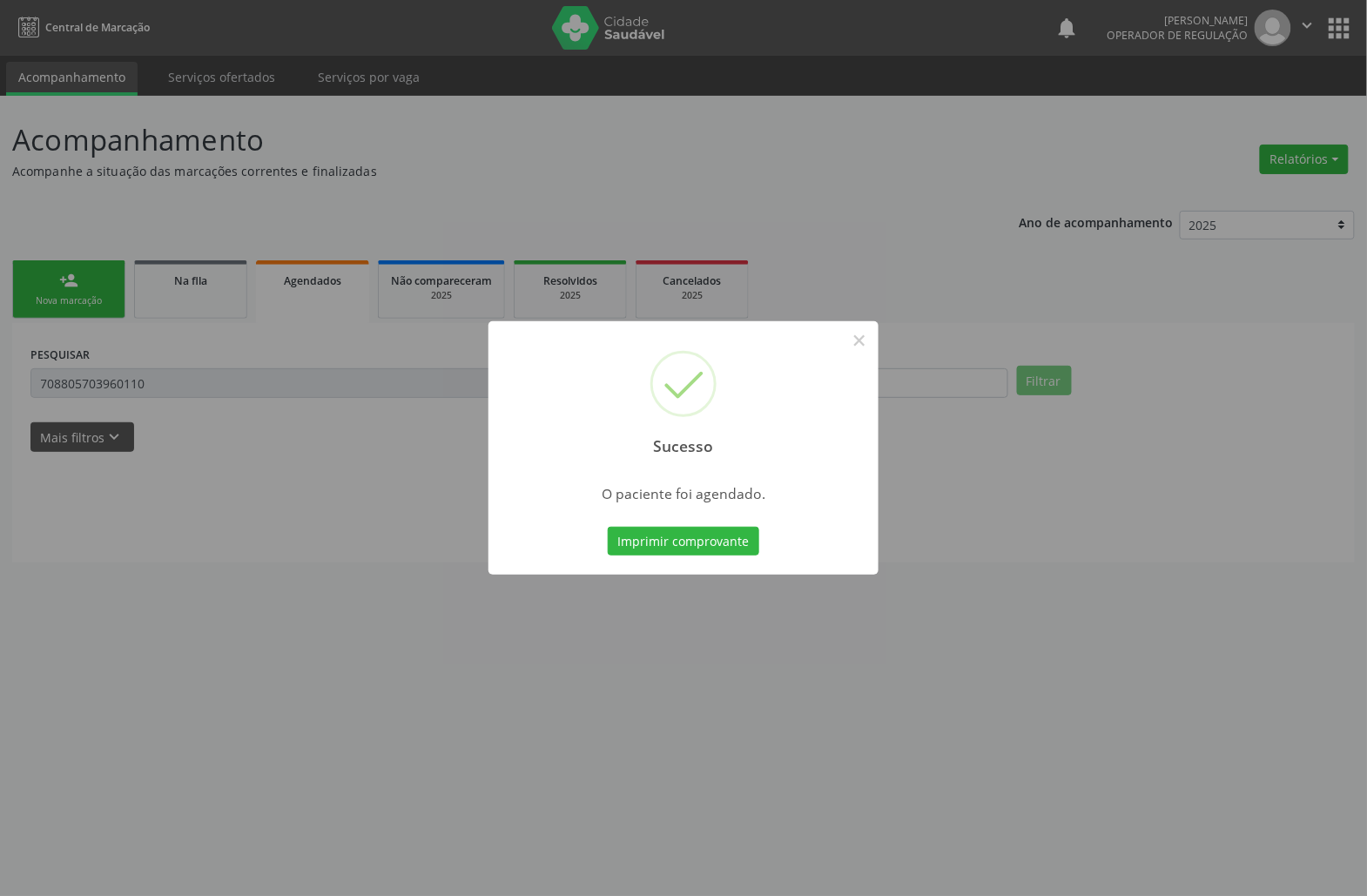
scroll to position [0, 0]
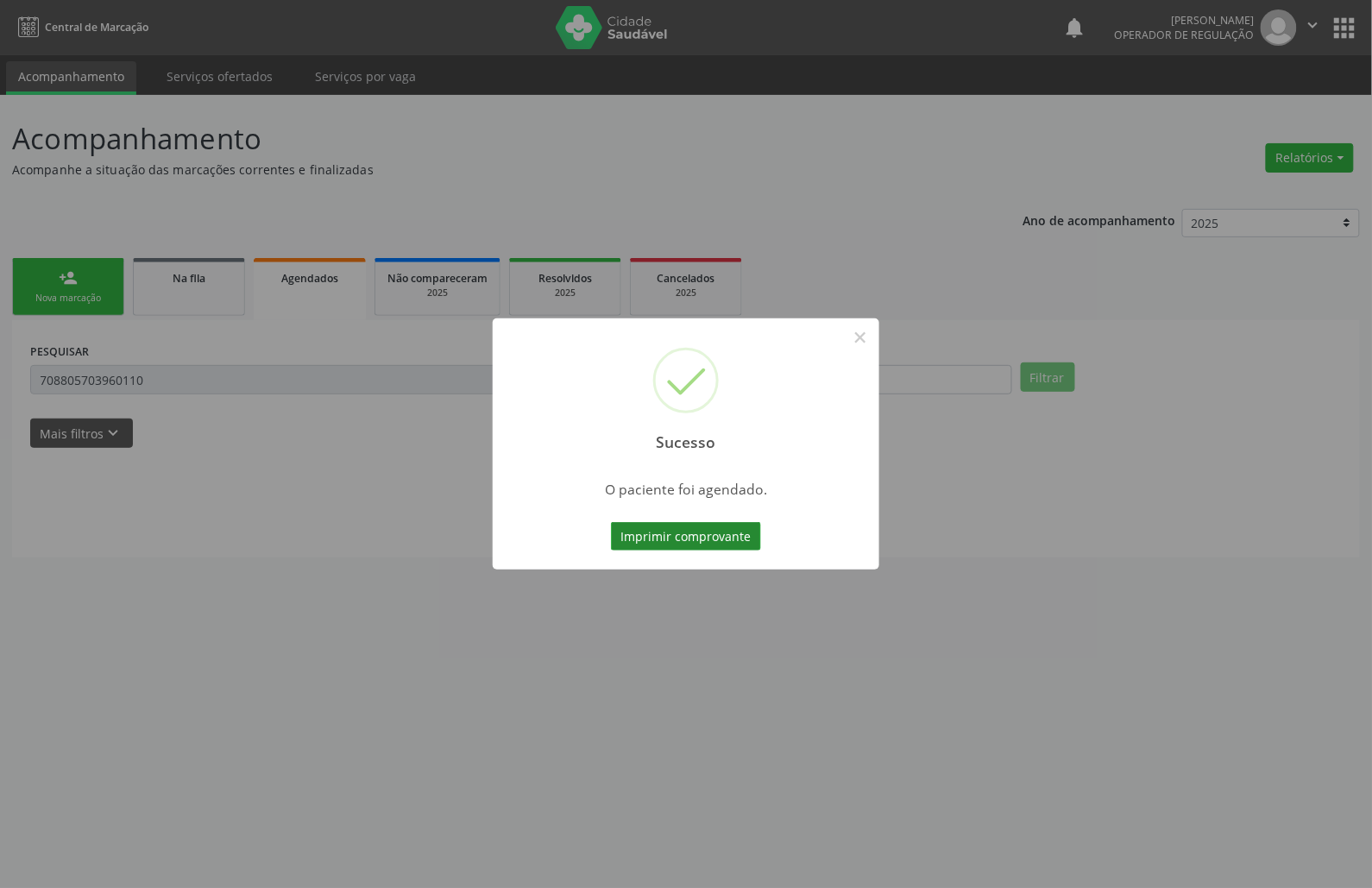
click at [698, 529] on button "Imprimir comprovante" at bounding box center [686, 536] width 150 height 29
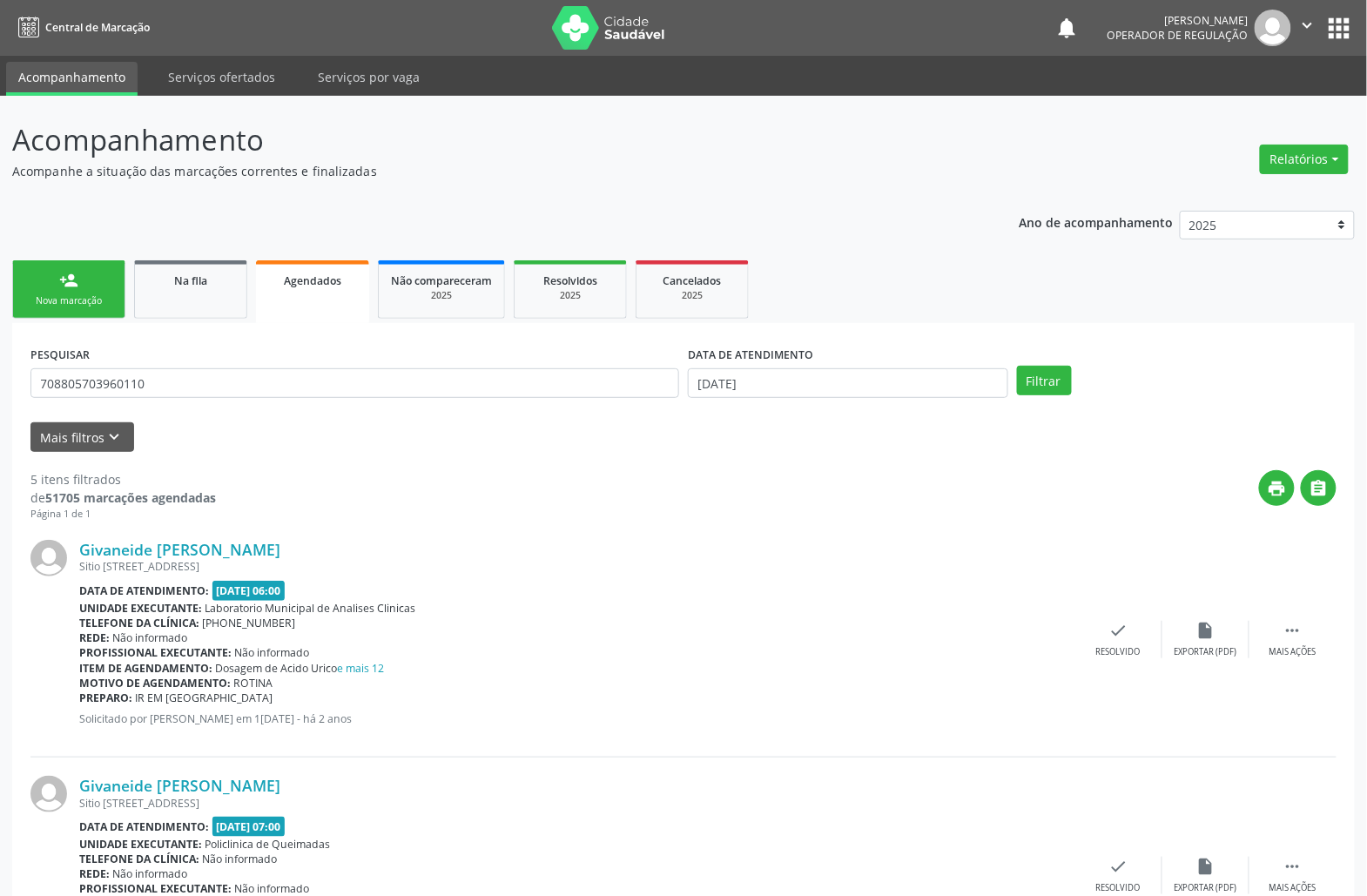
click at [79, 301] on div "Nova marcação" at bounding box center [69, 301] width 87 height 13
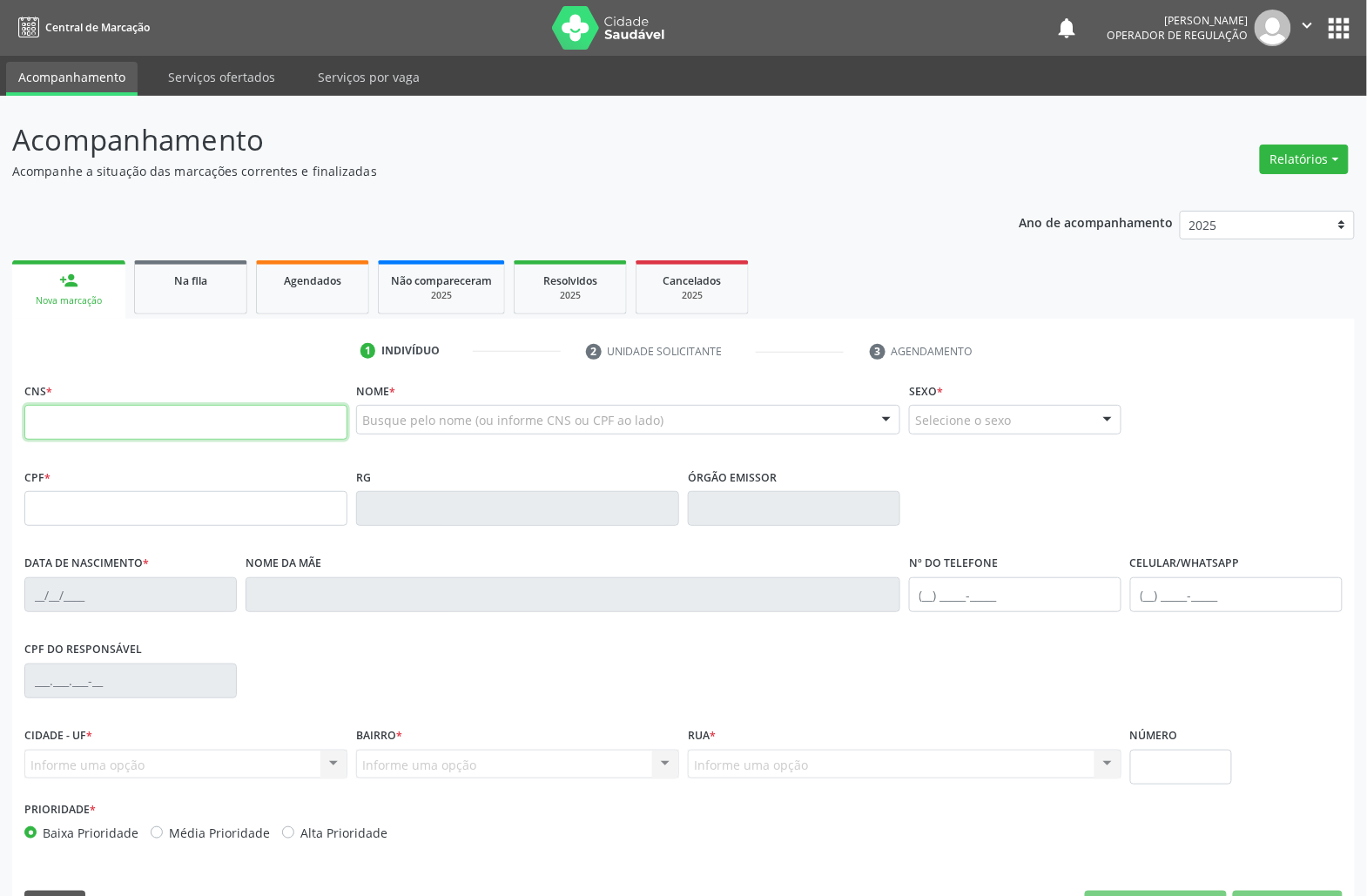
click at [122, 422] on input "text" at bounding box center [186, 422] width 323 height 34
click at [171, 290] on link "Na fila" at bounding box center [190, 287] width 113 height 54
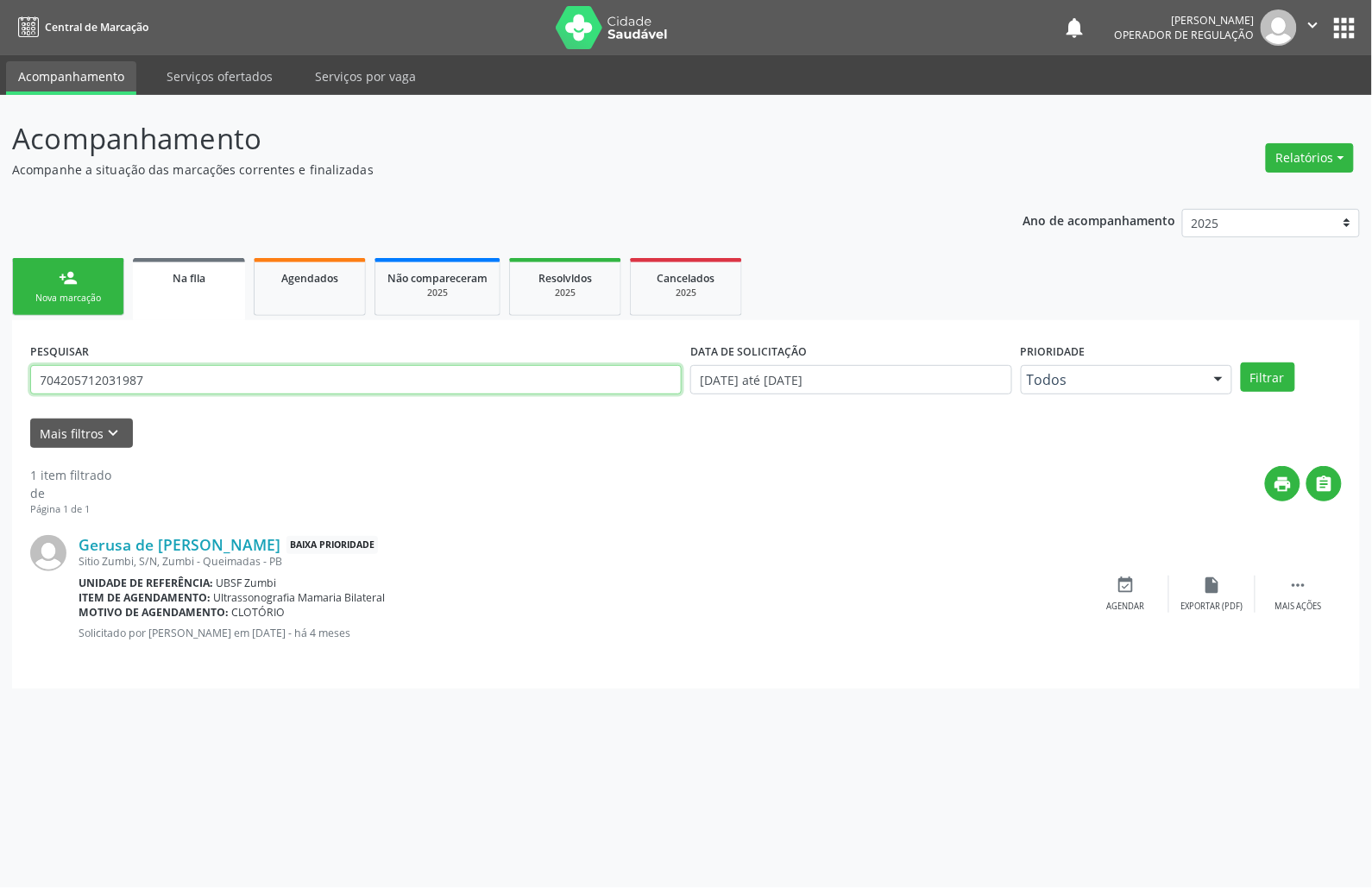
click at [118, 380] on input "704205712031987" at bounding box center [355, 380] width 651 height 29
type input "700908959749695"
click at [1240, 362] on button "Filtrar" at bounding box center [1268, 377] width 55 height 29
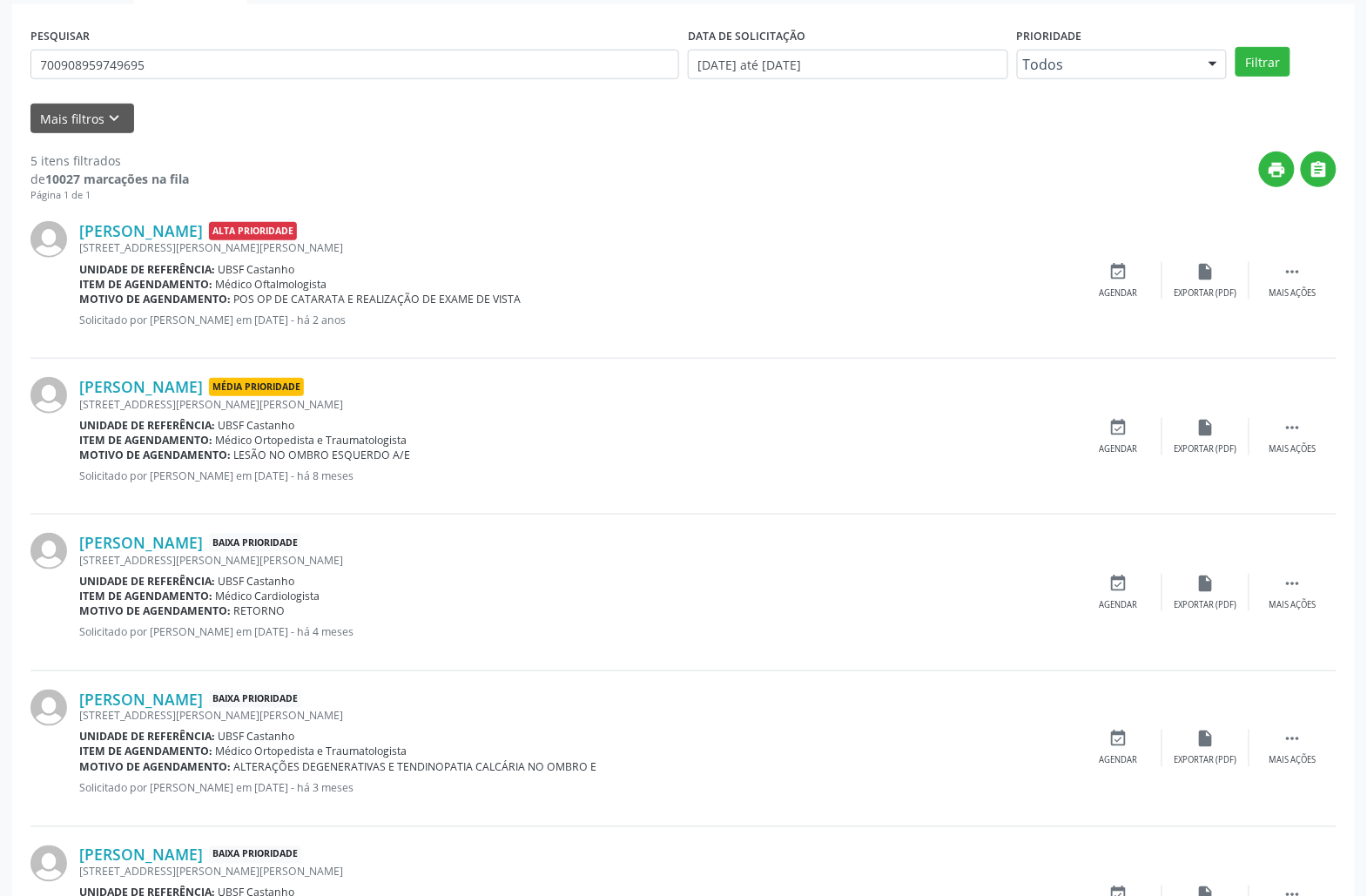
scroll to position [348, 0]
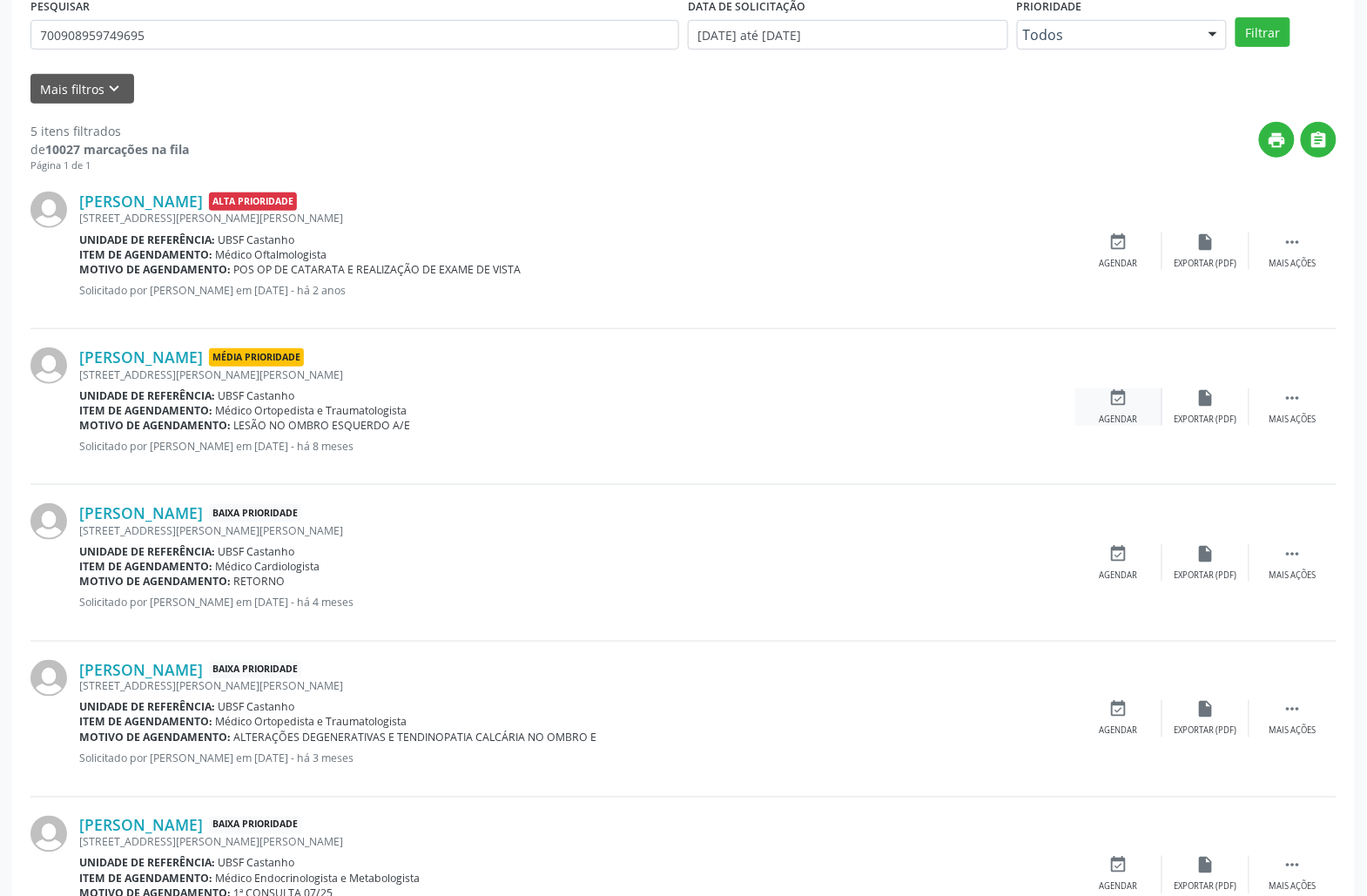
click at [1116, 400] on icon "event_available" at bounding box center [1118, 397] width 19 height 19
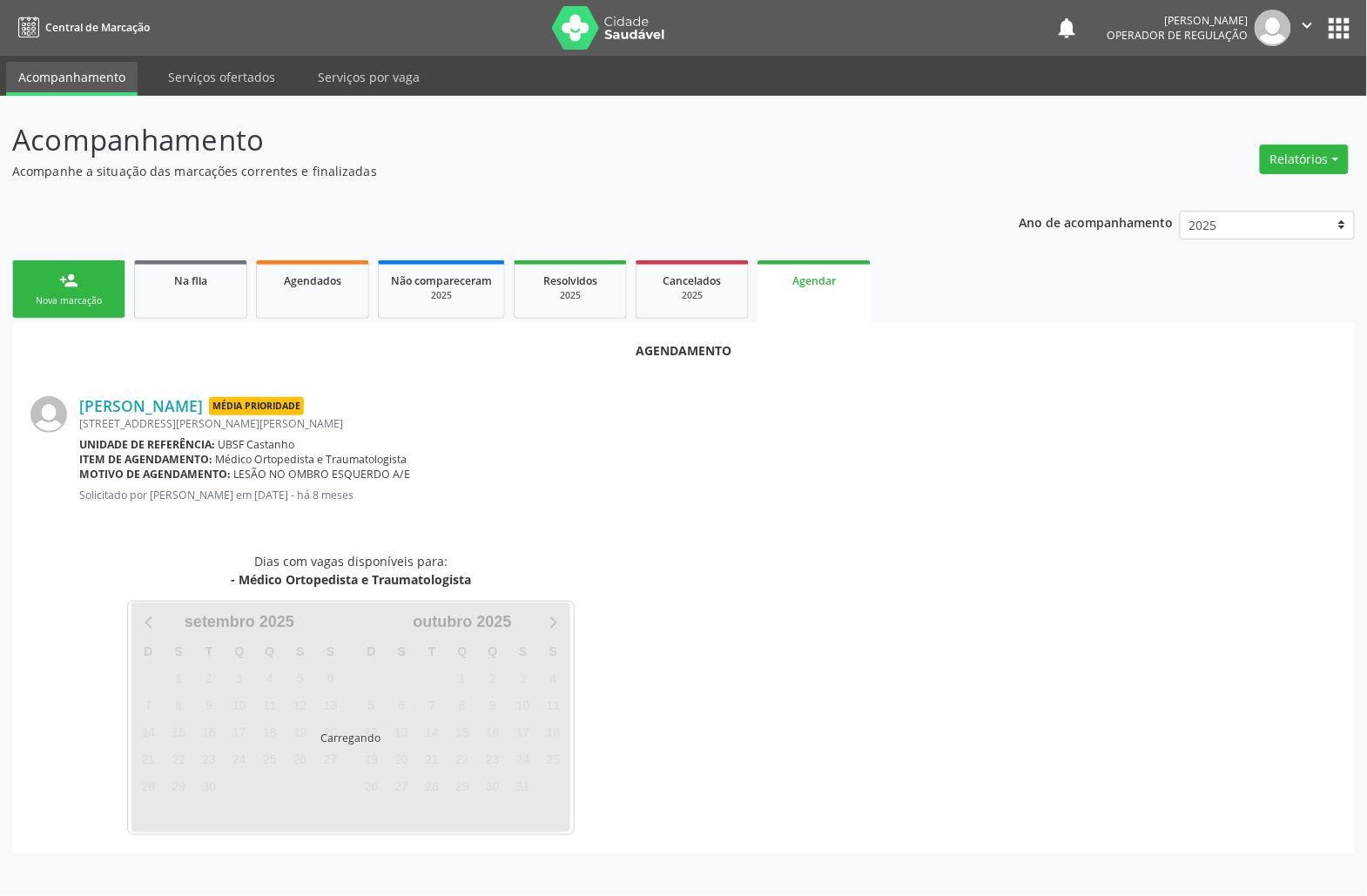
scroll to position [0, 0]
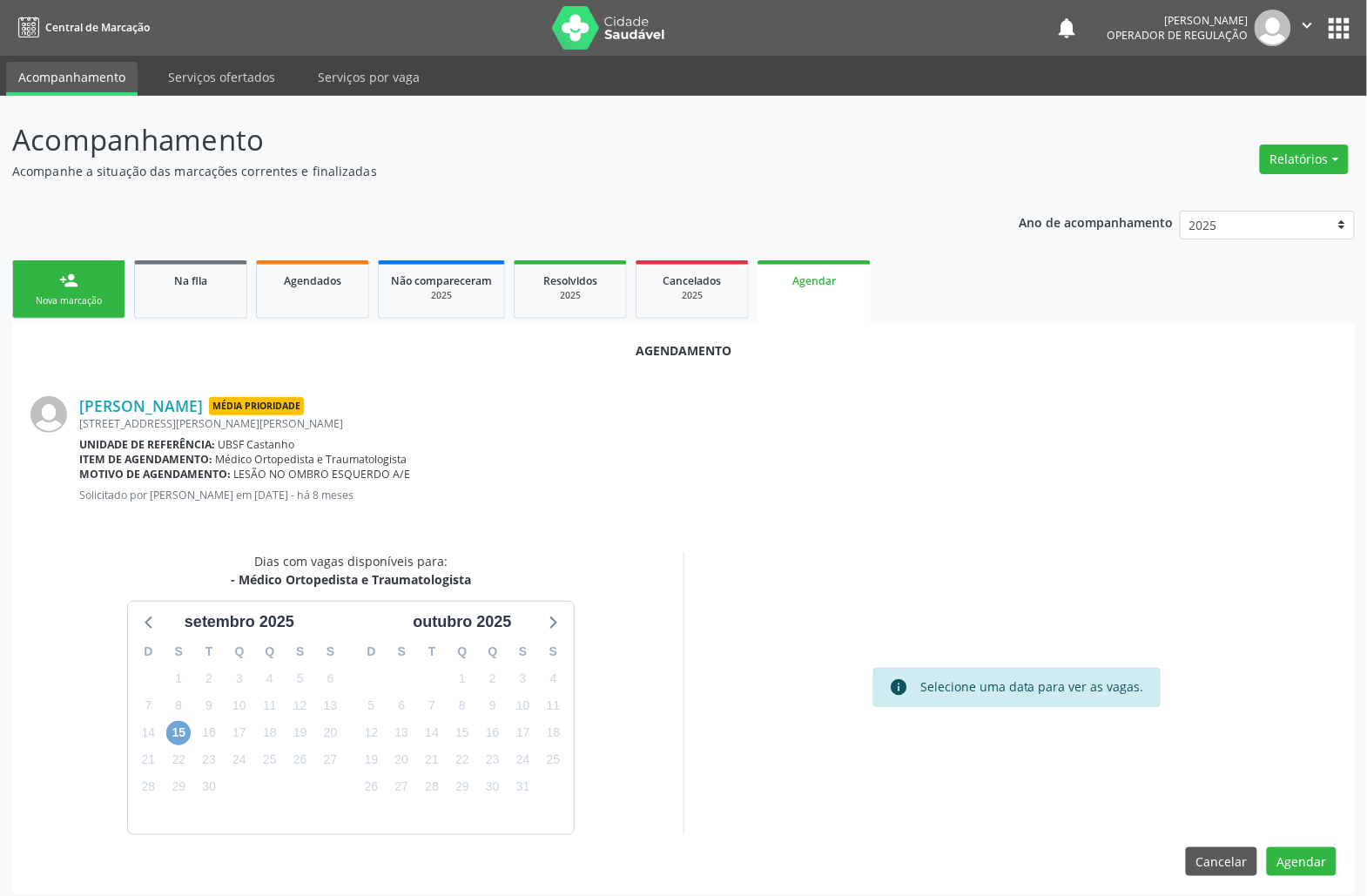
click at [178, 731] on span "15" at bounding box center [178, 732] width 25 height 25
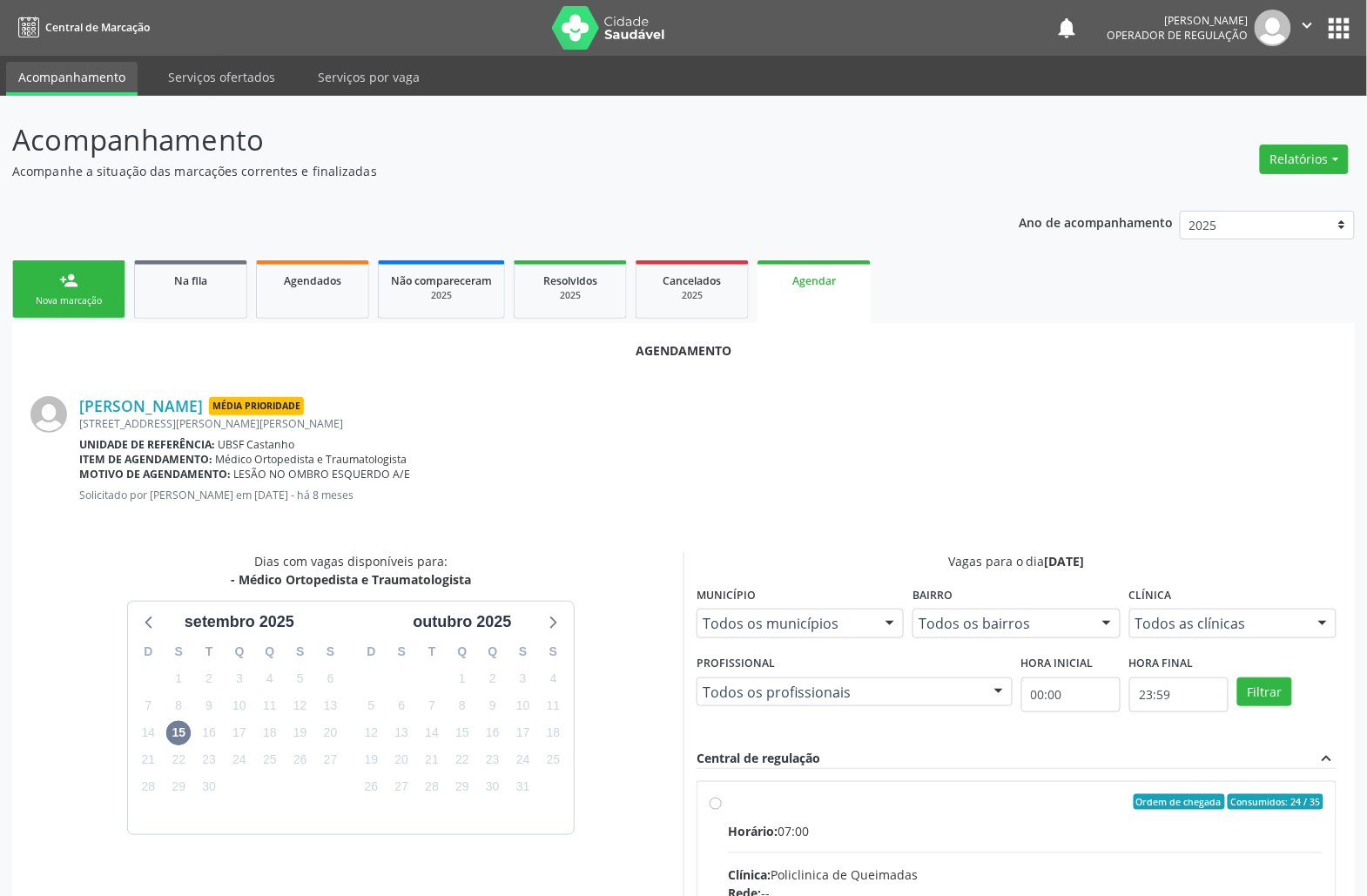
click at [826, 869] on div "Clínica: Policlinica de Queimadas" at bounding box center [1025, 874] width 595 height 19
click at [721, 810] on input "Ordem de chegada Consumidos: 24 / 35 Horário: 07:00 Clínica: Policlinica de Que…" at bounding box center [716, 802] width 12 height 16
radio input "true"
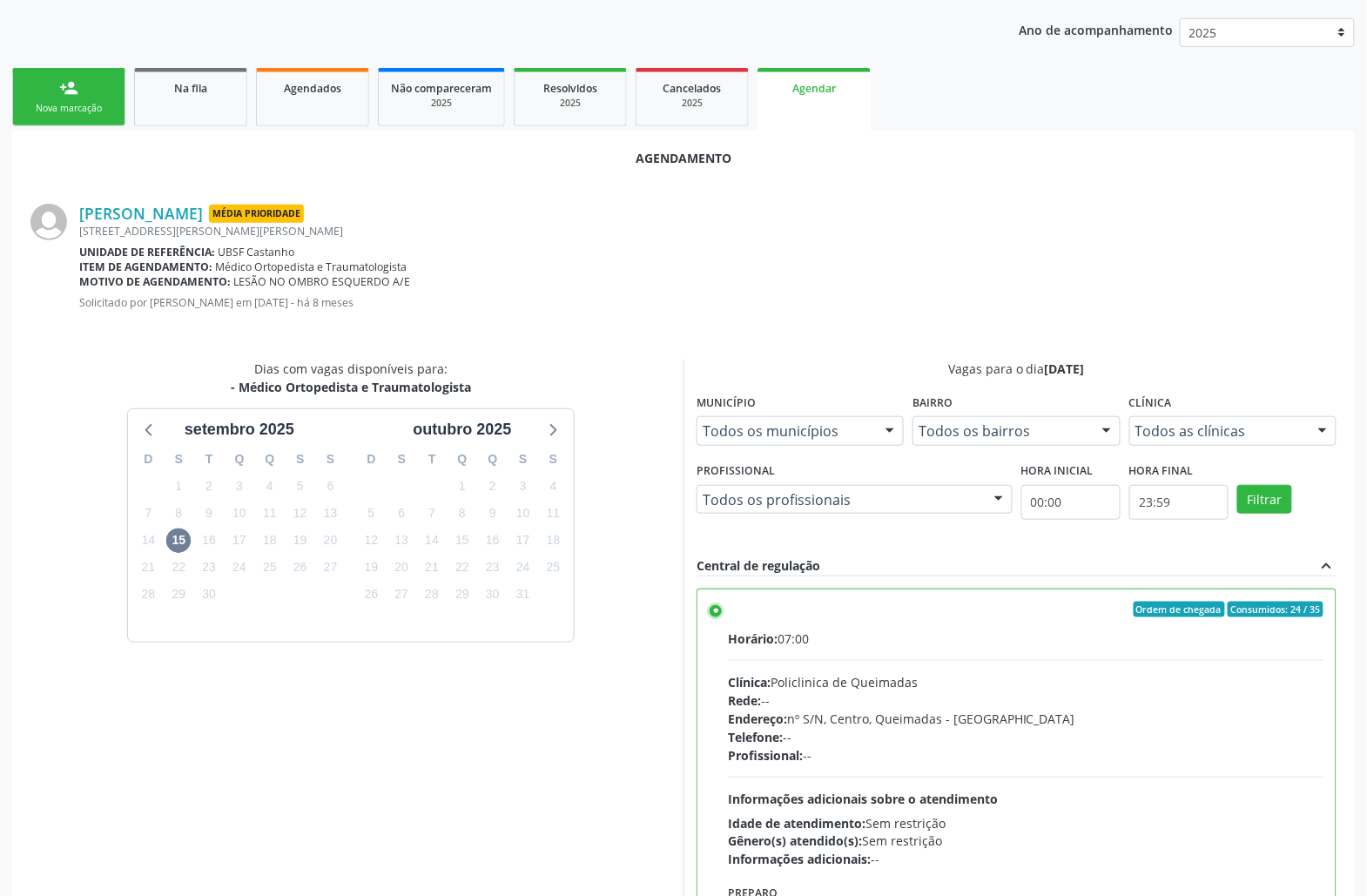
scroll to position [294, 0]
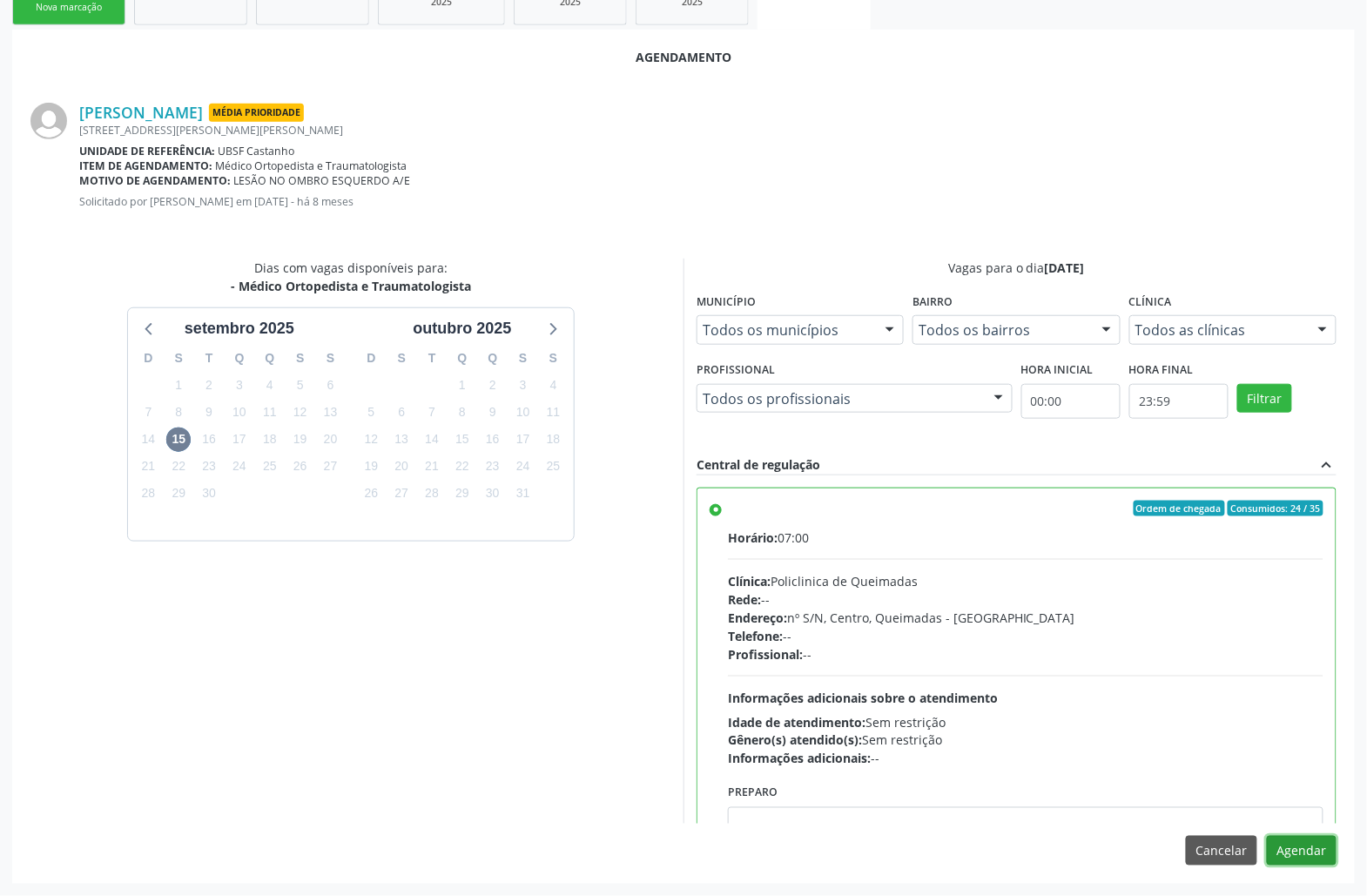
click at [1311, 848] on button "Agendar" at bounding box center [1301, 851] width 70 height 30
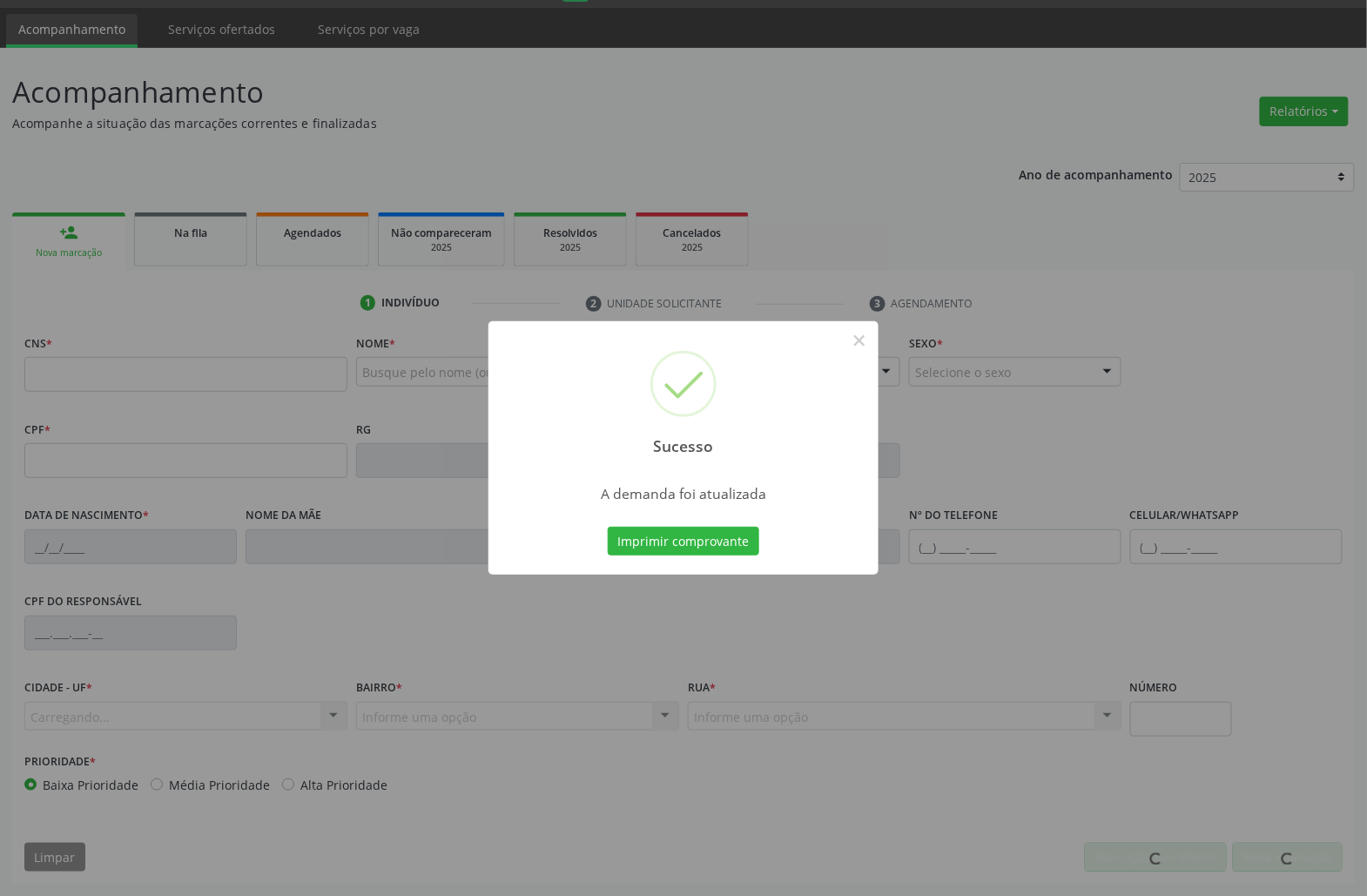
scroll to position [48, 0]
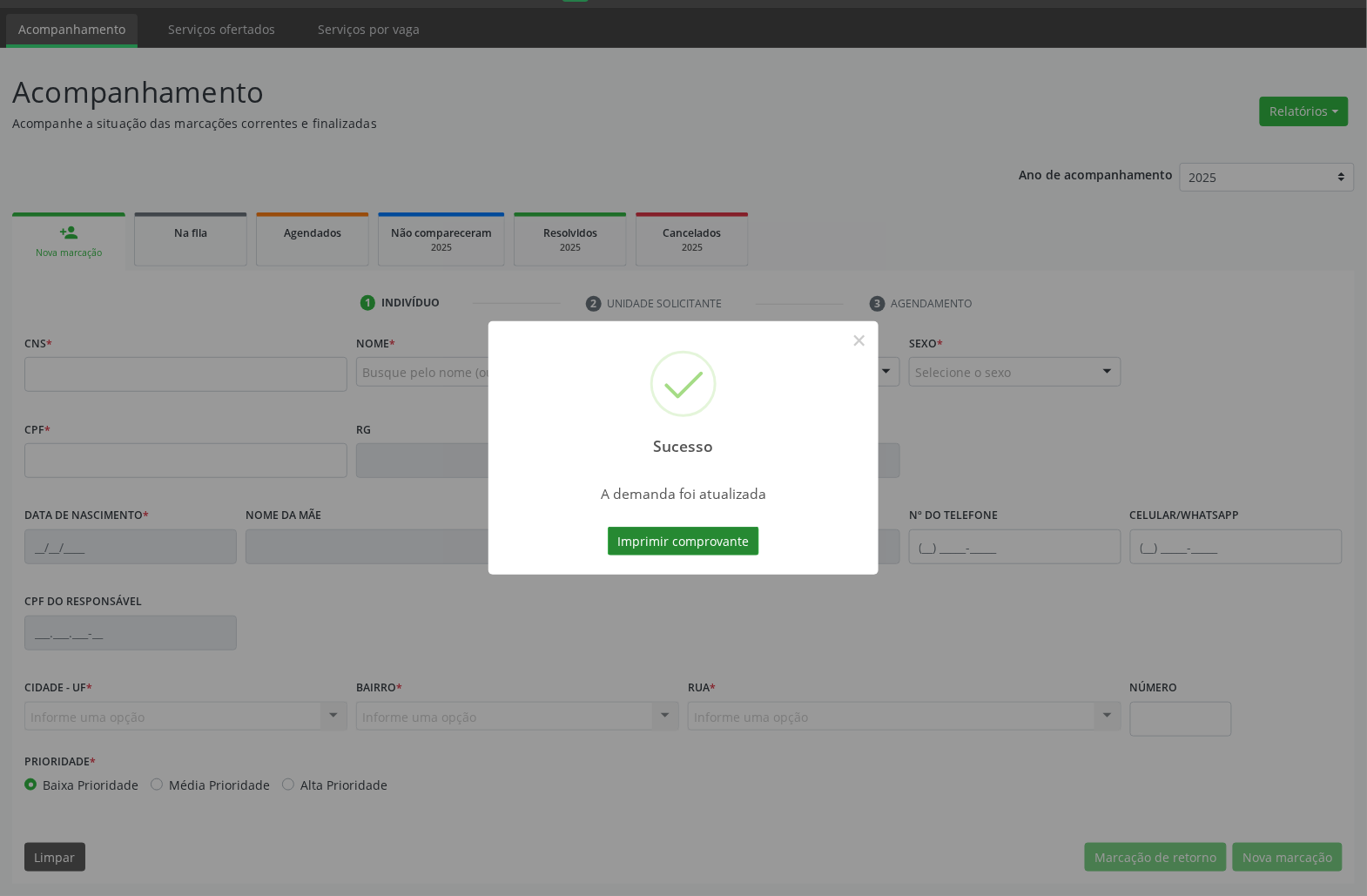
click at [643, 538] on button "Imprimir comprovante" at bounding box center [684, 541] width 152 height 30
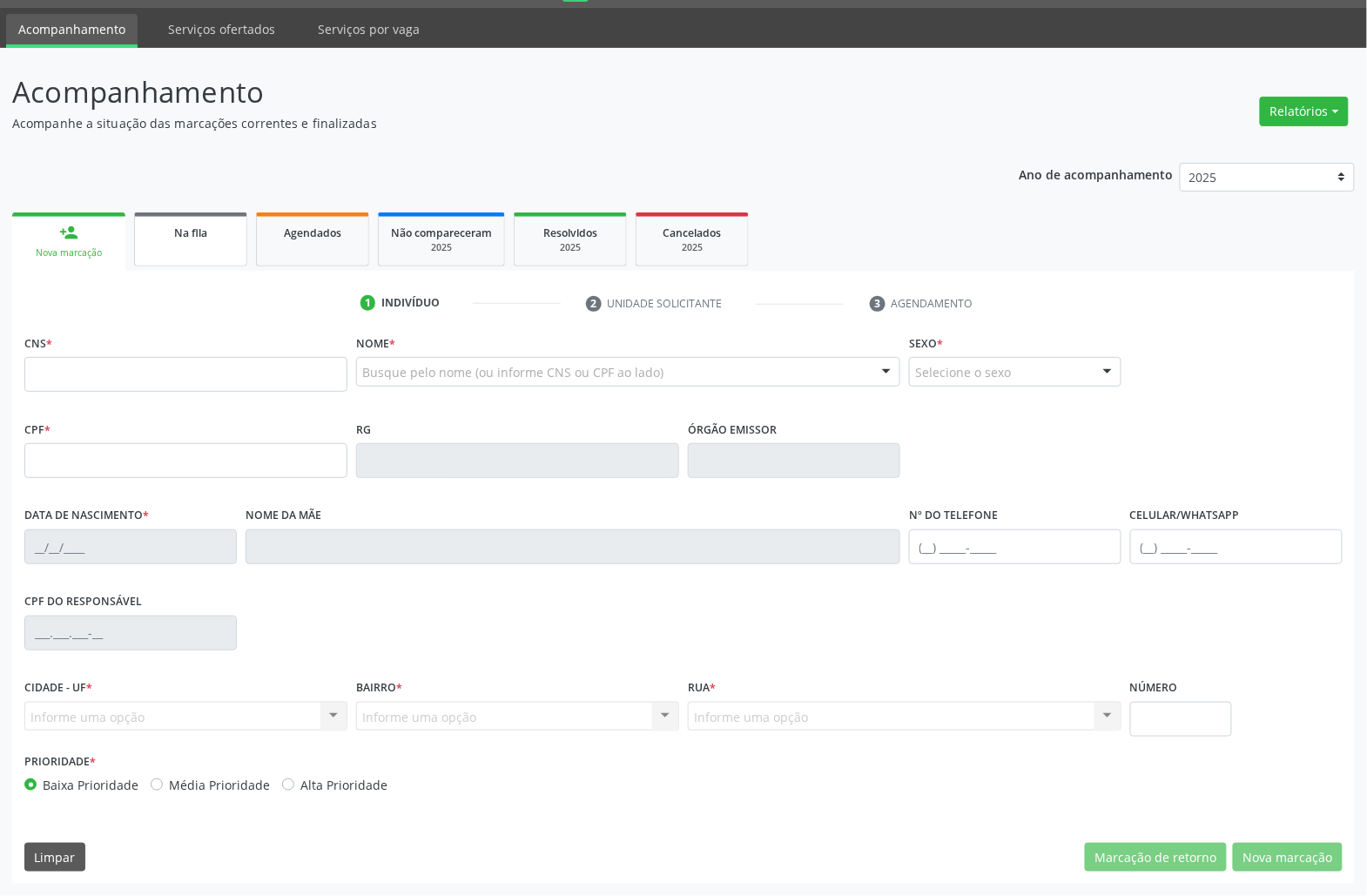
click at [223, 220] on link "Na fila" at bounding box center [190, 240] width 113 height 54
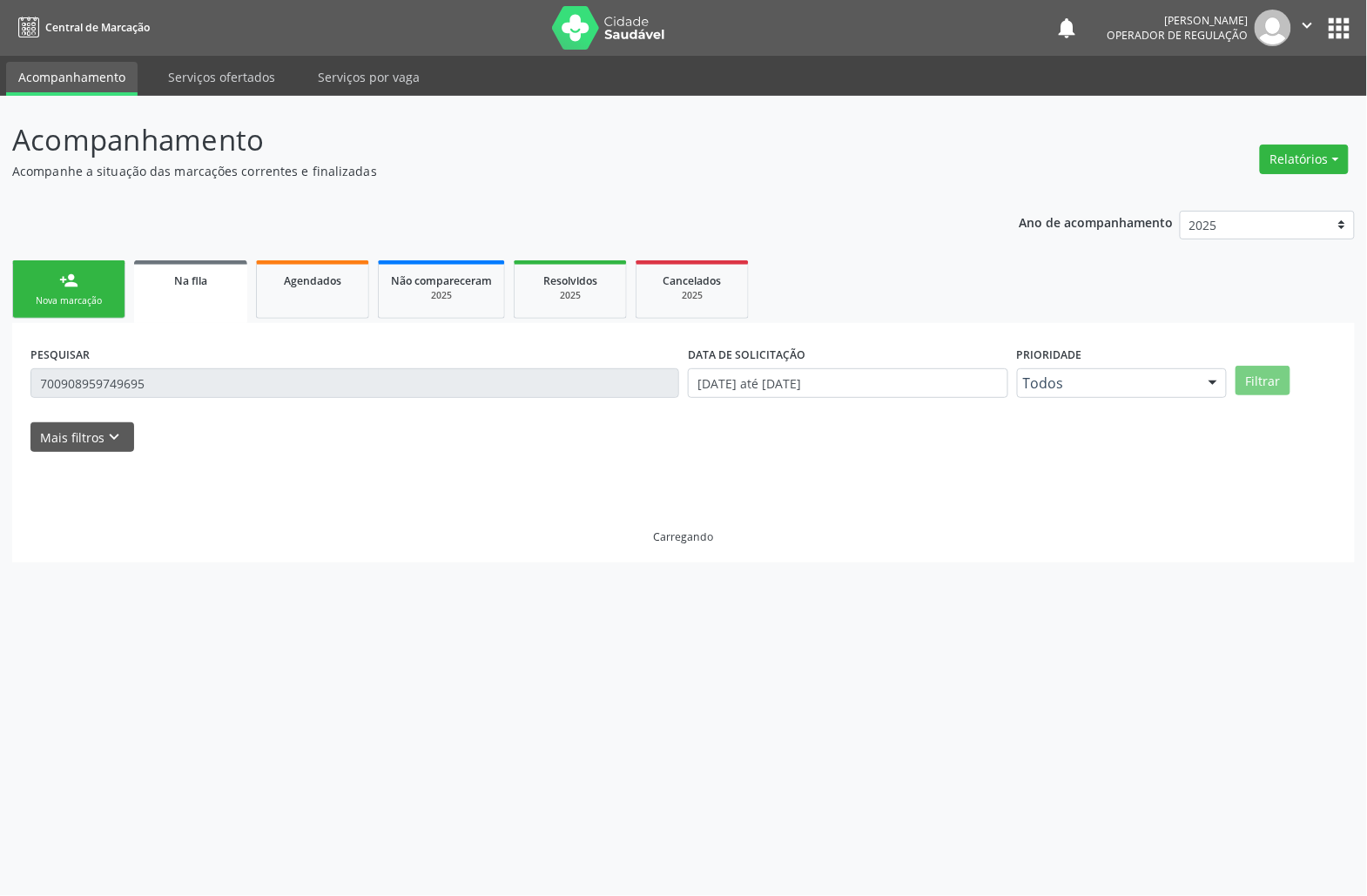
scroll to position [0, 0]
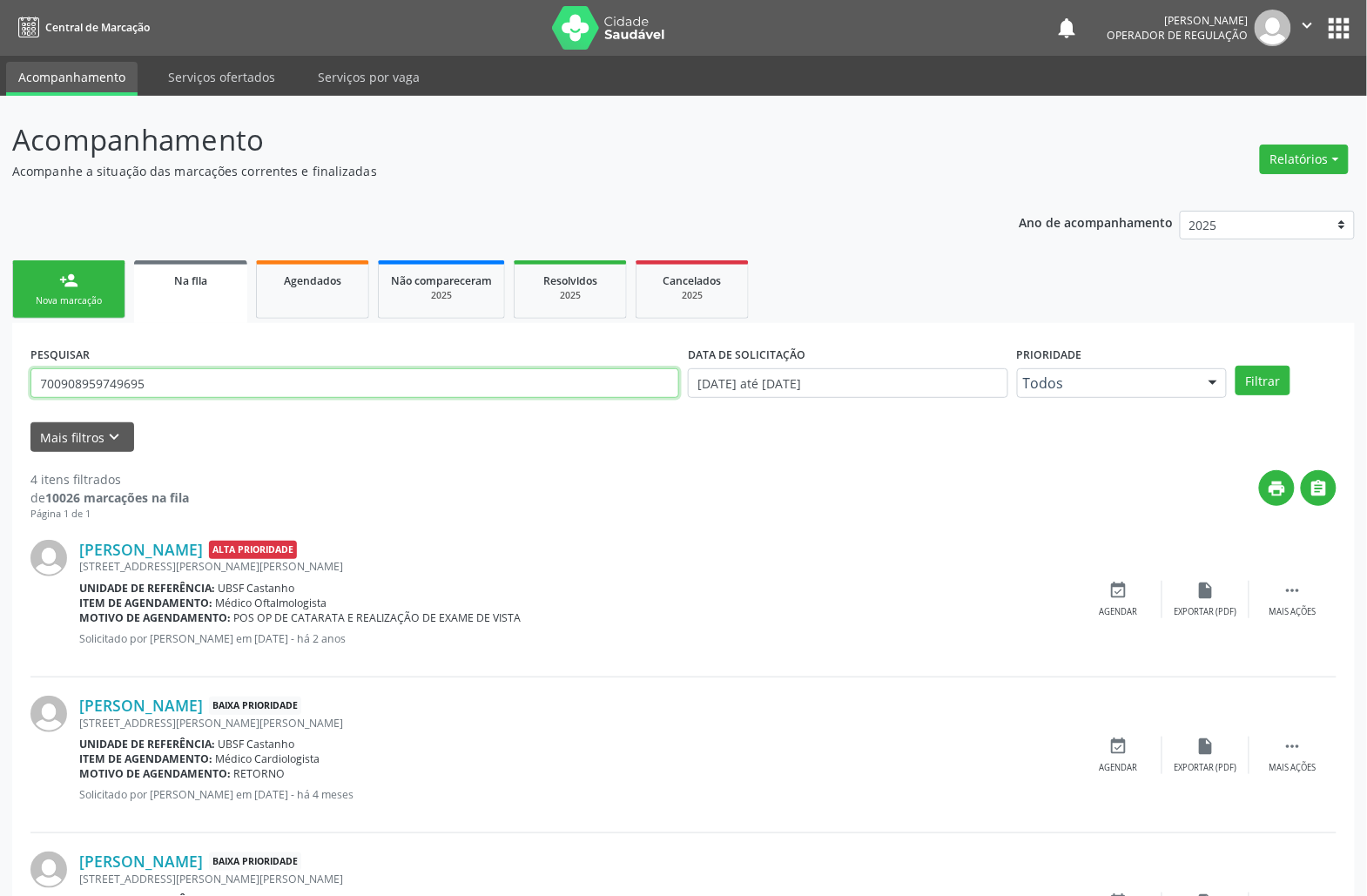
click at [140, 379] on input "700908959749695" at bounding box center [355, 383] width 649 height 30
type input "704006170673270"
click at [1235, 366] on button "Filtrar" at bounding box center [1263, 380] width 55 height 30
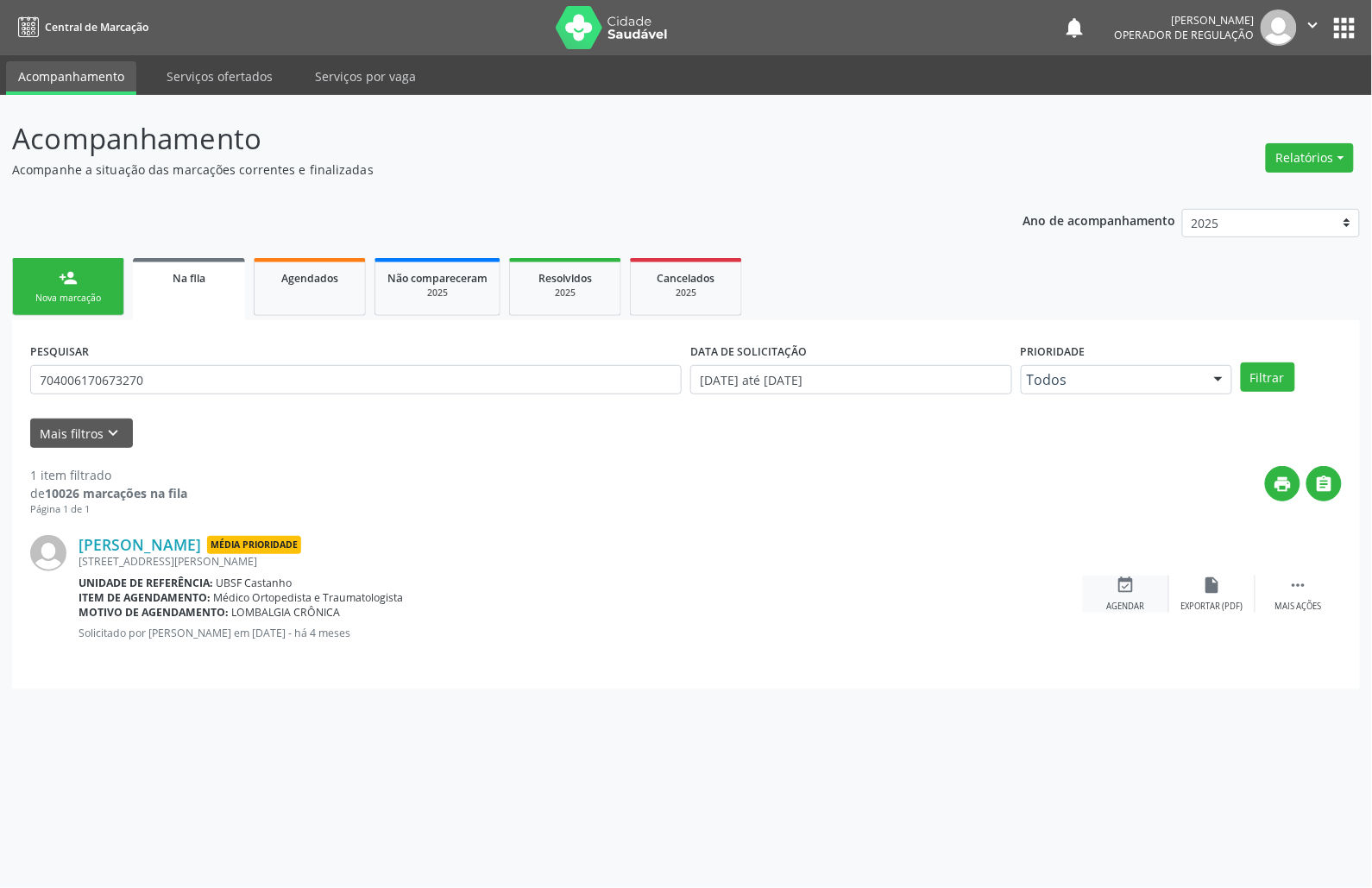
click at [1139, 590] on div "event_available Agendar" at bounding box center [1126, 594] width 86 height 37
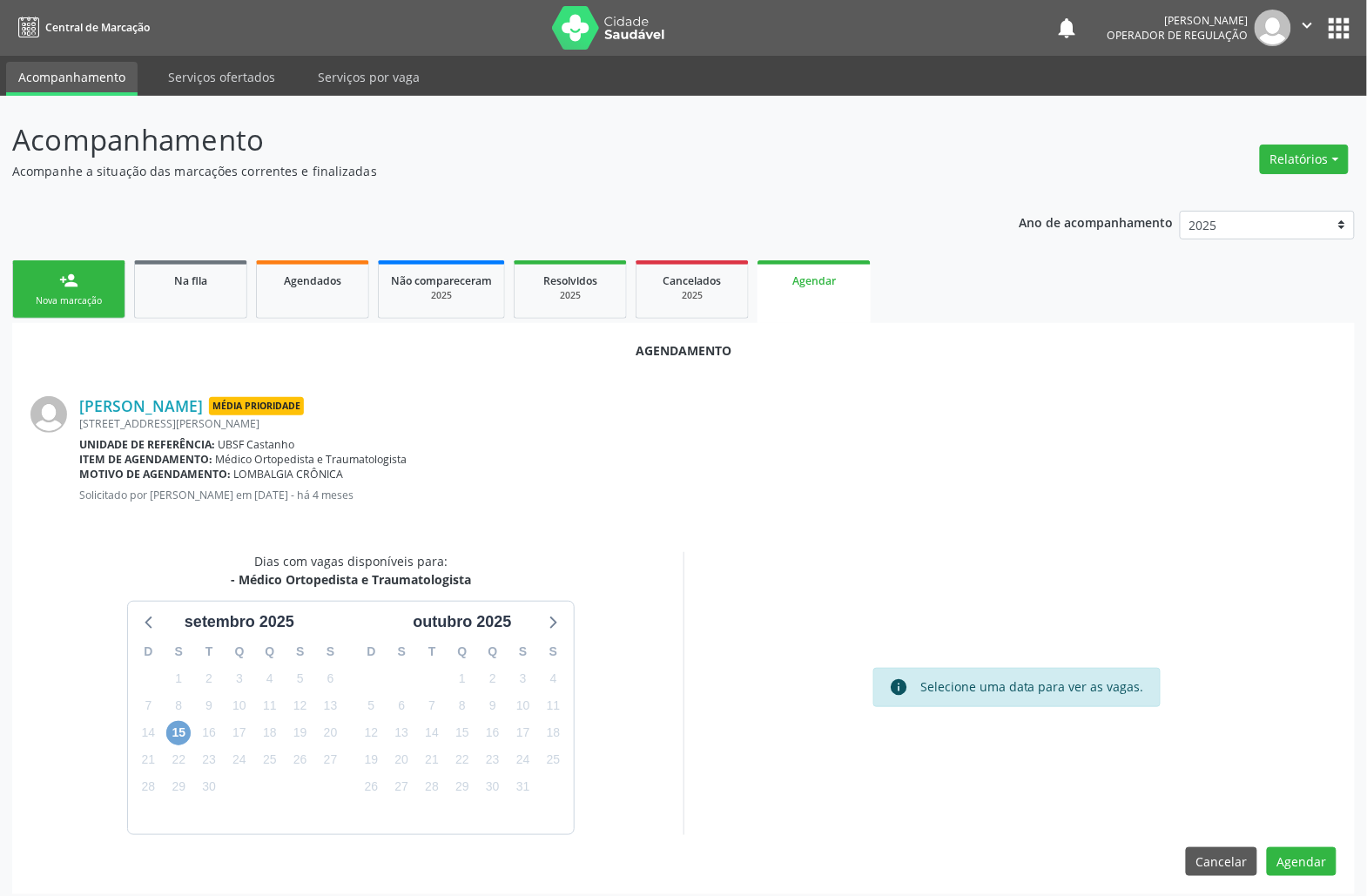
click at [175, 724] on span "15" at bounding box center [178, 732] width 25 height 25
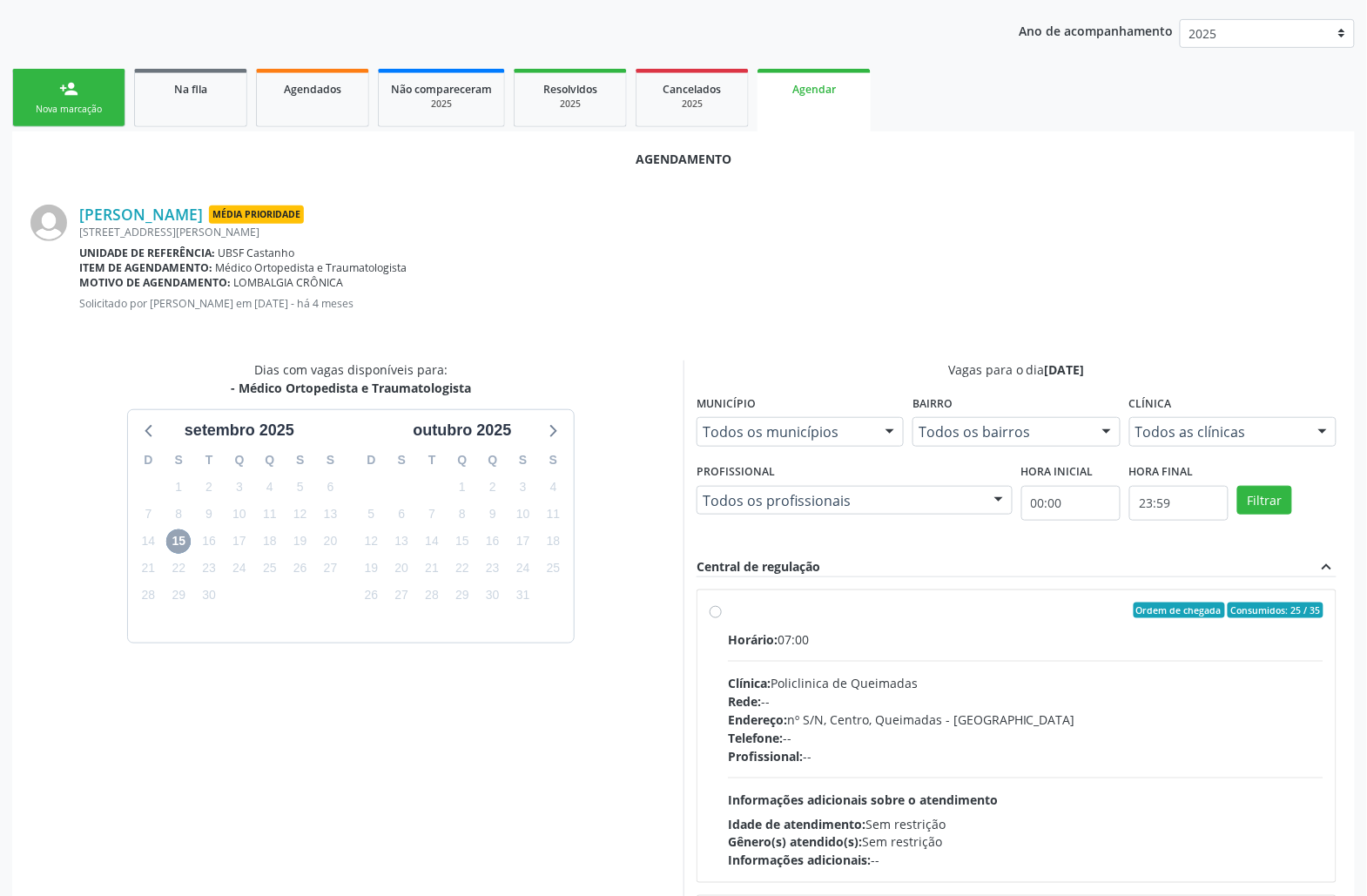
scroll to position [294, 0]
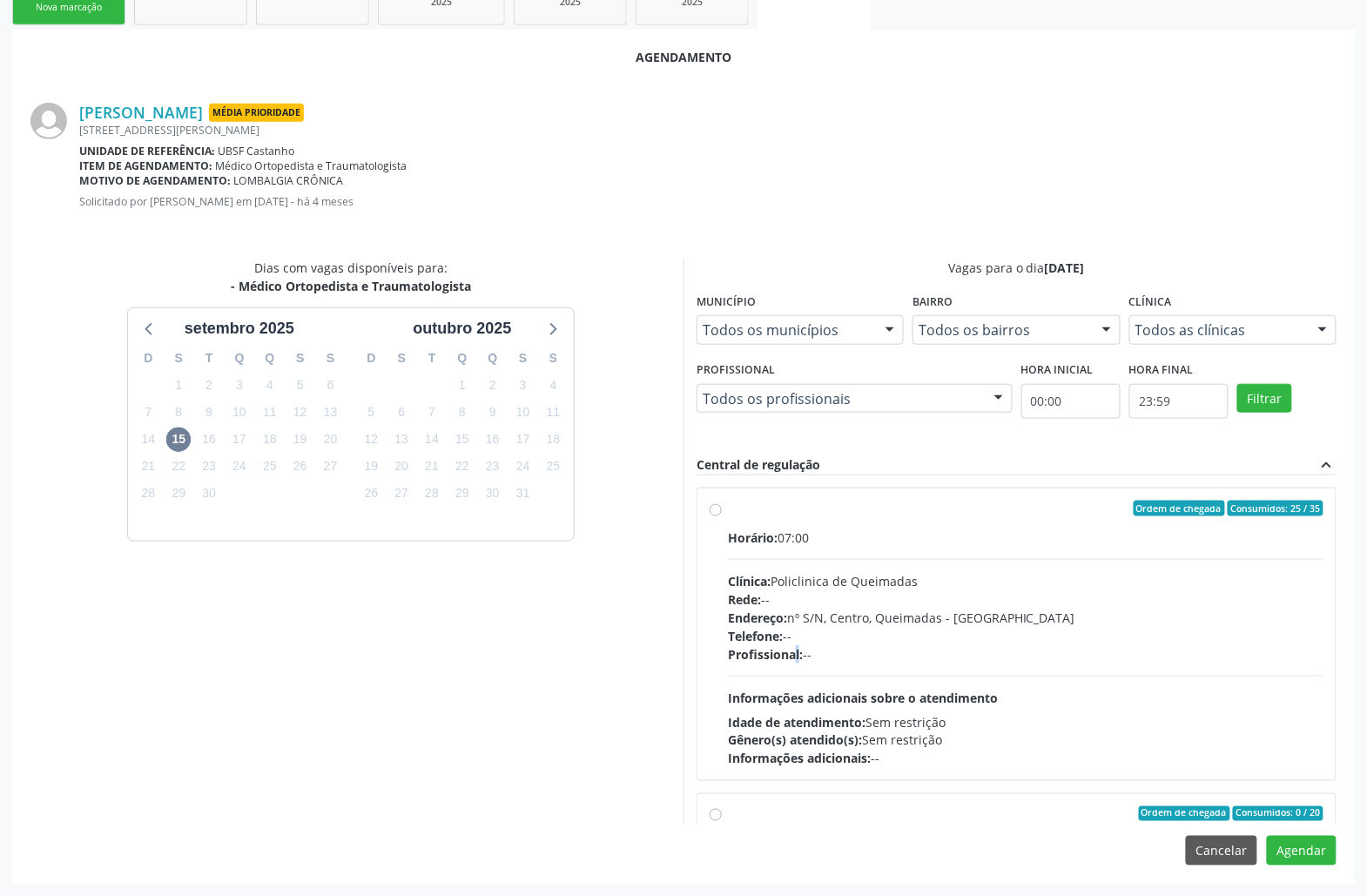
click at [798, 649] on span "Profissional:" at bounding box center [765, 654] width 75 height 17
radio input "true"
click at [1313, 848] on button "Agendar" at bounding box center [1301, 851] width 70 height 30
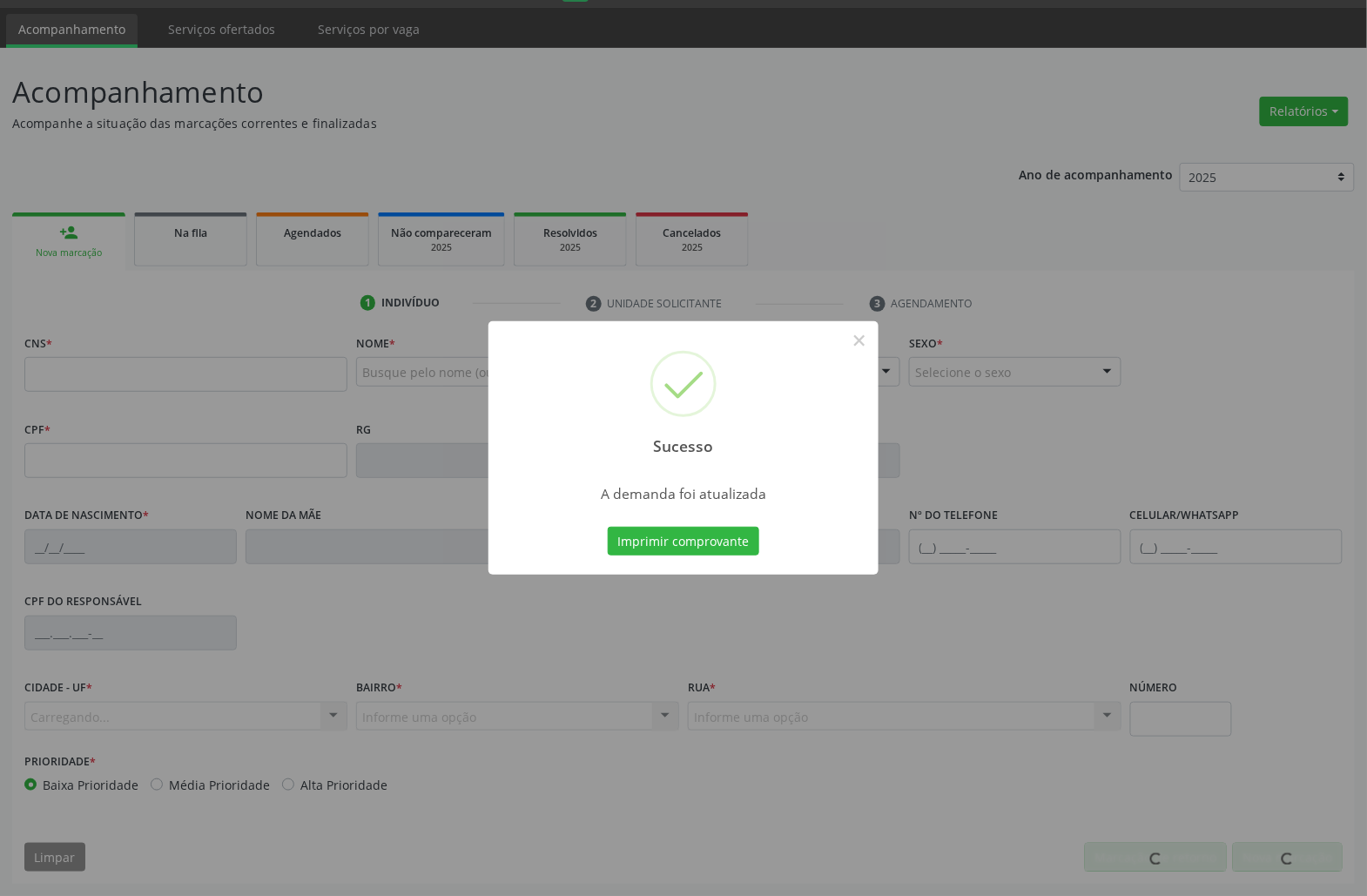
scroll to position [48, 0]
click at [608, 526] on button "Imprimir comprovante" at bounding box center [684, 541] width 152 height 30
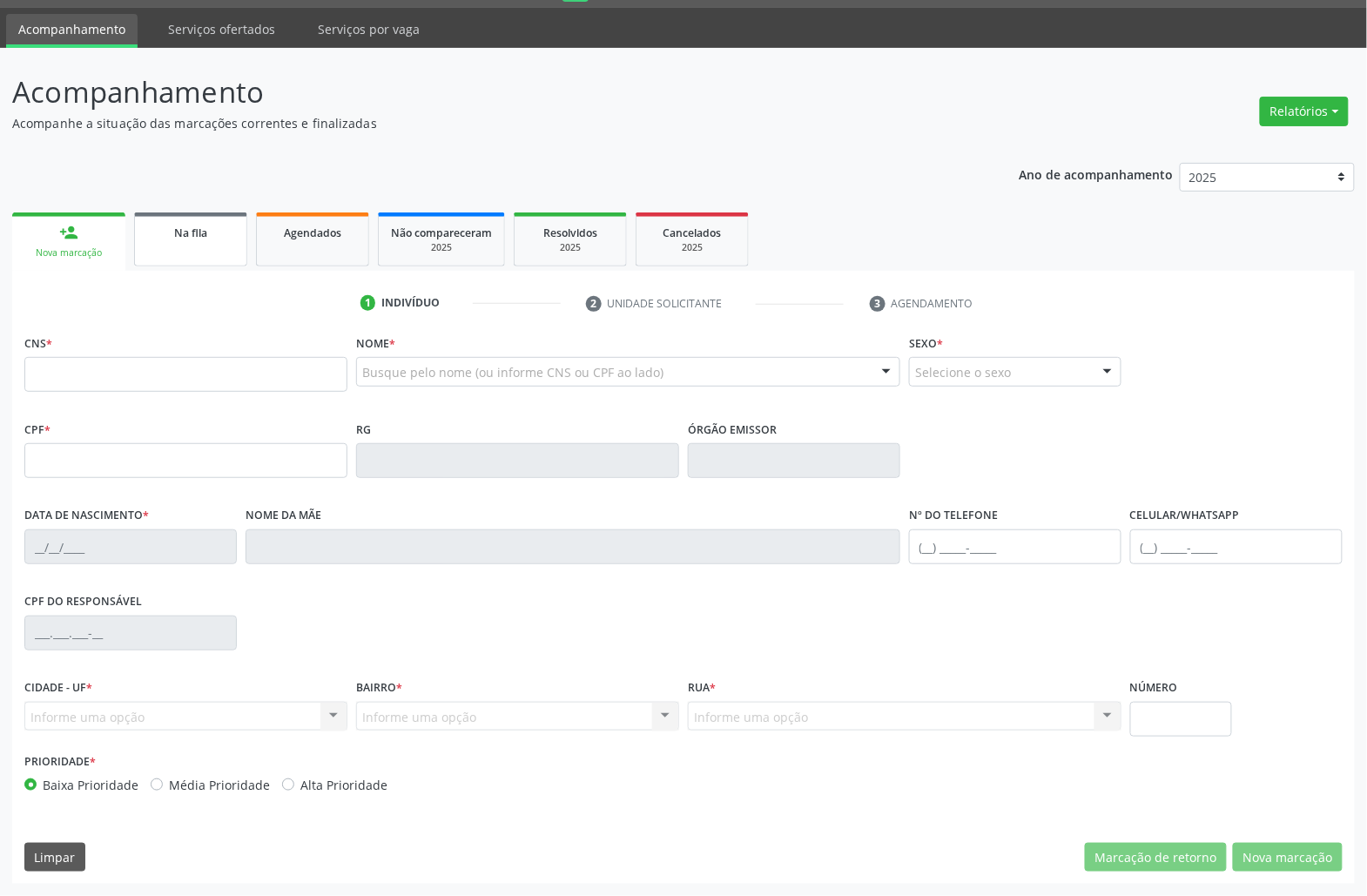
click at [188, 237] on span "Na fila" at bounding box center [191, 233] width 34 height 15
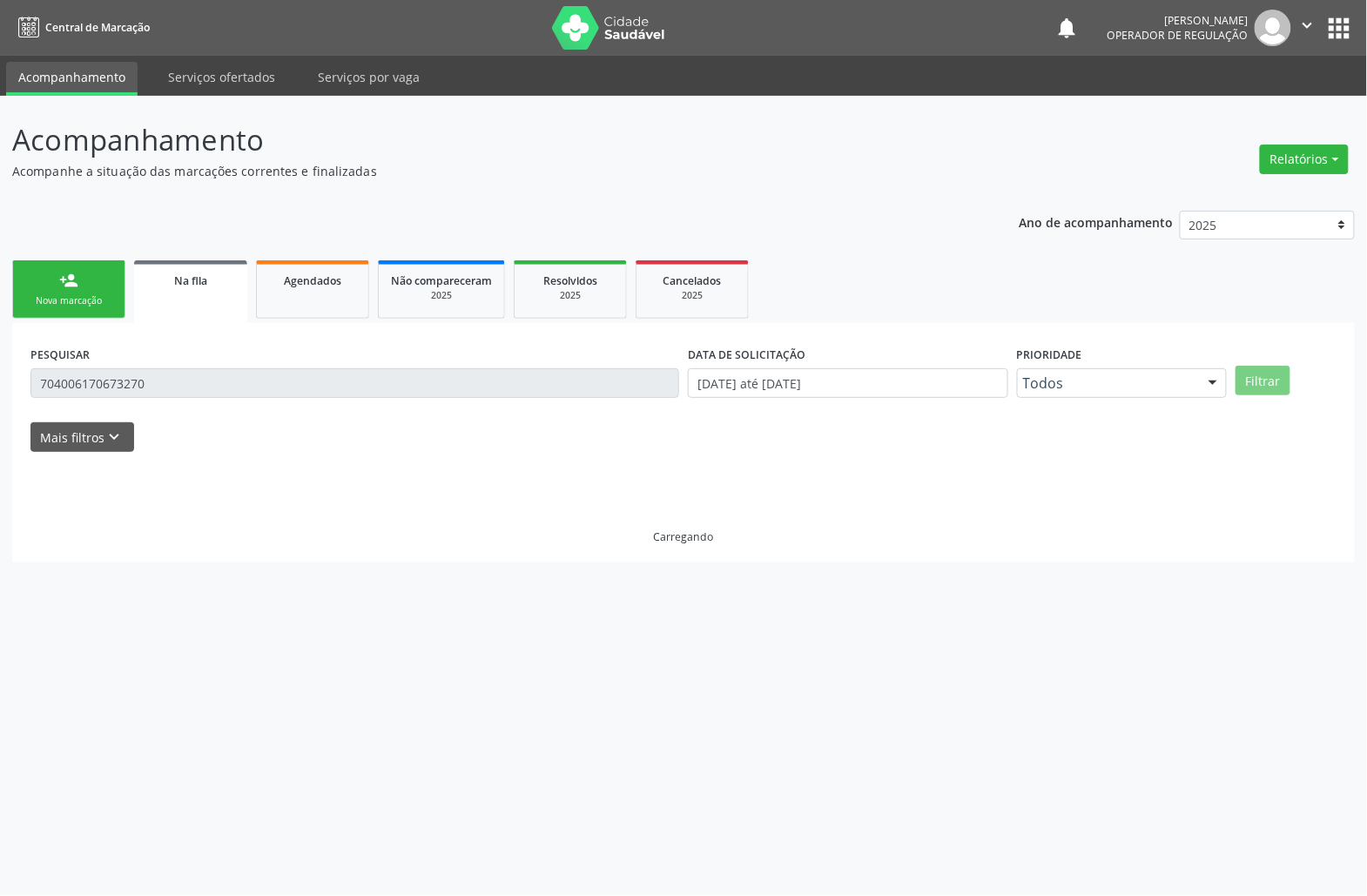
scroll to position [0, 0]
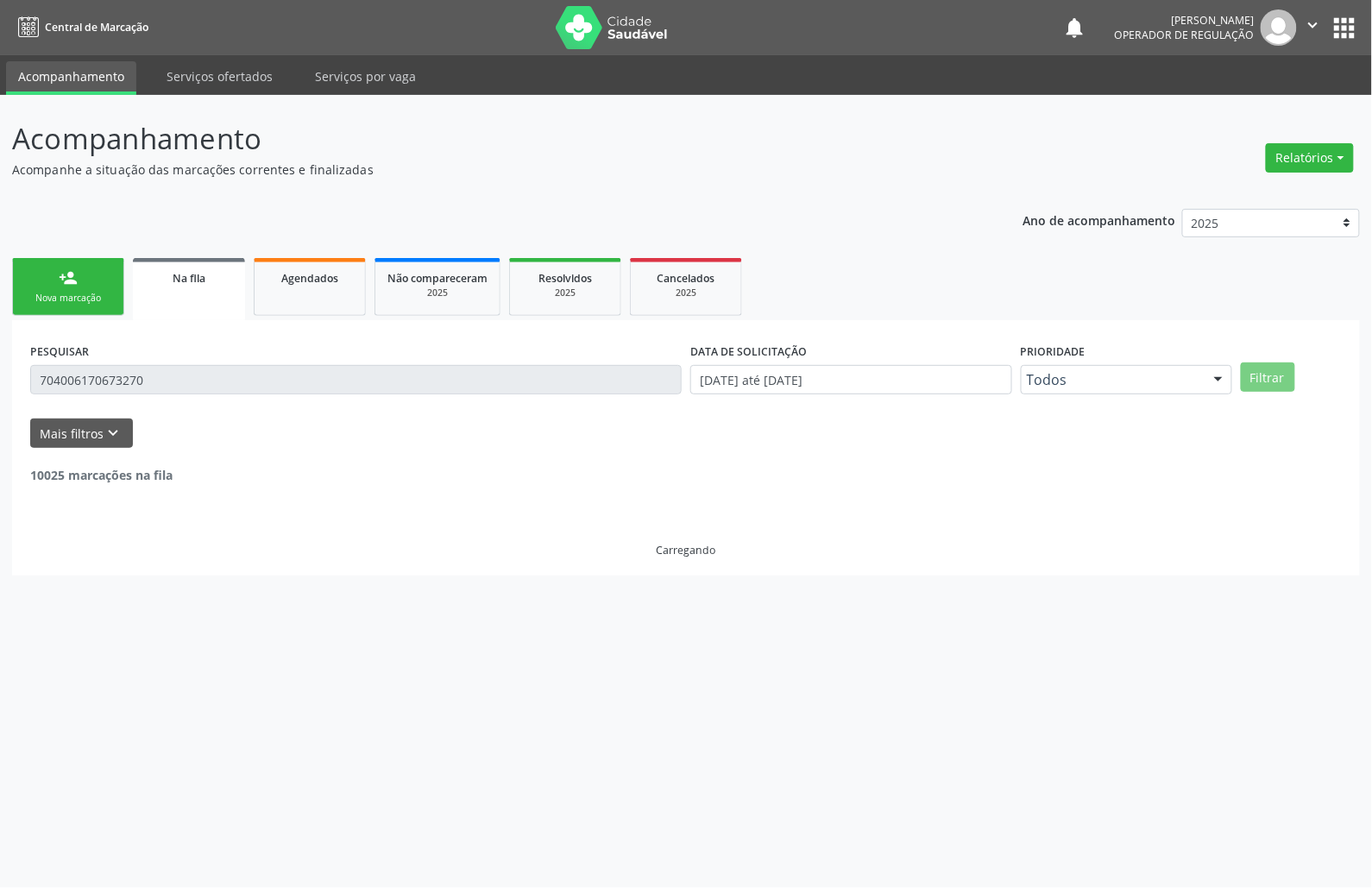
click at [61, 628] on div "Acompanhamento Acompanhe a situação das marcações correntes e finalizadas Relat…" at bounding box center [686, 491] width 1372 height 793
click at [290, 381] on input "704006170673270" at bounding box center [355, 380] width 651 height 29
paste input "0104911509213"
type input "700104911509213"
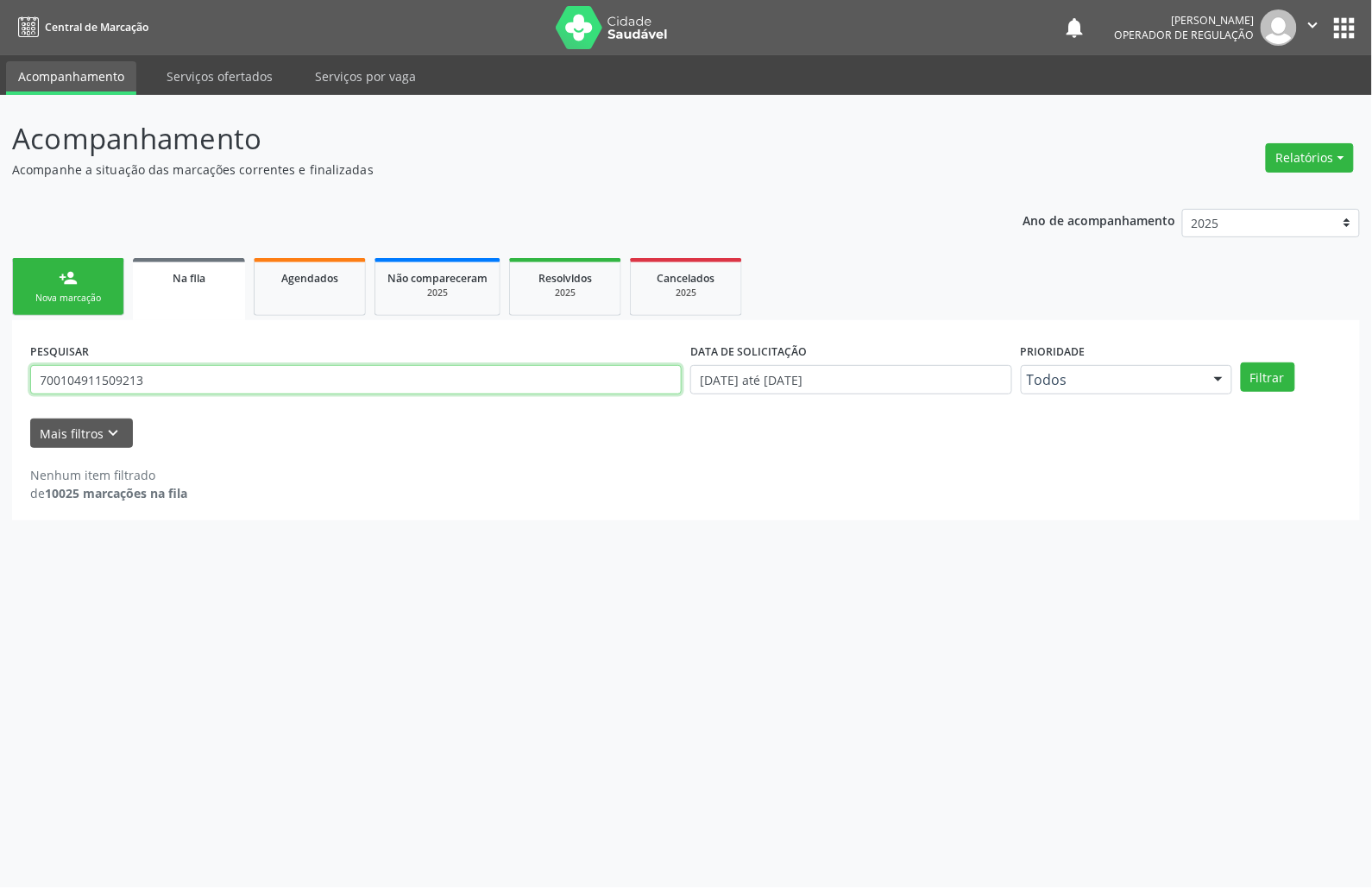
click at [1240, 362] on button "Filtrar" at bounding box center [1268, 377] width 55 height 29
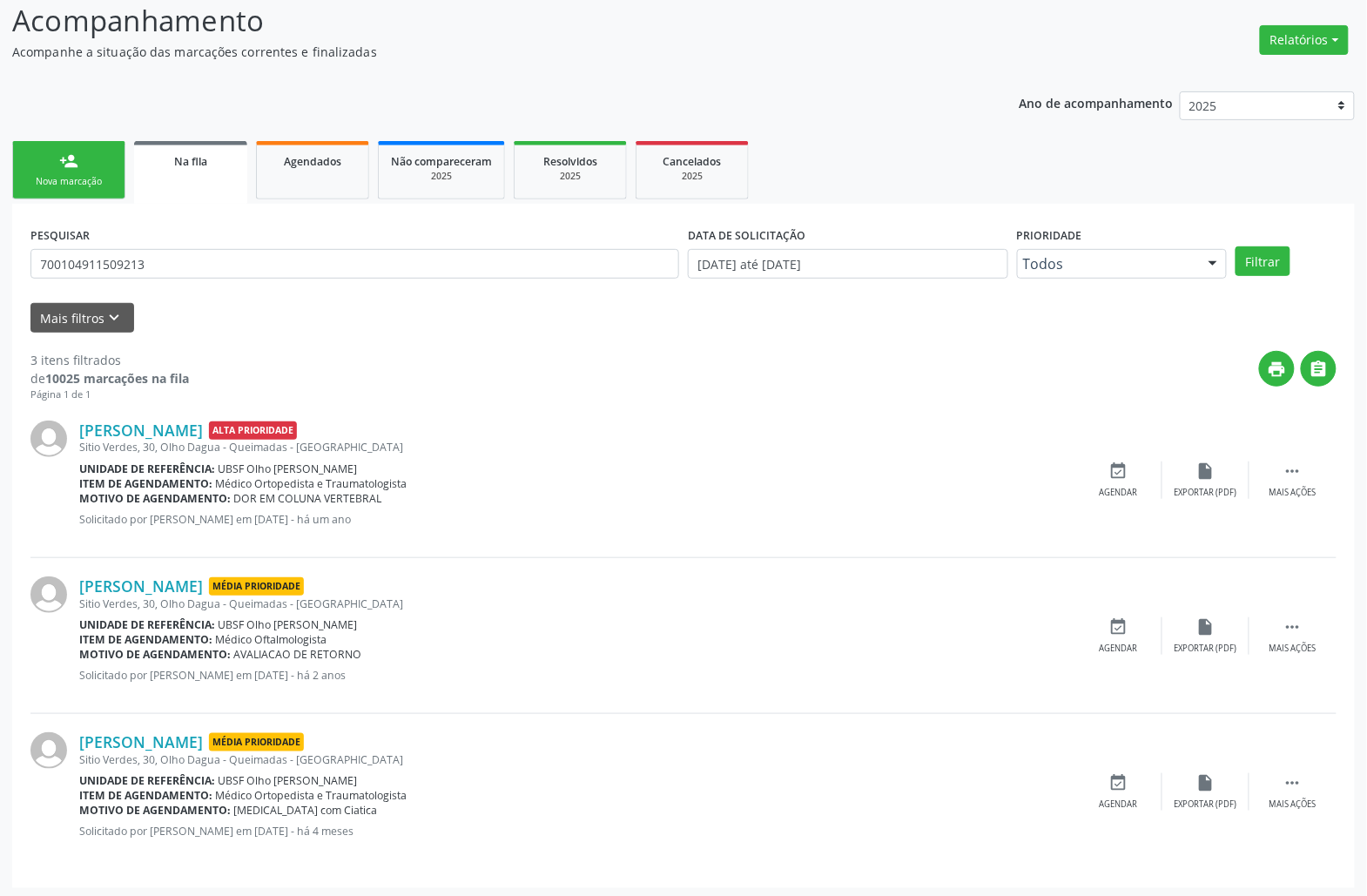
scroll to position [123, 0]
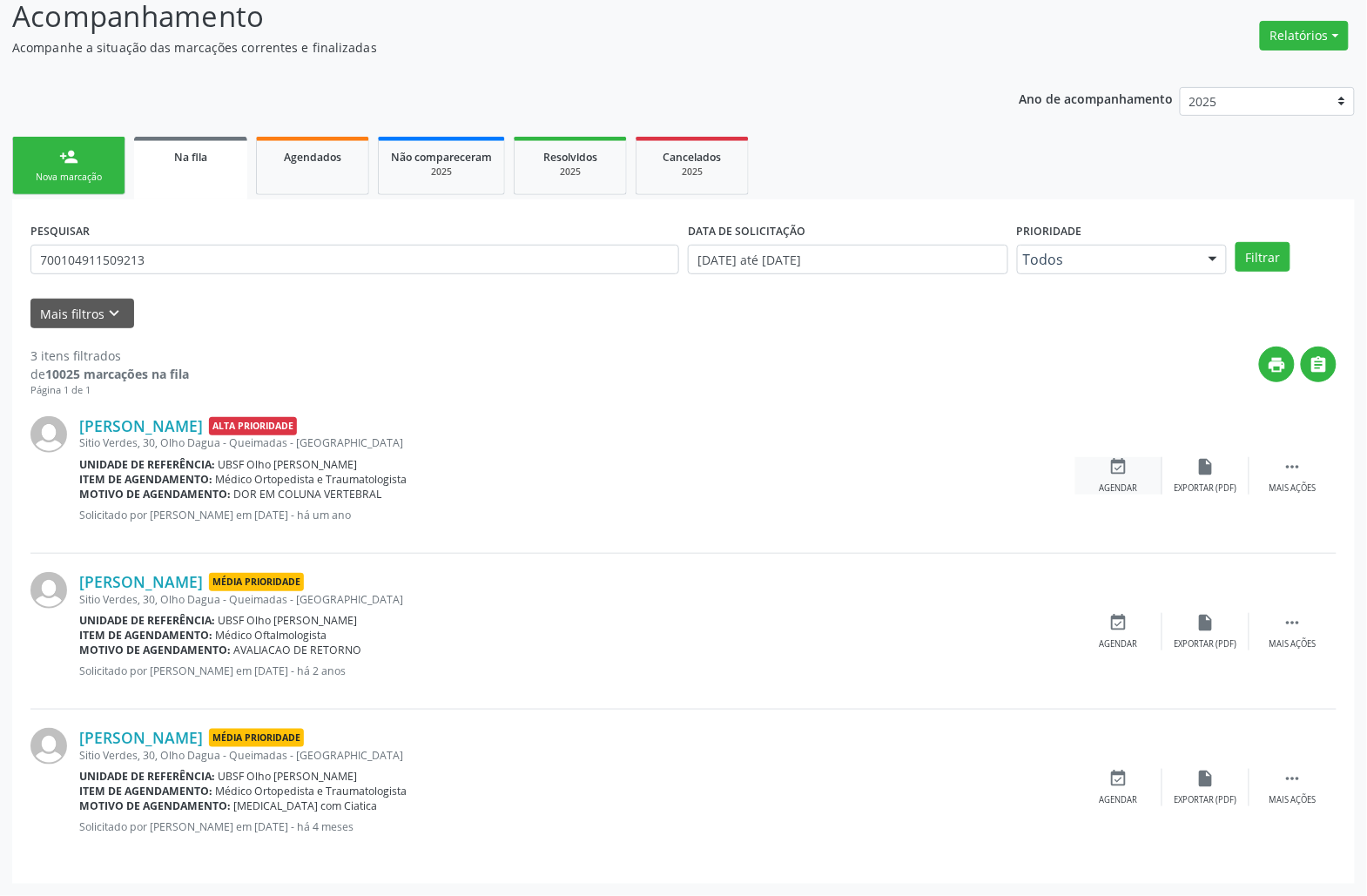
click at [1113, 468] on icon "event_available" at bounding box center [1118, 466] width 19 height 19
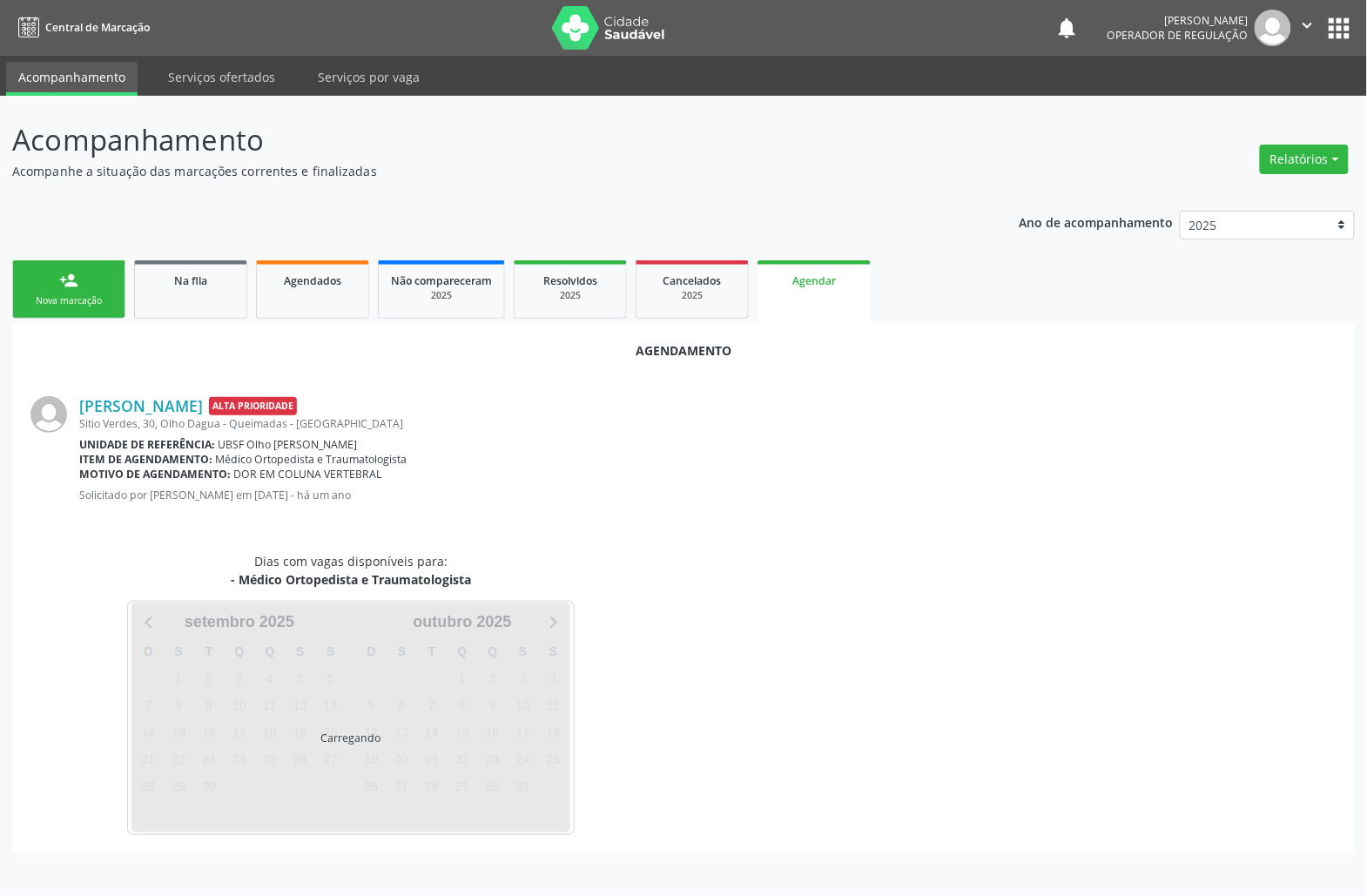
scroll to position [0, 0]
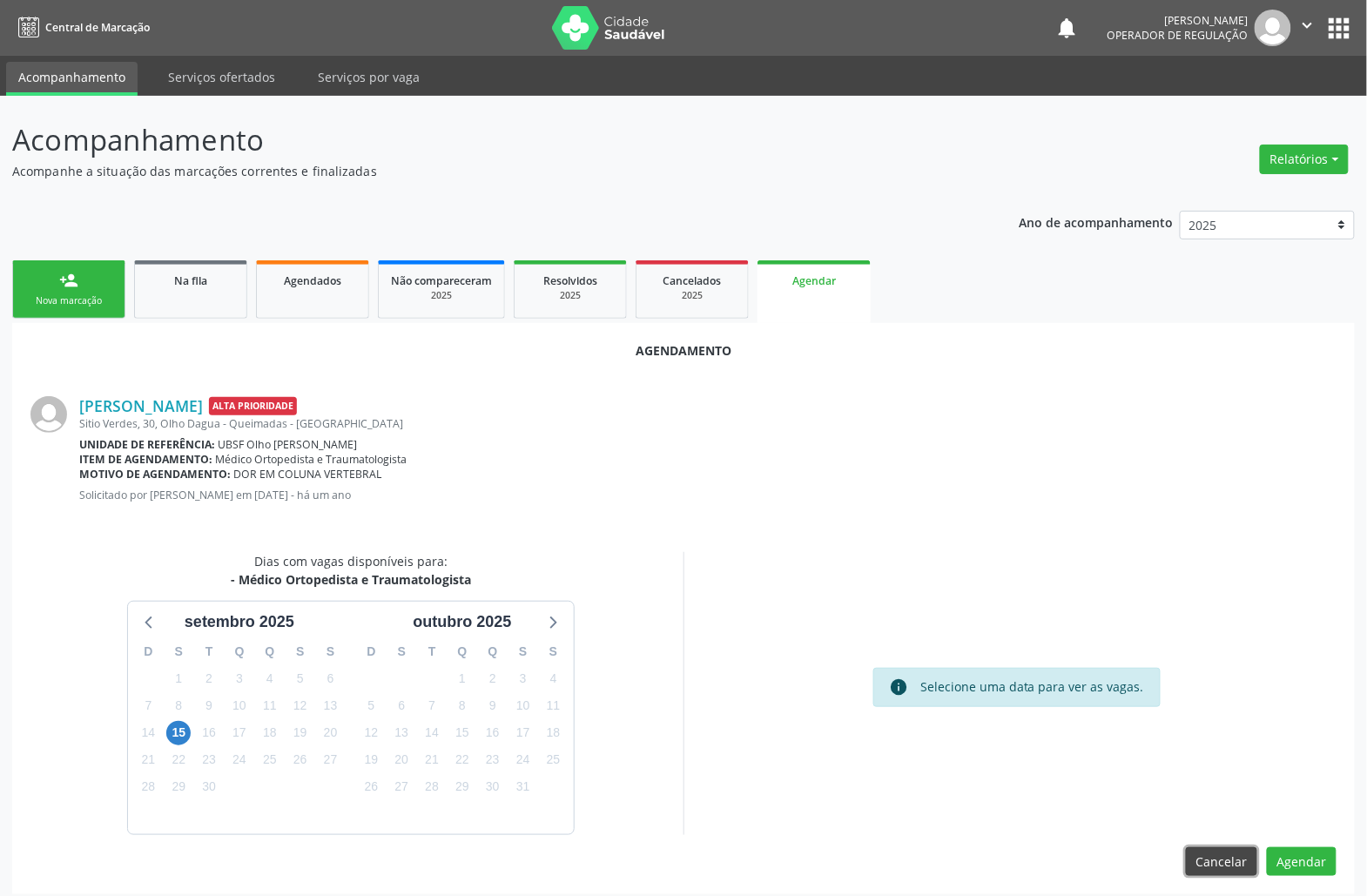
click at [1220, 855] on button "Cancelar" at bounding box center [1221, 862] width 71 height 30
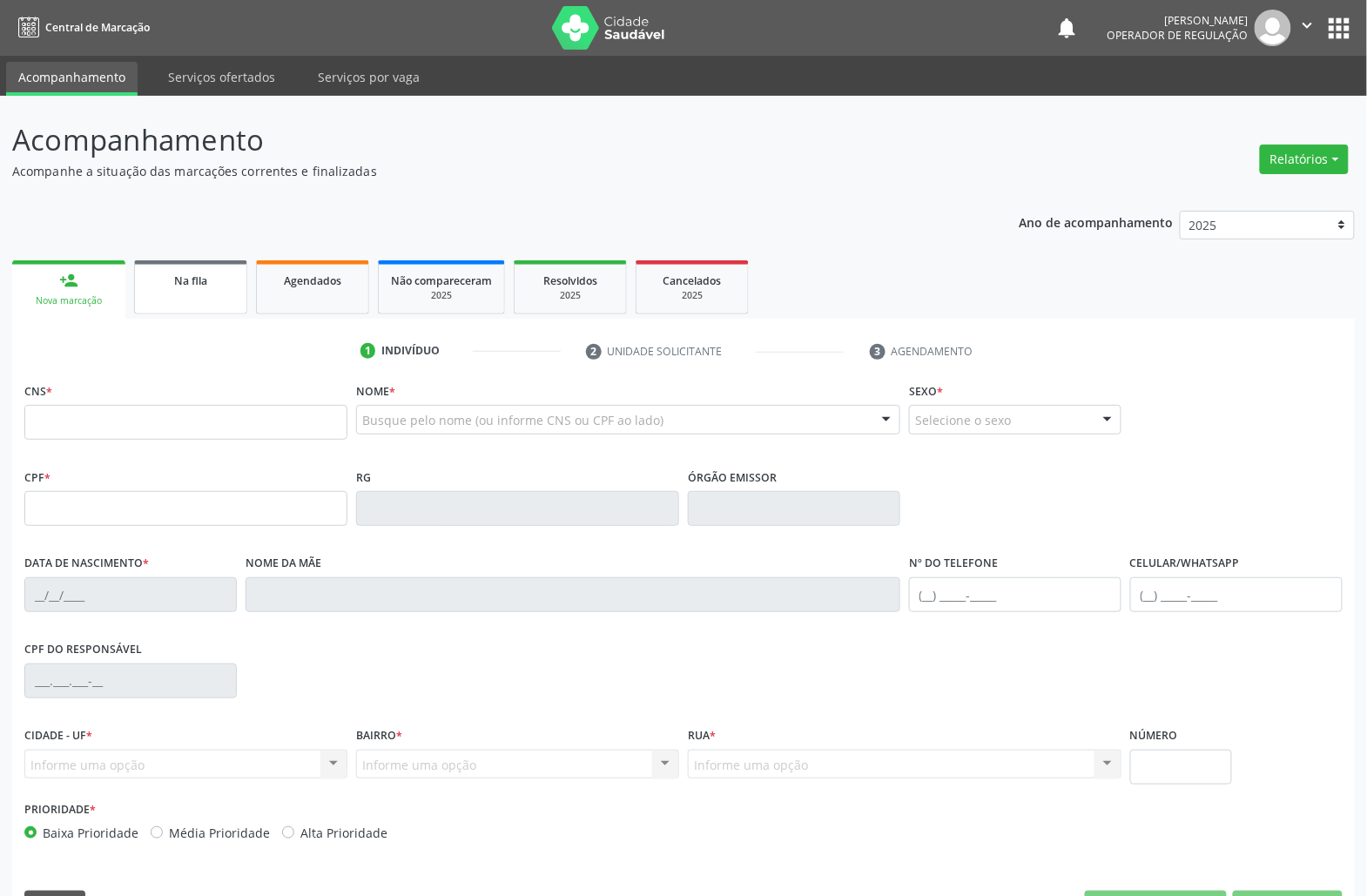
click at [218, 301] on link "Na fila" at bounding box center [190, 287] width 113 height 54
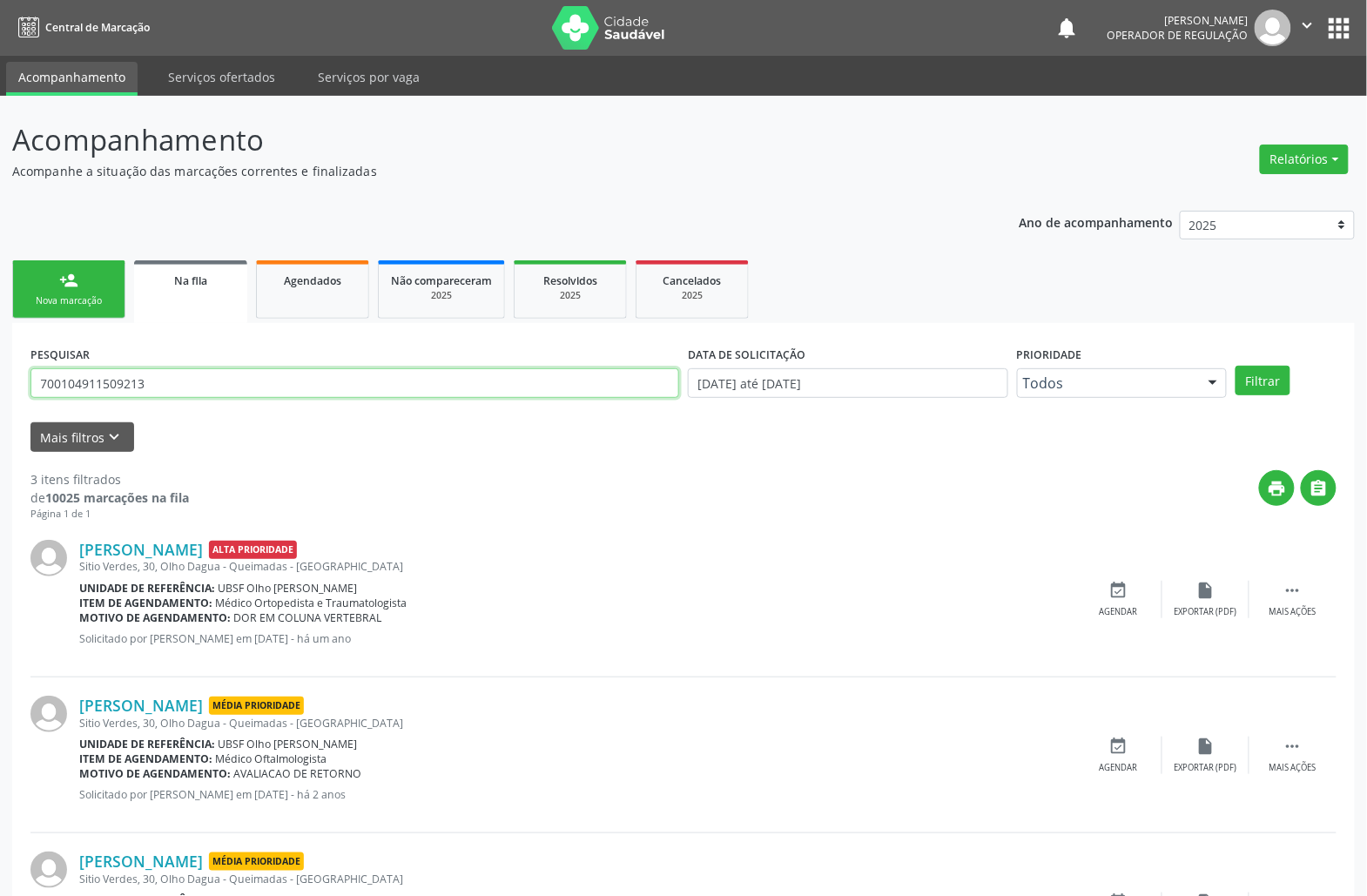
click at [230, 392] on input "700104911509213" at bounding box center [355, 383] width 649 height 30
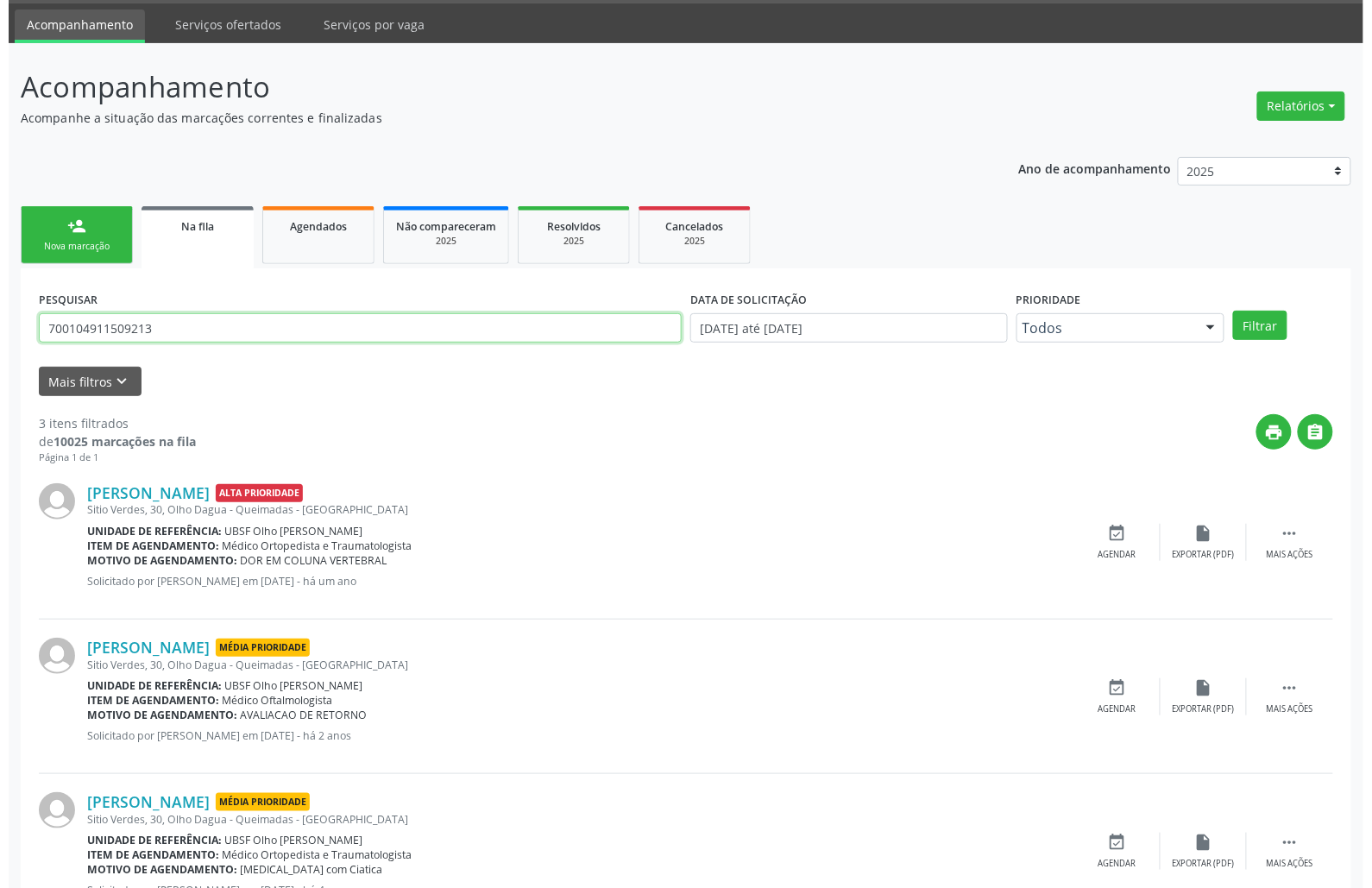
scroll to position [122, 0]
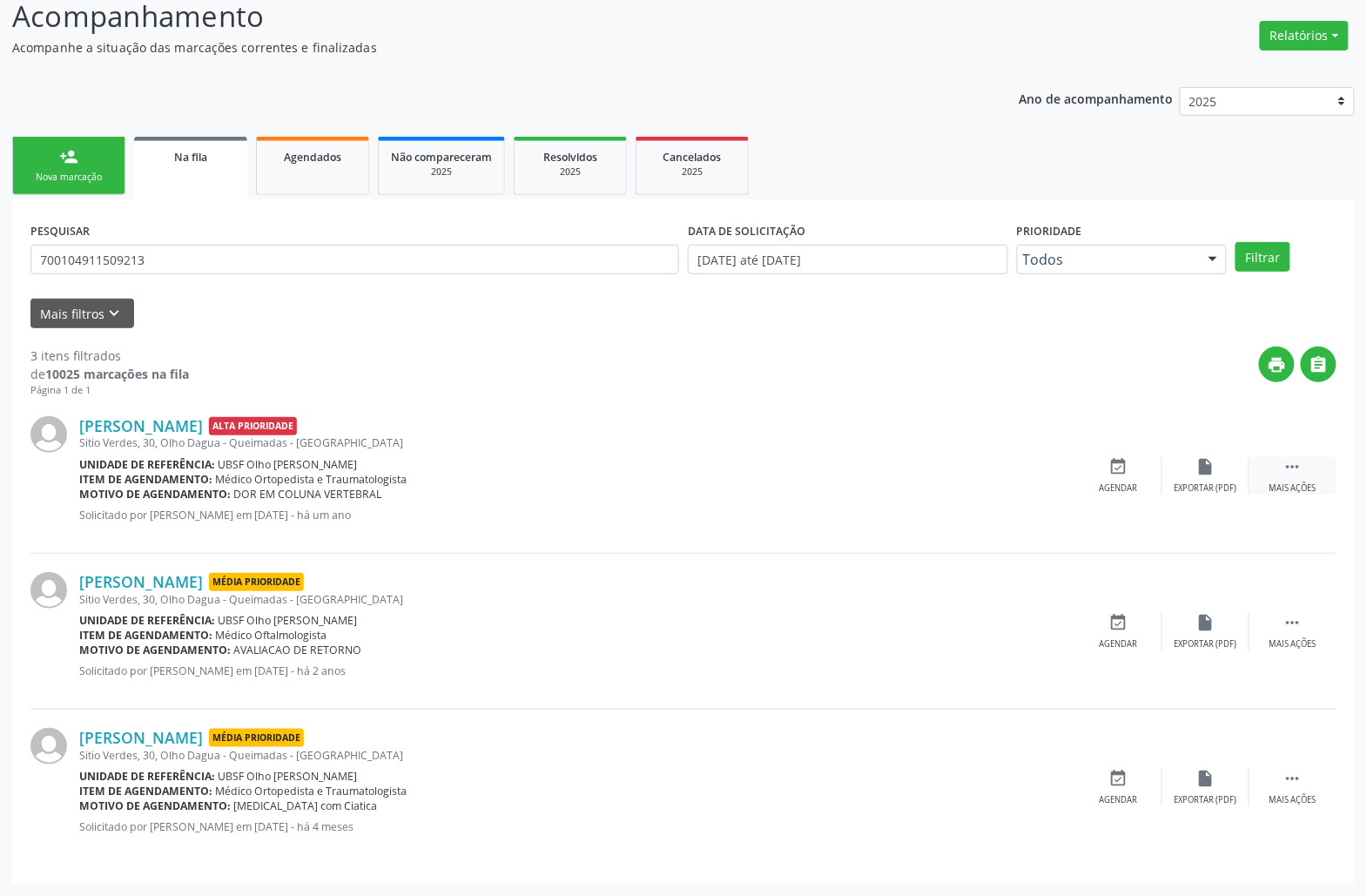
click at [1288, 467] on icon "" at bounding box center [1292, 466] width 19 height 19
click at [1111, 467] on icon "cancel" at bounding box center [1118, 466] width 19 height 19
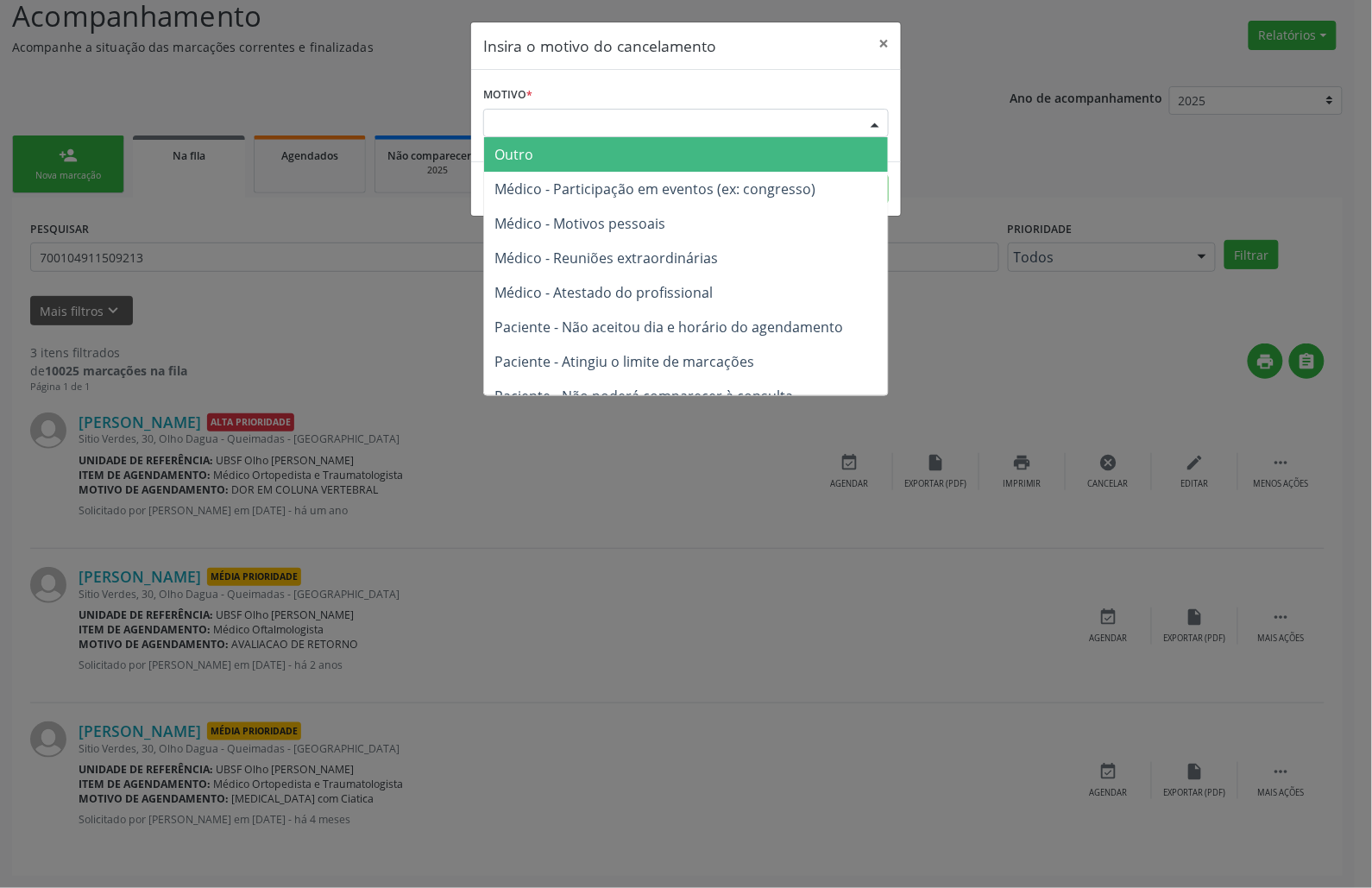
drag, startPoint x: 675, startPoint y: 124, endPoint x: 666, endPoint y: 185, distance: 61.7
click at [675, 126] on div "Escolha o motivo" at bounding box center [686, 123] width 405 height 29
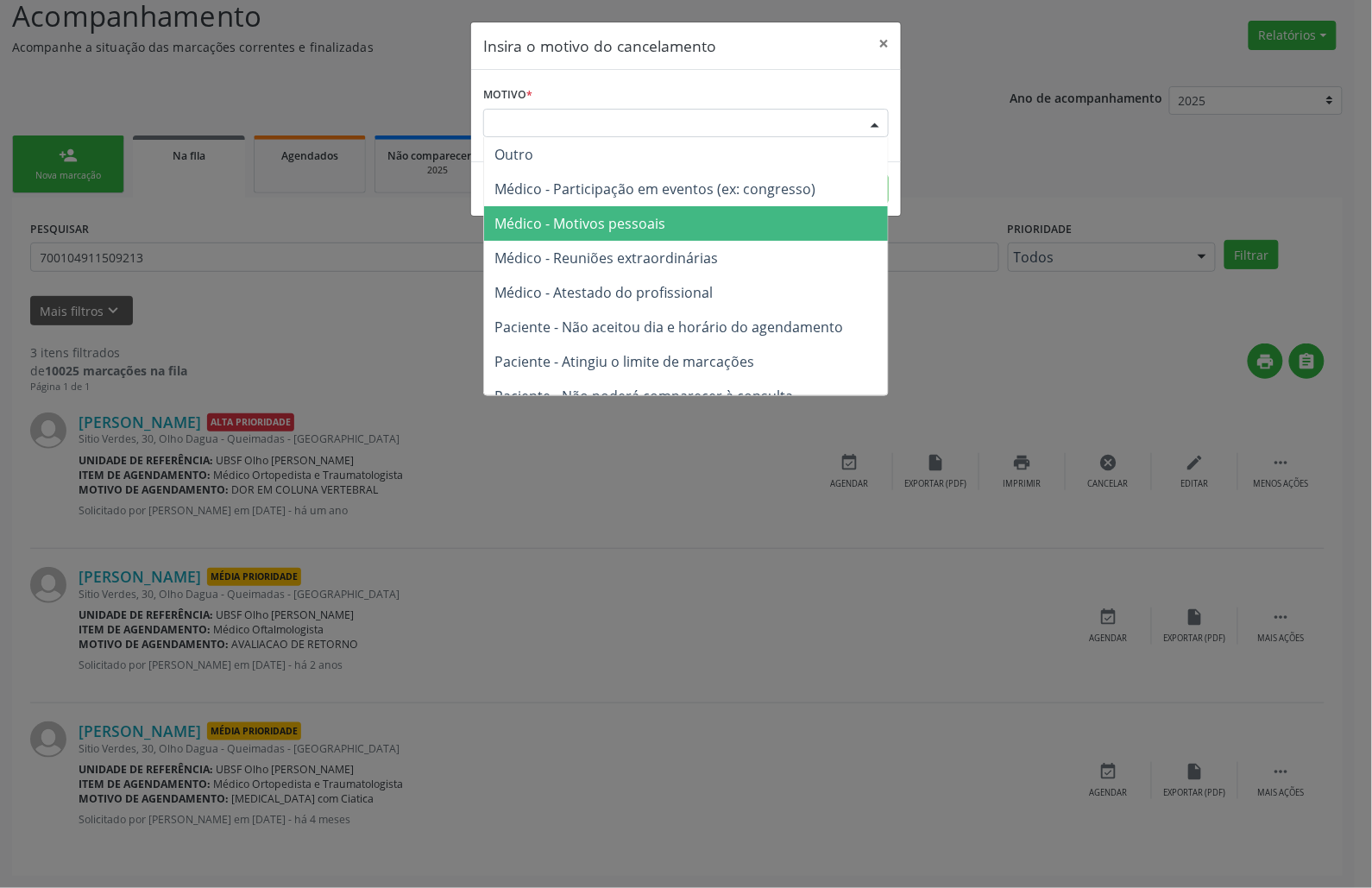
click at [657, 221] on span "Médico - Motivos pessoais" at bounding box center [579, 223] width 171 height 19
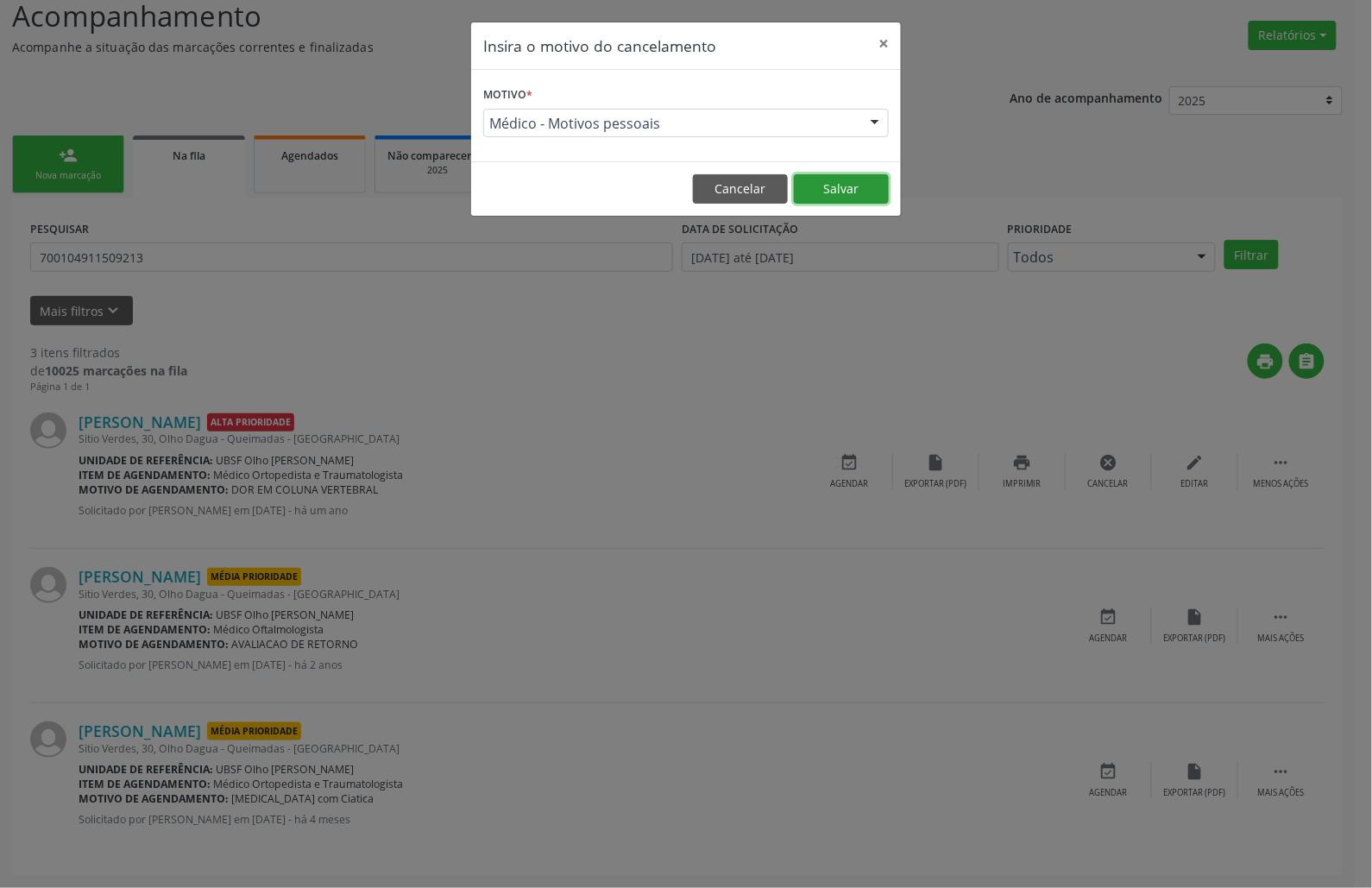
click at [830, 181] on button "Salvar" at bounding box center [841, 189] width 95 height 29
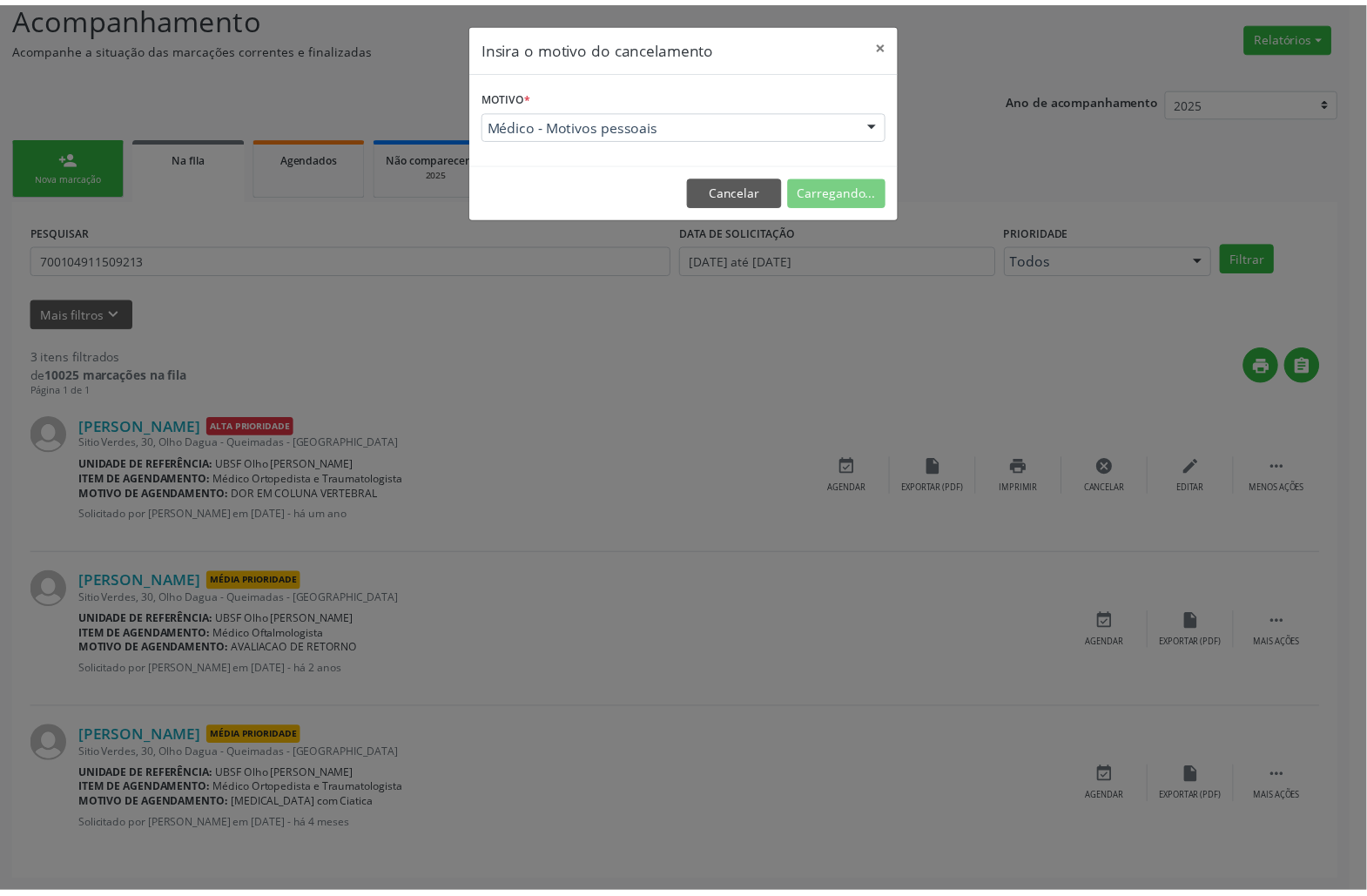
scroll to position [0, 0]
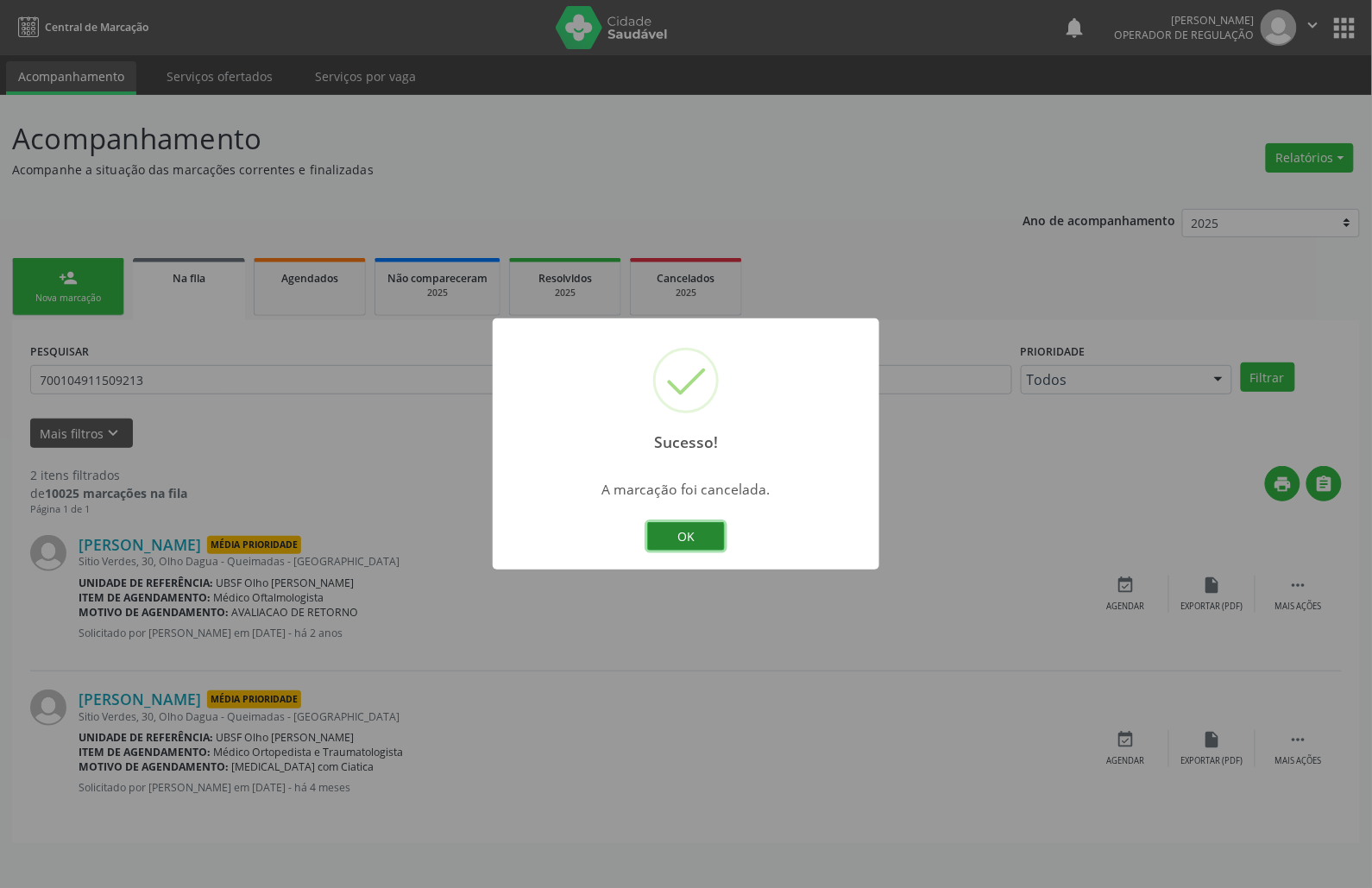
click at [713, 544] on button "OK" at bounding box center [686, 536] width 78 height 29
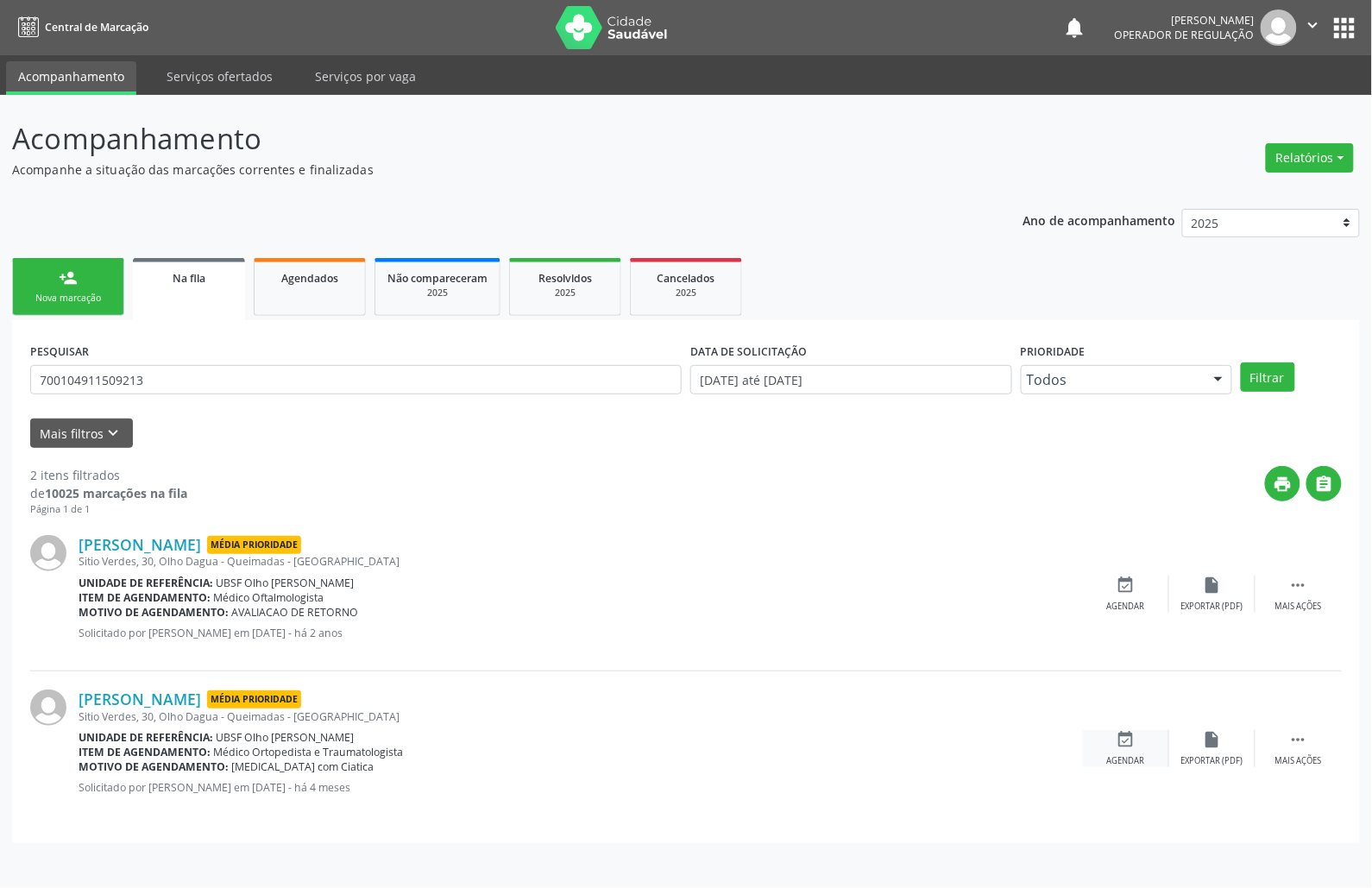
click at [1143, 740] on div "event_available Agendar" at bounding box center [1126, 748] width 86 height 37
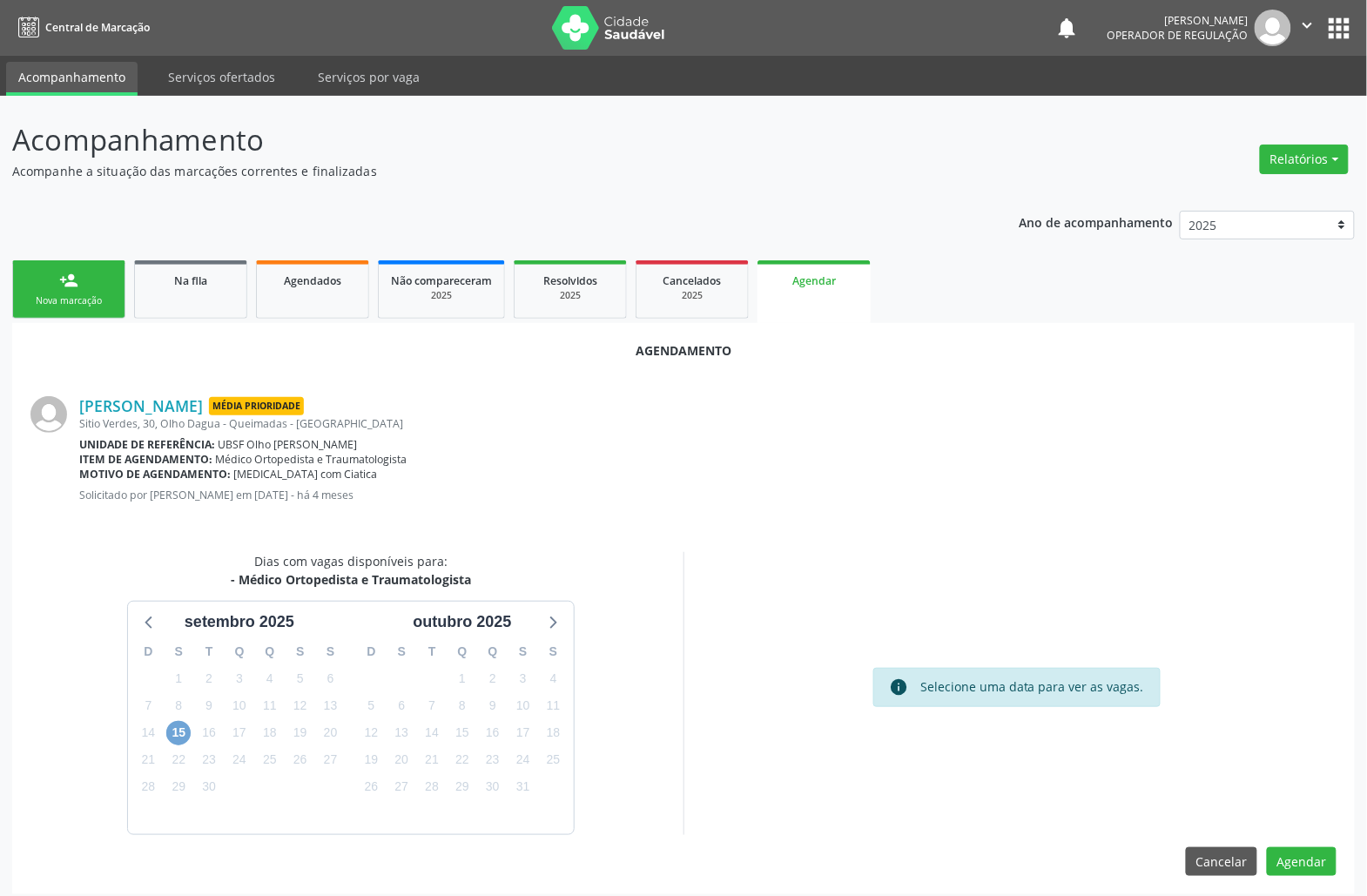
click at [174, 736] on span "15" at bounding box center [178, 732] width 25 height 25
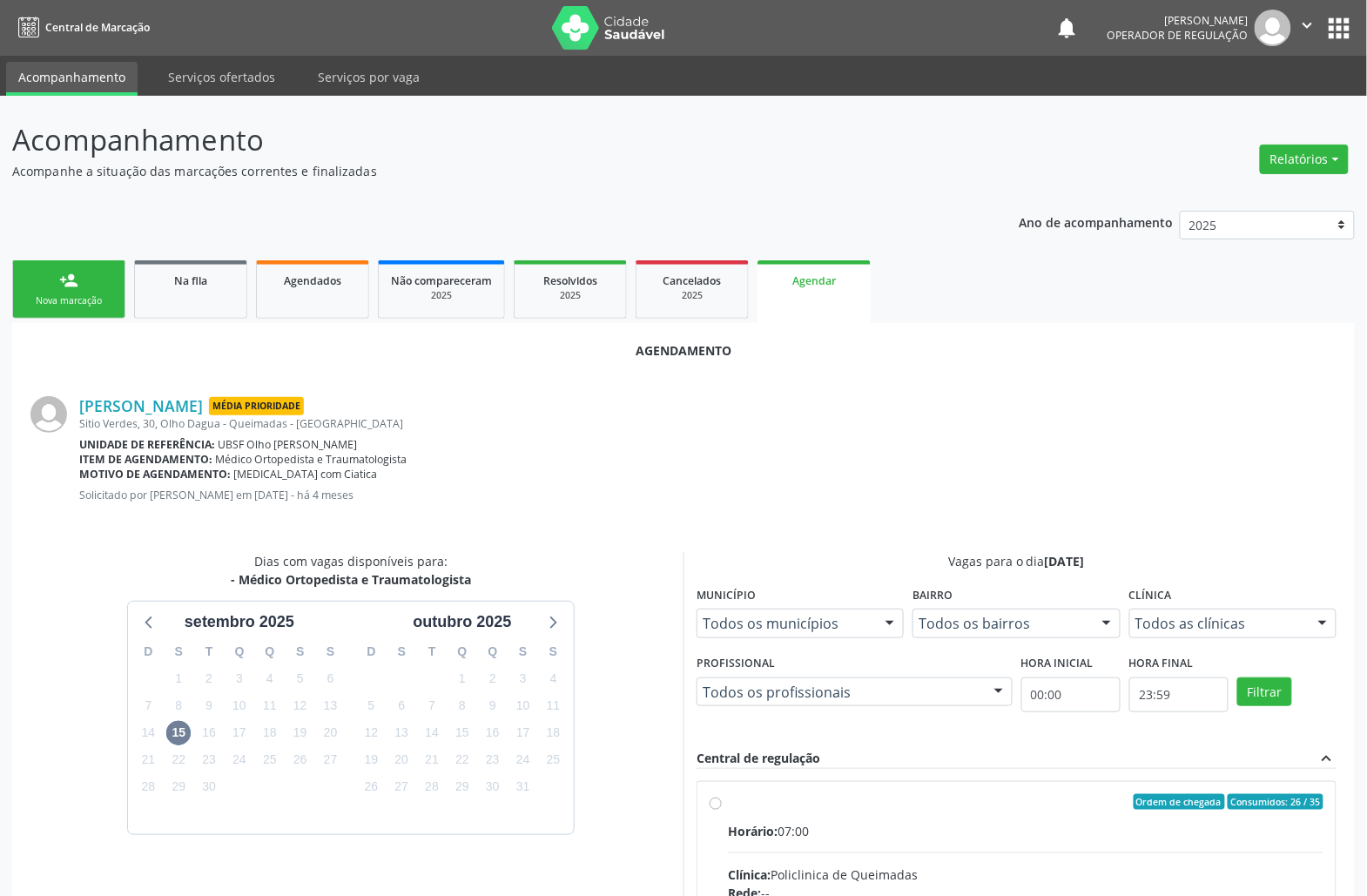
drag, startPoint x: 819, startPoint y: 816, endPoint x: 715, endPoint y: 775, distance: 111.8
click at [721, 810] on input "Ordem de chegada Consumidos: 26 / 35 Horário: 07:00 Clínica: Policlinica de Que…" at bounding box center [716, 802] width 12 height 16
radio input "true"
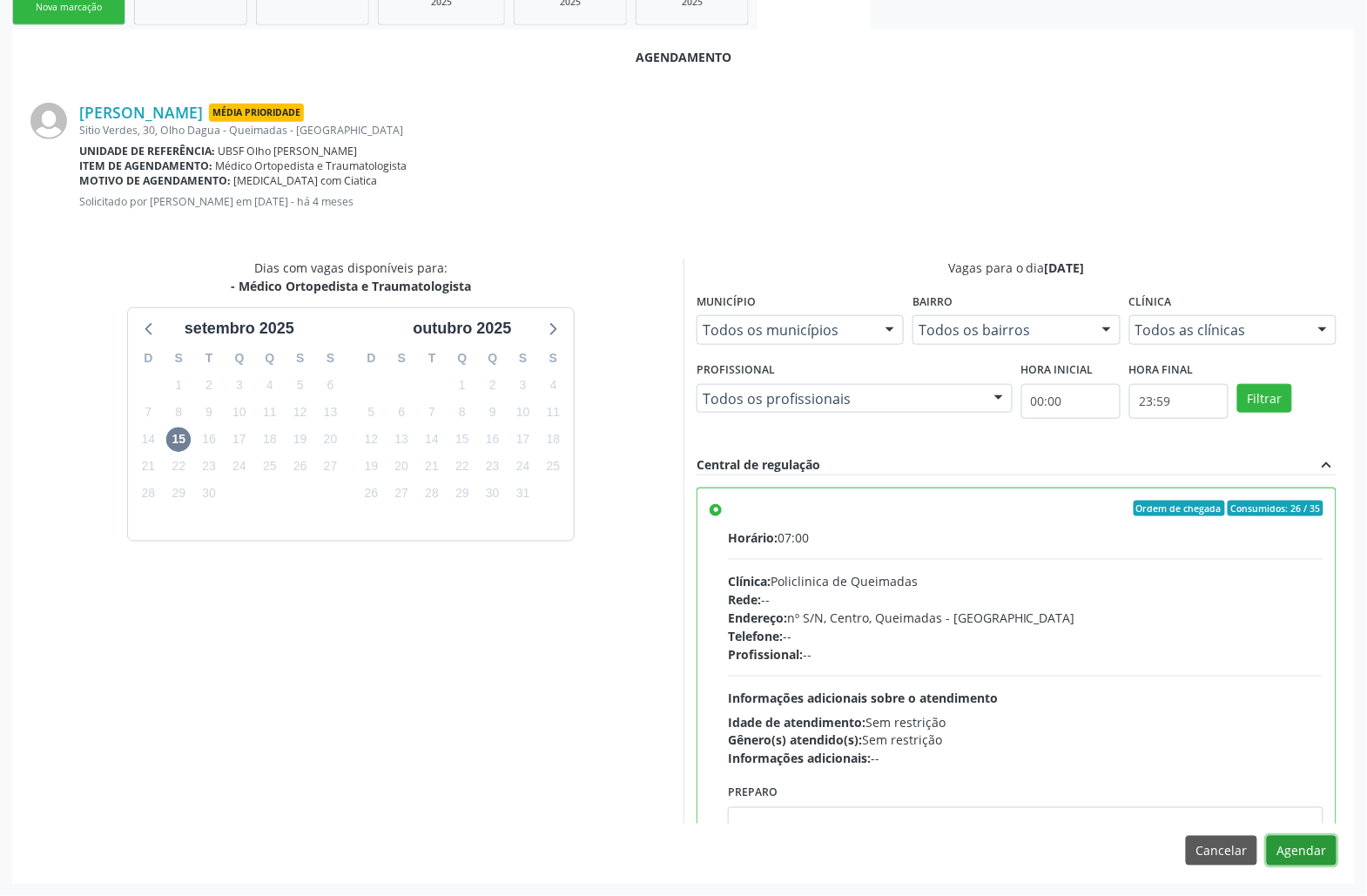
click at [1325, 858] on button "Agendar" at bounding box center [1301, 851] width 70 height 30
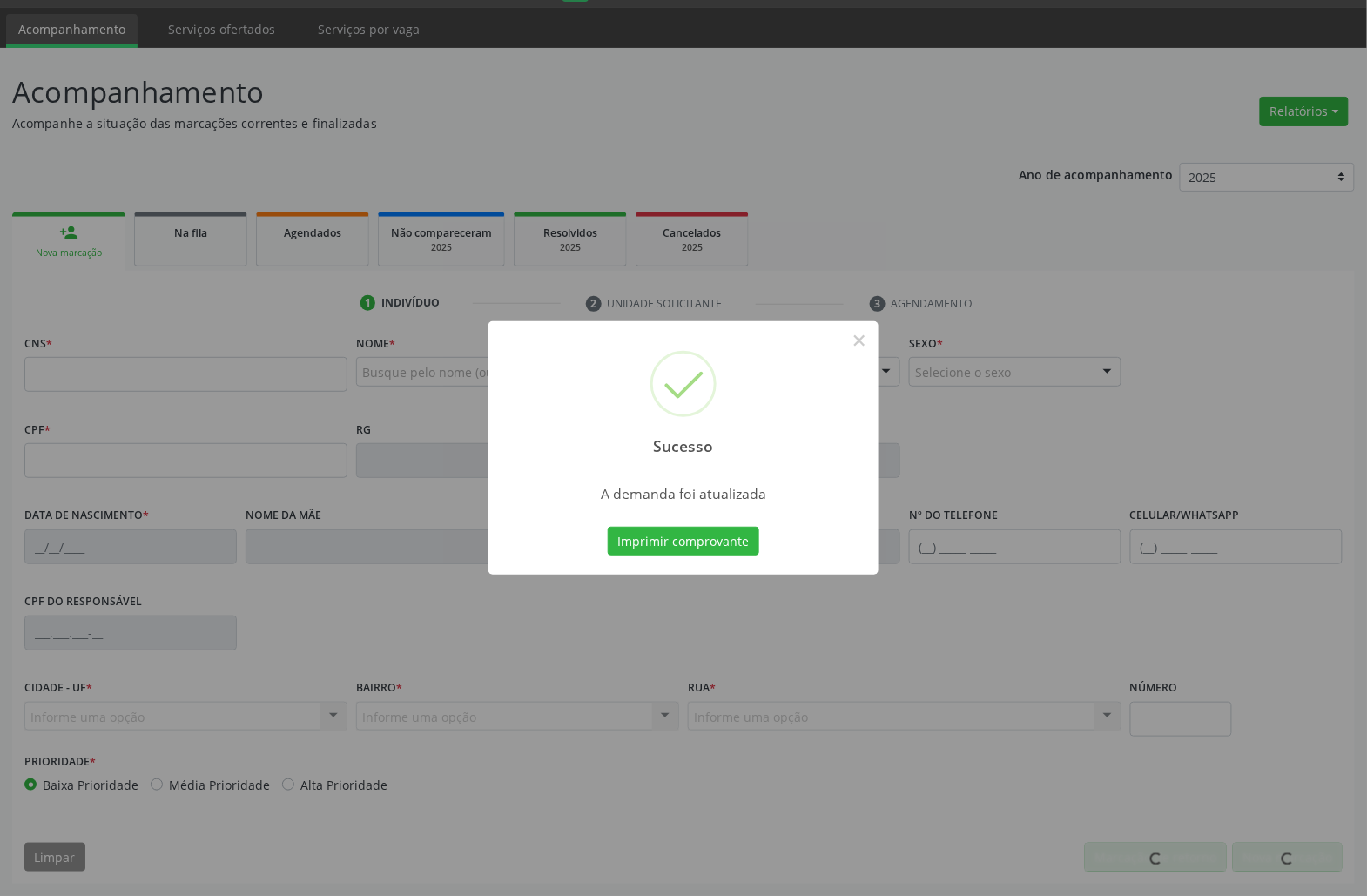
scroll to position [48, 0]
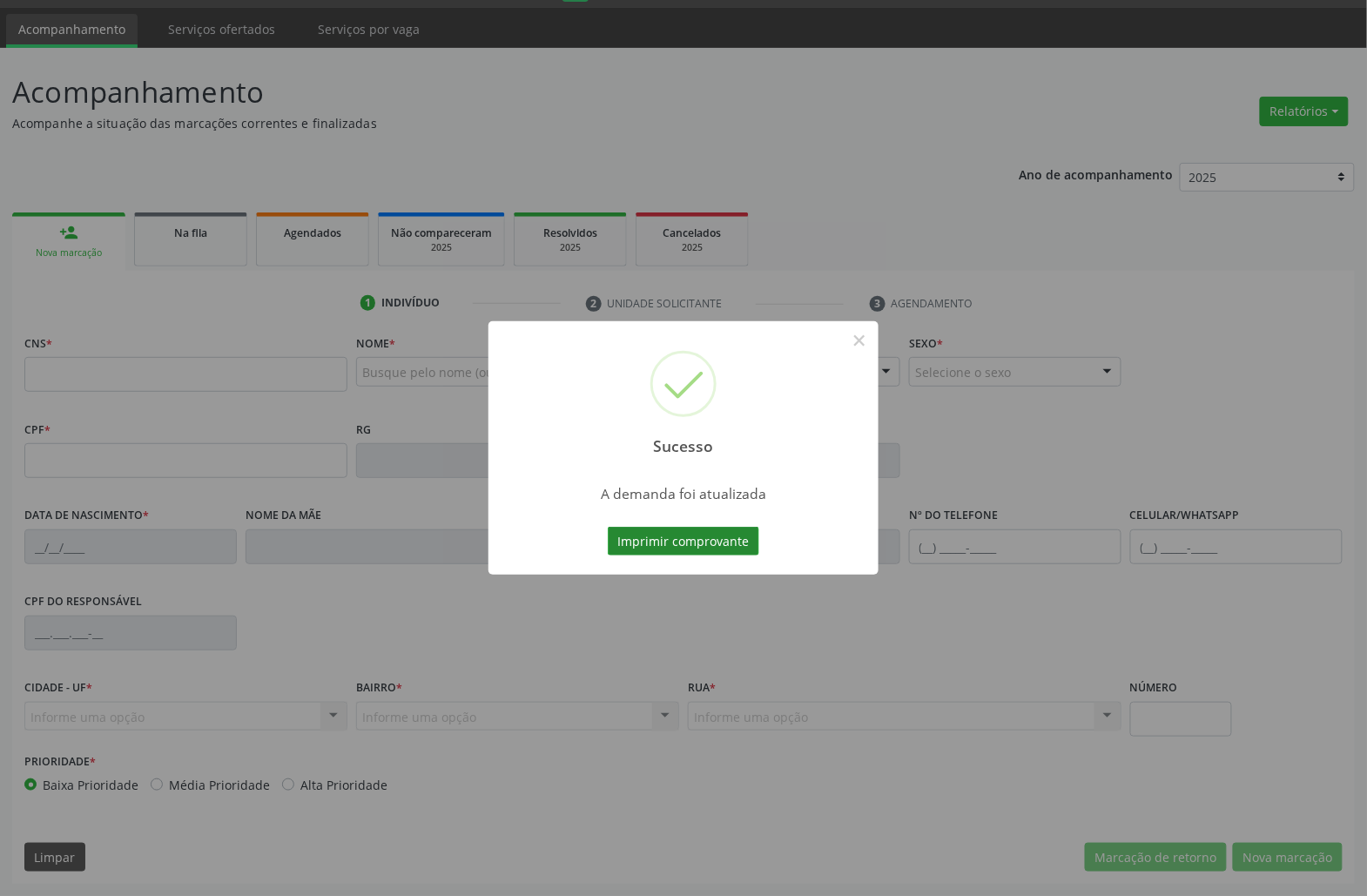
click at [669, 538] on button "Imprimir comprovante" at bounding box center [684, 541] width 152 height 30
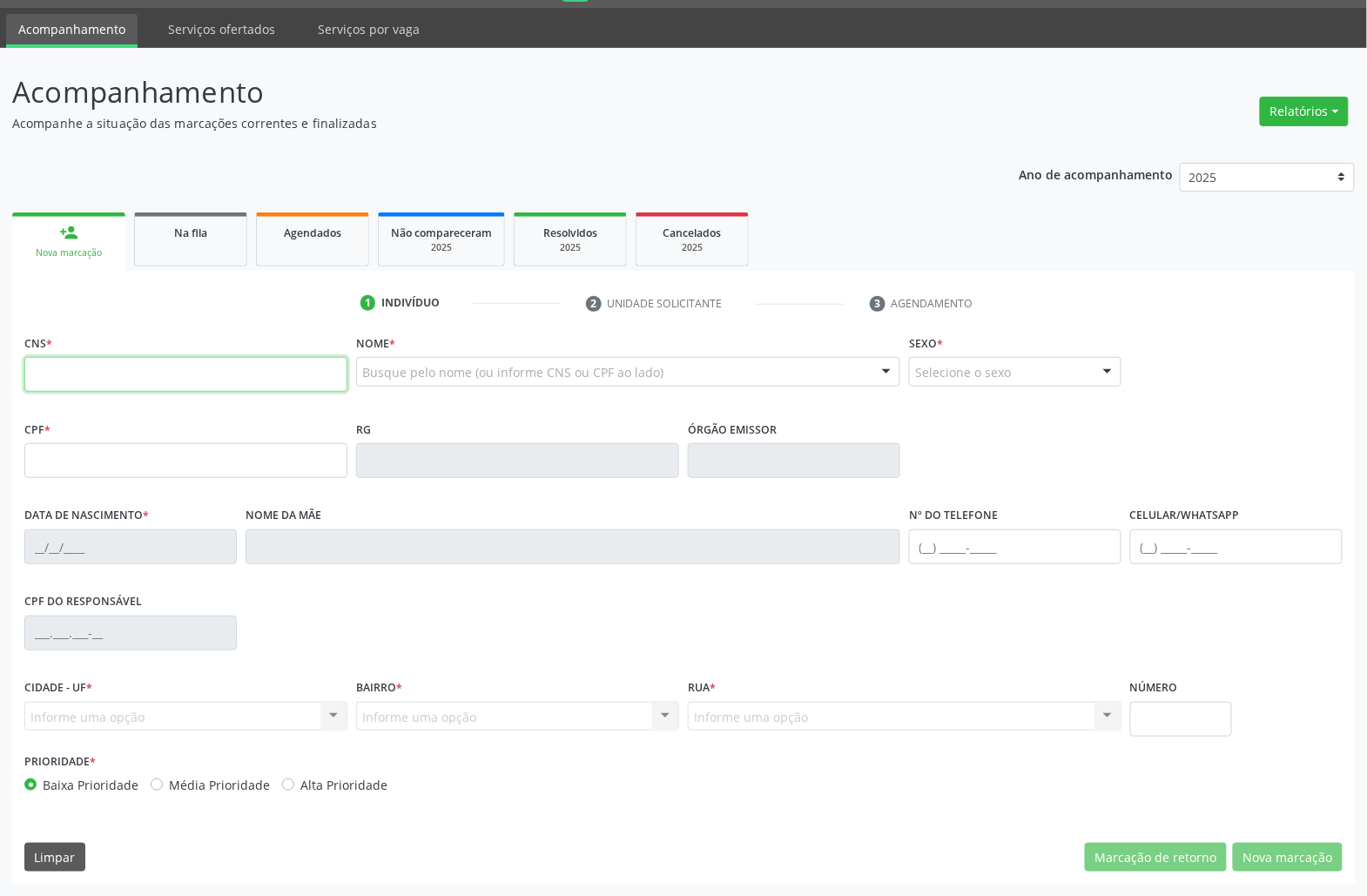
click at [210, 378] on input "text" at bounding box center [186, 374] width 323 height 34
drag, startPoint x: 213, startPoint y: 203, endPoint x: 217, endPoint y: 236, distance: 33.2
click at [211, 210] on div "Ano de acompanhamento 2025 2024 2023 2022 2021 person_add Nova marcação Na fila…" at bounding box center [683, 517] width 1342 height 734
click at [217, 236] on div "Na fila" at bounding box center [190, 232] width 87 height 19
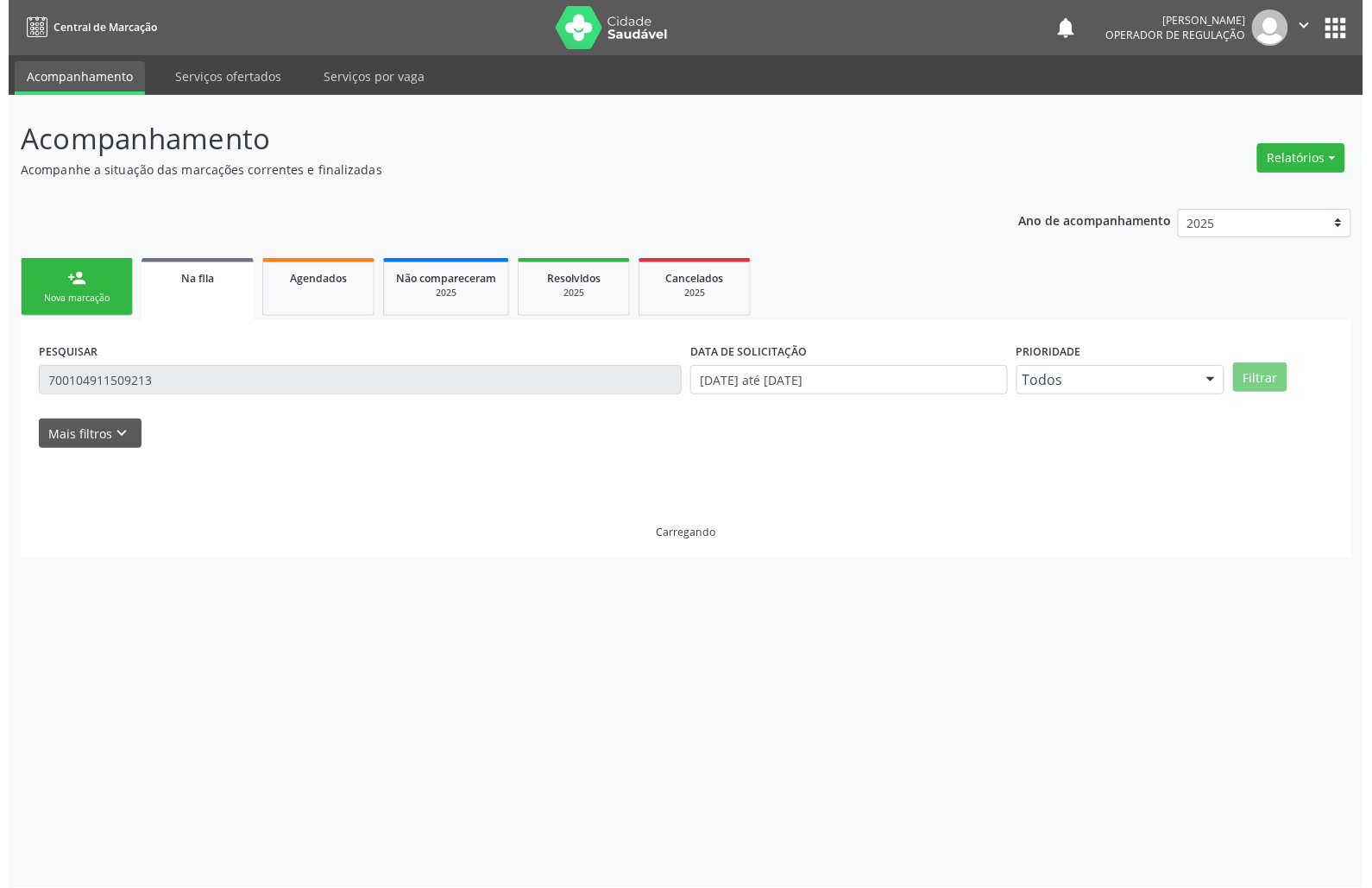
scroll to position [0, 0]
